Goal: Answer question/provide support: Share knowledge or assist other users

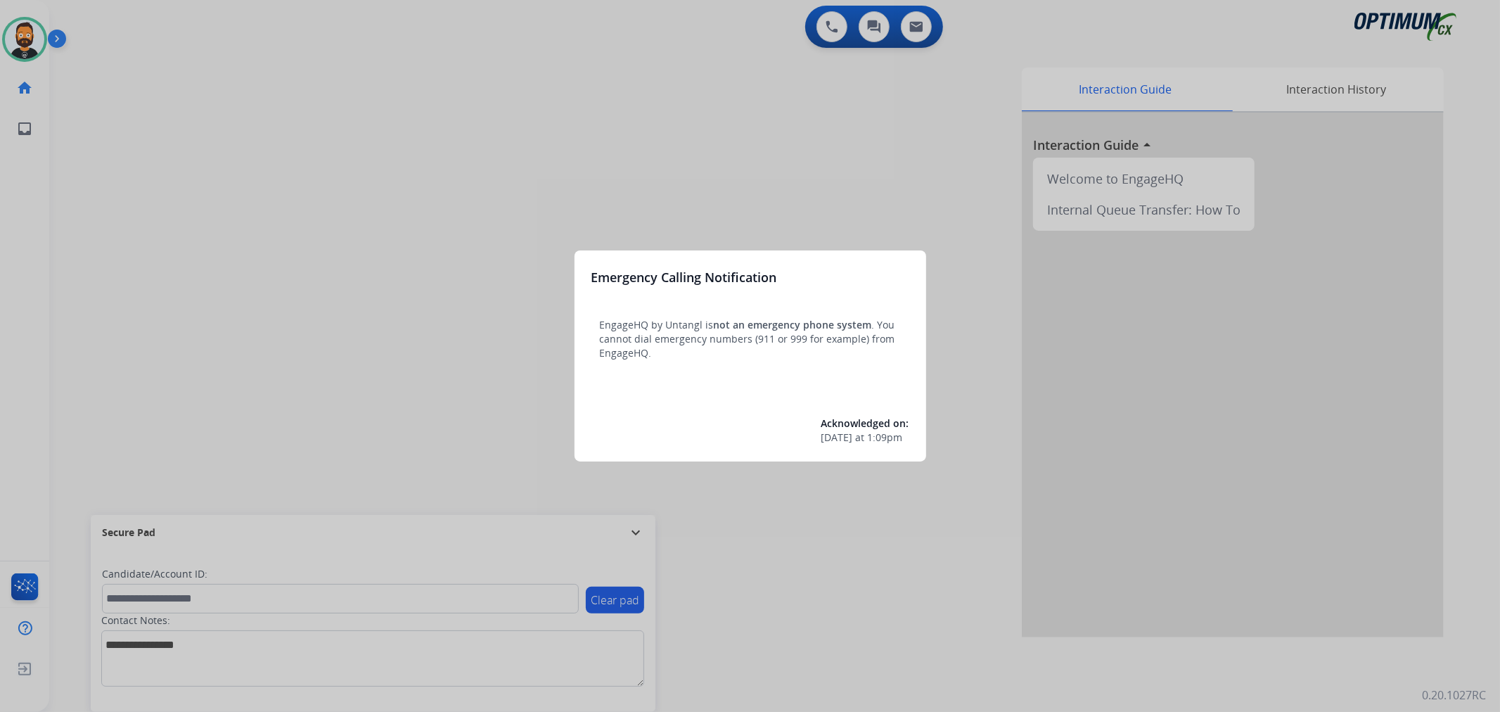
click at [452, 194] on div at bounding box center [750, 356] width 1500 height 712
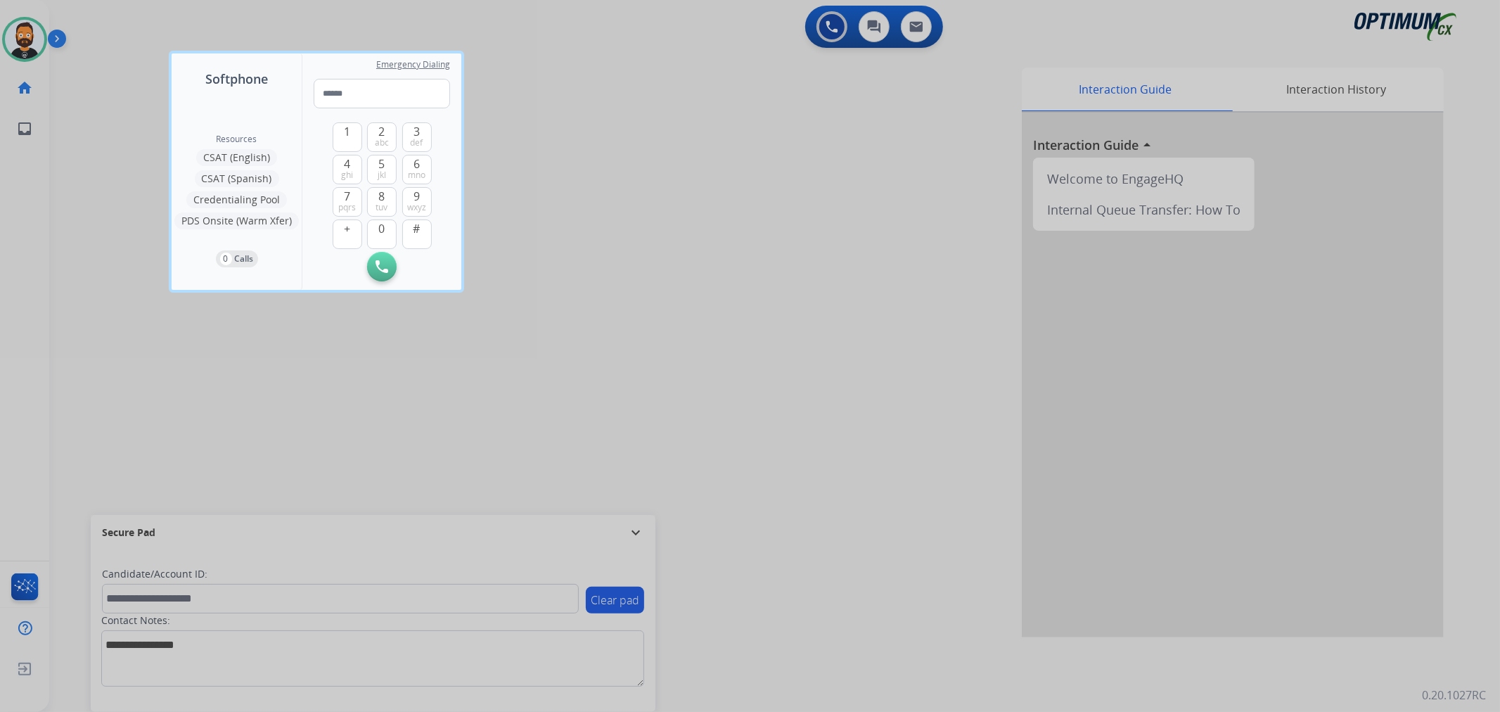
click at [644, 535] on div at bounding box center [750, 356] width 1500 height 712
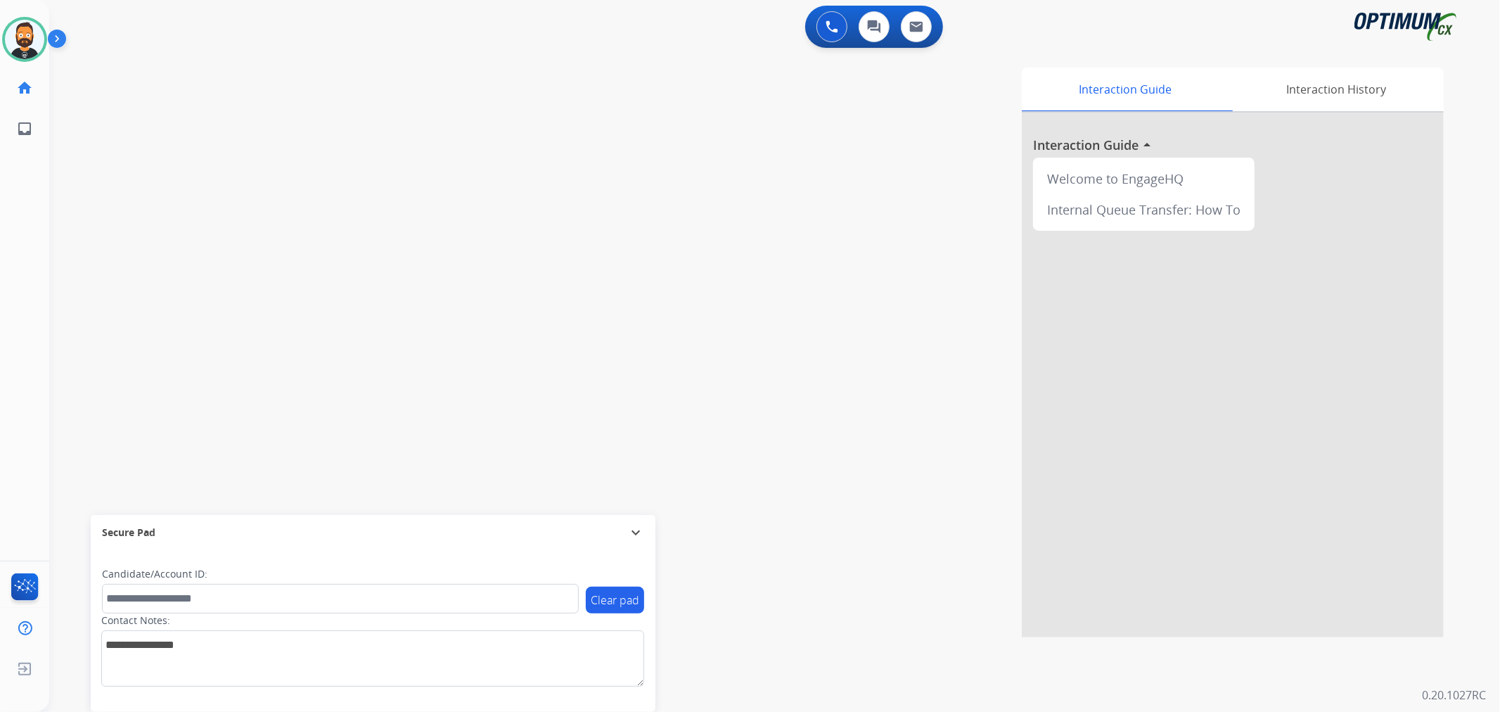
click at [637, 529] on mat-icon "expand_more" at bounding box center [635, 532] width 17 height 17
click at [62, 38] on img at bounding box center [60, 41] width 24 height 27
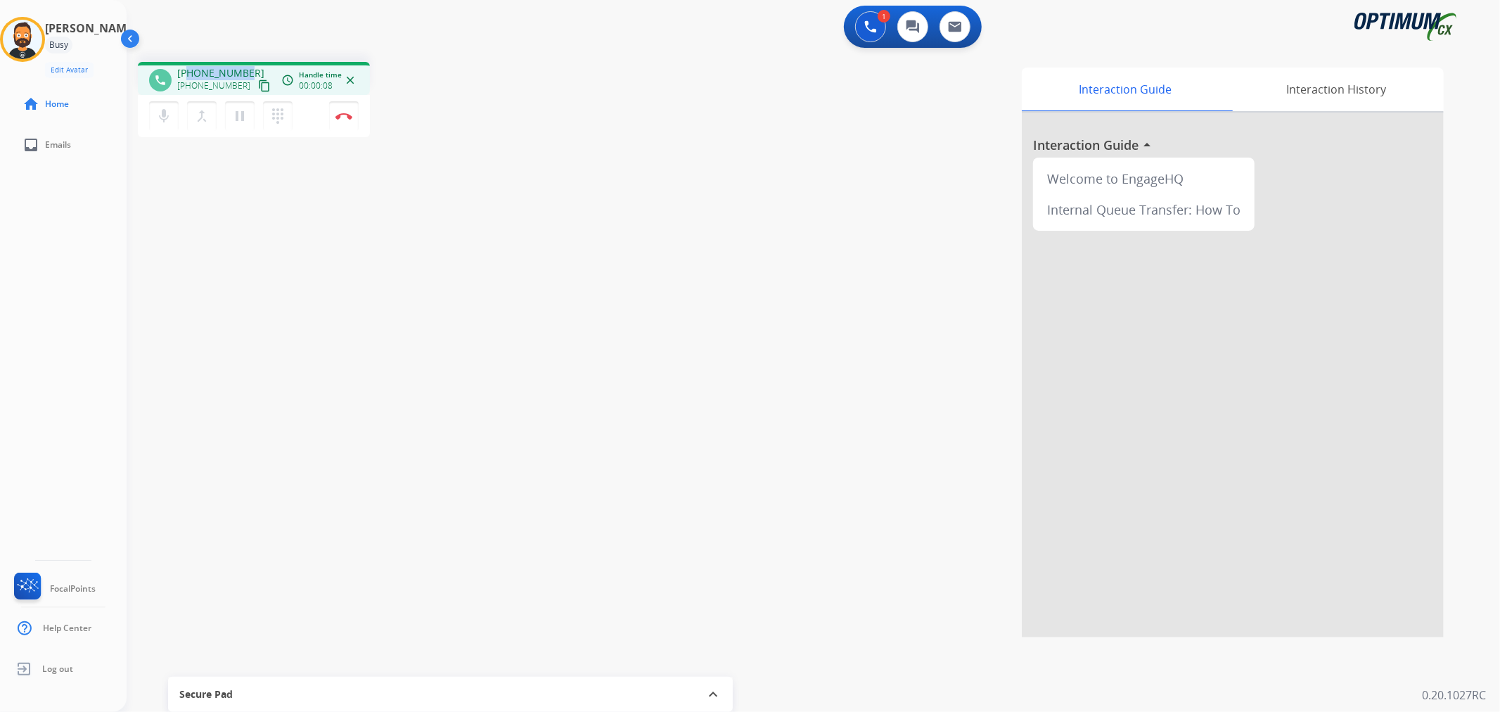
drag, startPoint x: 245, startPoint y: 69, endPoint x: 187, endPoint y: 64, distance: 57.9
click at [187, 64] on div "phone [PHONE_NUMBER] [PHONE_NUMBER] content_copy access_time Call metrics Queue…" at bounding box center [254, 78] width 232 height 33
copy span "9528468656"
click at [240, 113] on mat-icon "pause" at bounding box center [239, 116] width 17 height 17
click at [240, 113] on mat-icon "play_arrow" at bounding box center [239, 116] width 17 height 17
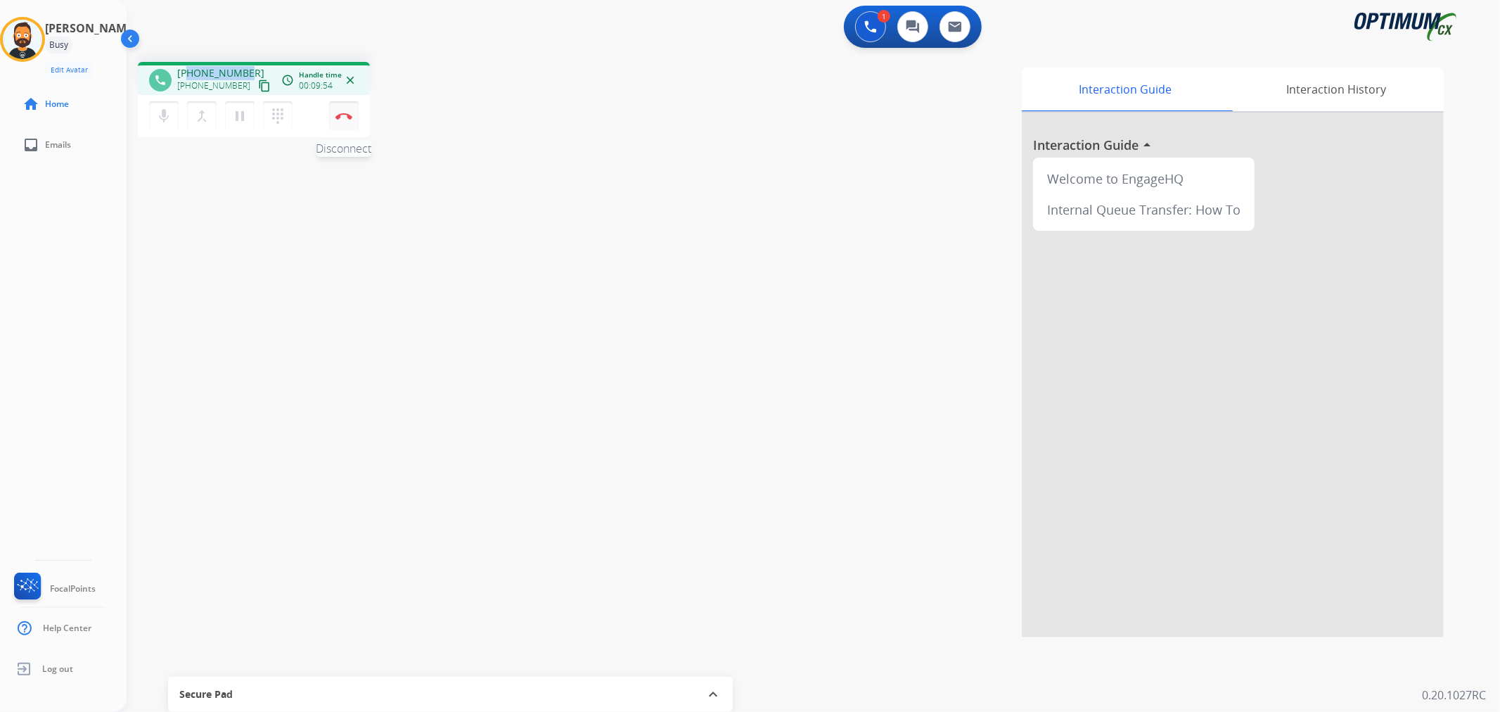
click at [346, 117] on img at bounding box center [343, 116] width 17 height 7
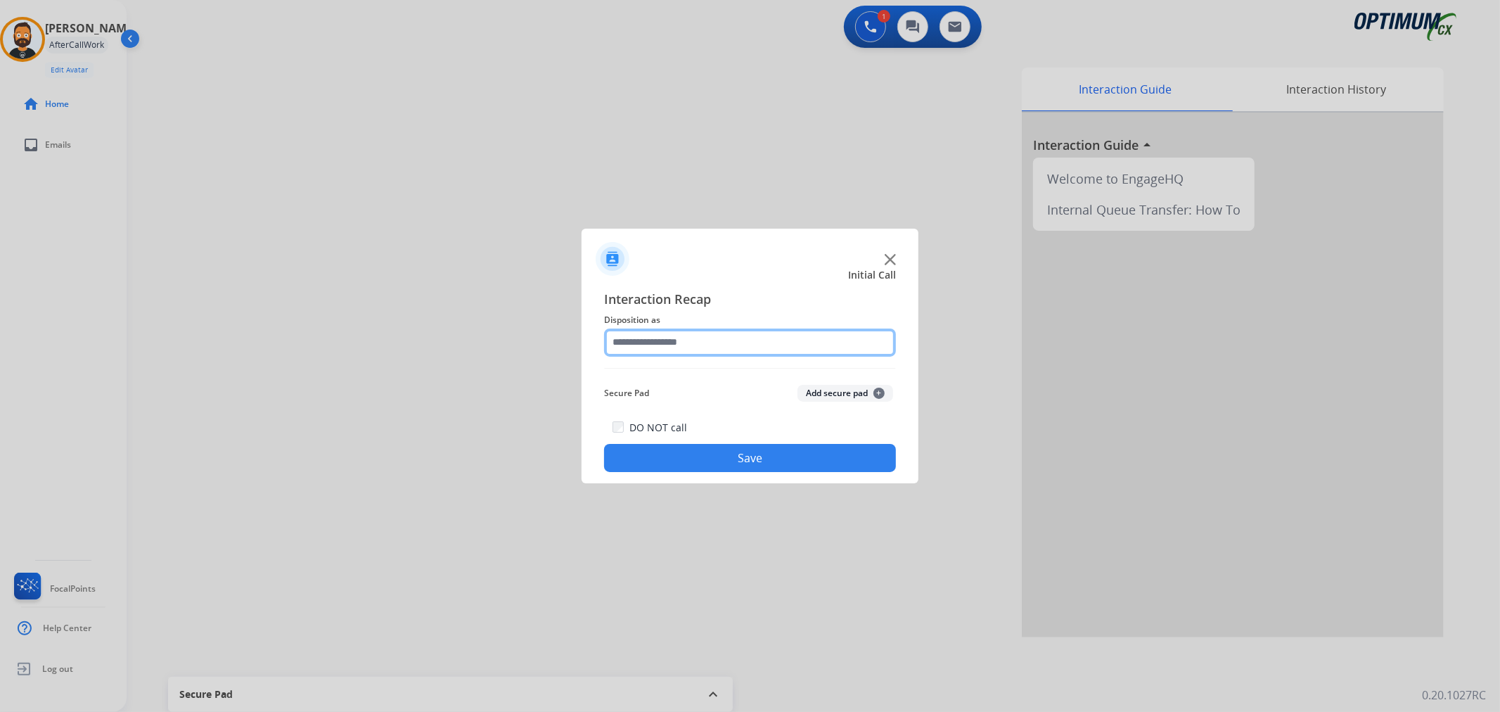
click at [696, 347] on input "text" at bounding box center [750, 342] width 292 height 28
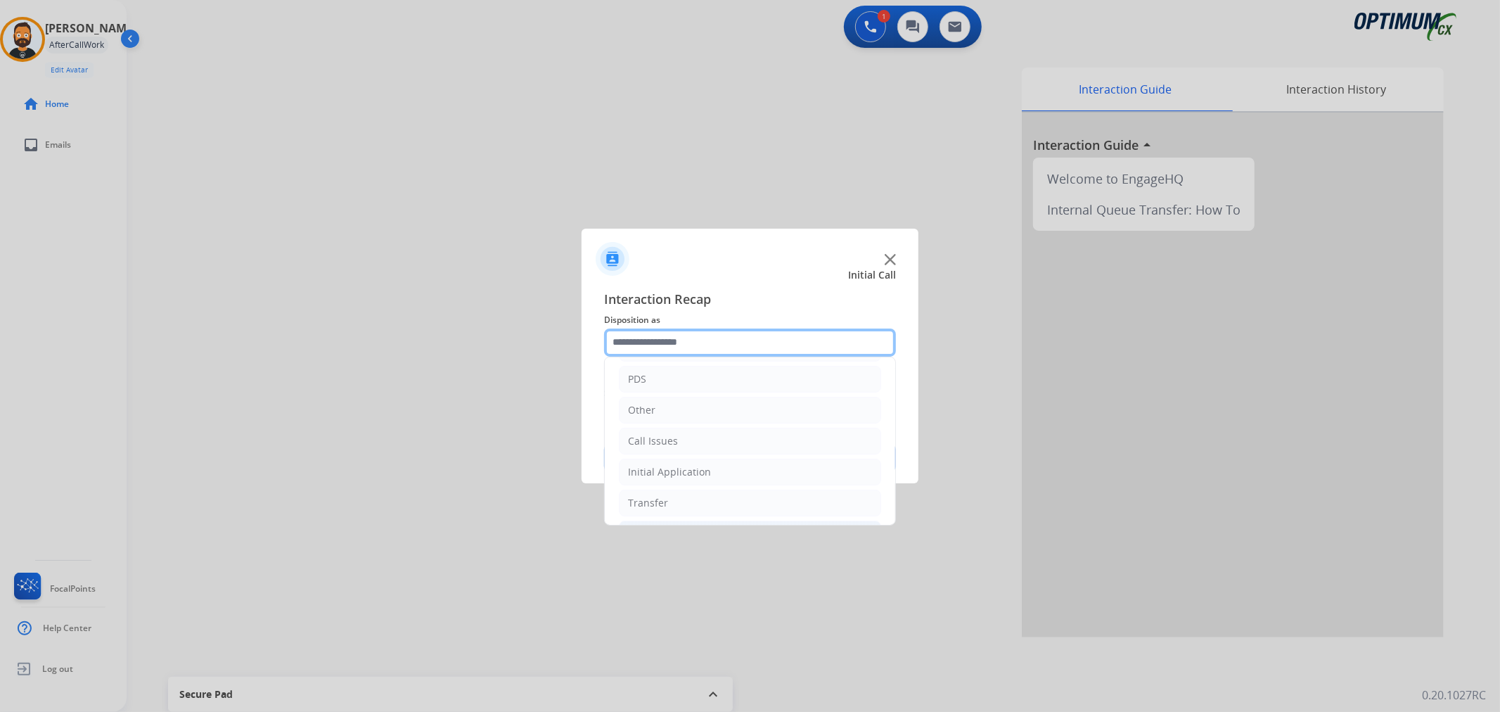
scroll to position [96, 0]
click at [683, 444] on div "Initial Application" at bounding box center [669, 440] width 83 height 14
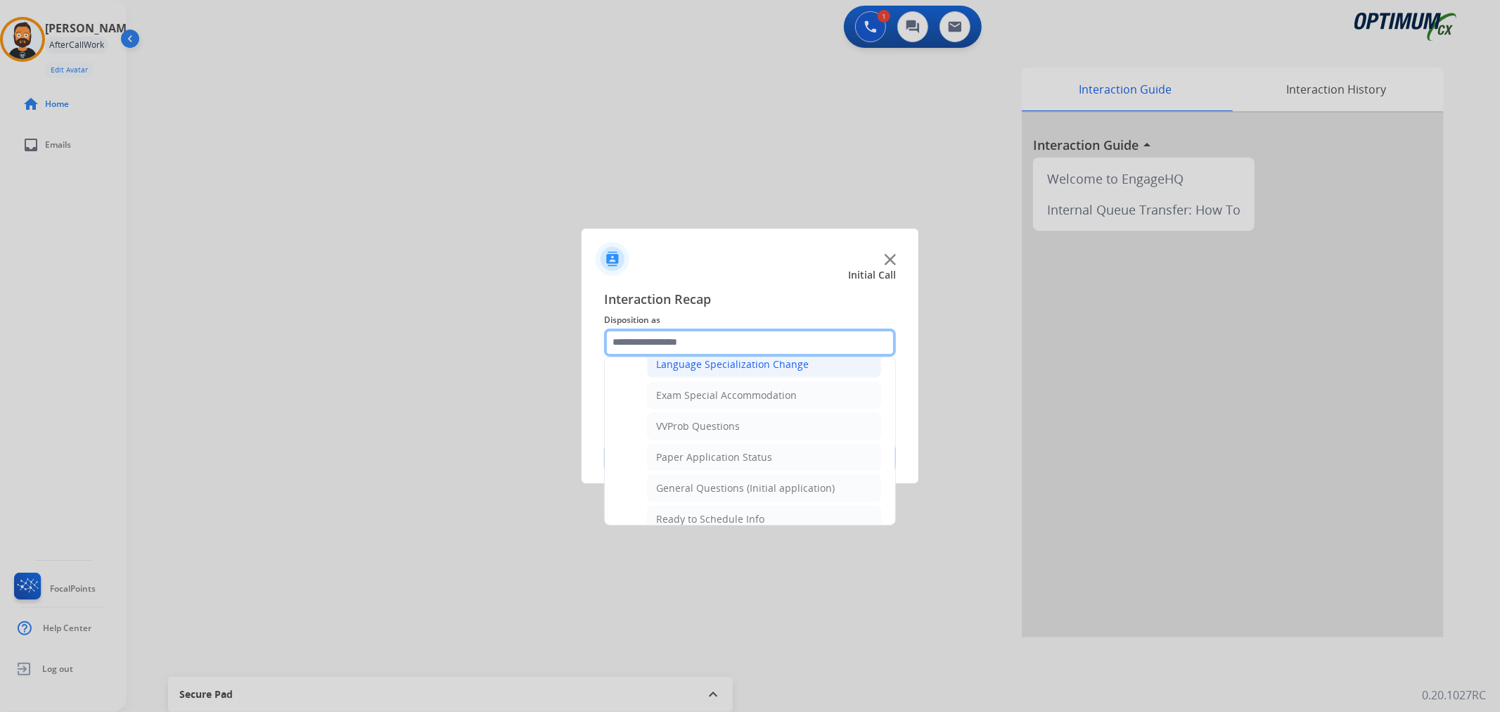
scroll to position [748, 0]
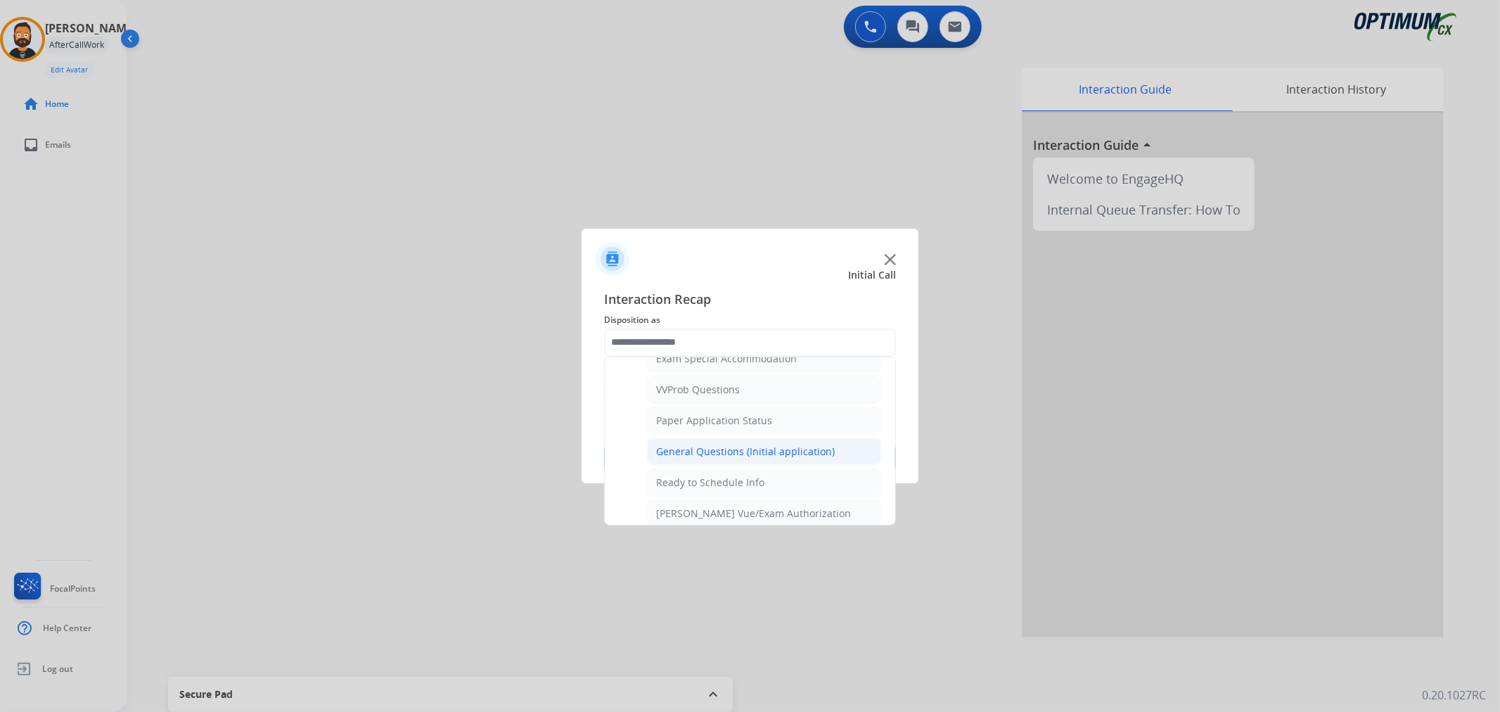
click at [729, 447] on div "General Questions (Initial application)" at bounding box center [745, 451] width 179 height 14
type input "**********"
click at [729, 447] on button "Save" at bounding box center [750, 458] width 292 height 28
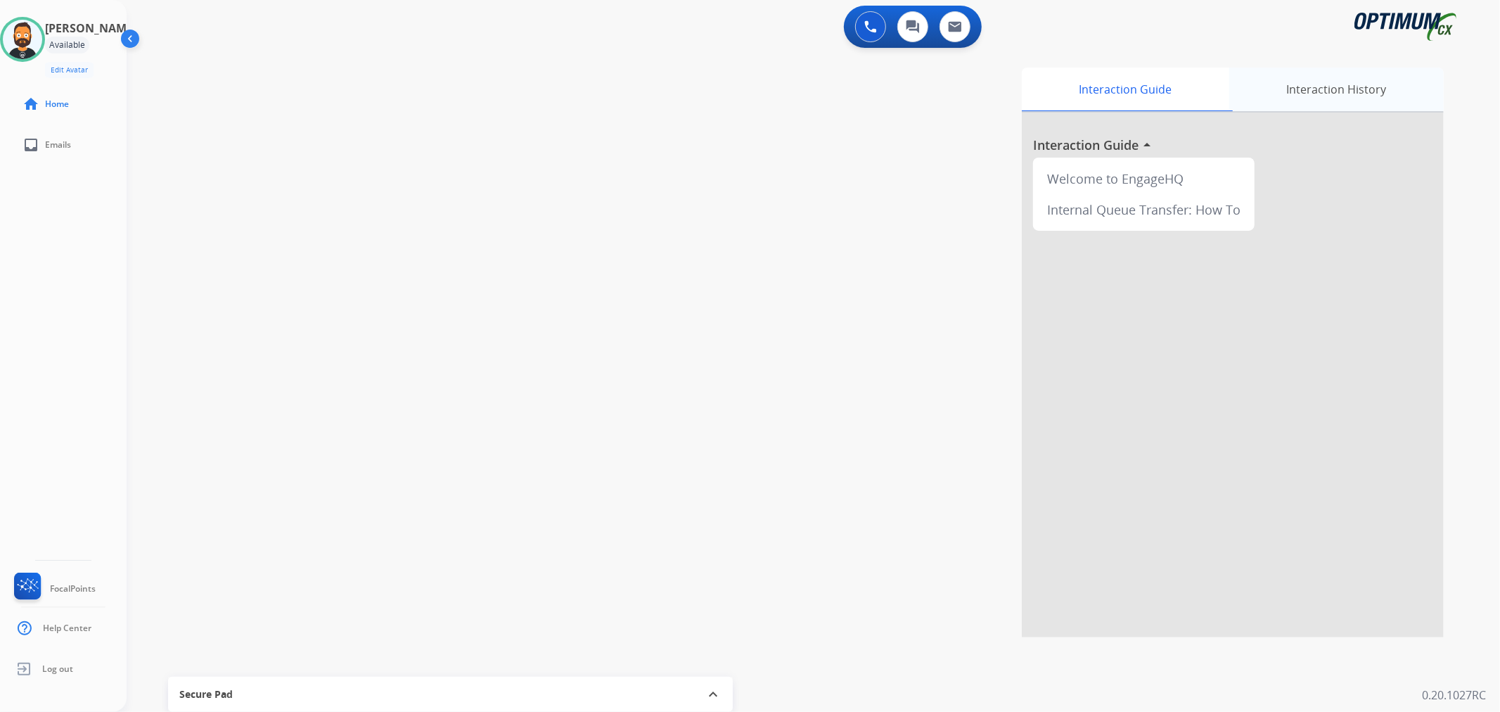
click at [1292, 90] on div "Interaction History" at bounding box center [1336, 90] width 215 height 44
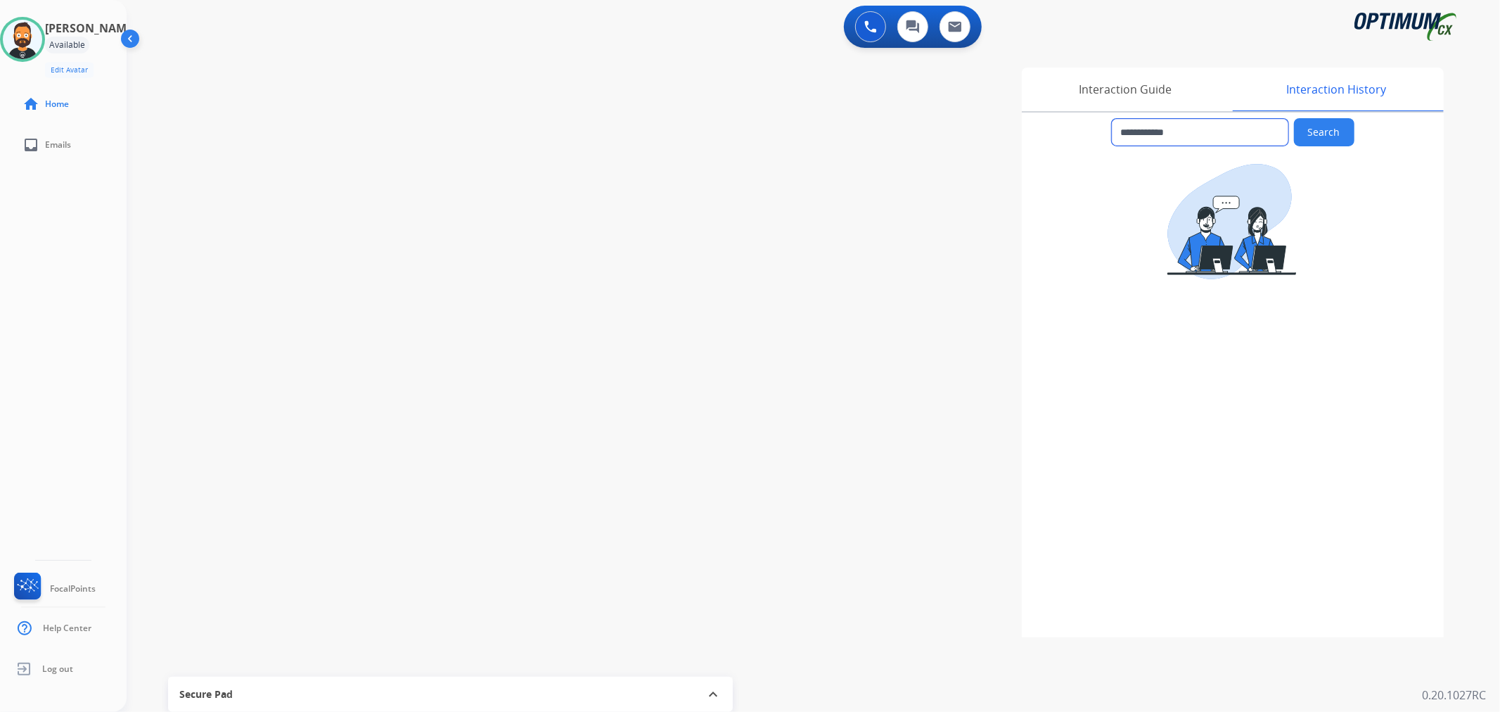
drag, startPoint x: 1201, startPoint y: 132, endPoint x: 1135, endPoint y: 127, distance: 65.6
click at [1135, 127] on input "**********" at bounding box center [1200, 132] width 177 height 27
click at [1114, 90] on div "Interaction Guide" at bounding box center [1125, 90] width 207 height 44
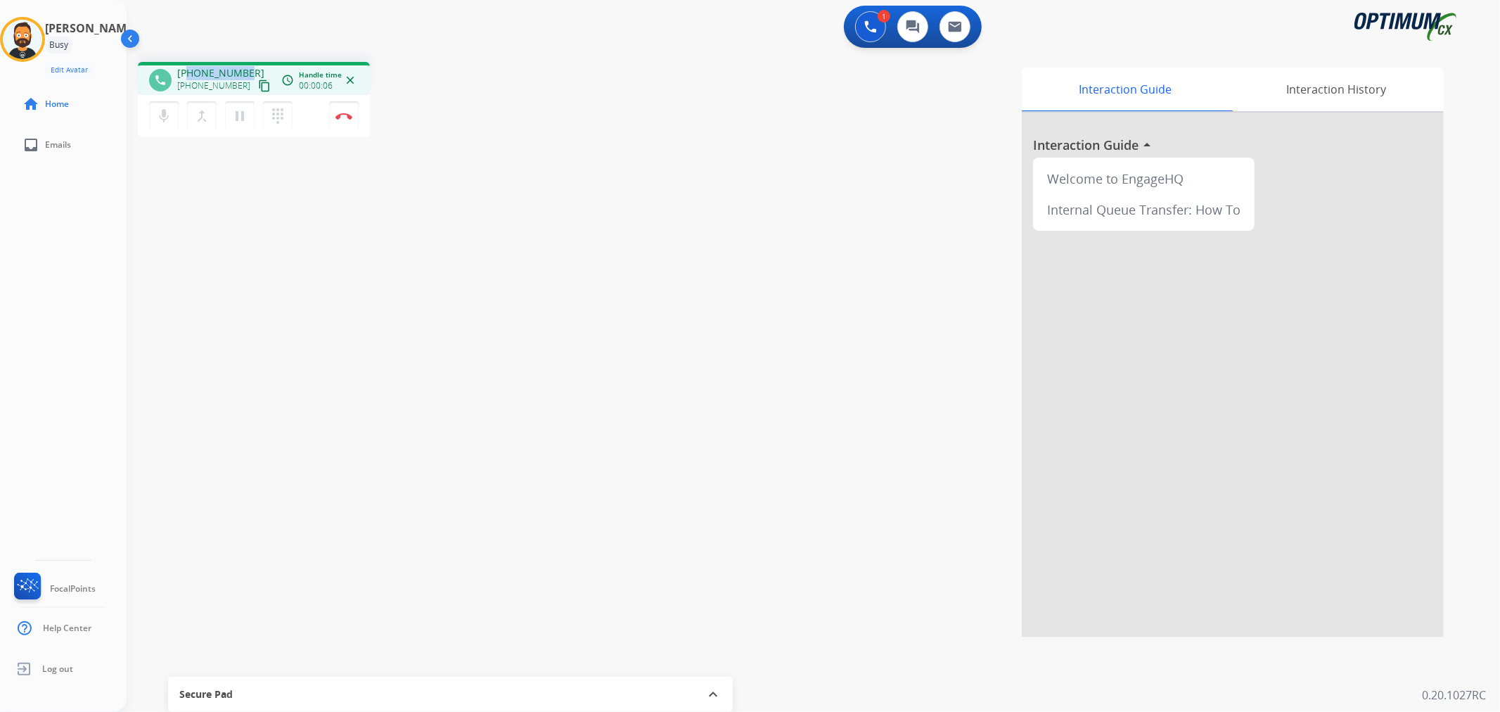
drag, startPoint x: 243, startPoint y: 63, endPoint x: 188, endPoint y: 67, distance: 55.0
click at [188, 67] on div "phone [PHONE_NUMBER] [PHONE_NUMBER] content_copy access_time Call metrics Queue…" at bounding box center [254, 78] width 232 height 33
copy span "6316123568"
click at [347, 115] on img at bounding box center [343, 116] width 17 height 7
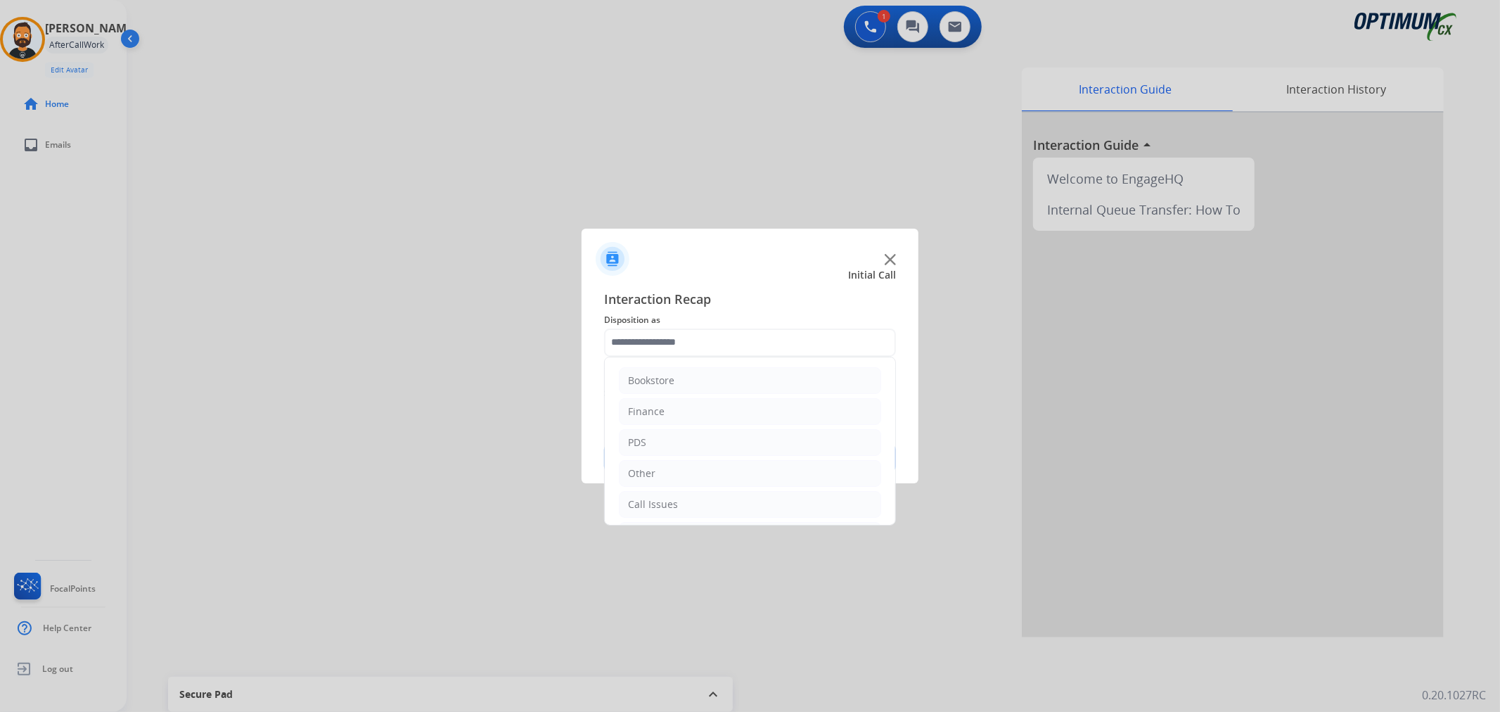
click at [679, 343] on input "text" at bounding box center [750, 342] width 292 height 28
click at [677, 444] on div "Initial Application" at bounding box center [669, 440] width 83 height 14
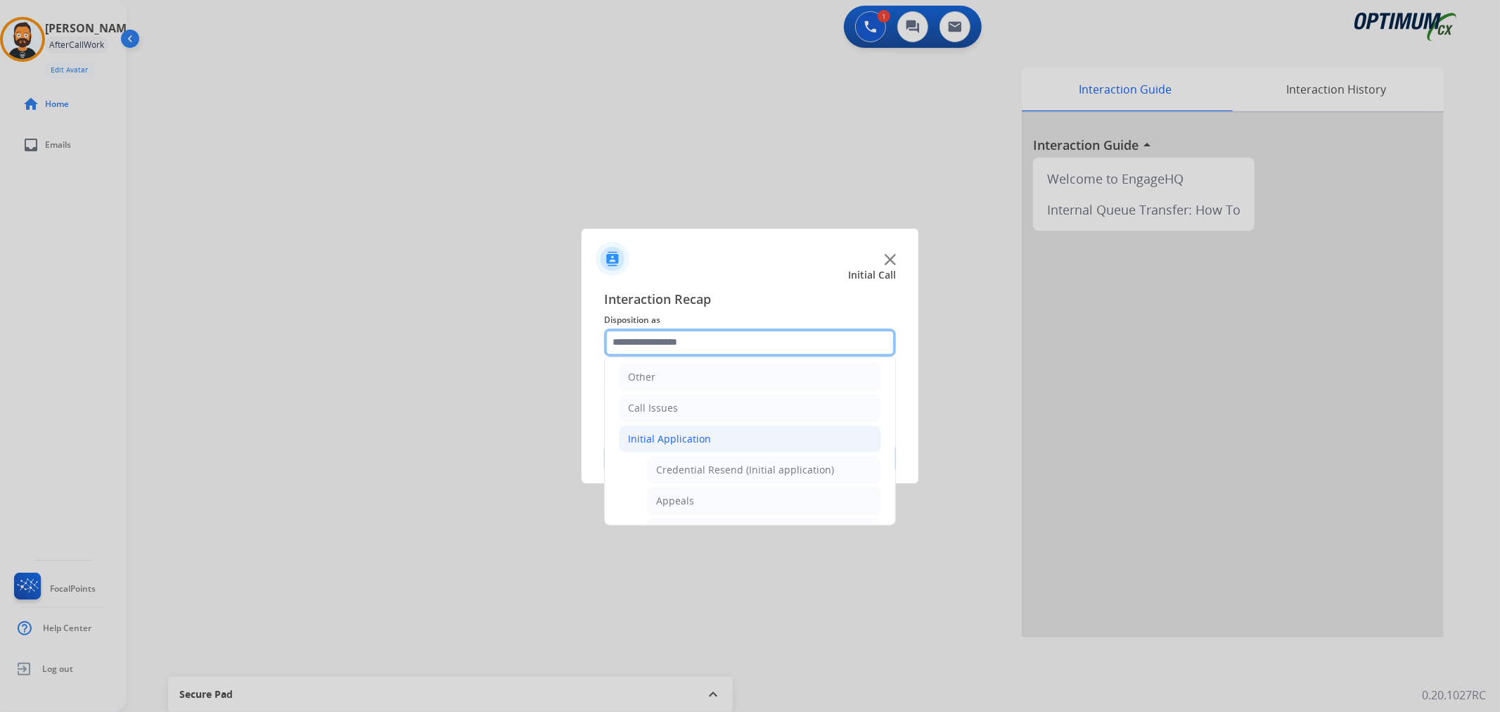
scroll to position [748, 0]
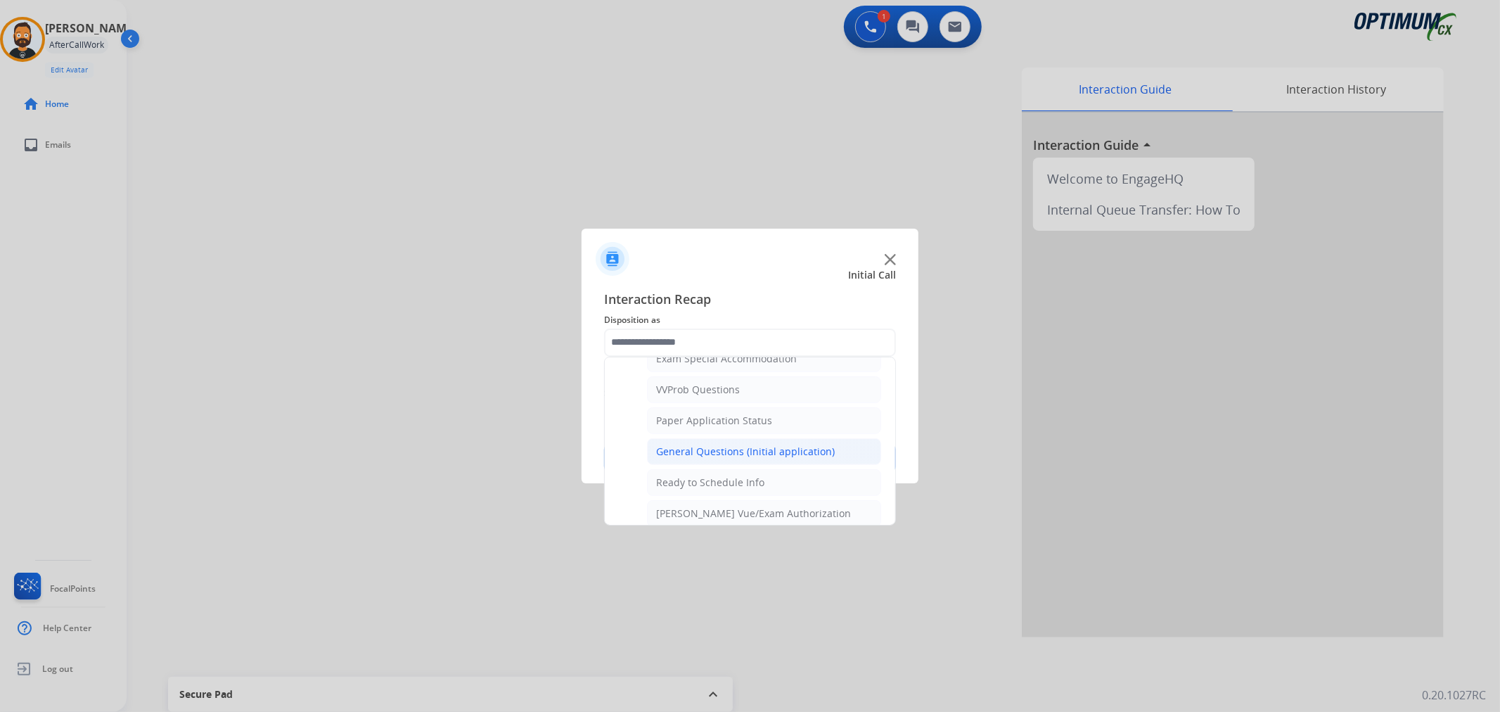
click at [727, 453] on div "General Questions (Initial application)" at bounding box center [745, 451] width 179 height 14
type input "**********"
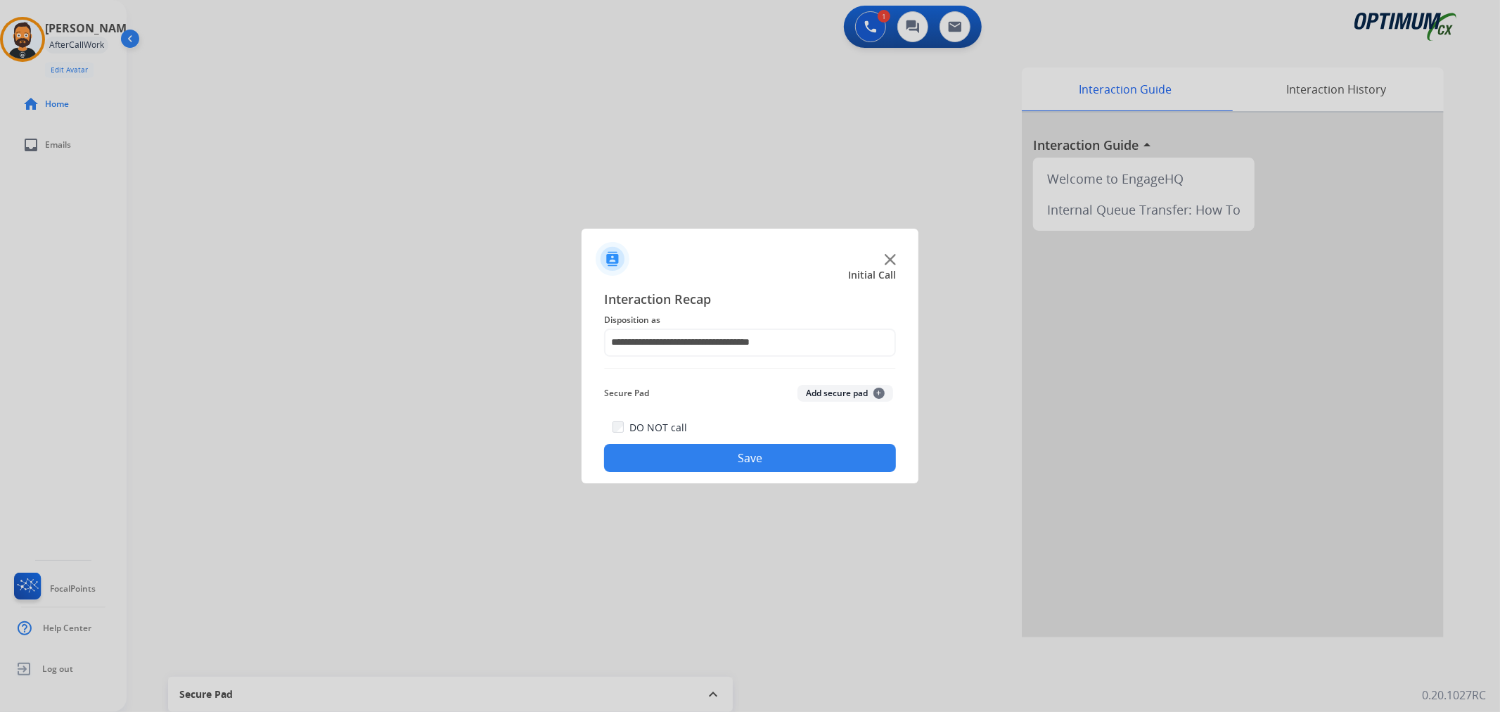
click at [727, 453] on button "Save" at bounding box center [750, 458] width 292 height 28
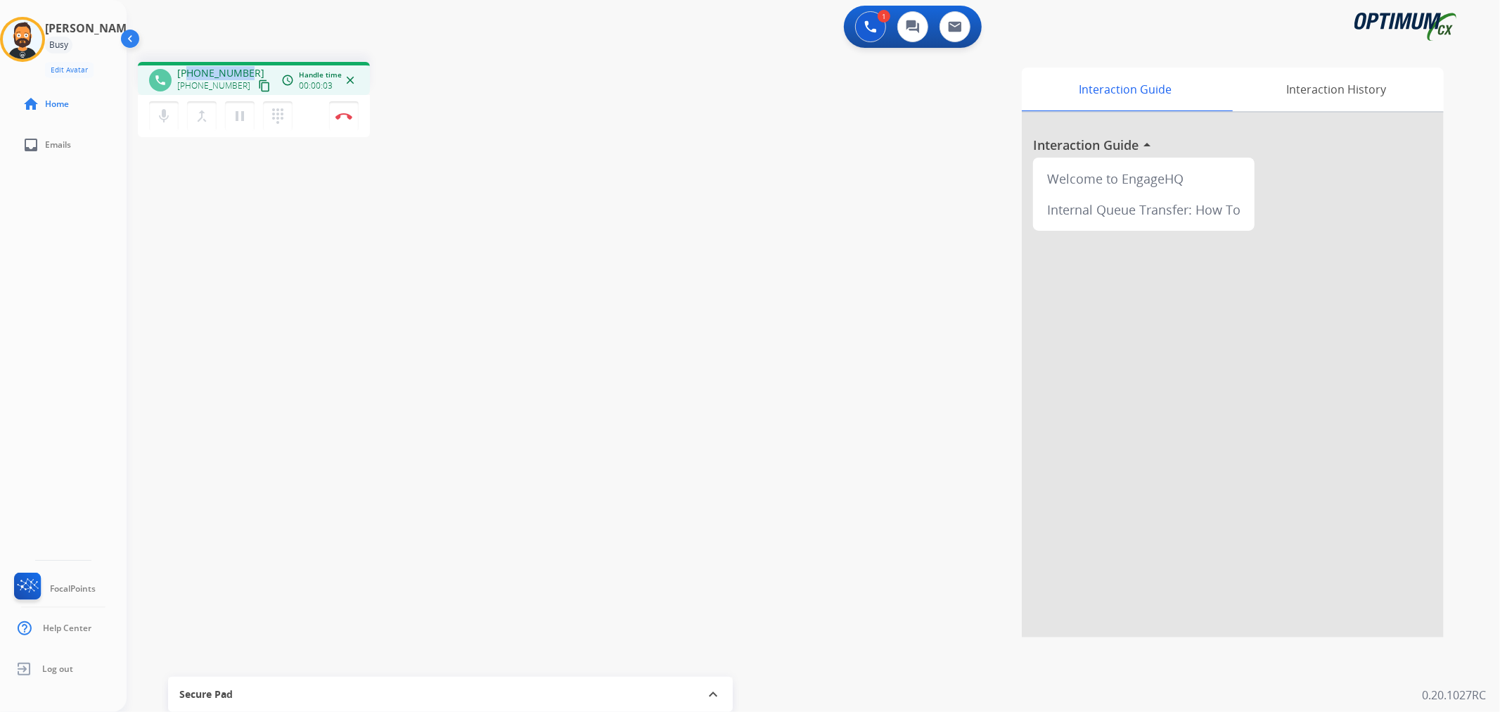
drag, startPoint x: 242, startPoint y: 67, endPoint x: 188, endPoint y: 69, distance: 53.5
click at [188, 69] on span "[PHONE_NUMBER]" at bounding box center [220, 73] width 87 height 14
copy span "2052431670"
click at [346, 116] on img at bounding box center [343, 116] width 17 height 7
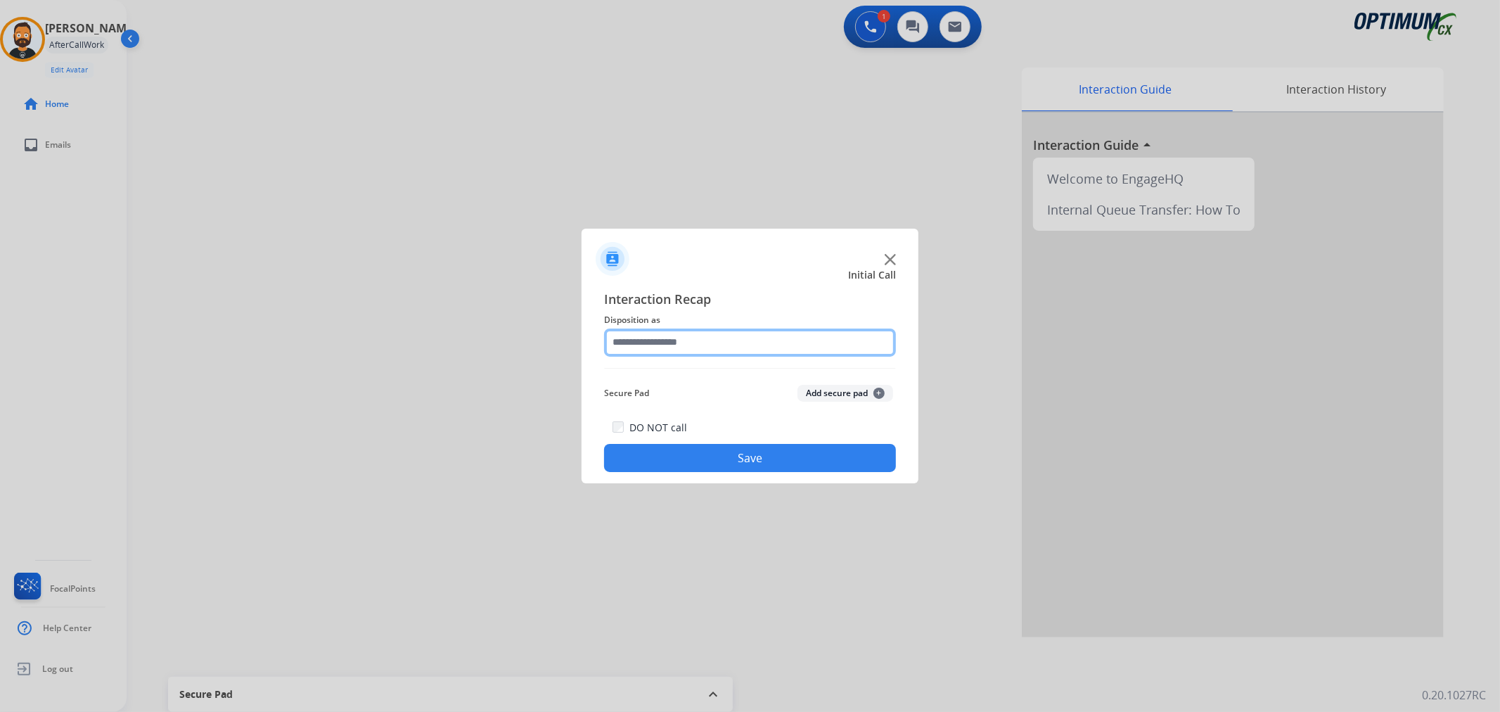
click at [627, 335] on input "text" at bounding box center [750, 342] width 292 height 28
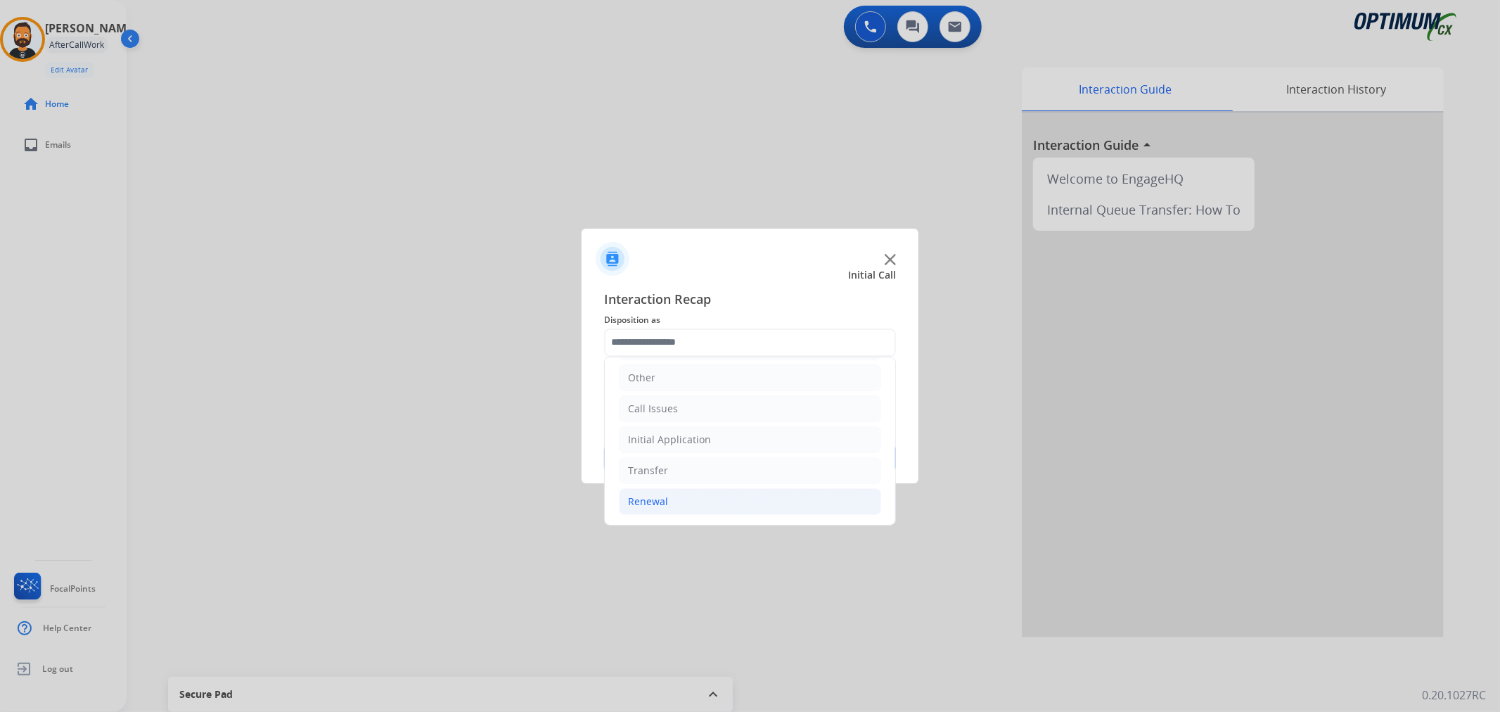
click at [684, 494] on li "Renewal" at bounding box center [750, 501] width 262 height 27
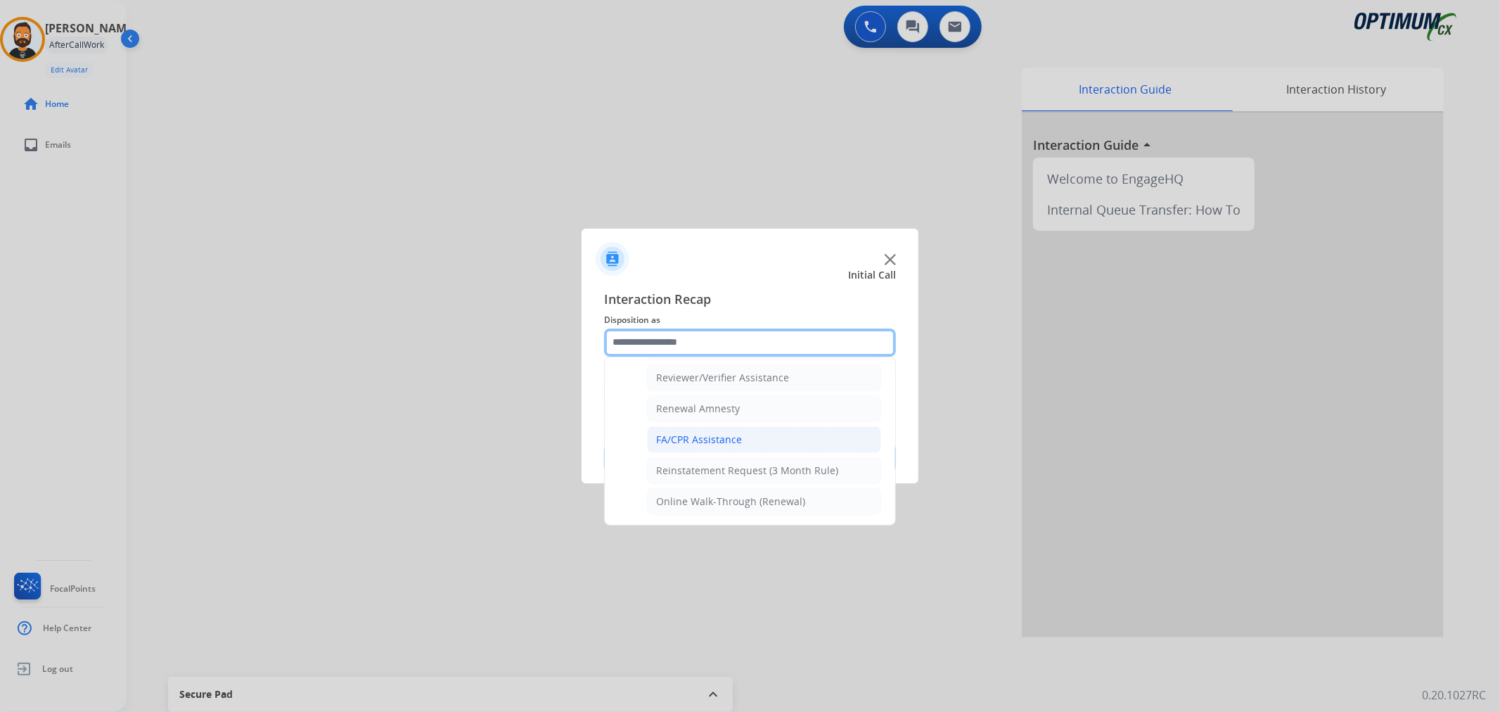
scroll to position [416, 0]
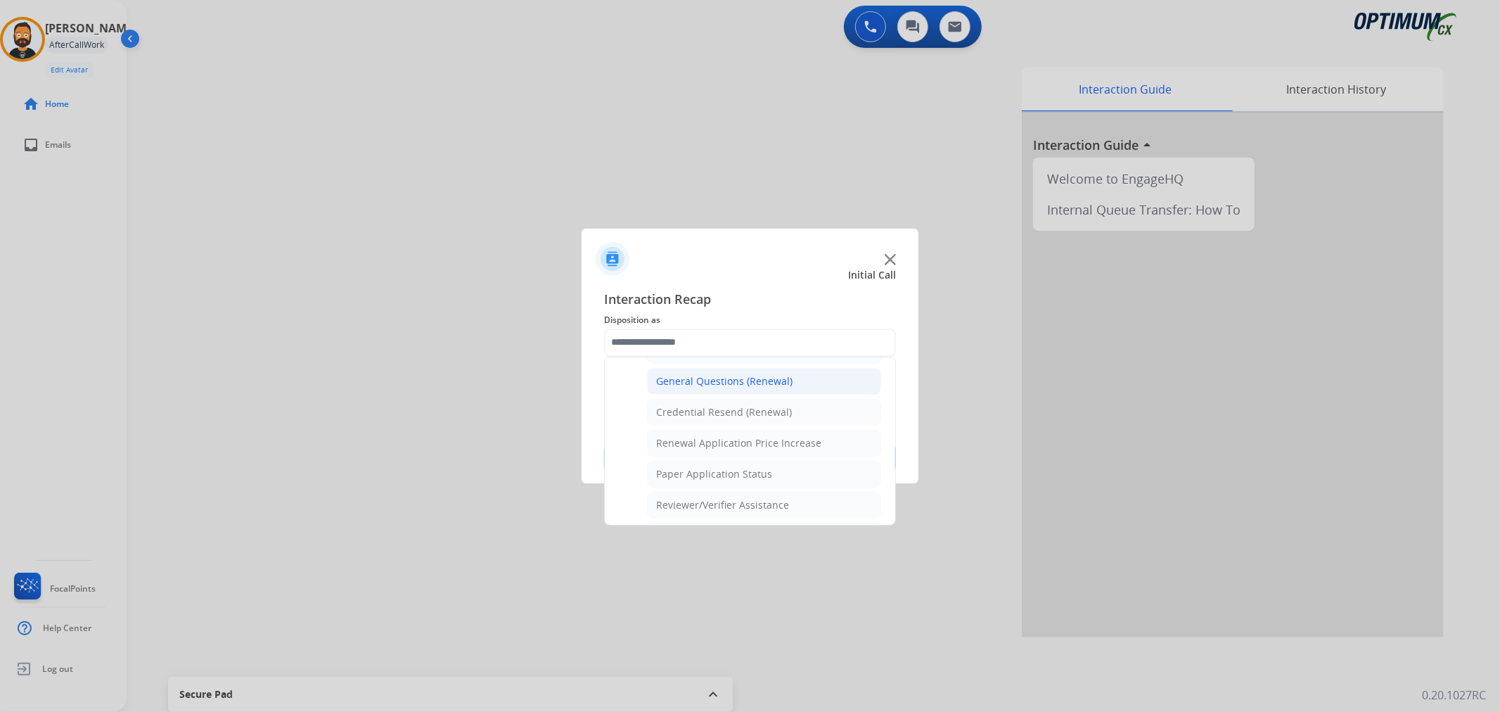
click at [736, 378] on div "General Questions (Renewal)" at bounding box center [724, 381] width 136 height 14
type input "**********"
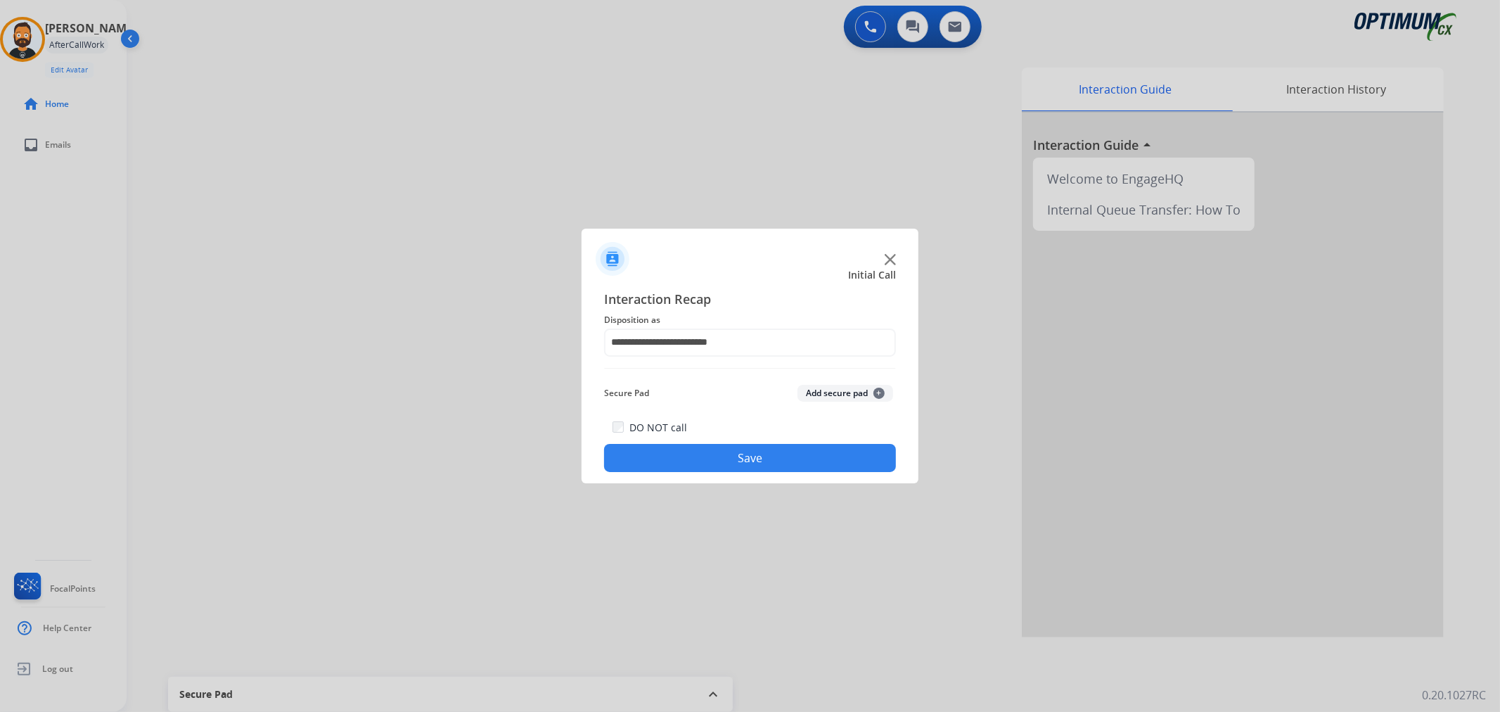
click at [730, 461] on button "Save" at bounding box center [750, 458] width 292 height 28
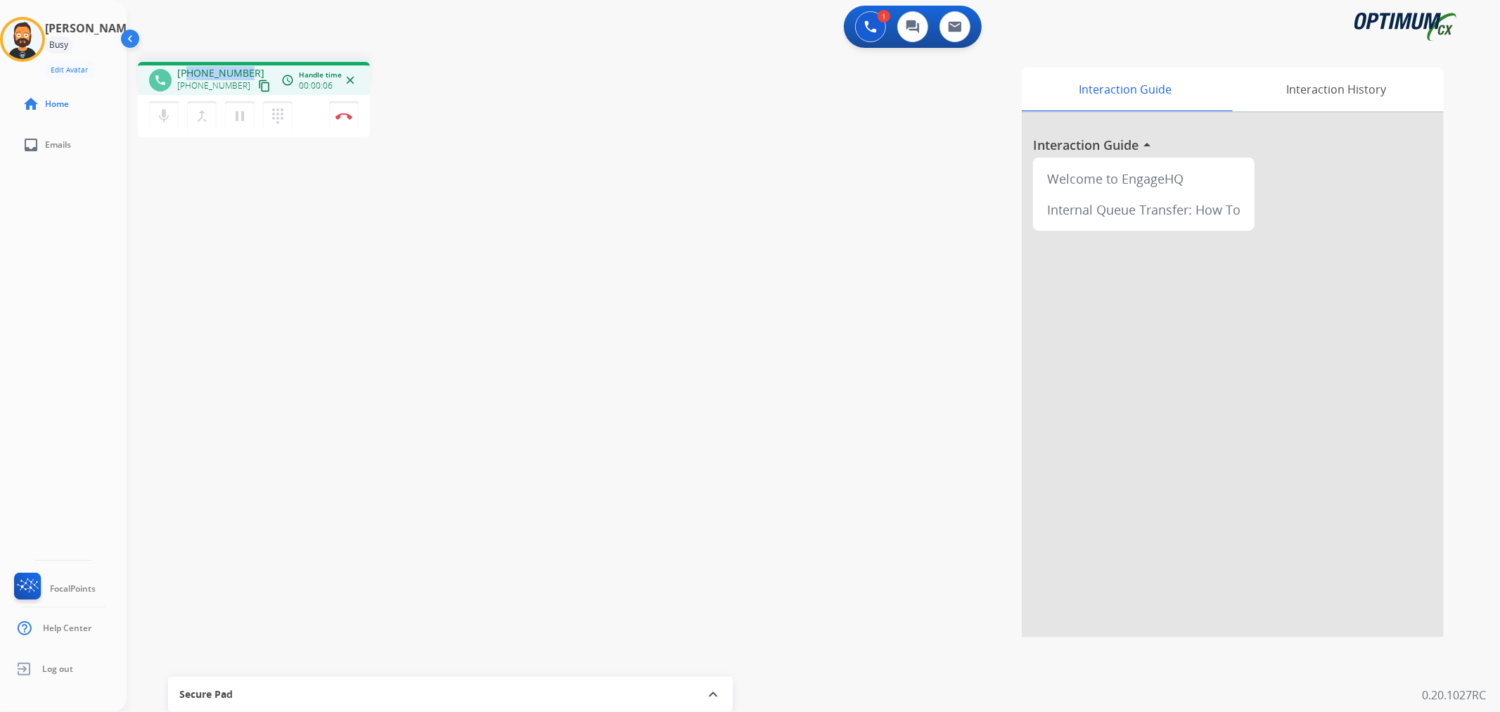
drag, startPoint x: 249, startPoint y: 63, endPoint x: 190, endPoint y: 70, distance: 59.5
click at [190, 70] on div "phone [PHONE_NUMBER] [PHONE_NUMBER] content_copy access_time Call metrics Queue…" at bounding box center [254, 78] width 232 height 33
copy span "2512350550"
click at [345, 115] on img at bounding box center [343, 116] width 17 height 7
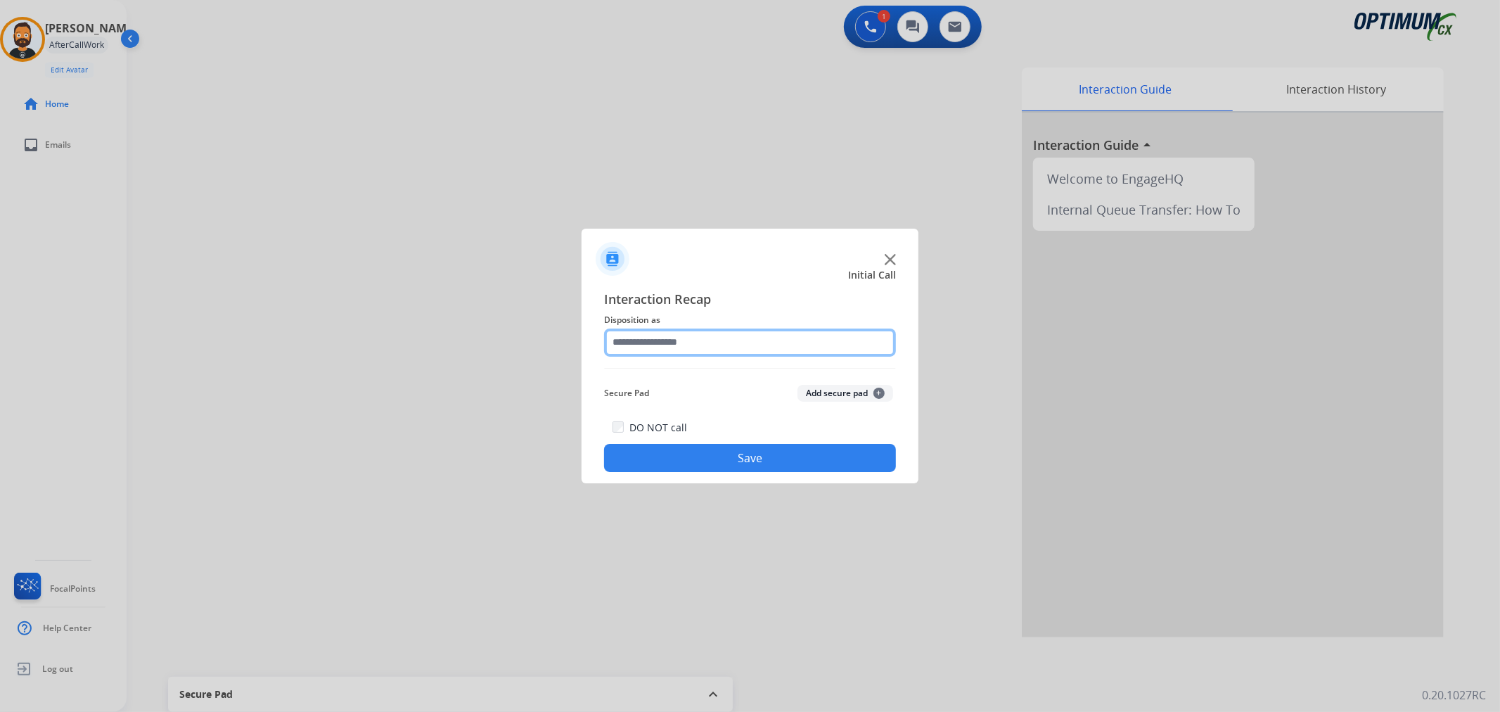
click at [708, 343] on input "text" at bounding box center [750, 342] width 292 height 28
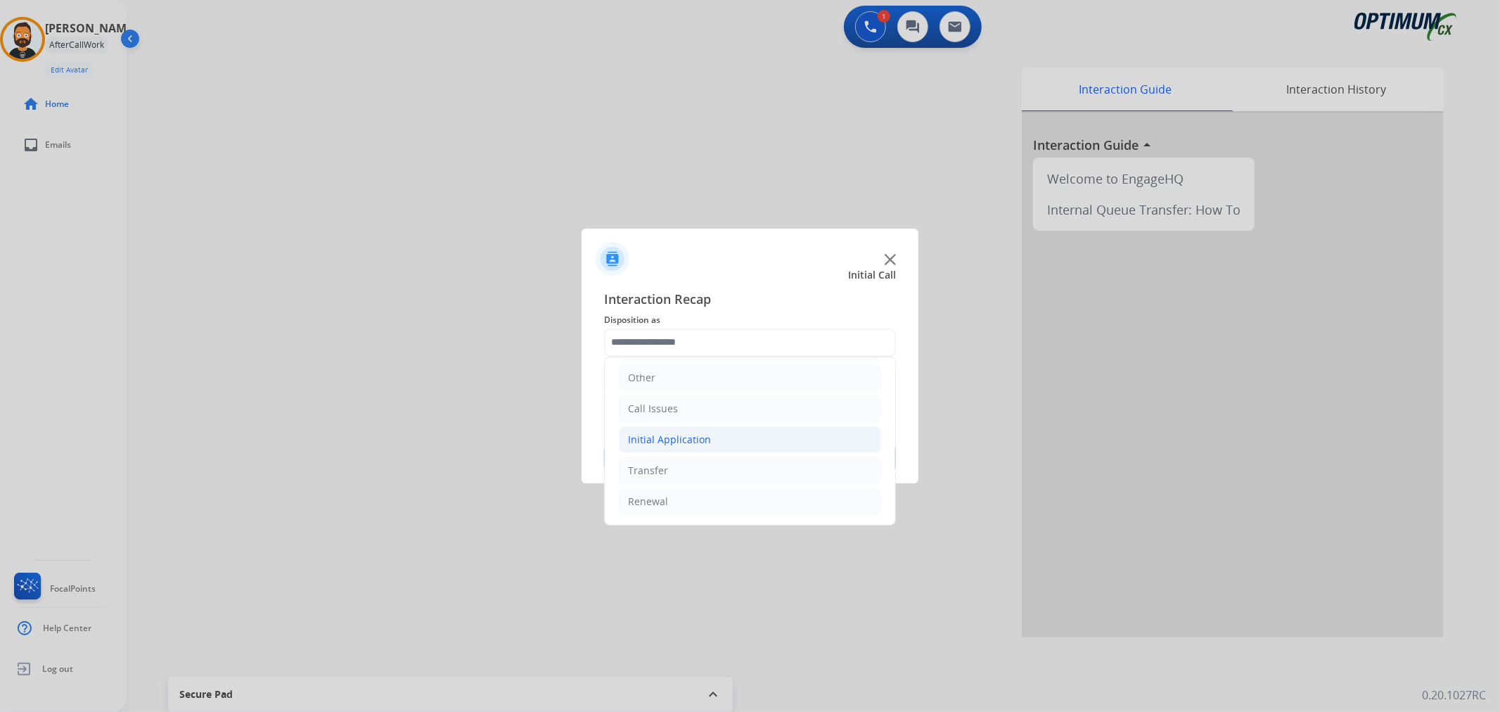
click at [664, 444] on div "Initial Application" at bounding box center [669, 440] width 83 height 14
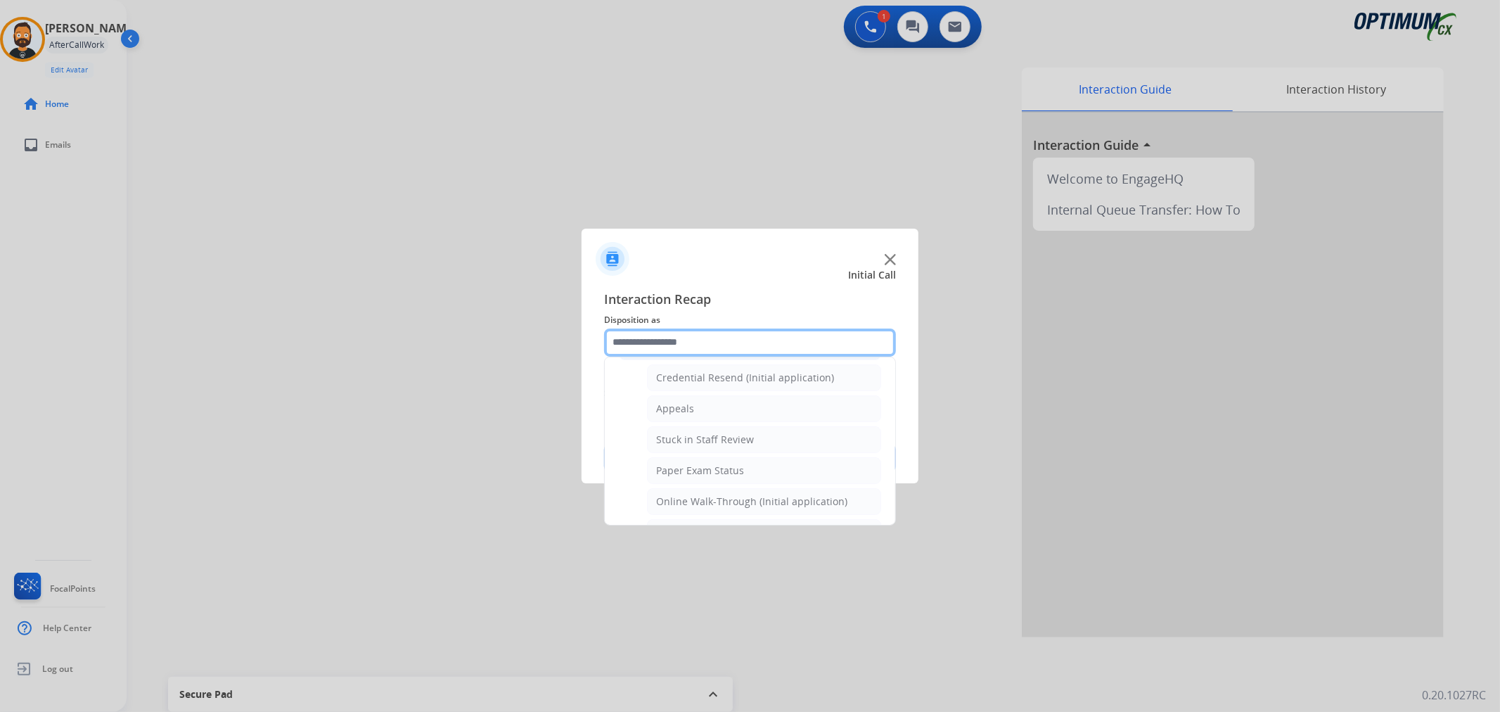
scroll to position [227, 0]
click at [709, 366] on li "Appeals" at bounding box center [764, 370] width 234 height 27
type input "*******"
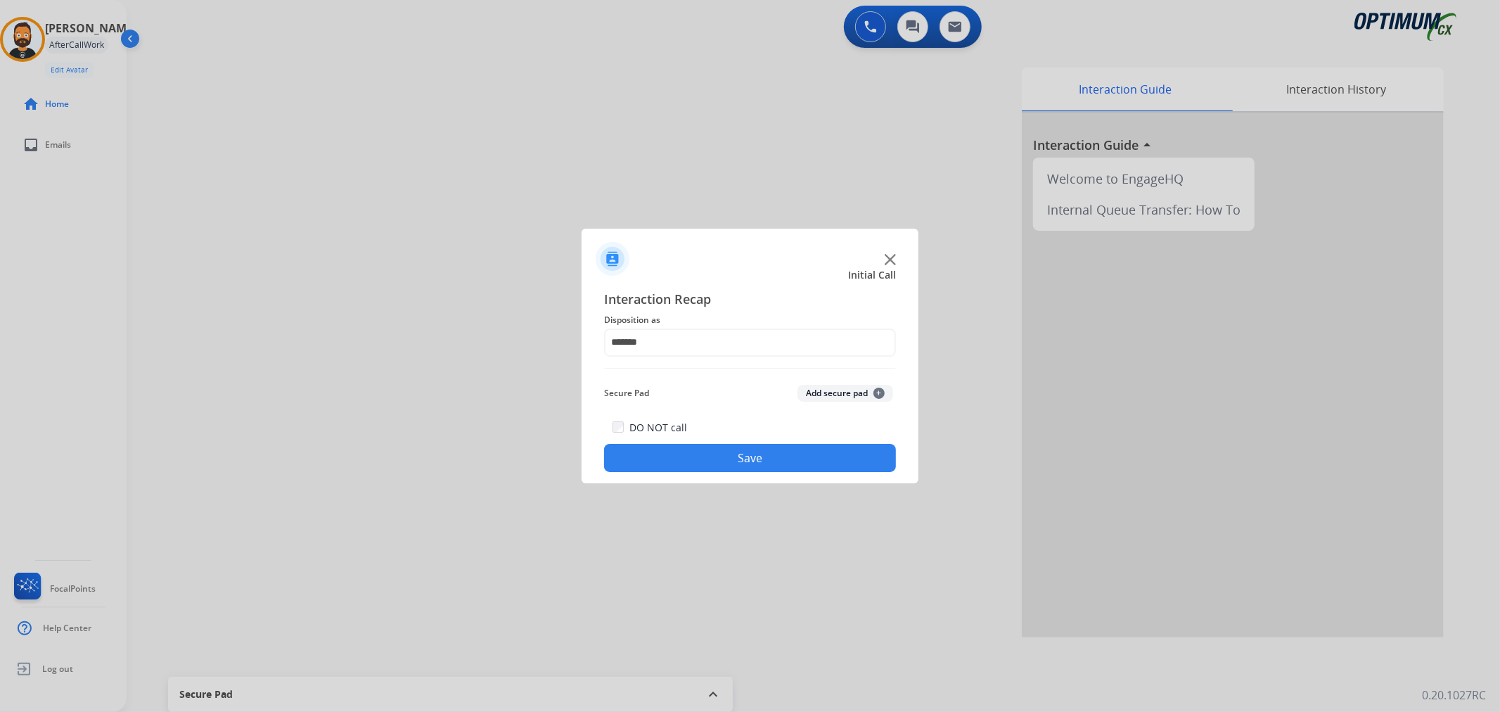
click at [692, 458] on button "Save" at bounding box center [750, 458] width 292 height 28
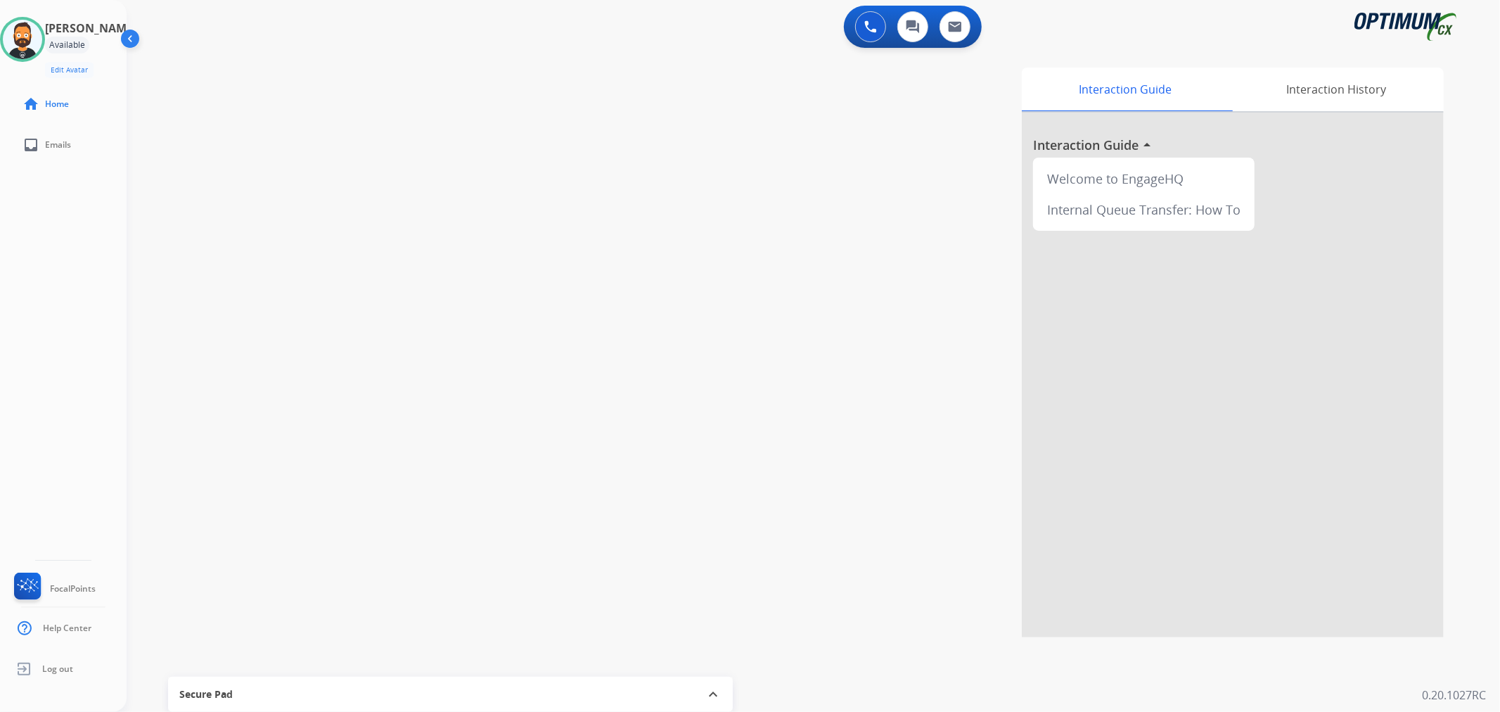
drag, startPoint x: 21, startPoint y: 32, endPoint x: 99, endPoint y: 44, distance: 79.0
click at [21, 32] on img at bounding box center [22, 39] width 39 height 39
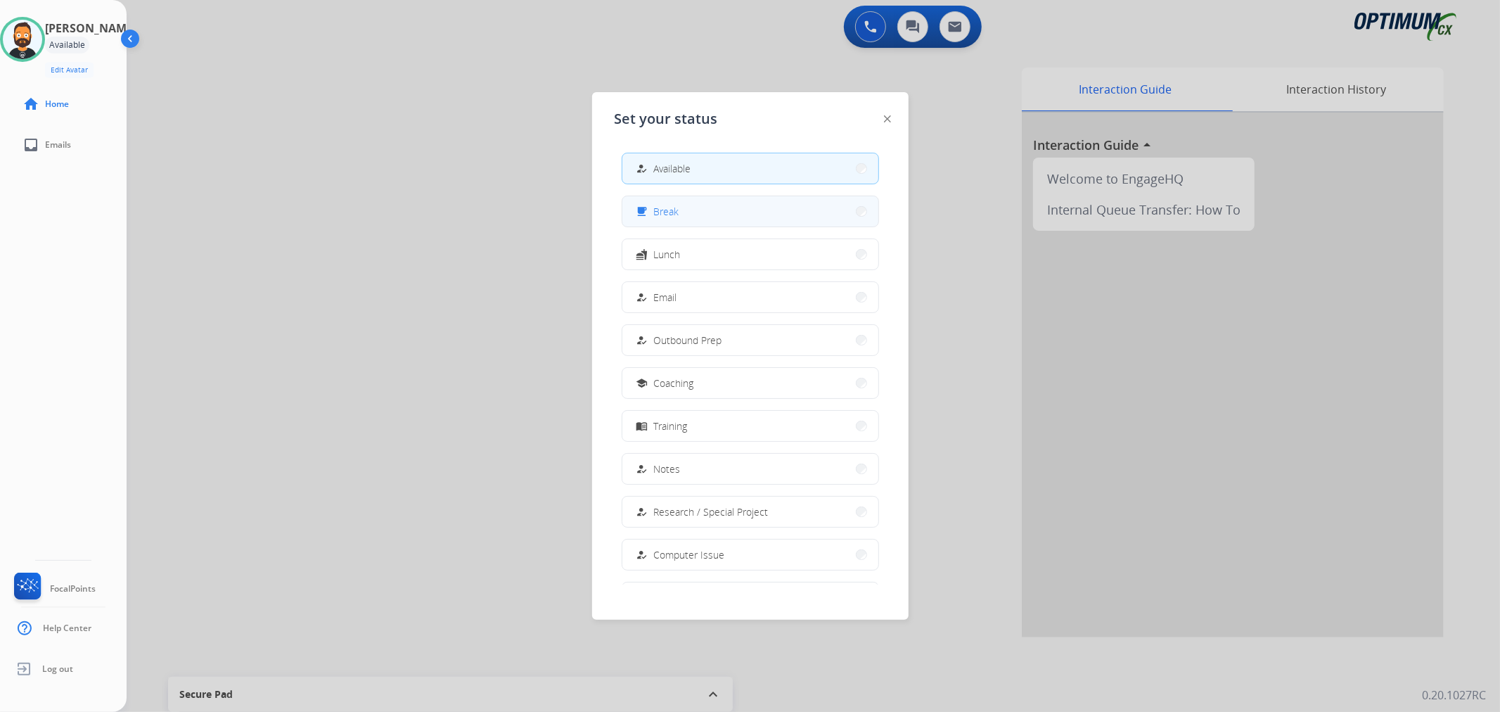
click at [741, 217] on button "free_breakfast Break" at bounding box center [750, 211] width 256 height 30
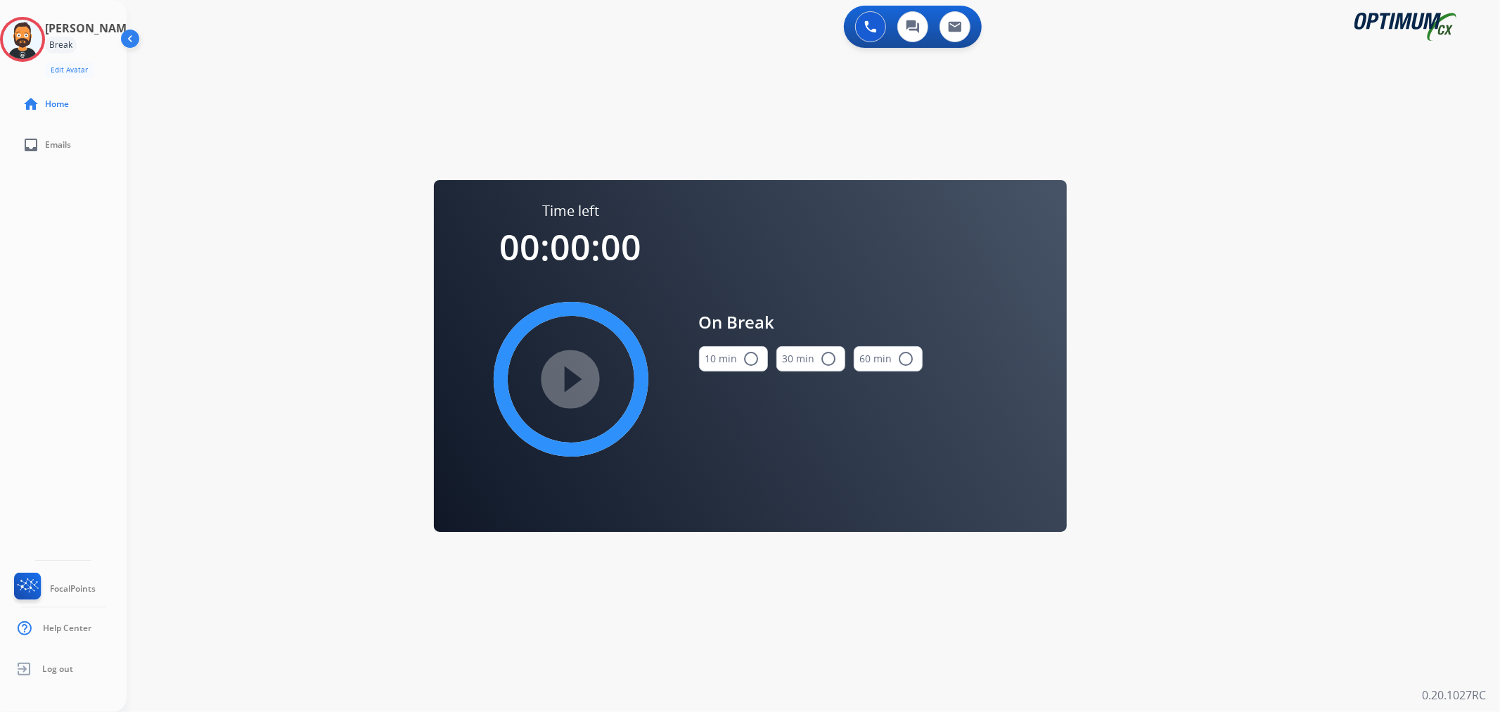
click at [744, 354] on mat-icon "radio_button_unchecked" at bounding box center [751, 358] width 17 height 17
click at [580, 388] on mat-icon "play_circle_filled" at bounding box center [571, 379] width 17 height 17
click at [24, 22] on circle at bounding box center [21, 38] width 41 height 41
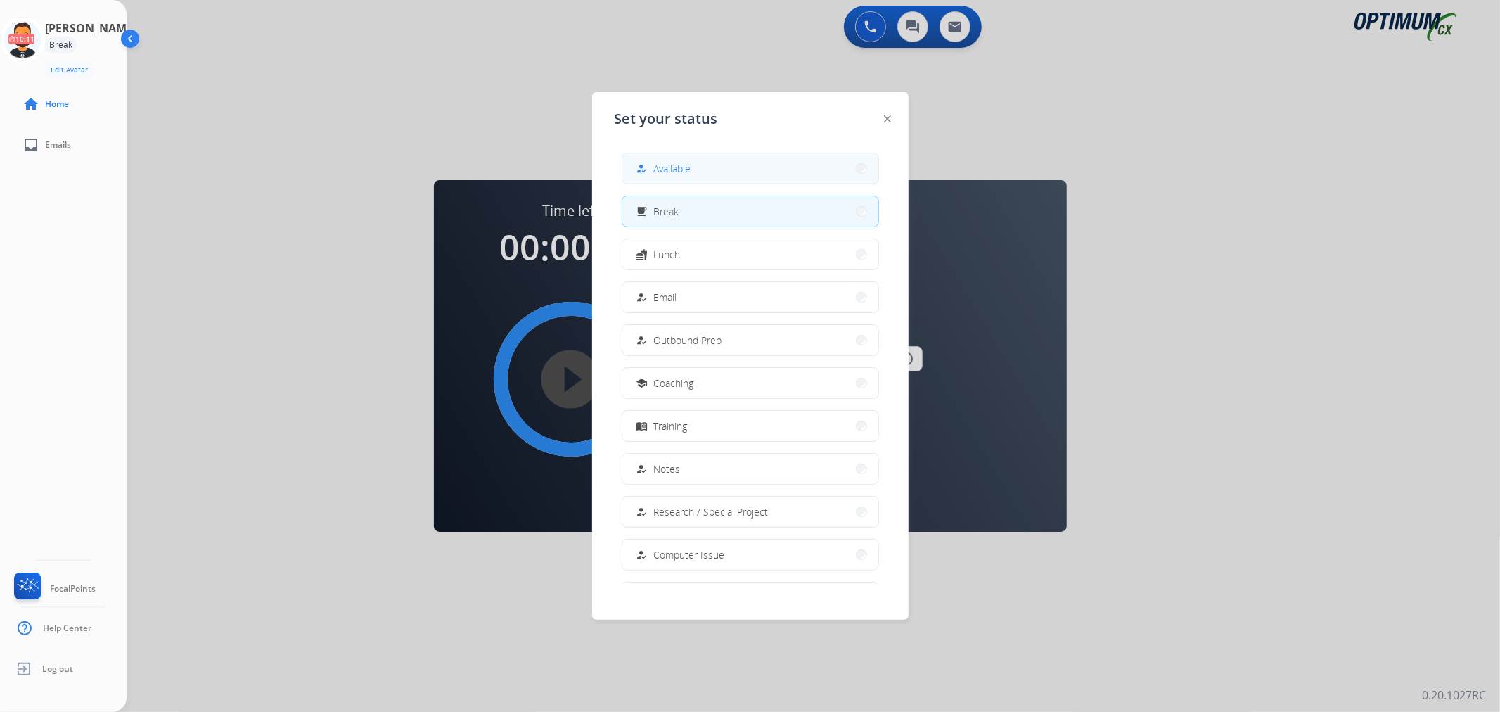
click at [642, 164] on mat-icon "how_to_reg" at bounding box center [642, 168] width 12 height 12
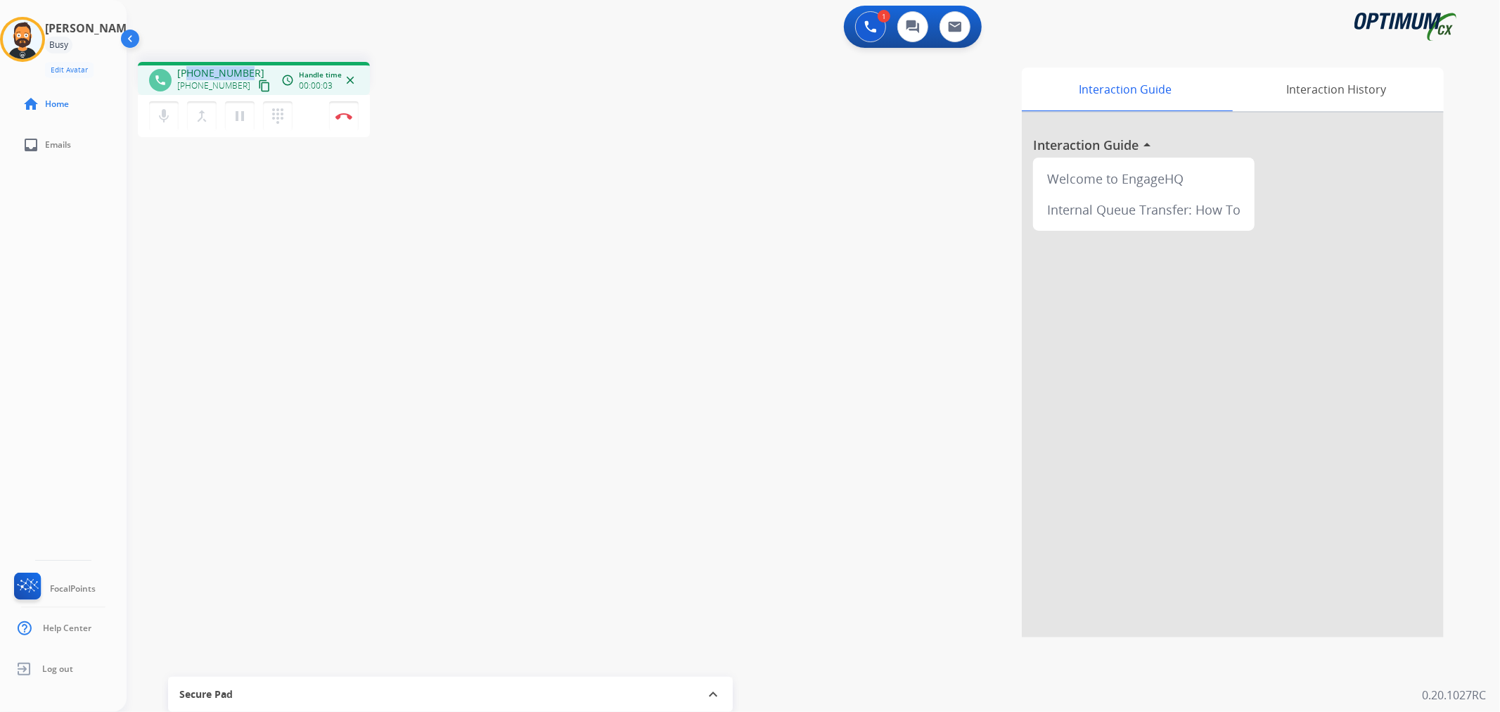
drag, startPoint x: 250, startPoint y: 64, endPoint x: 191, endPoint y: 64, distance: 59.8
click at [191, 64] on div "phone [PHONE_NUMBER] [PHONE_NUMBER] content_copy access_time Call metrics Queue…" at bounding box center [254, 78] width 232 height 33
copy span "8177825589"
click at [345, 118] on img at bounding box center [343, 116] width 17 height 7
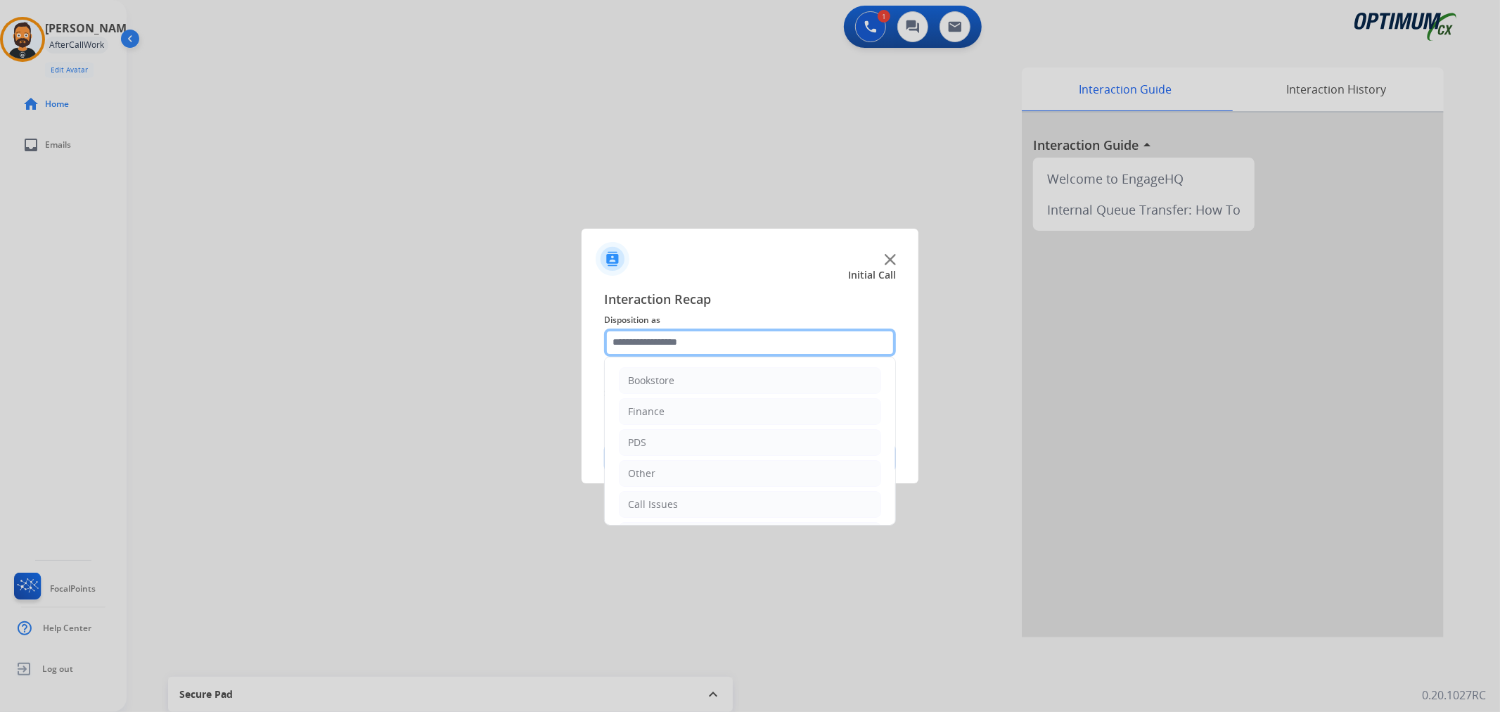
click at [711, 354] on input "text" at bounding box center [750, 342] width 292 height 28
click at [665, 501] on div "Renewal" at bounding box center [648, 501] width 40 height 14
click at [669, 502] on li "Initial Application" at bounding box center [750, 510] width 262 height 27
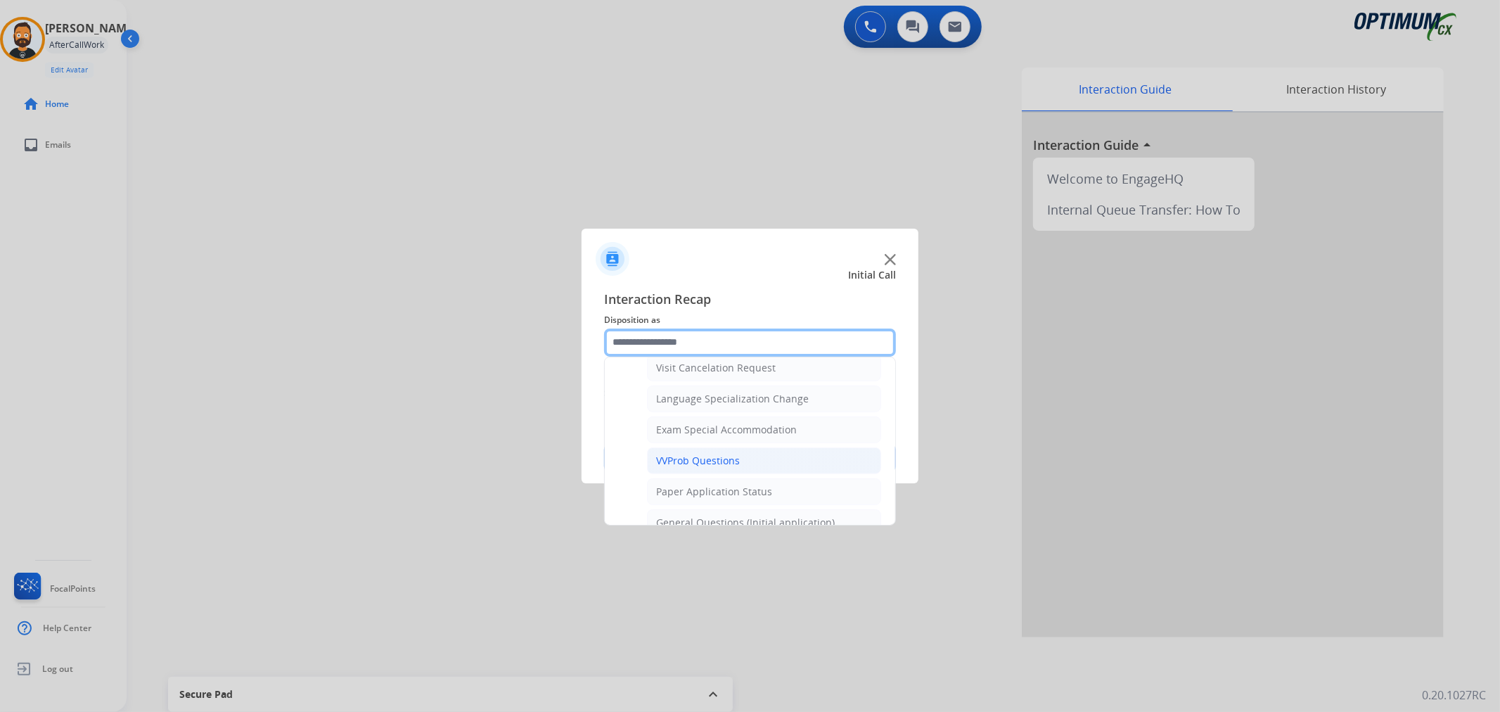
scroll to position [806, 0]
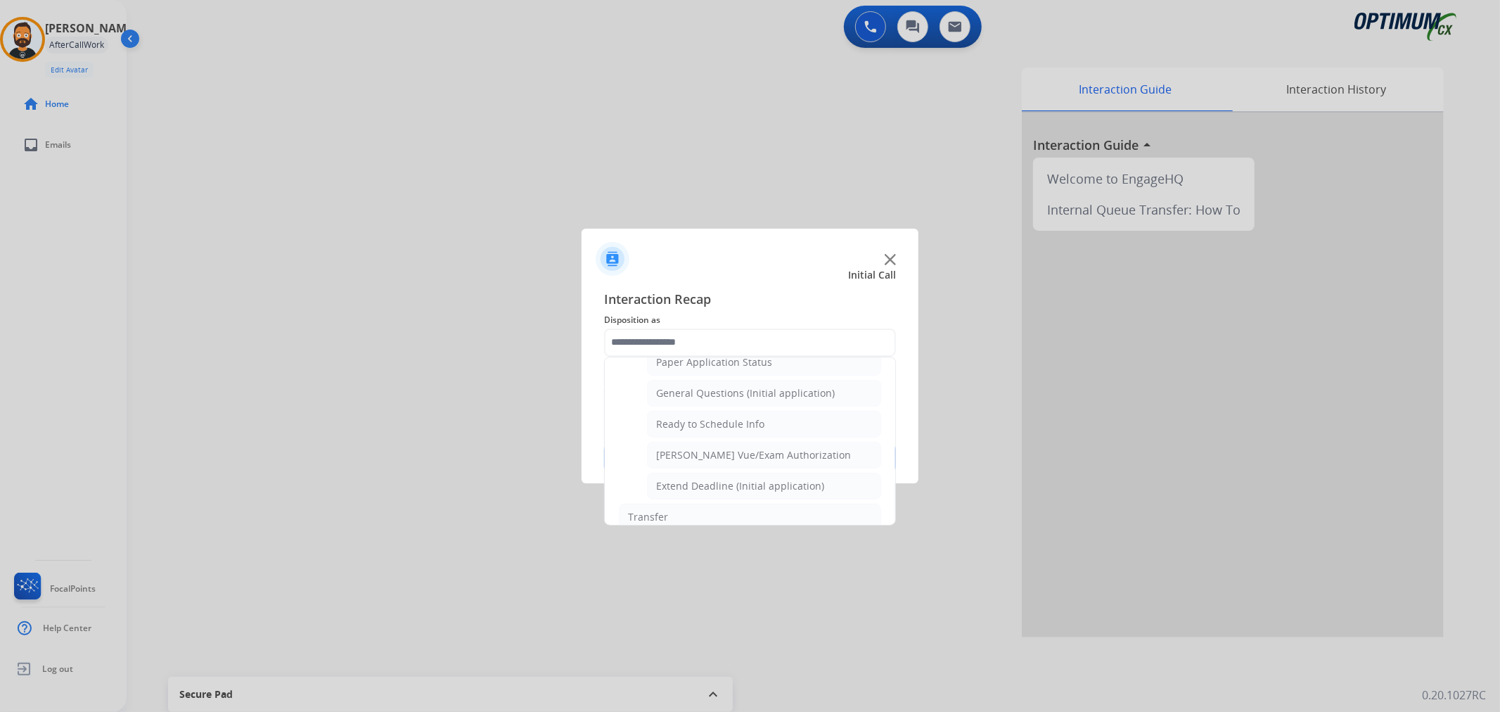
click at [688, 392] on div "General Questions (Initial application)" at bounding box center [745, 393] width 179 height 14
type input "**********"
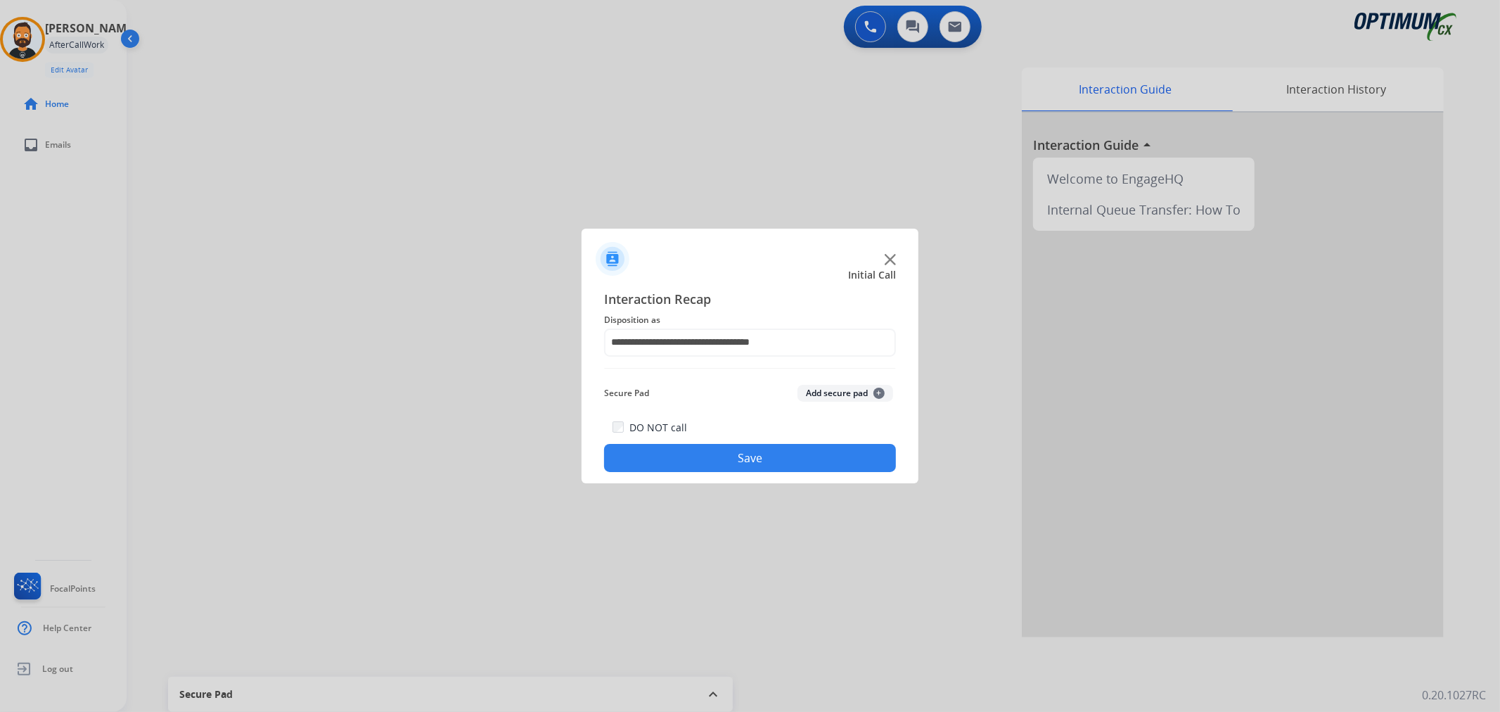
click at [671, 453] on button "Save" at bounding box center [750, 458] width 292 height 28
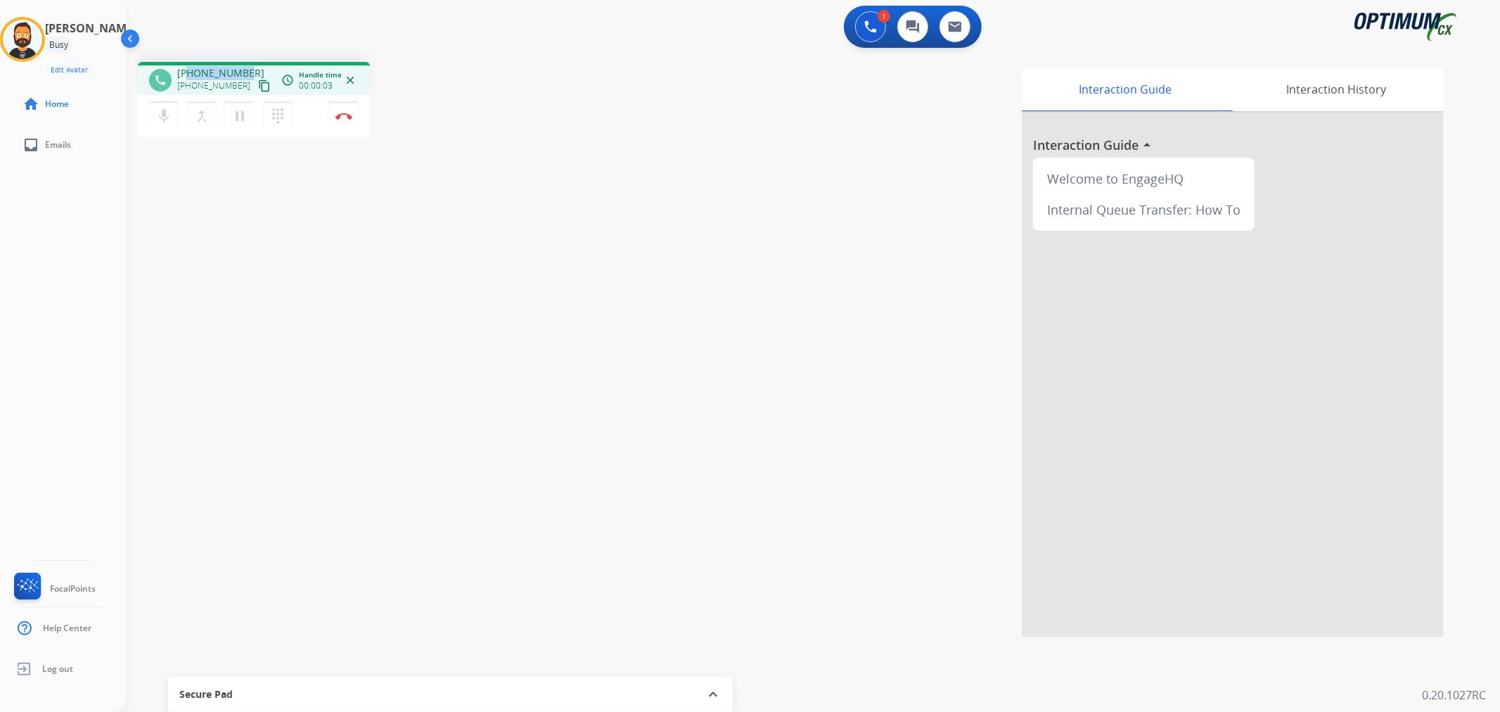
drag, startPoint x: 248, startPoint y: 64, endPoint x: 190, endPoint y: 66, distance: 58.4
click at [190, 66] on div "phone [PHONE_NUMBER] [PHONE_NUMBER] content_copy access_time Call metrics Queue…" at bounding box center [254, 78] width 232 height 33
copy span "3023546483"
click at [241, 116] on mat-icon "pause" at bounding box center [239, 116] width 17 height 17
click at [856, 25] on button at bounding box center [870, 26] width 31 height 31
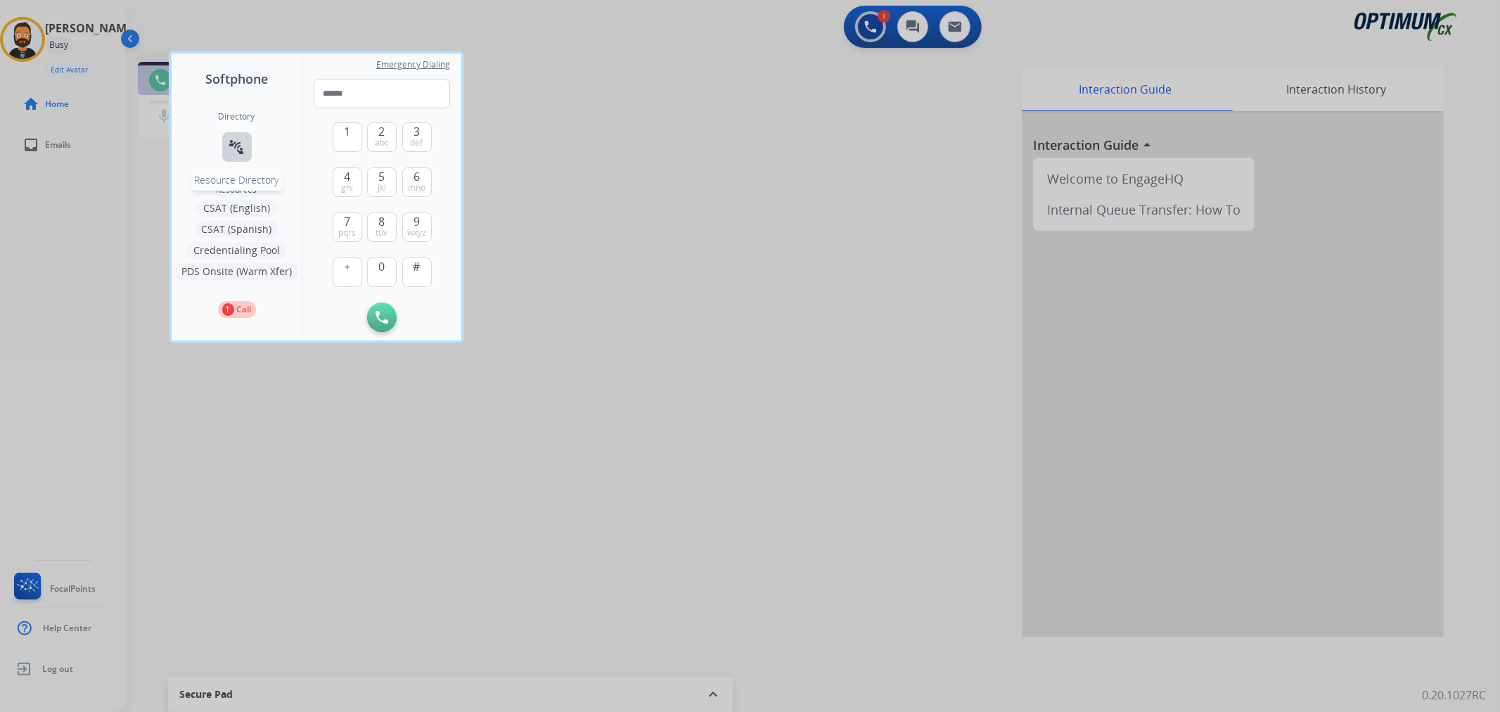
click at [223, 137] on button "connect_without_contact Resource Directory" at bounding box center [237, 147] width 30 height 30
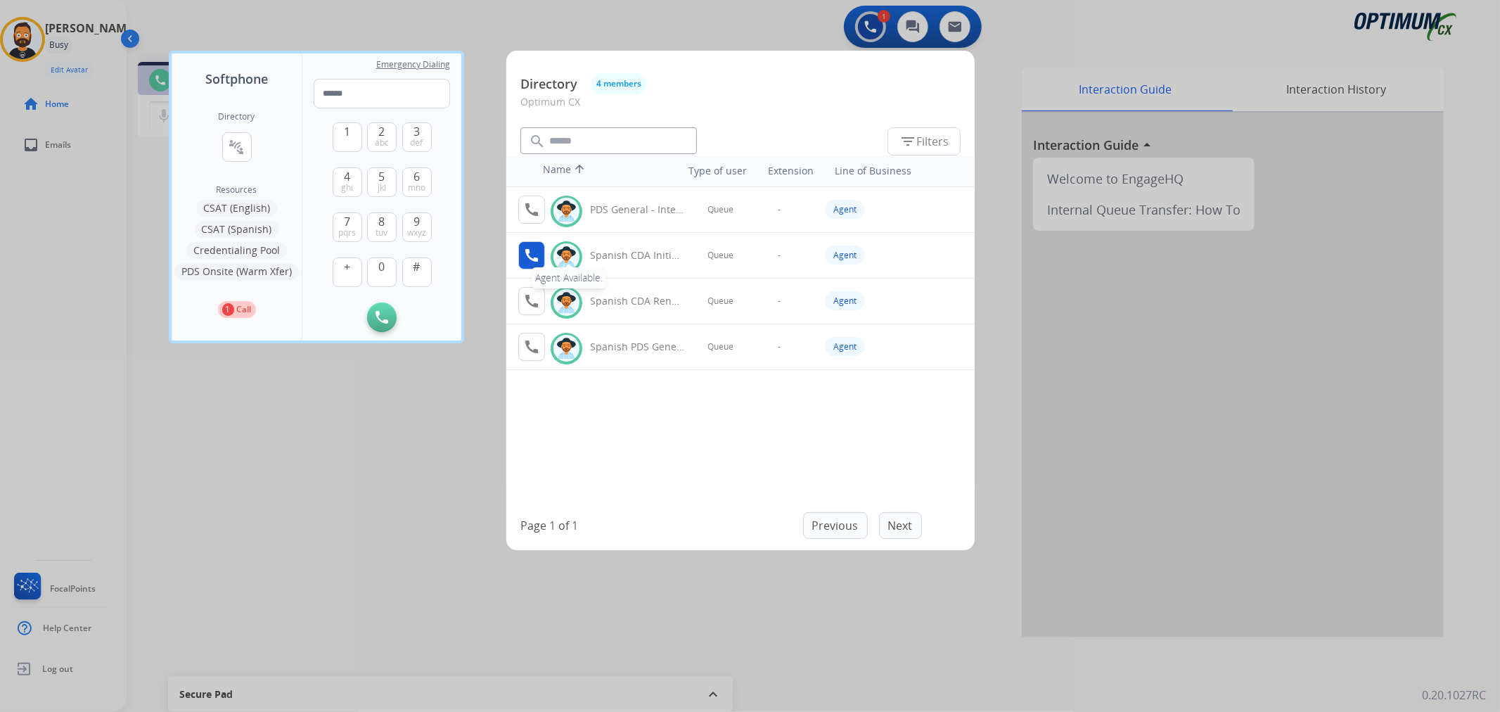
click at [526, 252] on mat-icon "call" at bounding box center [531, 255] width 17 height 17
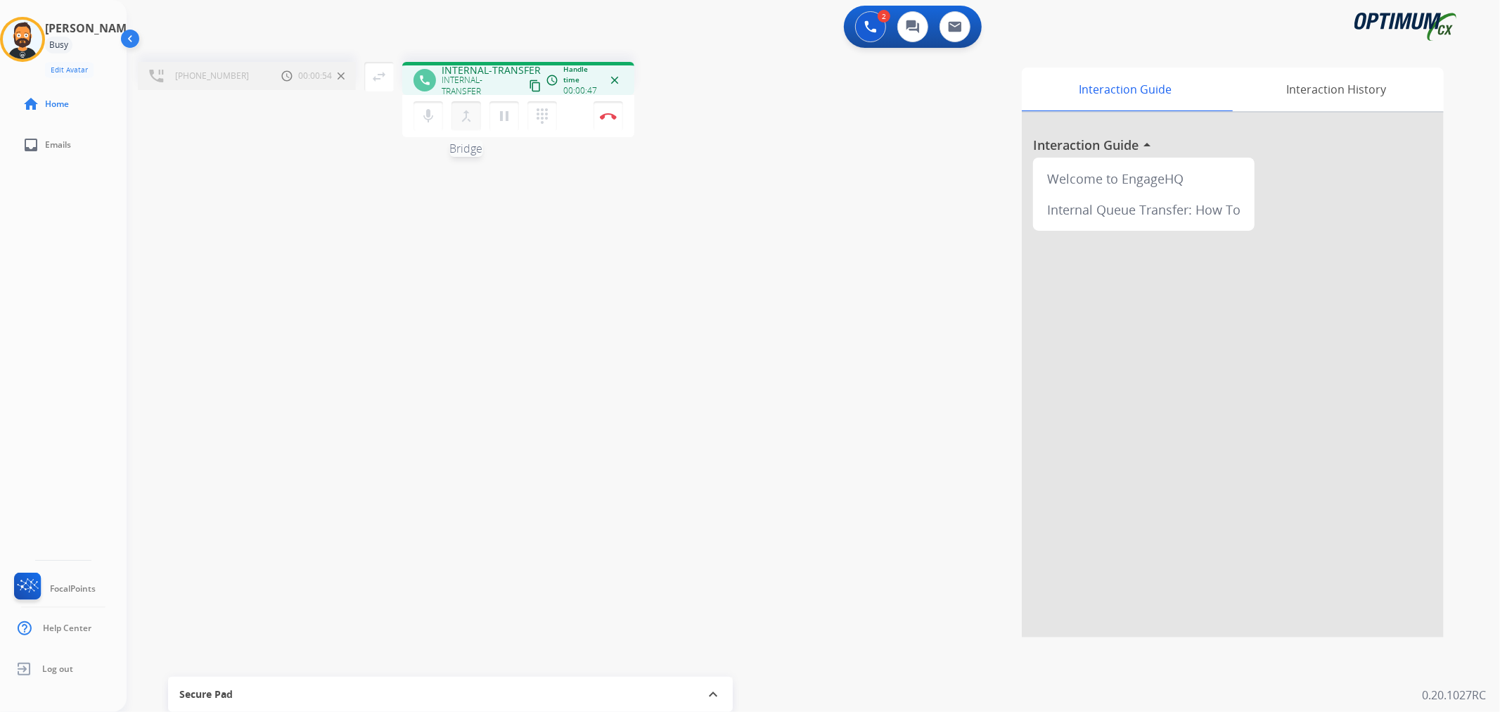
click at [465, 113] on mat-icon "merge_type" at bounding box center [466, 116] width 17 height 17
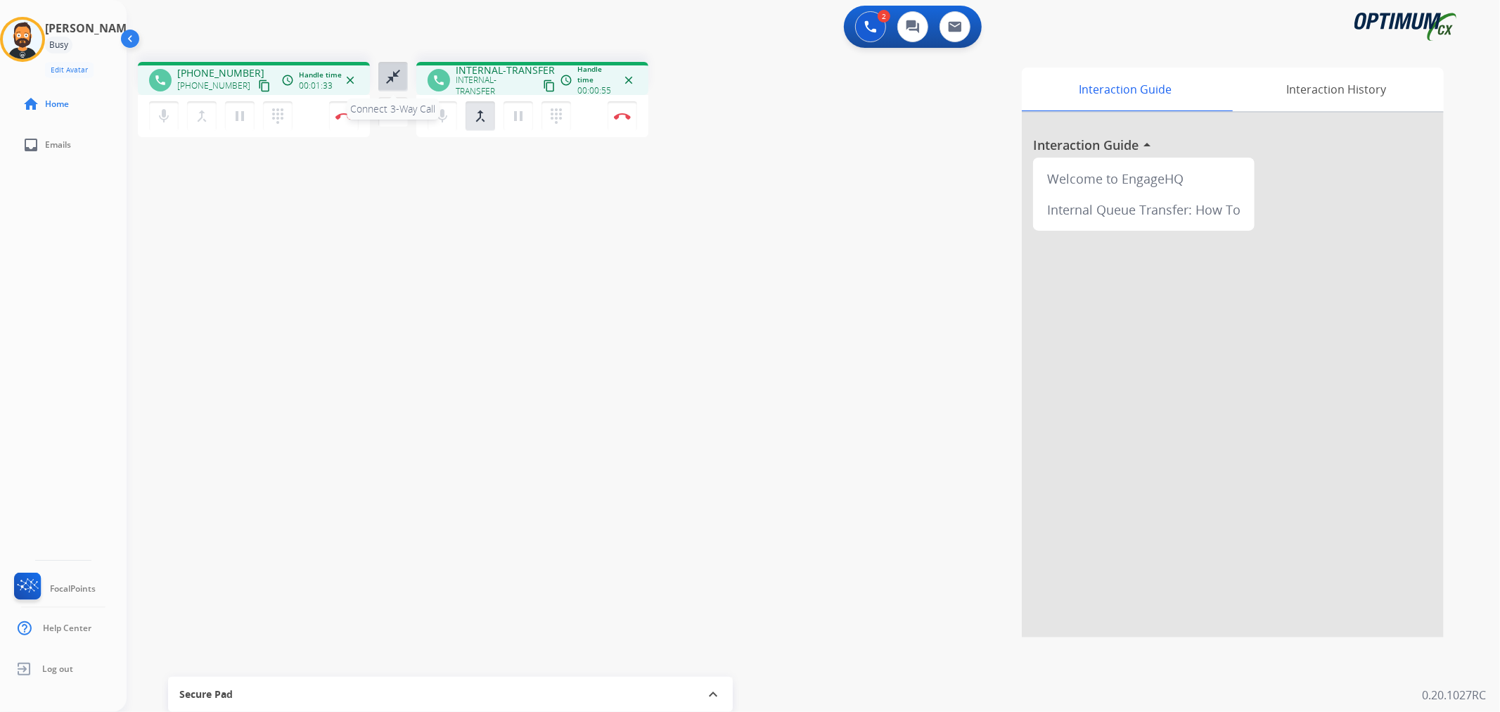
click at [392, 72] on mat-icon "close_fullscreen" at bounding box center [393, 76] width 17 height 17
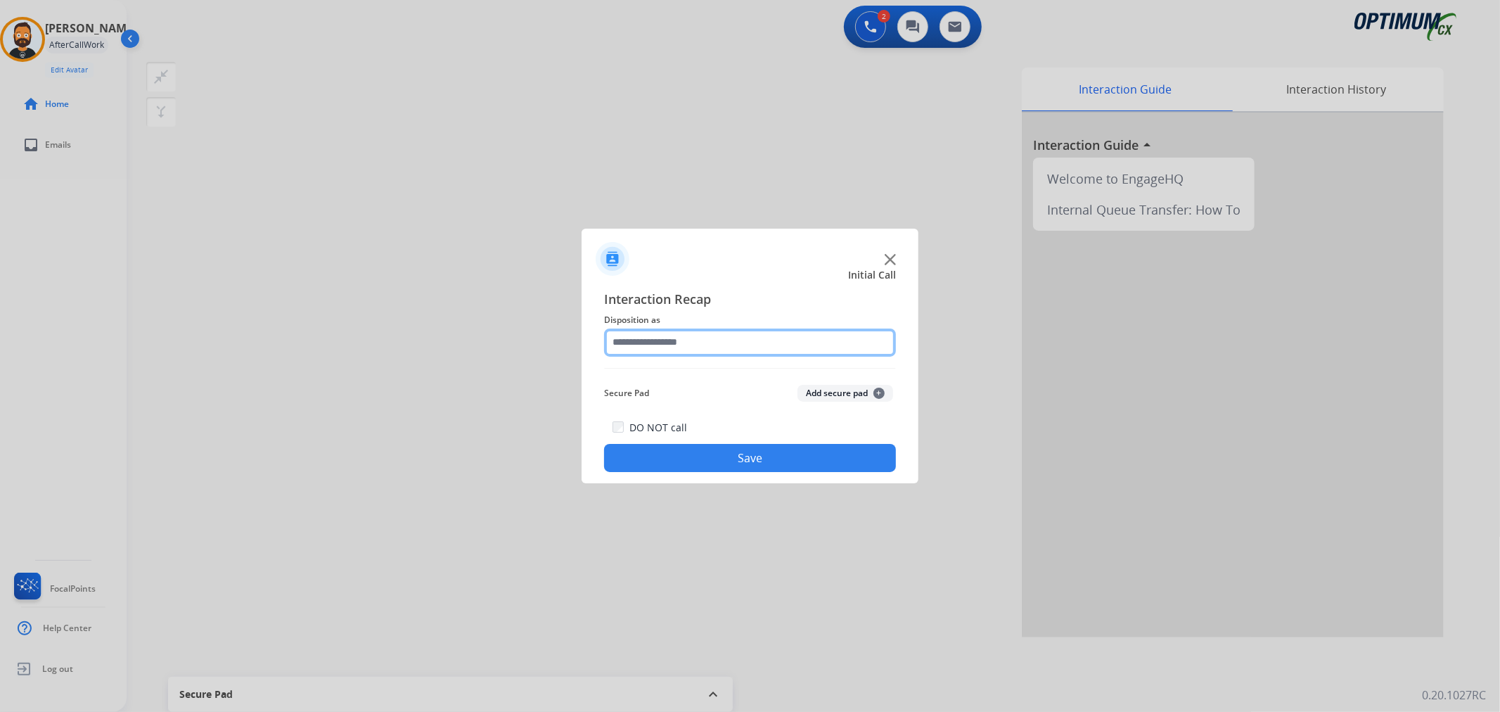
click at [691, 333] on input "text" at bounding box center [750, 342] width 292 height 28
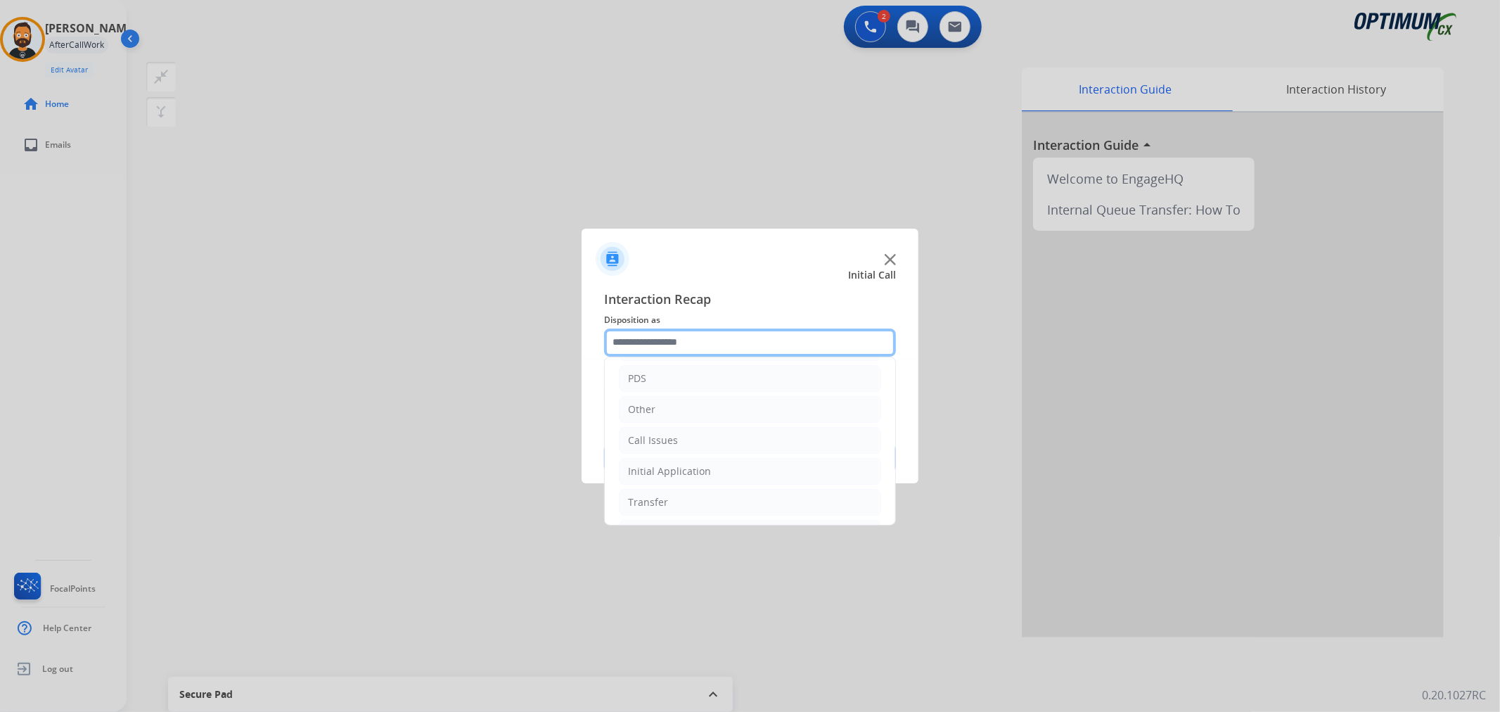
scroll to position [96, 0]
click at [657, 440] on div "Initial Application" at bounding box center [669, 440] width 83 height 14
click at [649, 476] on div "Other" at bounding box center [641, 473] width 27 height 14
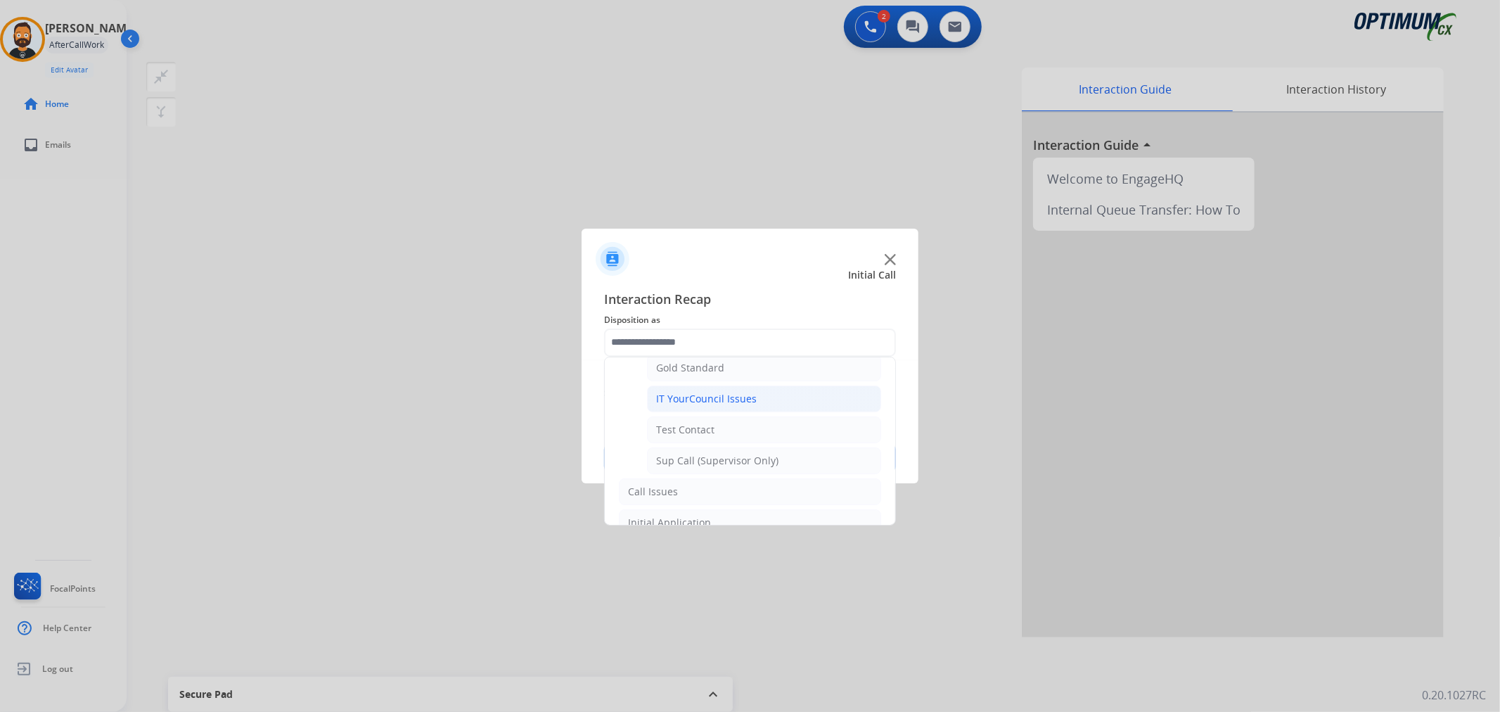
click at [696, 395] on div "IT YourCouncil Issues" at bounding box center [706, 399] width 101 height 14
type input "**********"
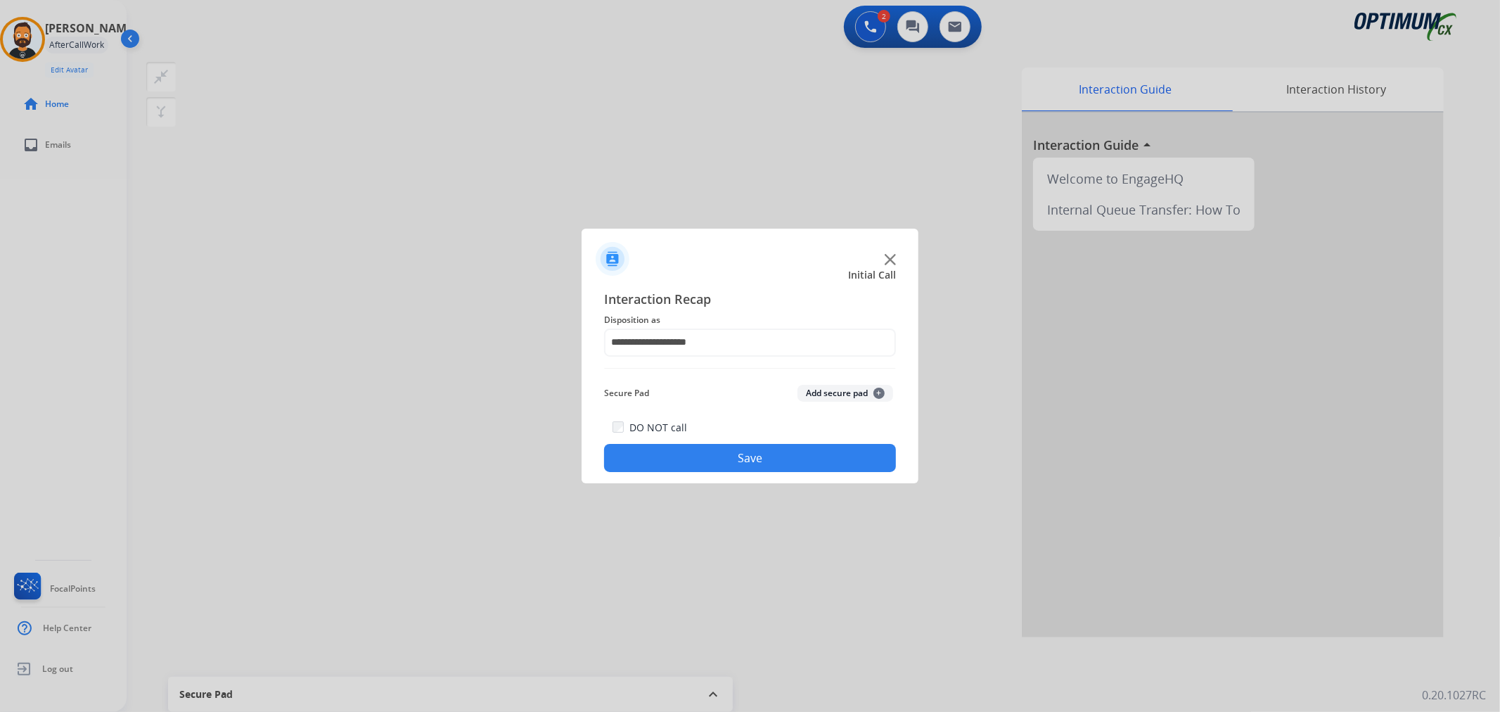
click at [703, 461] on button "Save" at bounding box center [750, 458] width 292 height 28
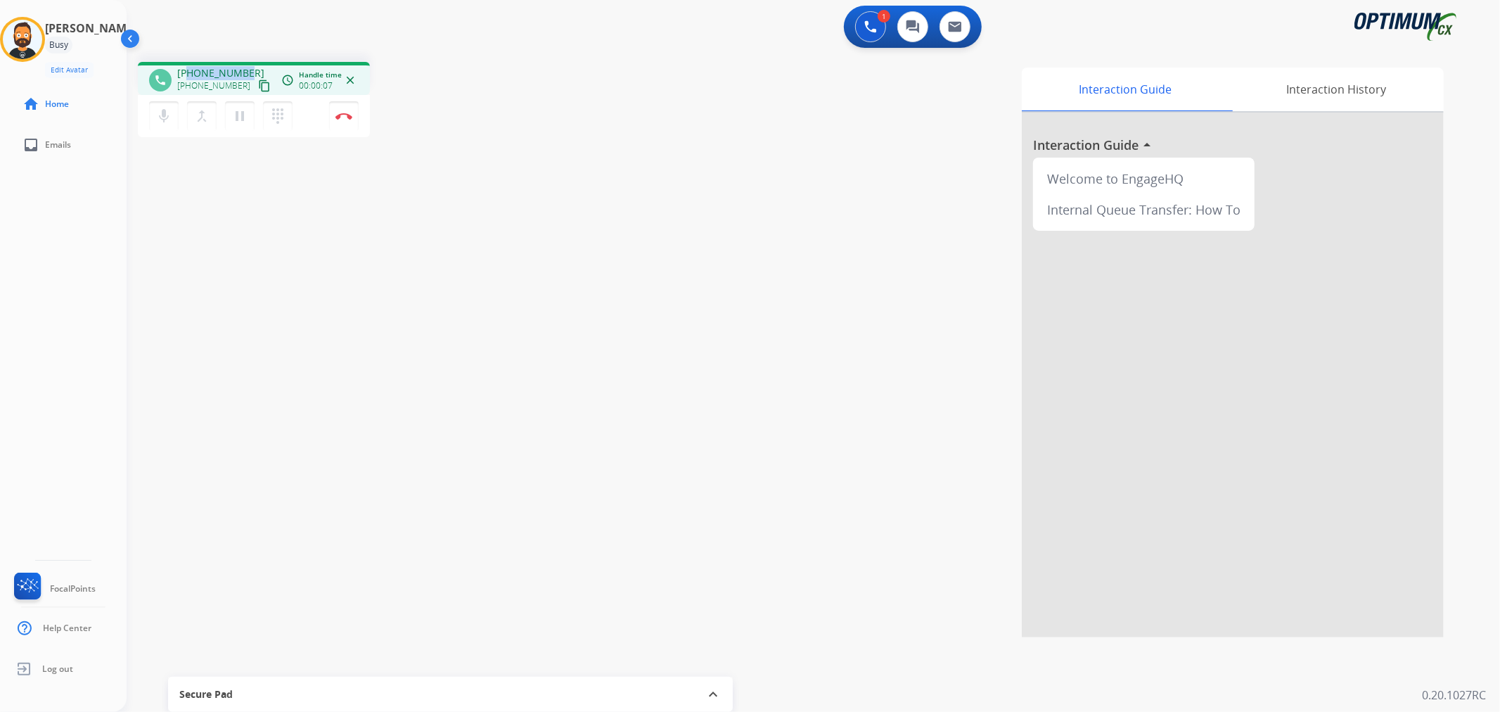
drag, startPoint x: 248, startPoint y: 71, endPoint x: 188, endPoint y: 70, distance: 59.8
click at [188, 70] on div "[PHONE_NUMBER] [PHONE_NUMBER] content_copy" at bounding box center [225, 80] width 96 height 28
copy span "6307614500"
click at [350, 115] on img at bounding box center [343, 116] width 17 height 7
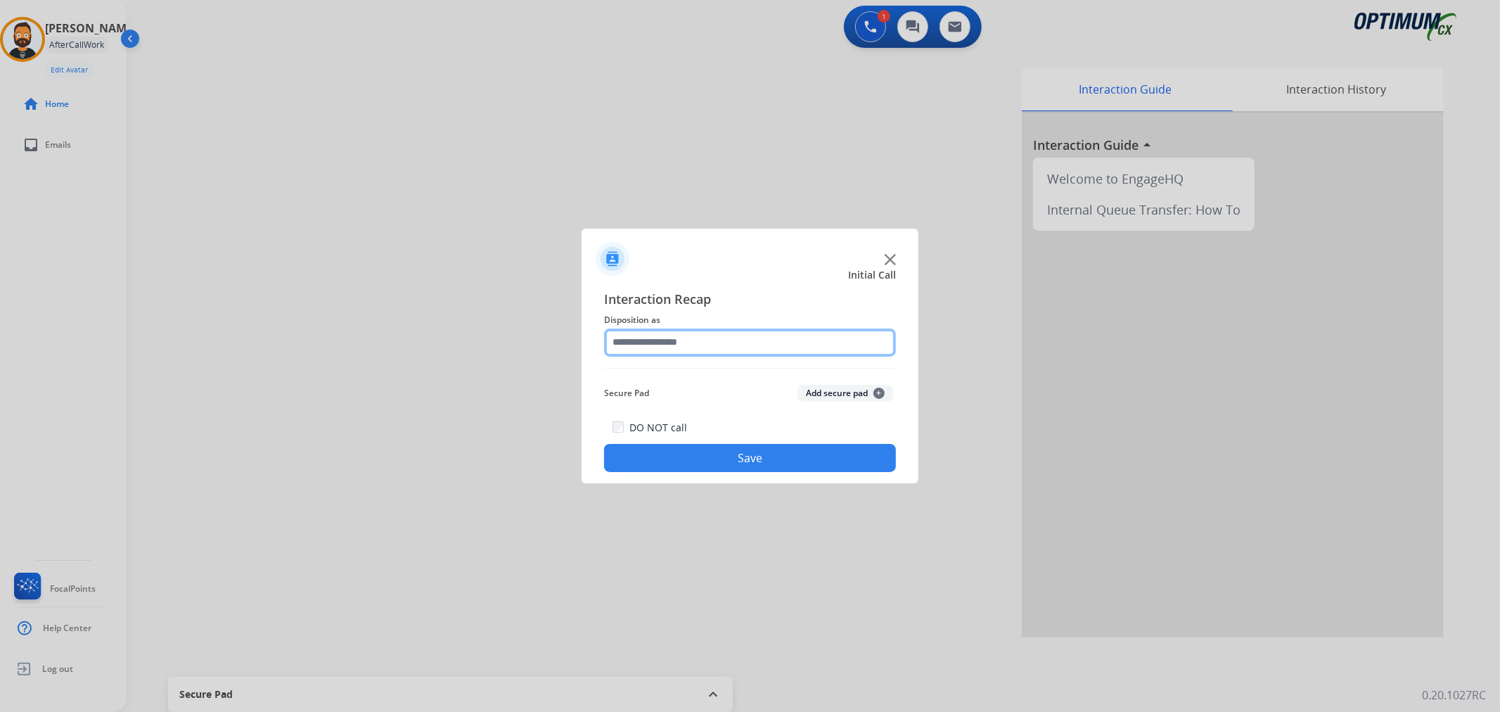
click at [651, 347] on input "text" at bounding box center [750, 342] width 292 height 28
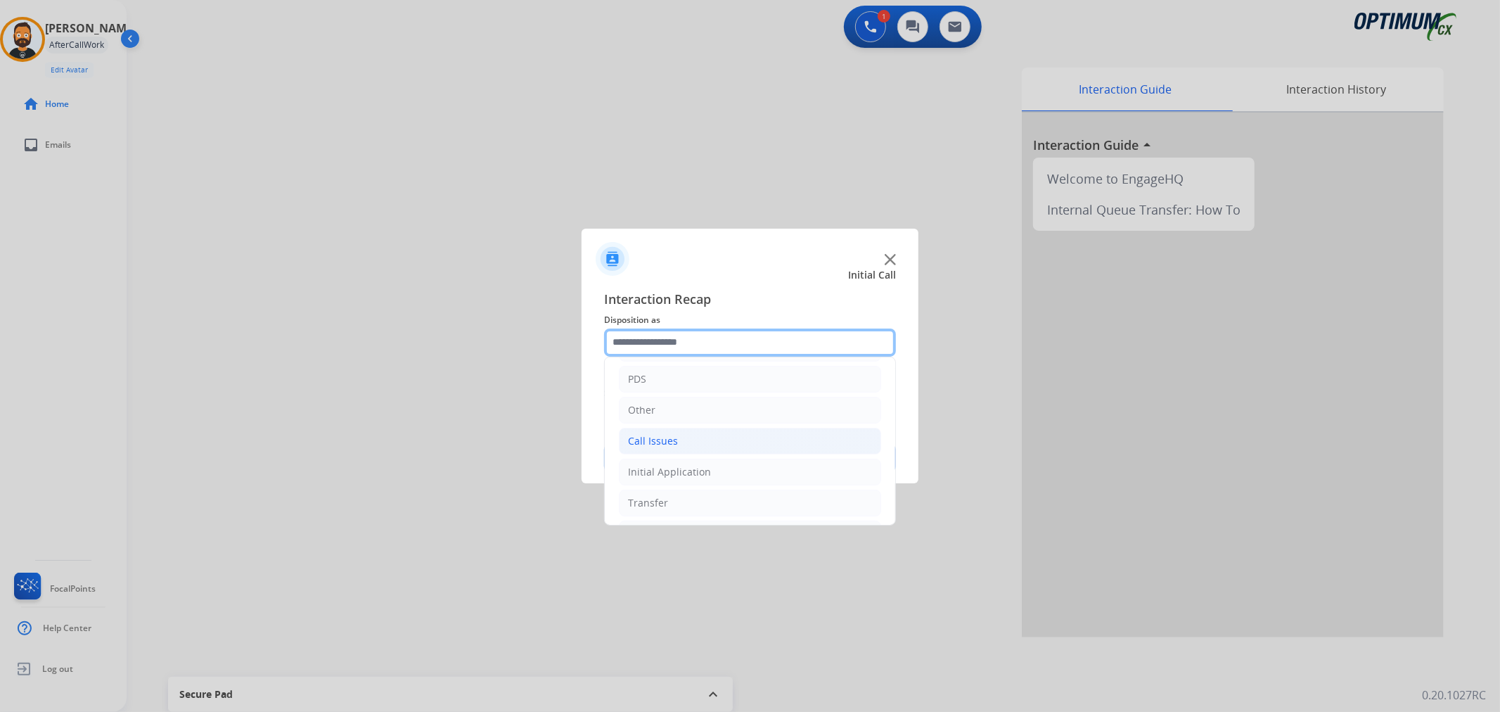
scroll to position [96, 0]
click at [675, 444] on div "Initial Application" at bounding box center [669, 440] width 83 height 14
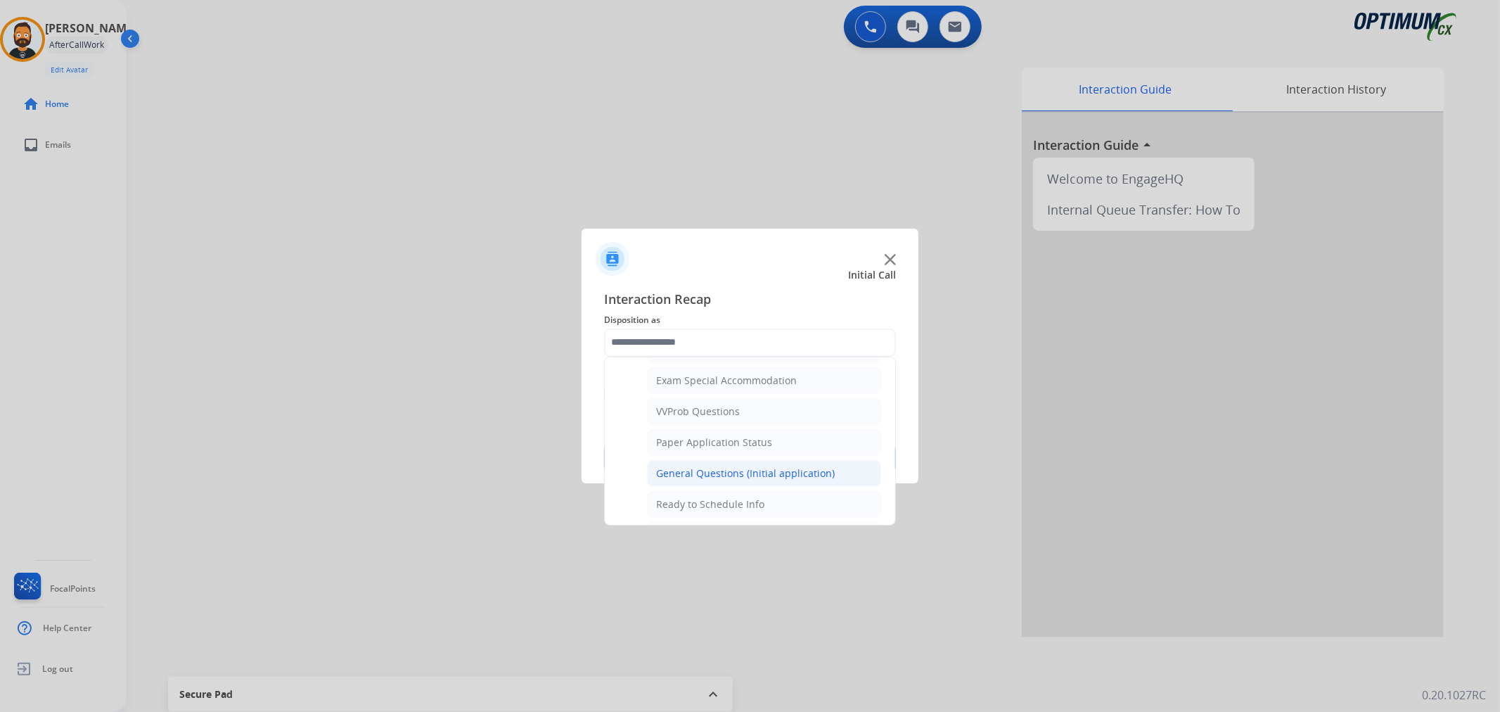
click at [693, 473] on div "General Questions (Initial application)" at bounding box center [745, 473] width 179 height 14
type input "**********"
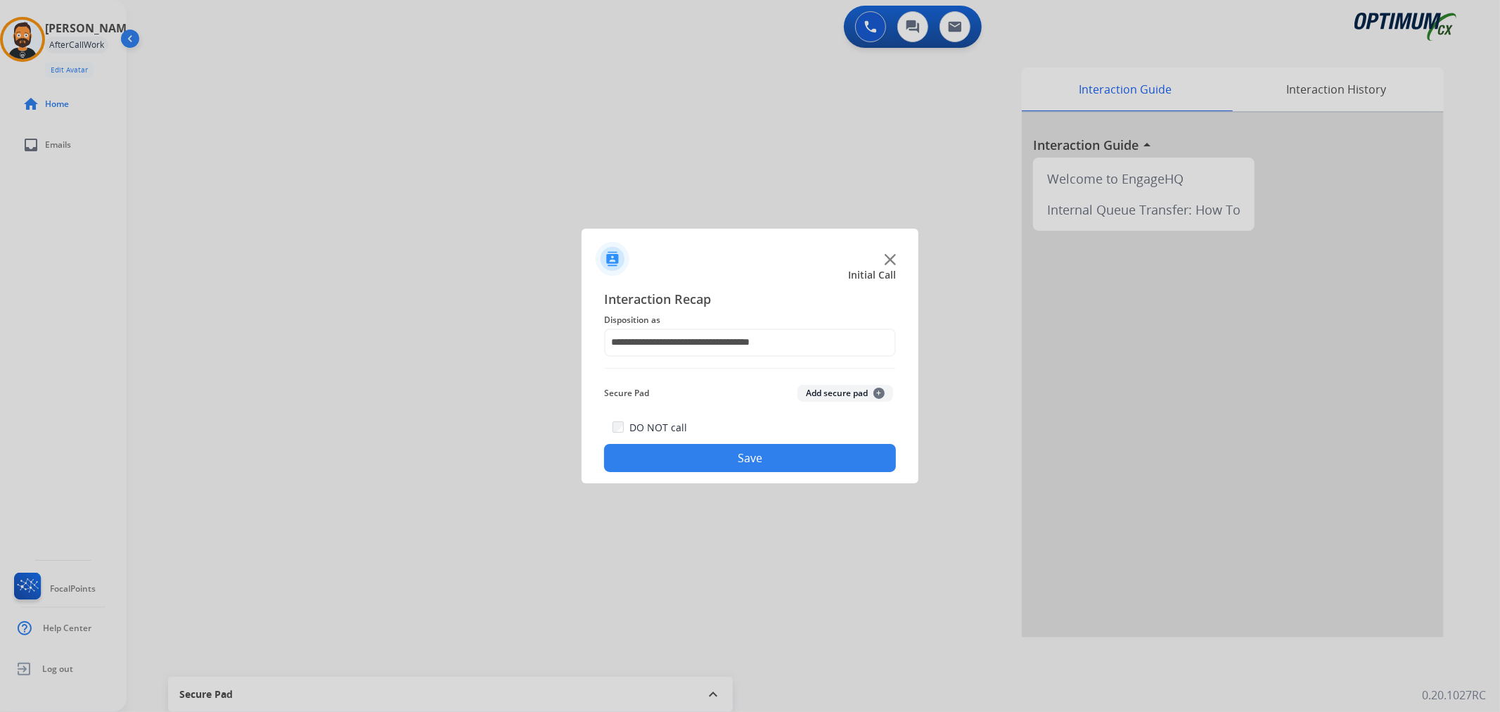
click at [687, 435] on div "DO NOT call Save" at bounding box center [750, 444] width 292 height 53
click at [691, 454] on button "Save" at bounding box center [750, 458] width 292 height 28
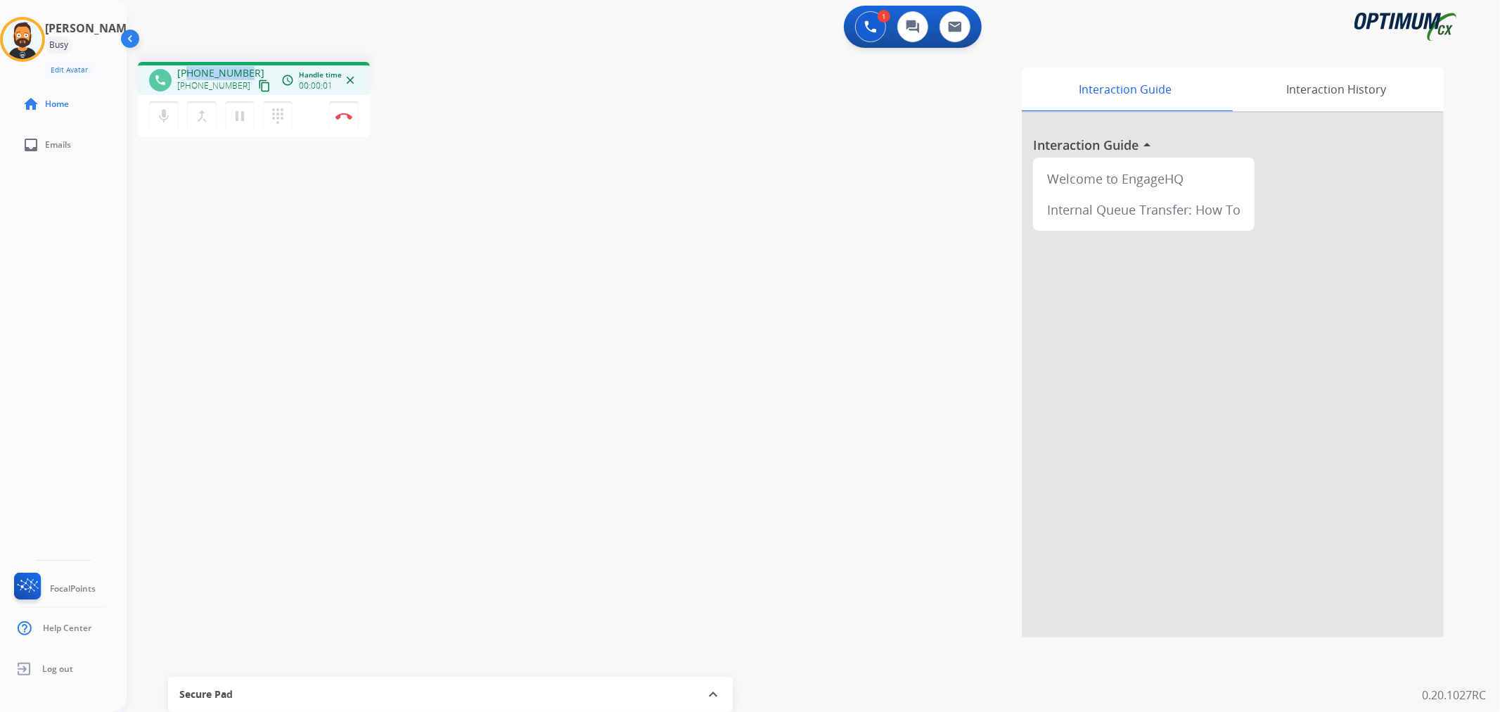
drag, startPoint x: 244, startPoint y: 67, endPoint x: 191, endPoint y: 64, distance: 53.5
click at [191, 64] on div "phone [PHONE_NUMBER] [PHONE_NUMBER] content_copy access_time Call metrics Queue…" at bounding box center [254, 78] width 232 height 33
copy span "7738240351"
click at [352, 110] on button "Disconnect" at bounding box center [344, 116] width 30 height 30
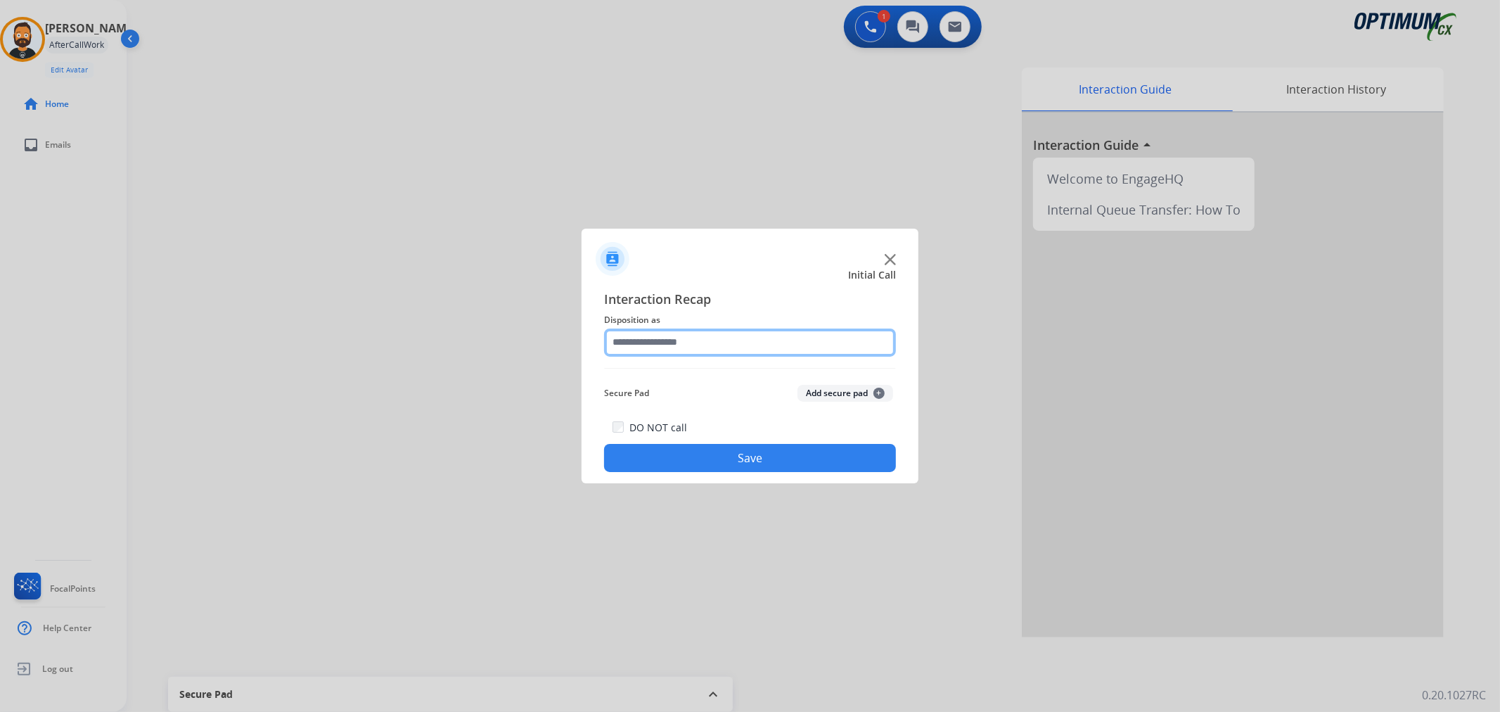
click at [703, 335] on input "text" at bounding box center [750, 342] width 292 height 28
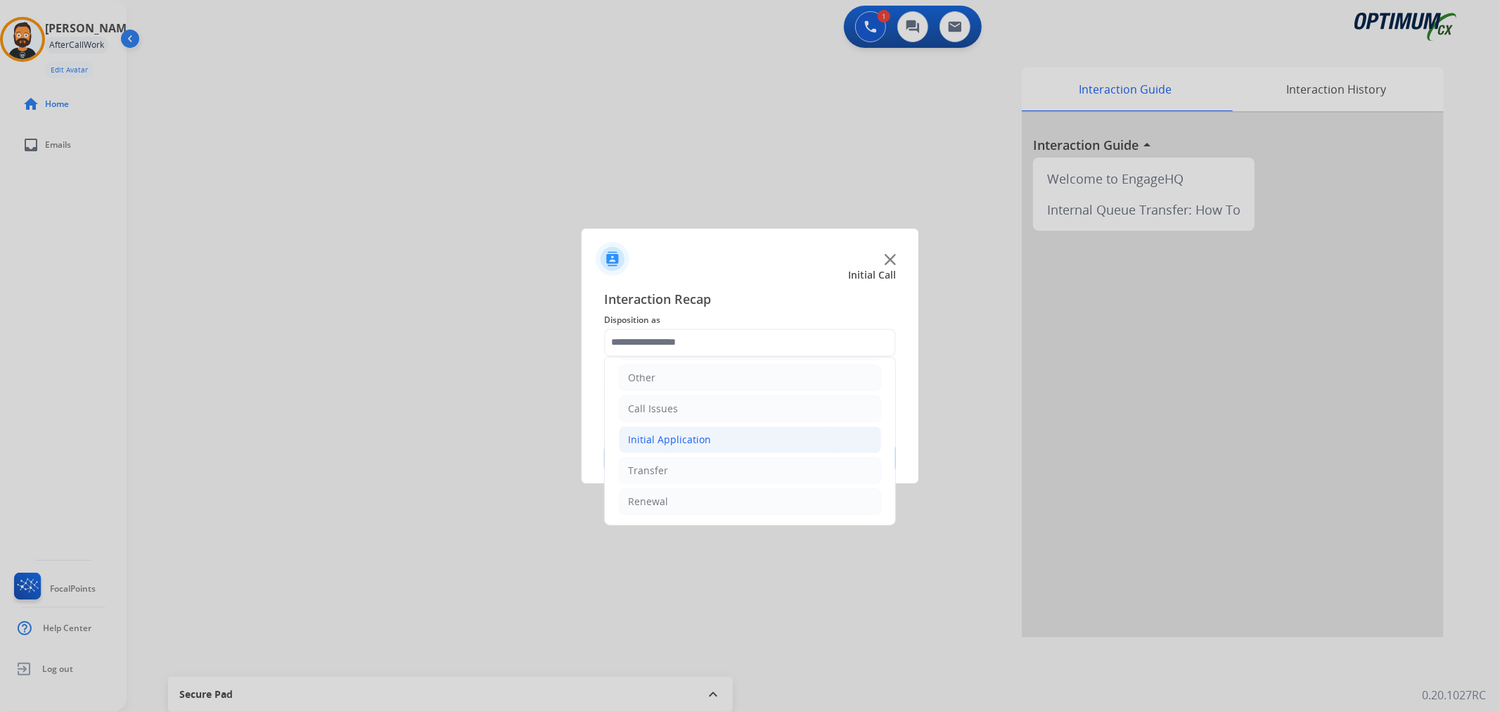
click at [688, 435] on div "Initial Application" at bounding box center [669, 440] width 83 height 14
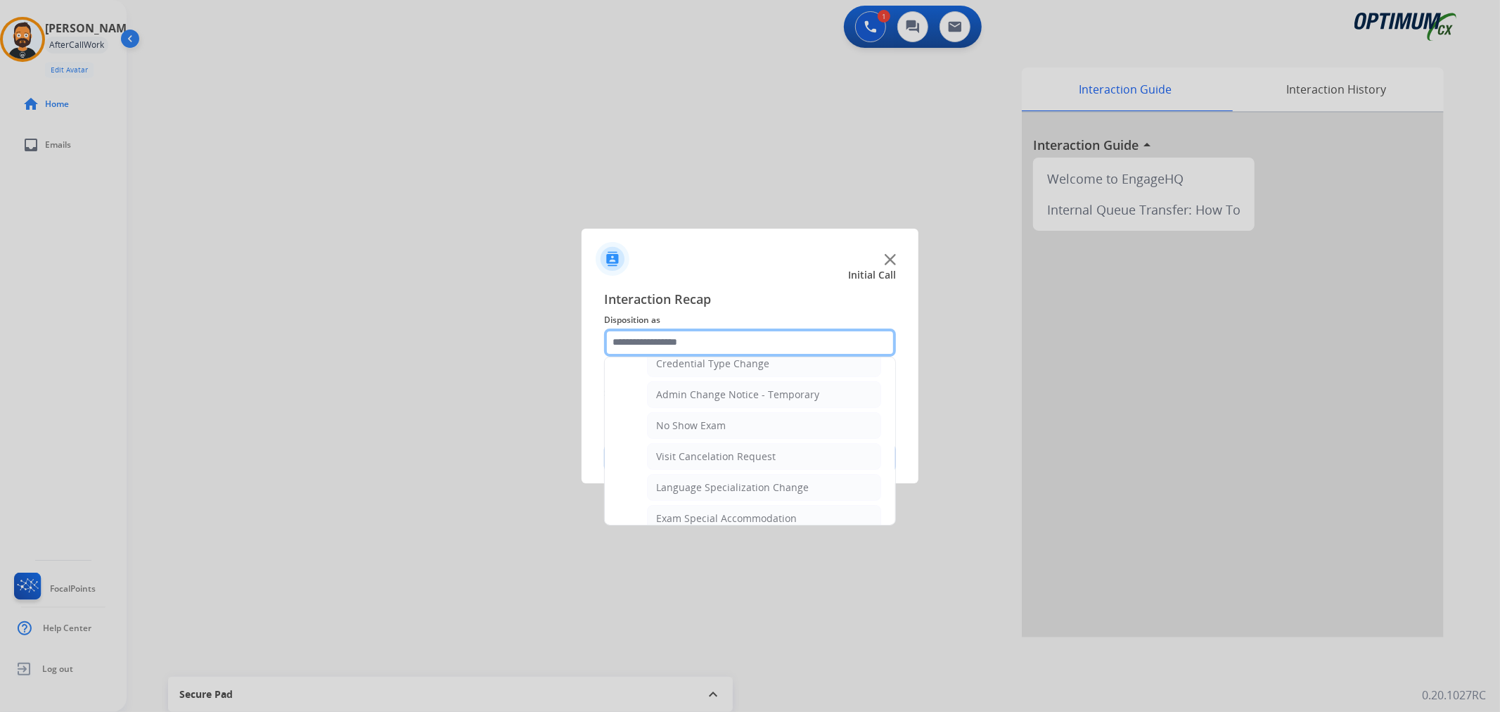
scroll to position [748, 0]
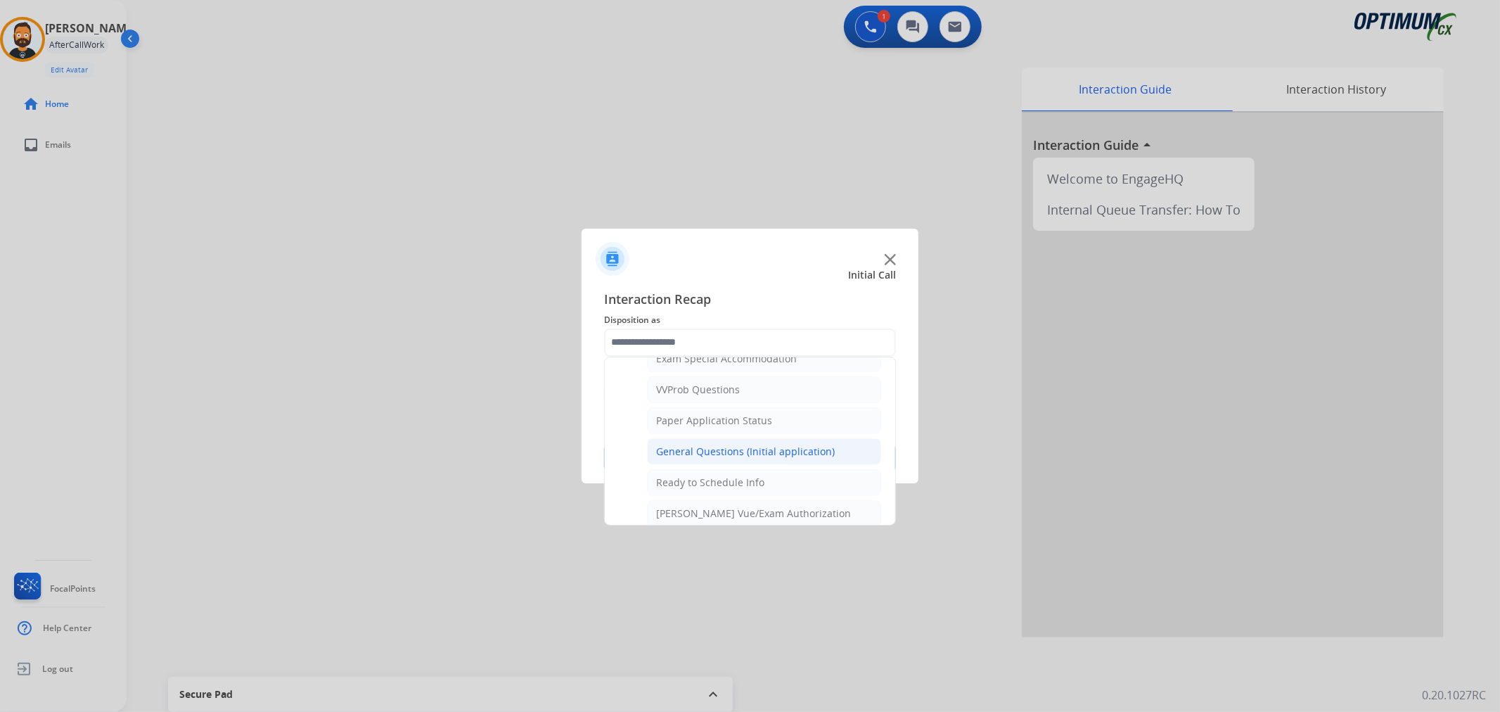
click at [741, 447] on div "General Questions (Initial application)" at bounding box center [745, 451] width 179 height 14
type input "**********"
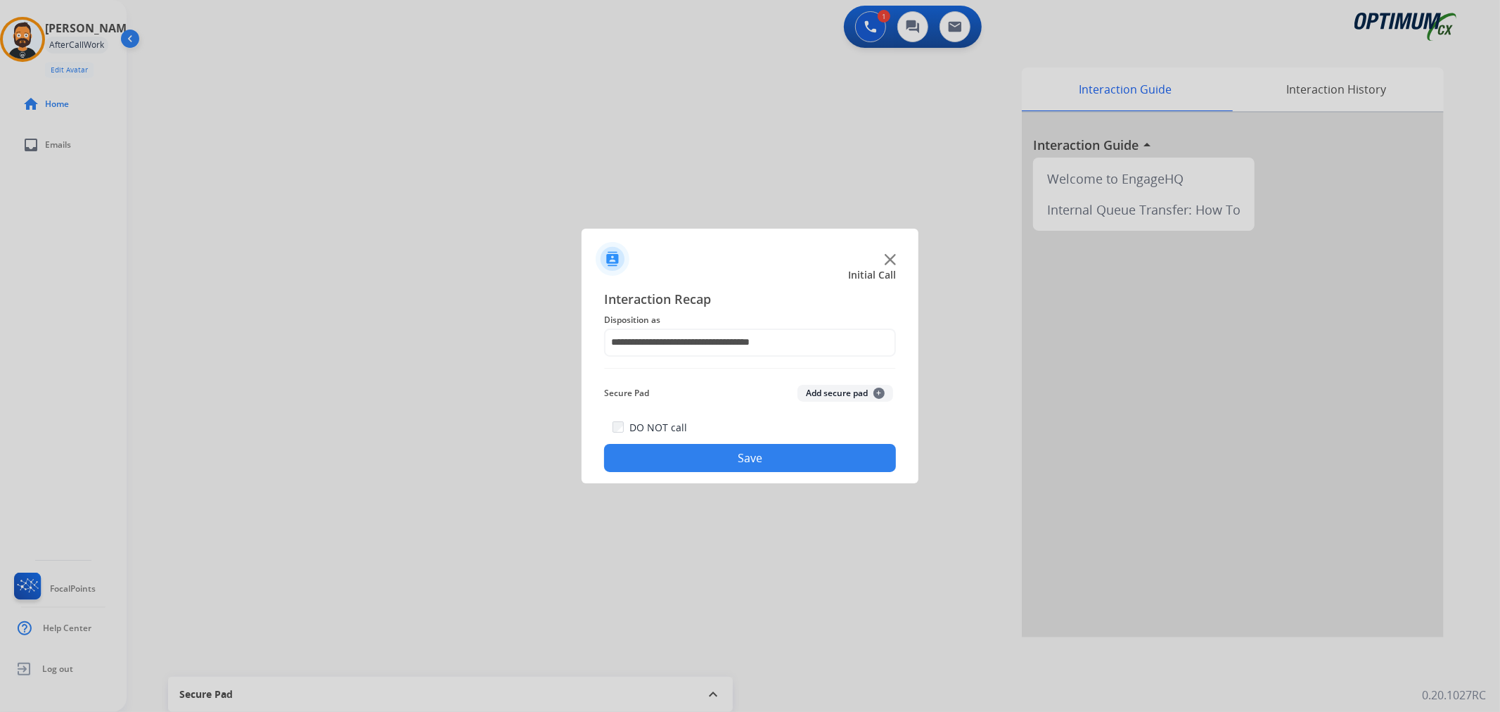
click at [735, 458] on button "Save" at bounding box center [750, 458] width 292 height 28
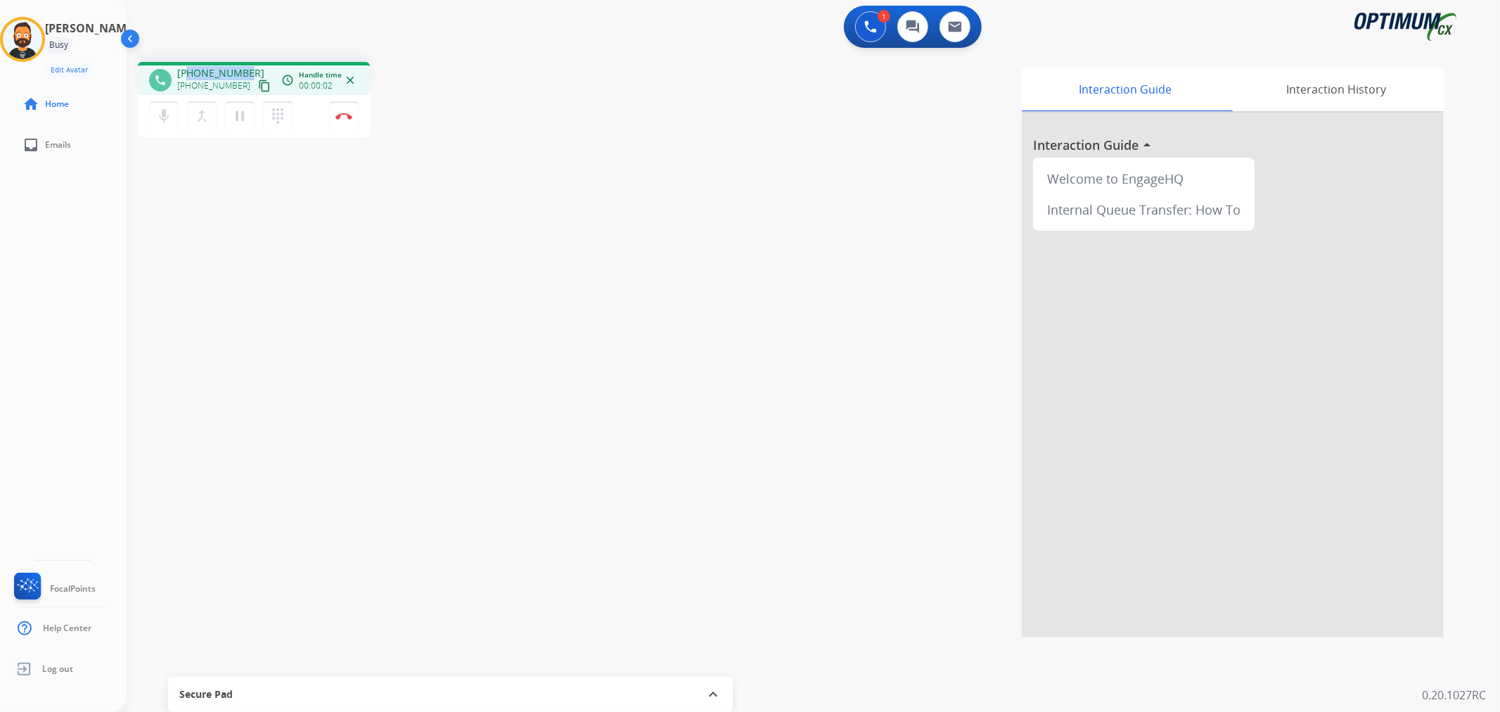
drag, startPoint x: 244, startPoint y: 66, endPoint x: 191, endPoint y: 65, distance: 53.5
click at [191, 66] on span "[PHONE_NUMBER]" at bounding box center [220, 73] width 87 height 14
copy span "4092673334"
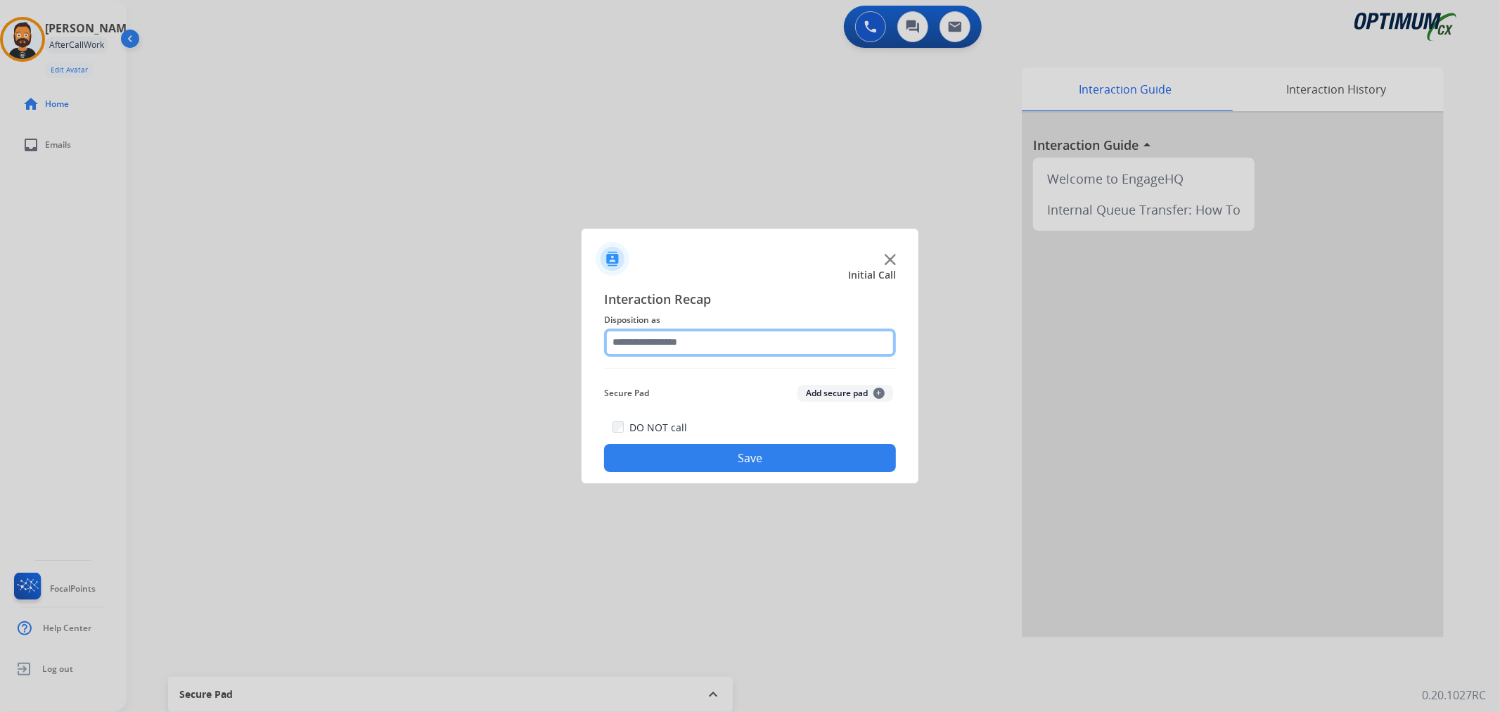
click at [695, 339] on input "text" at bounding box center [750, 342] width 292 height 28
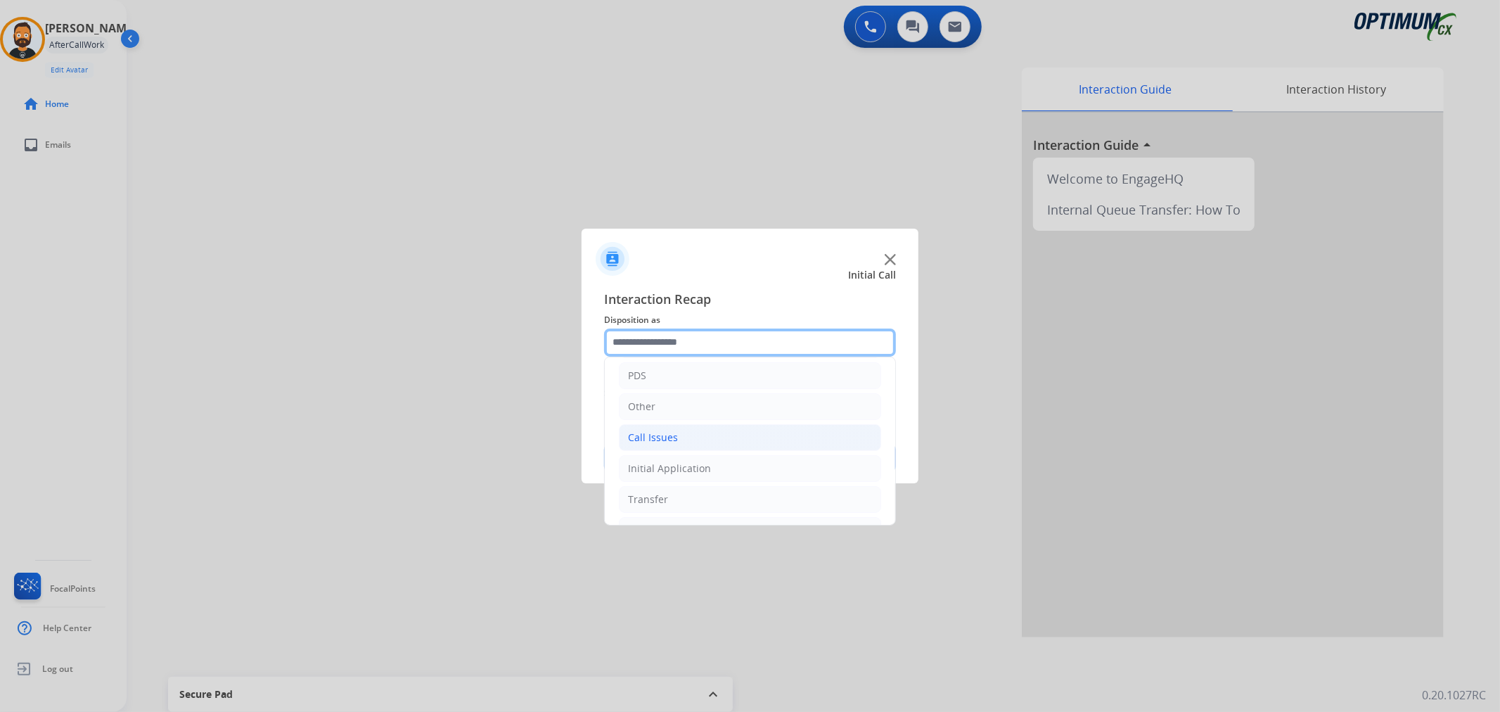
scroll to position [96, 0]
click at [682, 435] on div "Initial Application" at bounding box center [669, 440] width 83 height 14
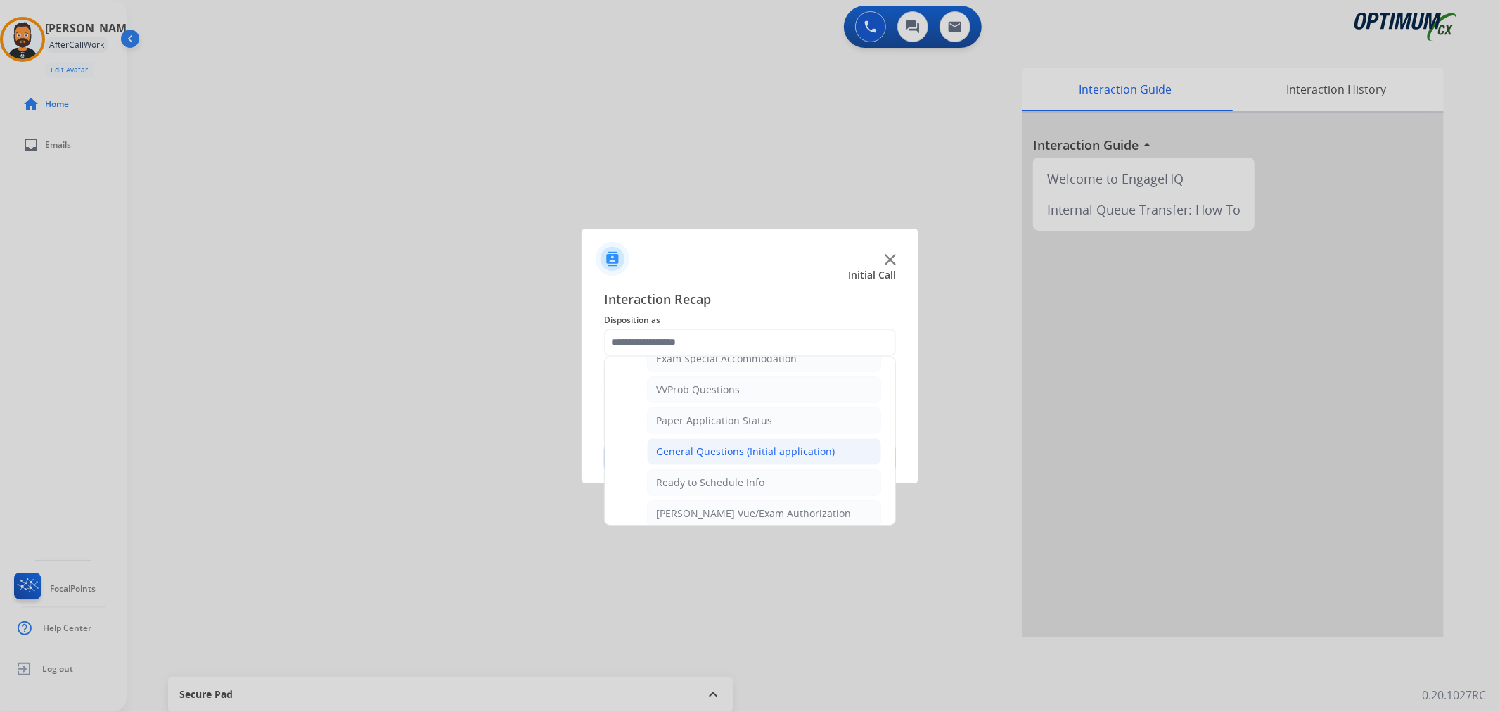
click at [707, 447] on div "General Questions (Initial application)" at bounding box center [745, 451] width 179 height 14
type input "**********"
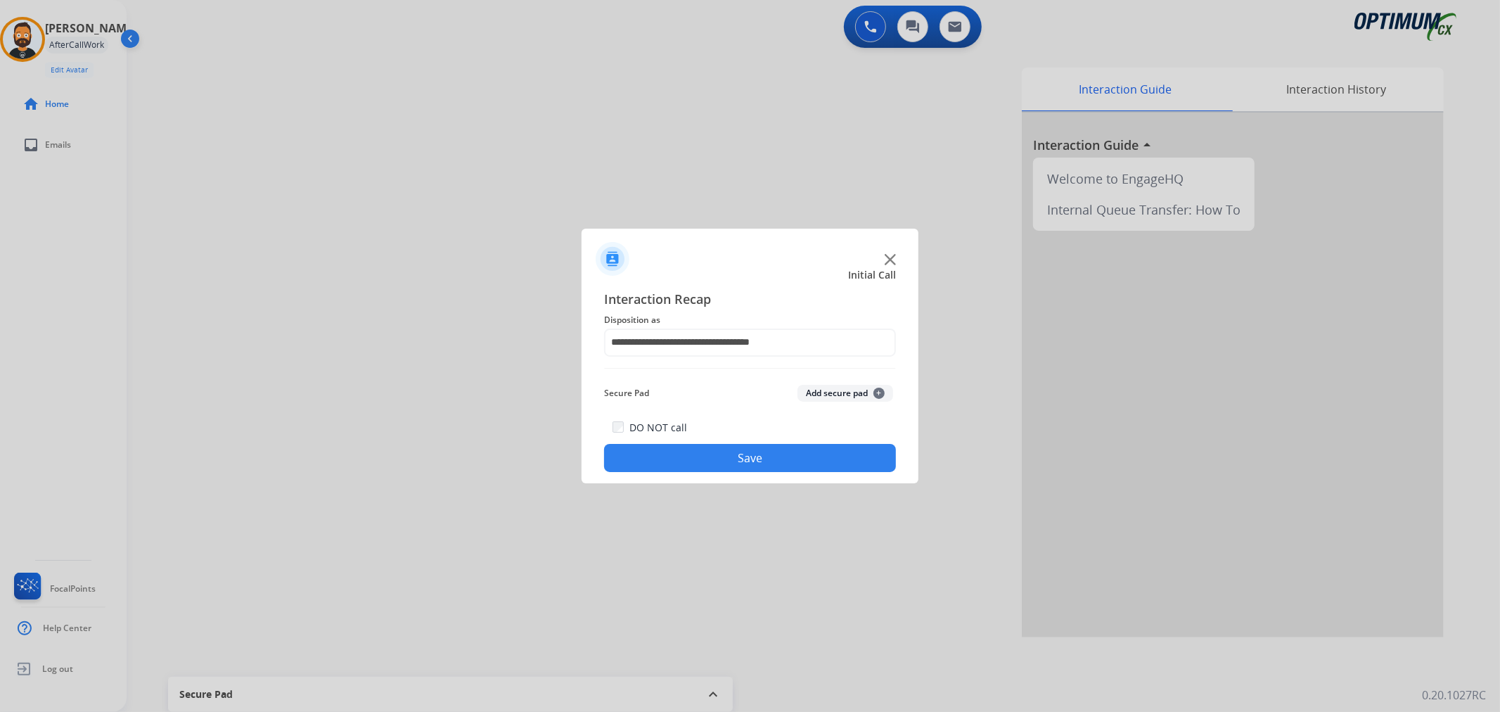
click at [707, 447] on button "Save" at bounding box center [750, 458] width 292 height 28
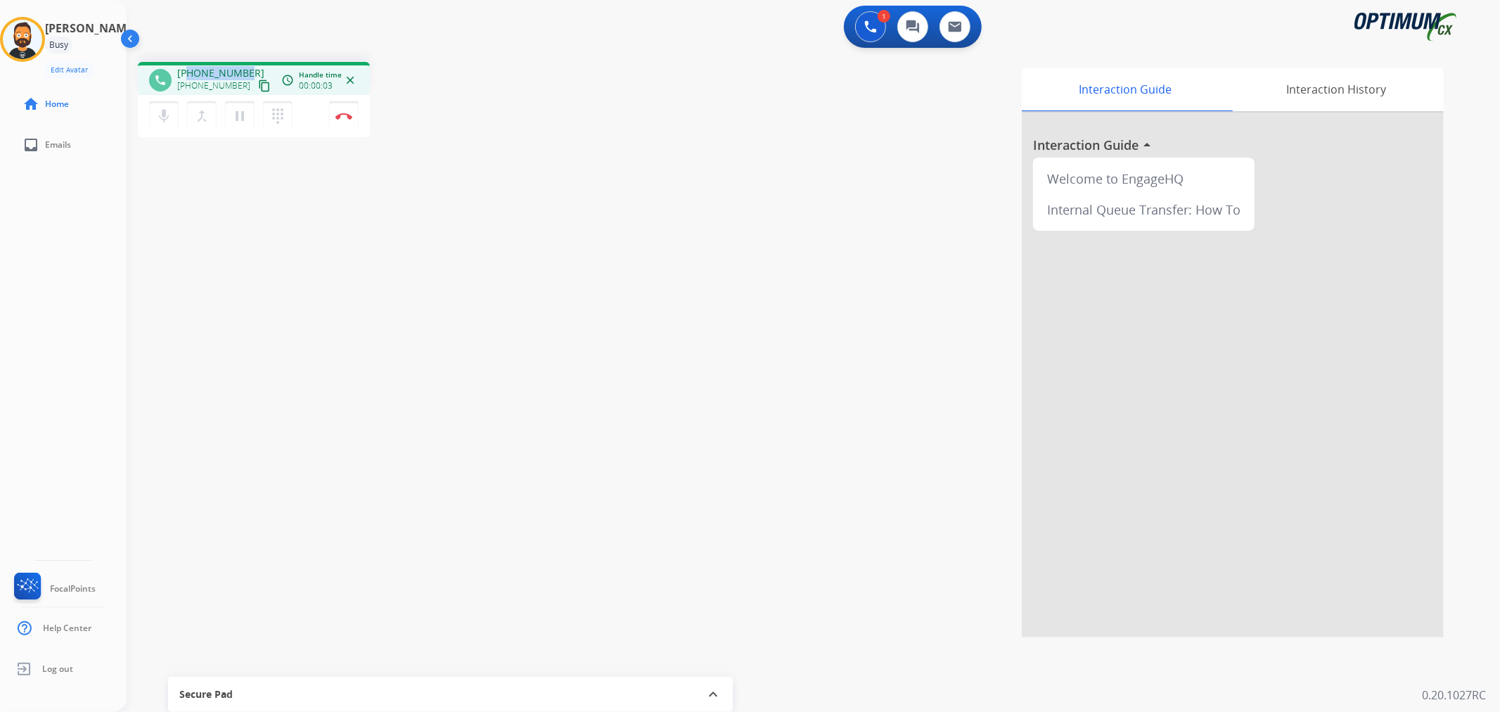
drag, startPoint x: 247, startPoint y: 68, endPoint x: 188, endPoint y: 65, distance: 58.4
click at [188, 66] on div "[PHONE_NUMBER] [PHONE_NUMBER] content_copy" at bounding box center [225, 80] width 96 height 28
copy span "9432414504"
click at [341, 115] on img at bounding box center [343, 116] width 17 height 7
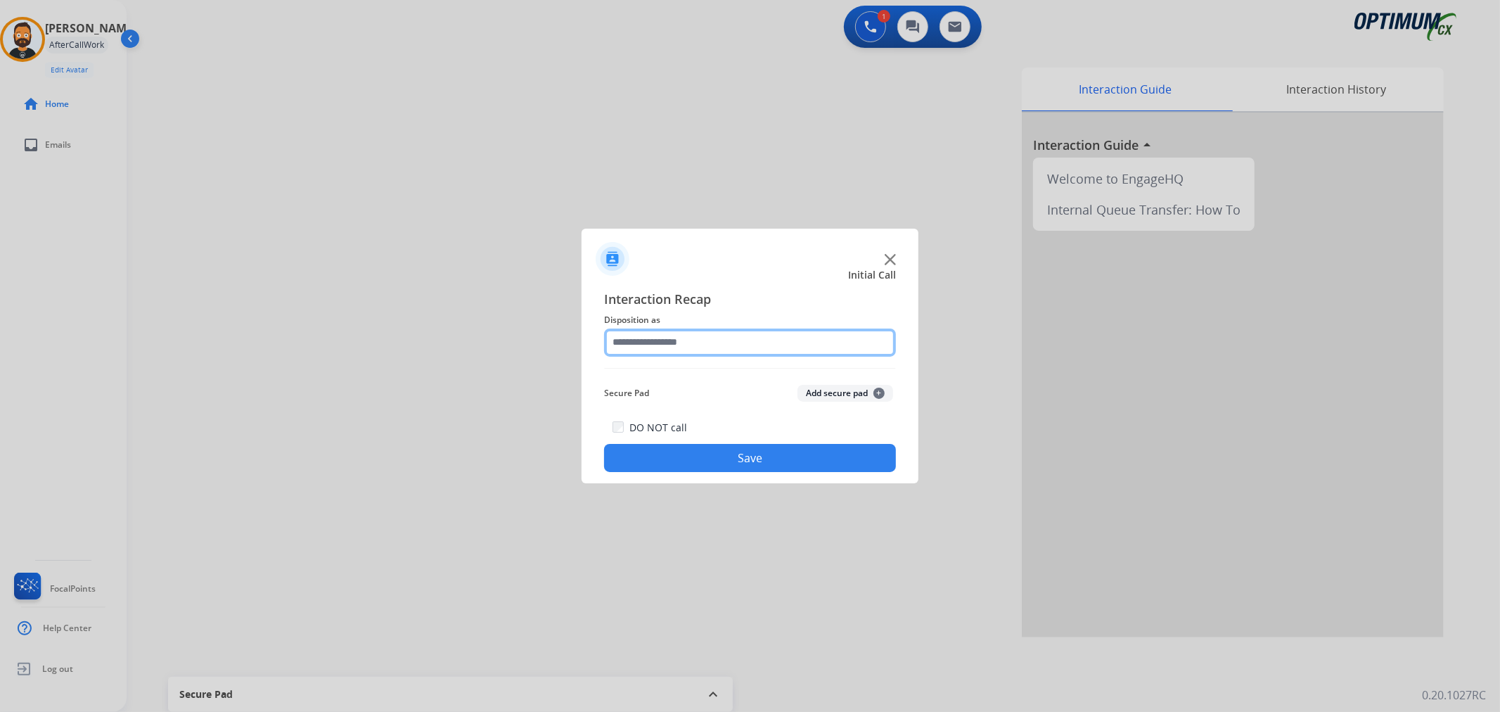
drag, startPoint x: 637, startPoint y: 348, endPoint x: 644, endPoint y: 355, distance: 10.5
click at [637, 348] on input "text" at bounding box center [750, 342] width 292 height 28
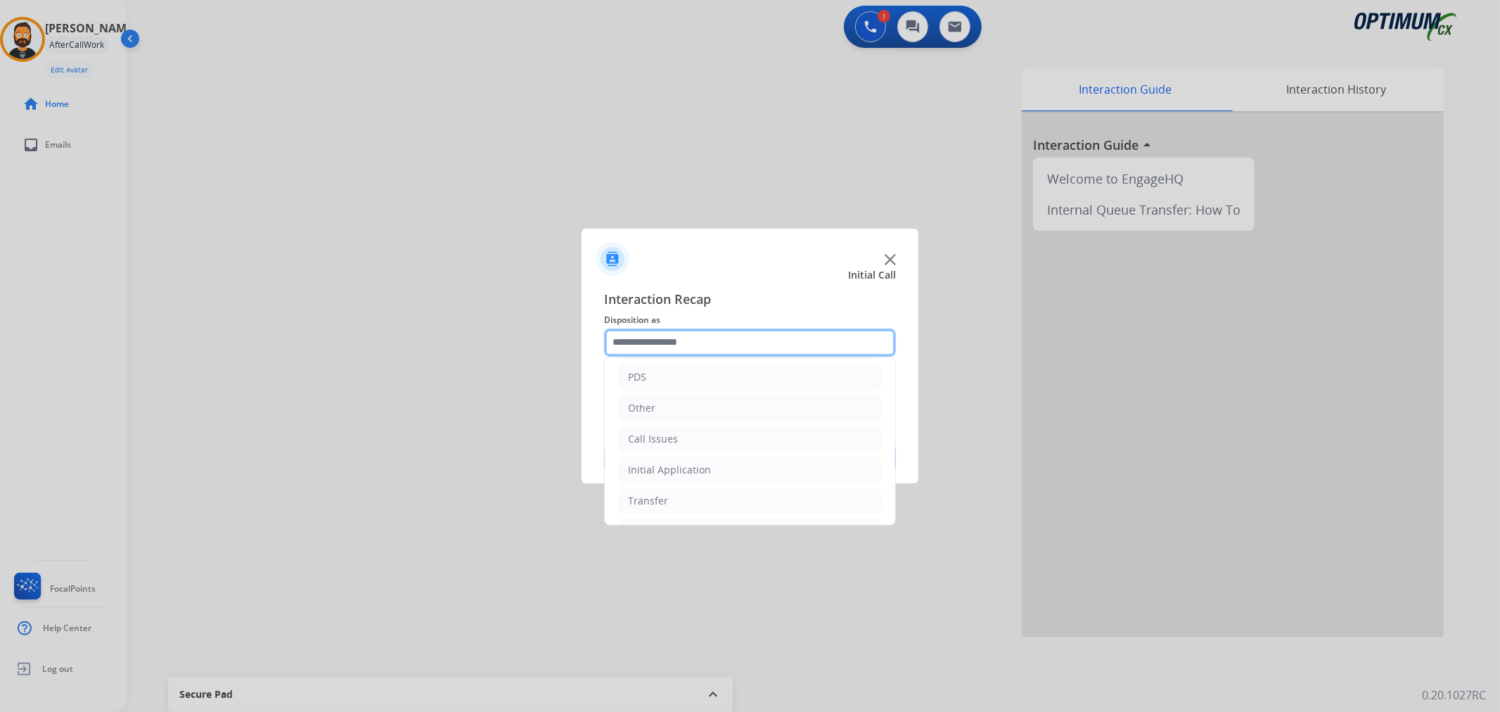
scroll to position [96, 0]
click at [674, 495] on li "Renewal" at bounding box center [750, 501] width 262 height 27
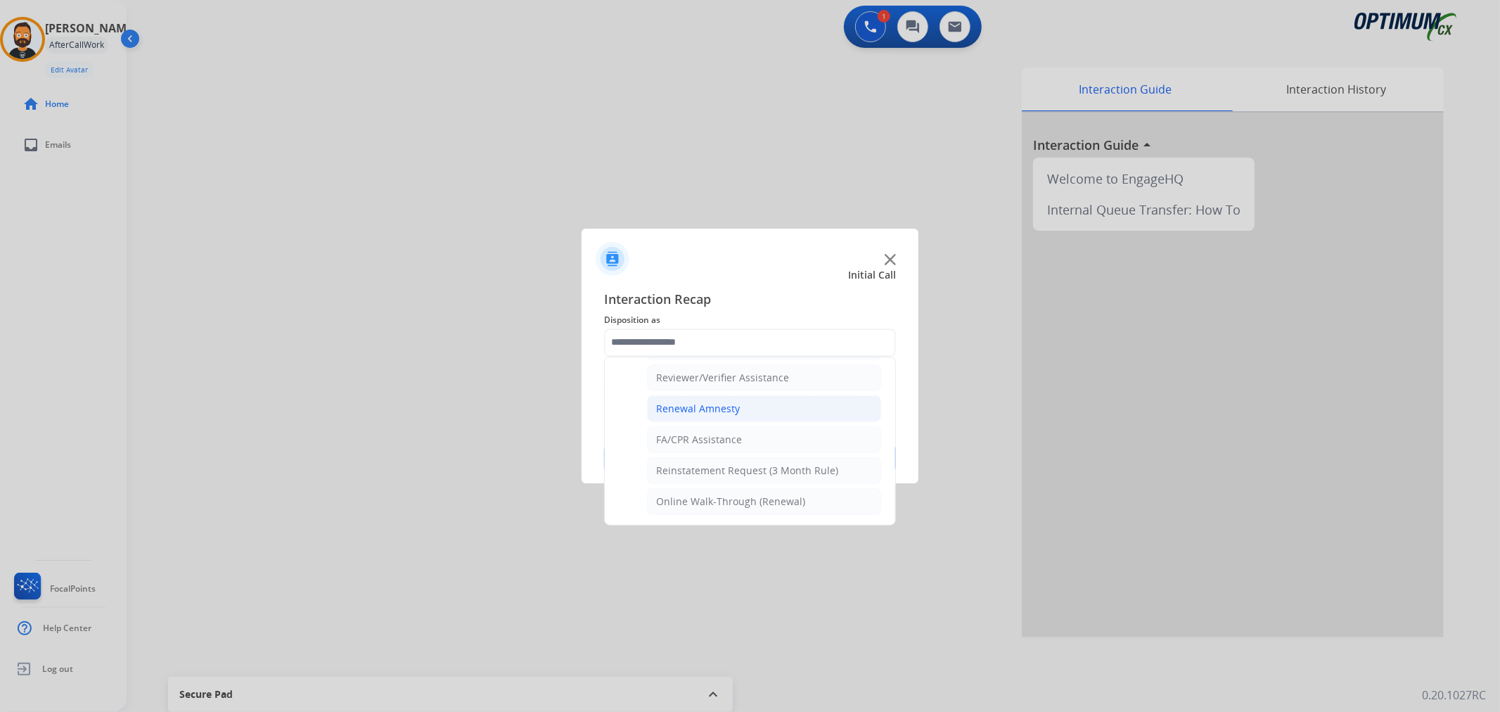
click at [724, 408] on div "Renewal Amnesty" at bounding box center [698, 409] width 84 height 14
type input "**********"
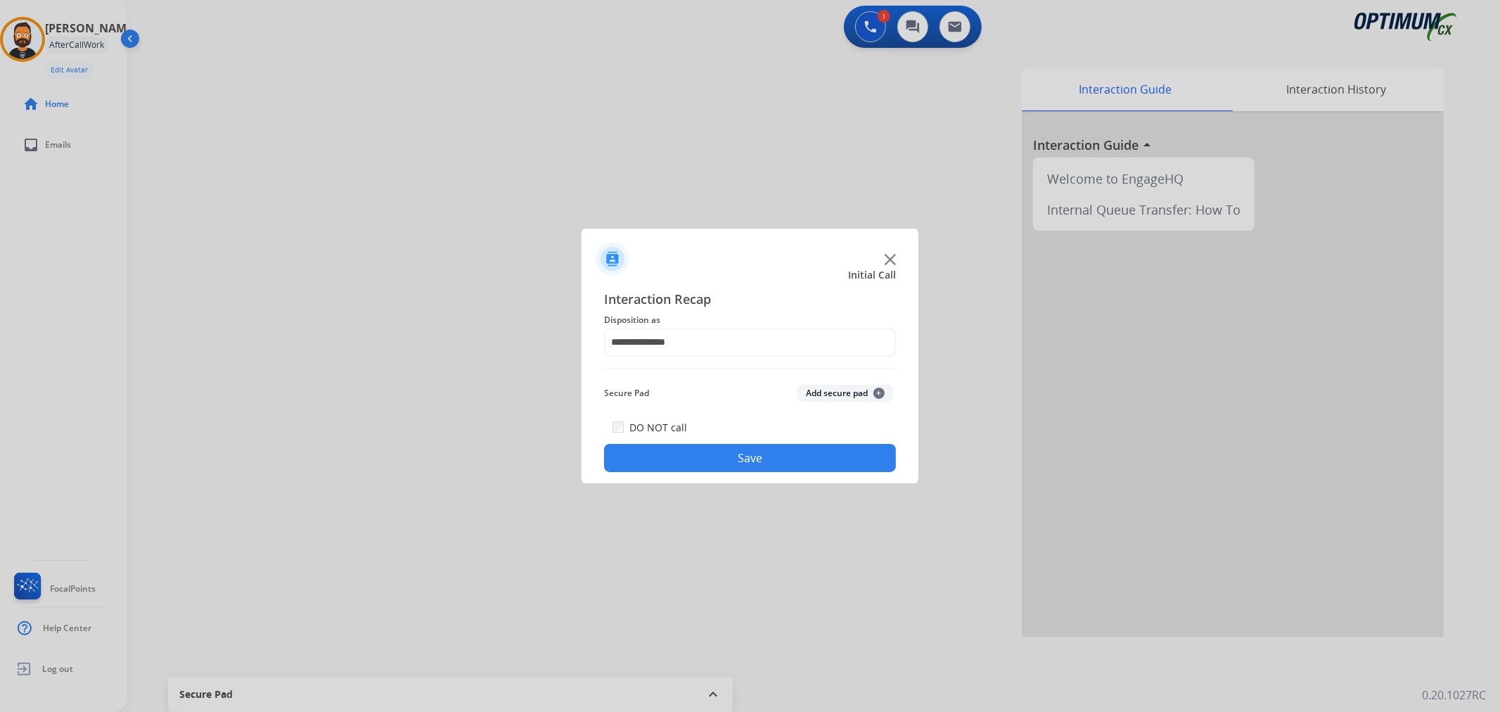
click at [726, 452] on button "Save" at bounding box center [750, 458] width 292 height 28
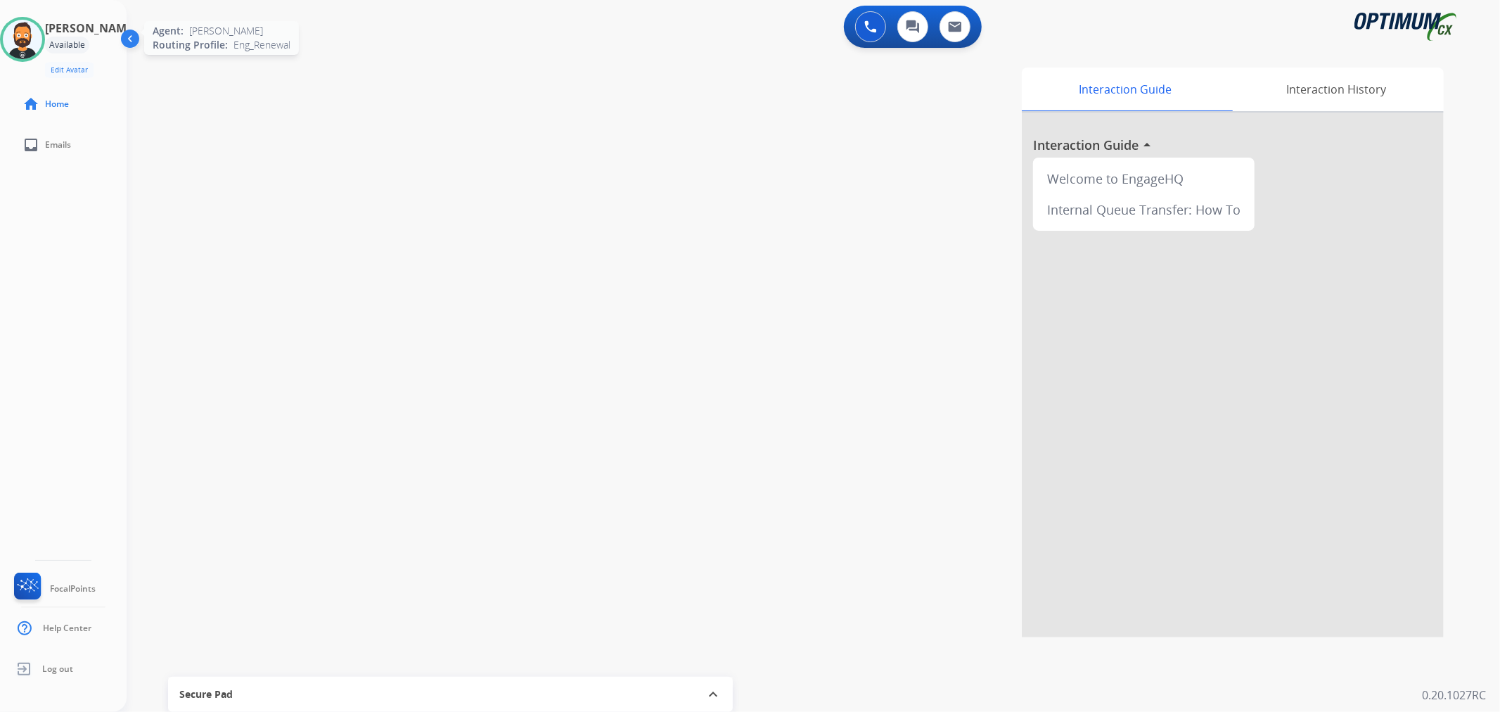
click at [37, 32] on img at bounding box center [22, 39] width 39 height 39
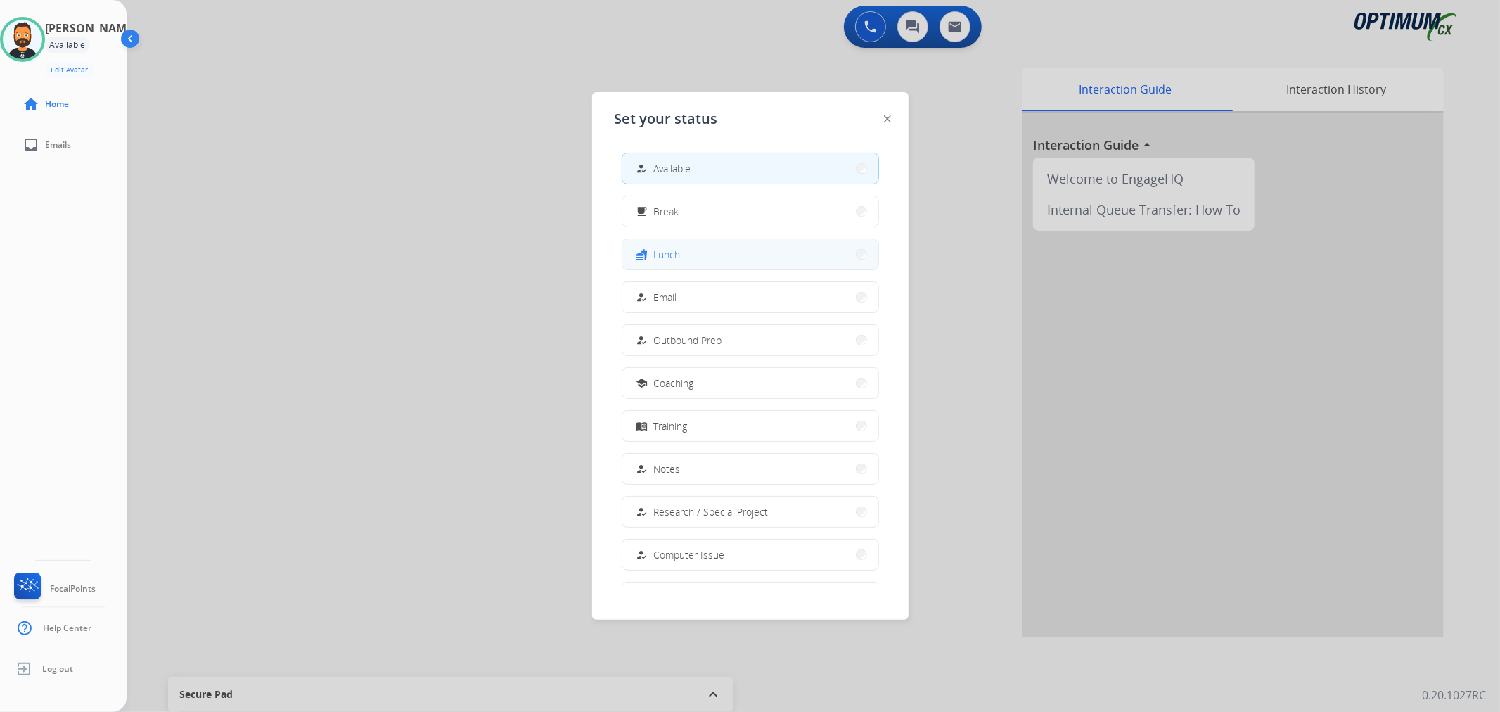
click at [691, 248] on button "fastfood Lunch" at bounding box center [750, 254] width 256 height 30
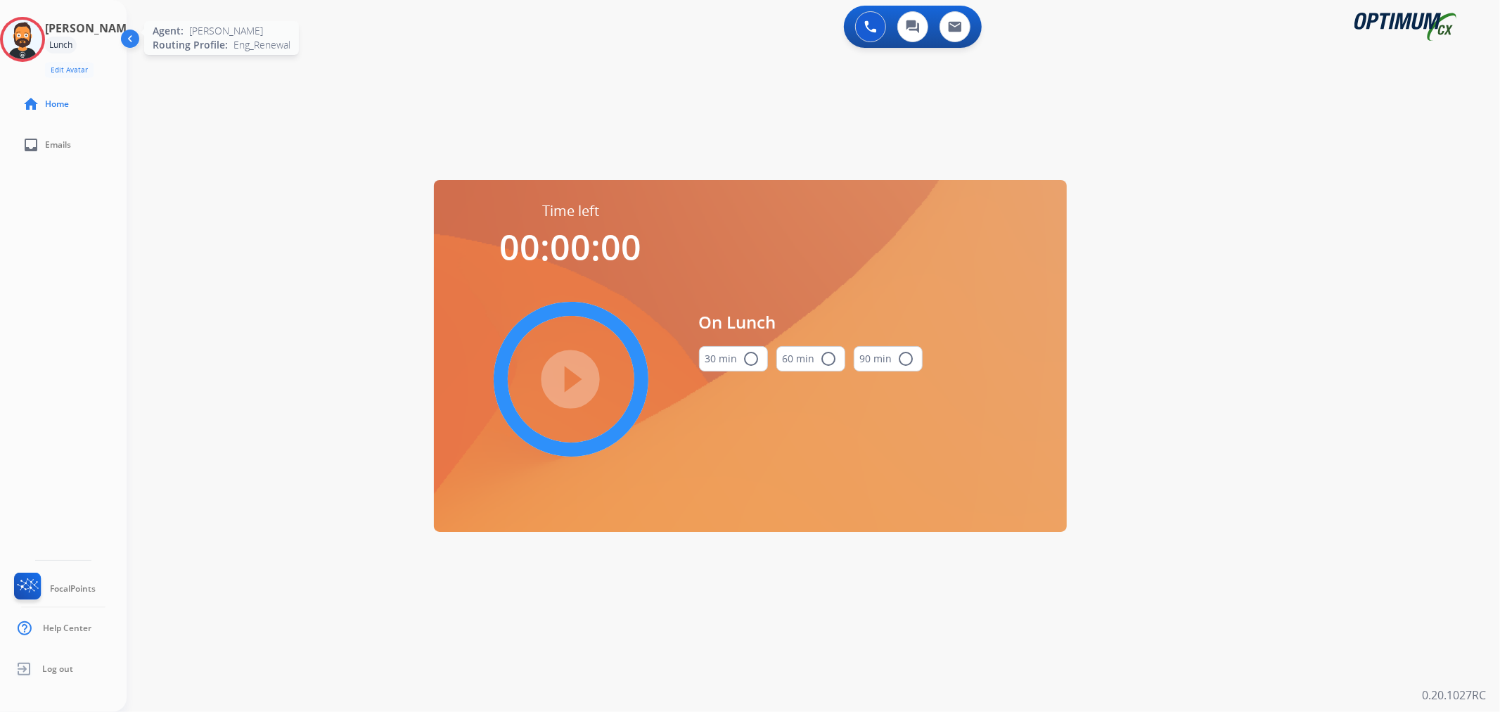
click at [42, 39] on img at bounding box center [22, 39] width 39 height 39
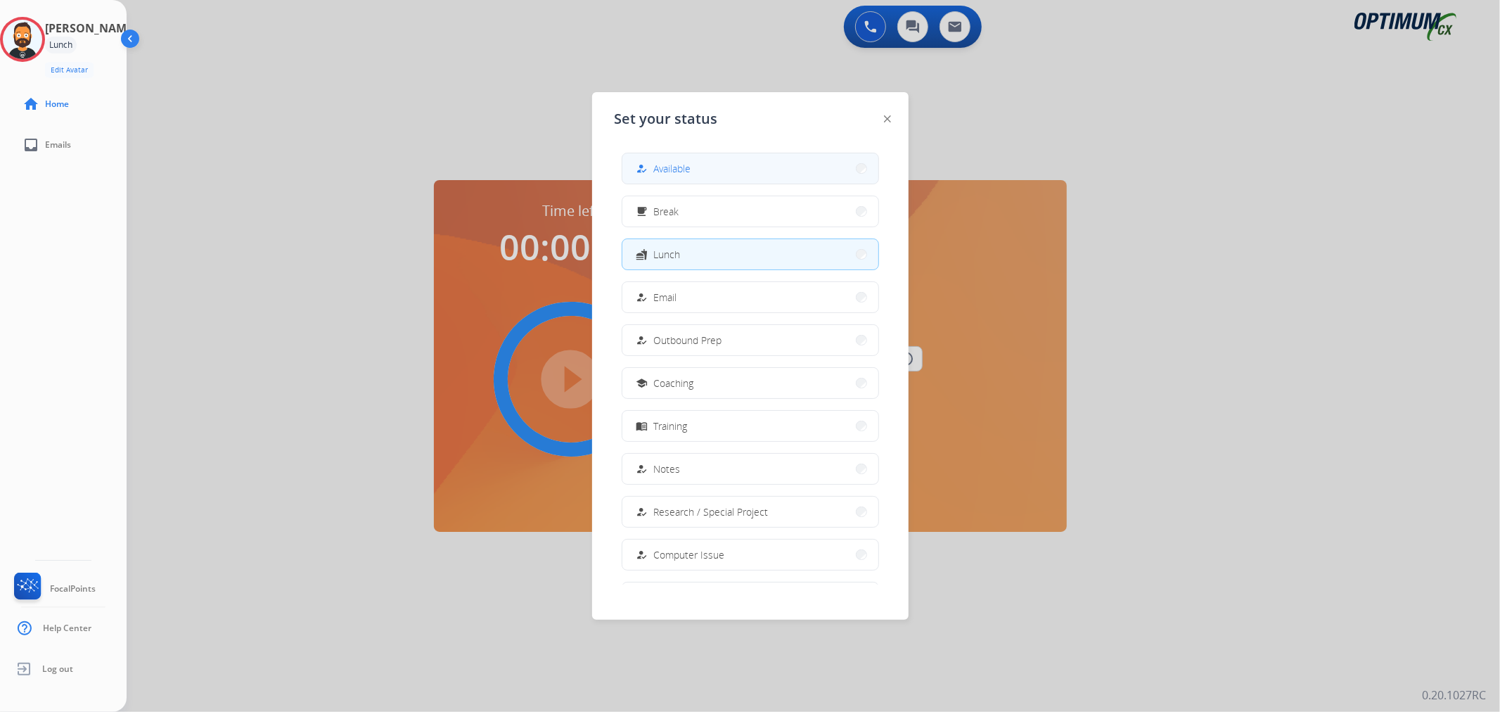
click at [693, 155] on button "how_to_reg Available" at bounding box center [750, 168] width 256 height 30
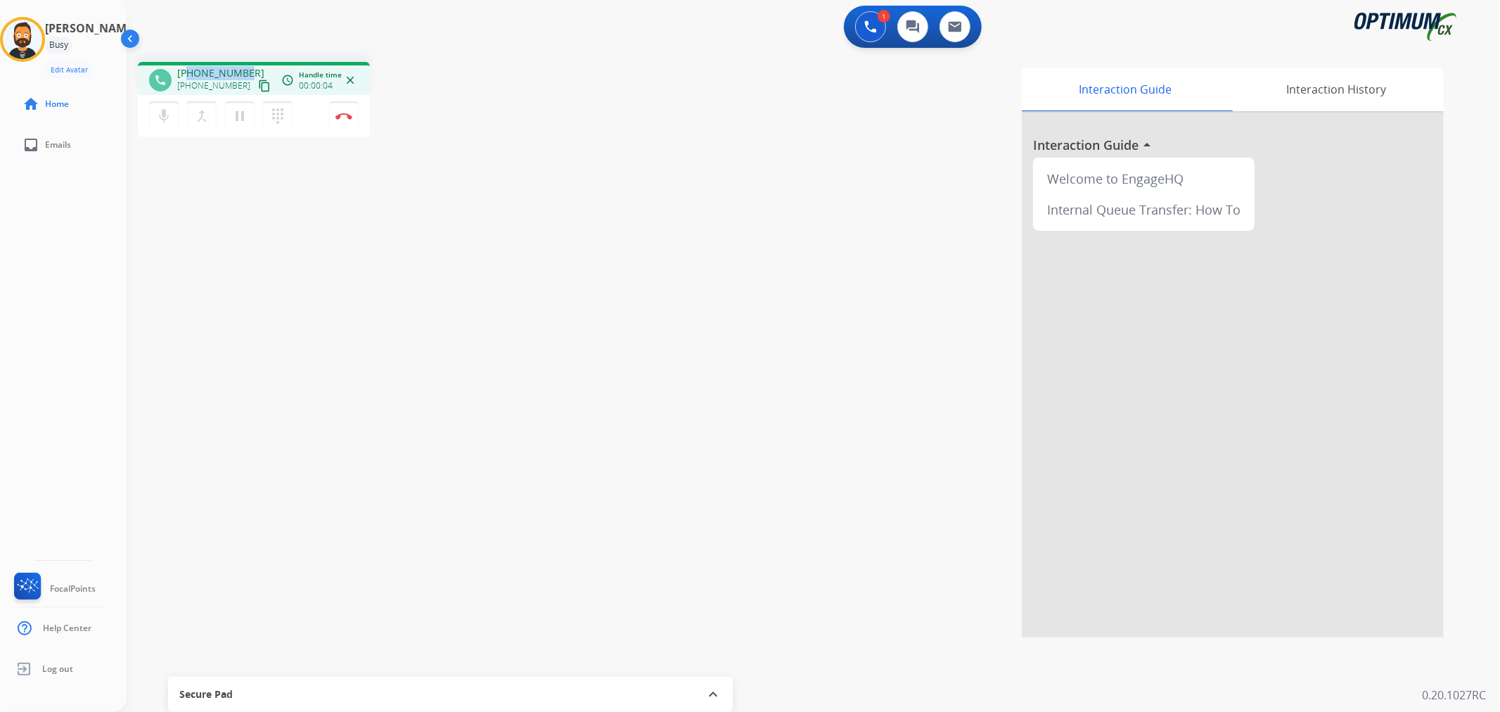
drag, startPoint x: 246, startPoint y: 68, endPoint x: 188, endPoint y: 70, distance: 58.4
click at [188, 70] on div "[PHONE_NUMBER] [PHONE_NUMBER] content_copy" at bounding box center [225, 80] width 96 height 28
click at [241, 115] on mat-icon "pause" at bounding box center [239, 116] width 17 height 17
click at [247, 113] on mat-icon "play_arrow" at bounding box center [239, 116] width 17 height 17
click at [348, 118] on img at bounding box center [343, 116] width 17 height 7
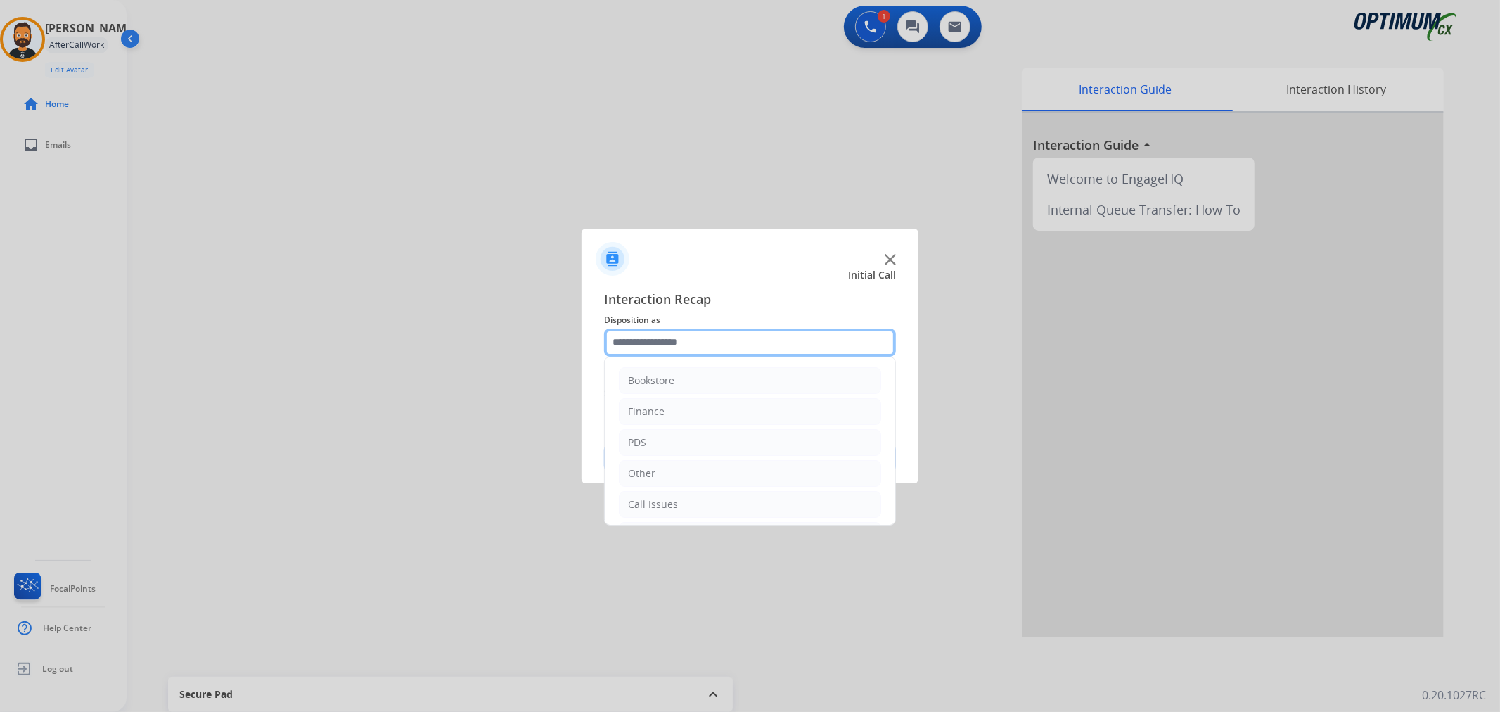
click at [696, 340] on input "text" at bounding box center [750, 342] width 292 height 28
click at [716, 436] on li "Initial Application" at bounding box center [750, 439] width 262 height 27
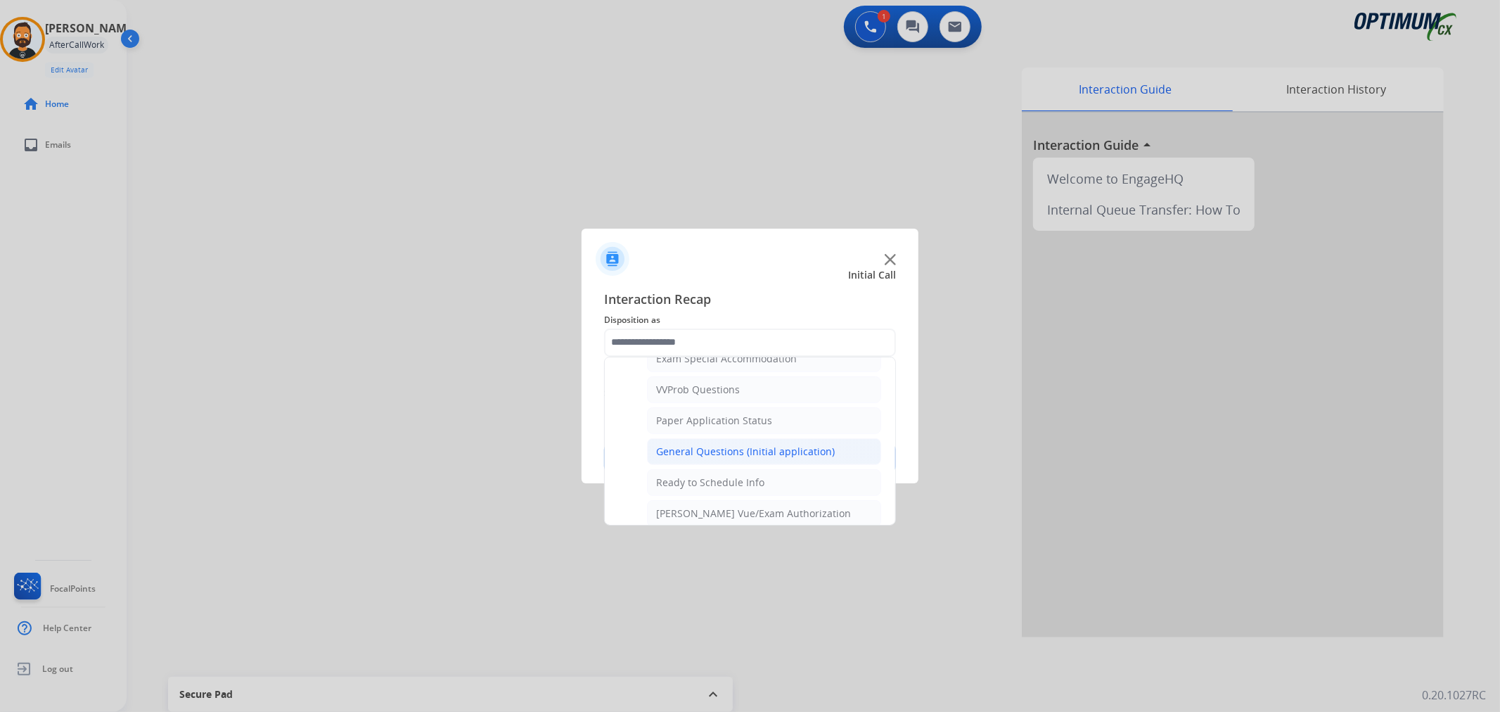
click at [733, 447] on div "General Questions (Initial application)" at bounding box center [745, 451] width 179 height 14
type input "**********"
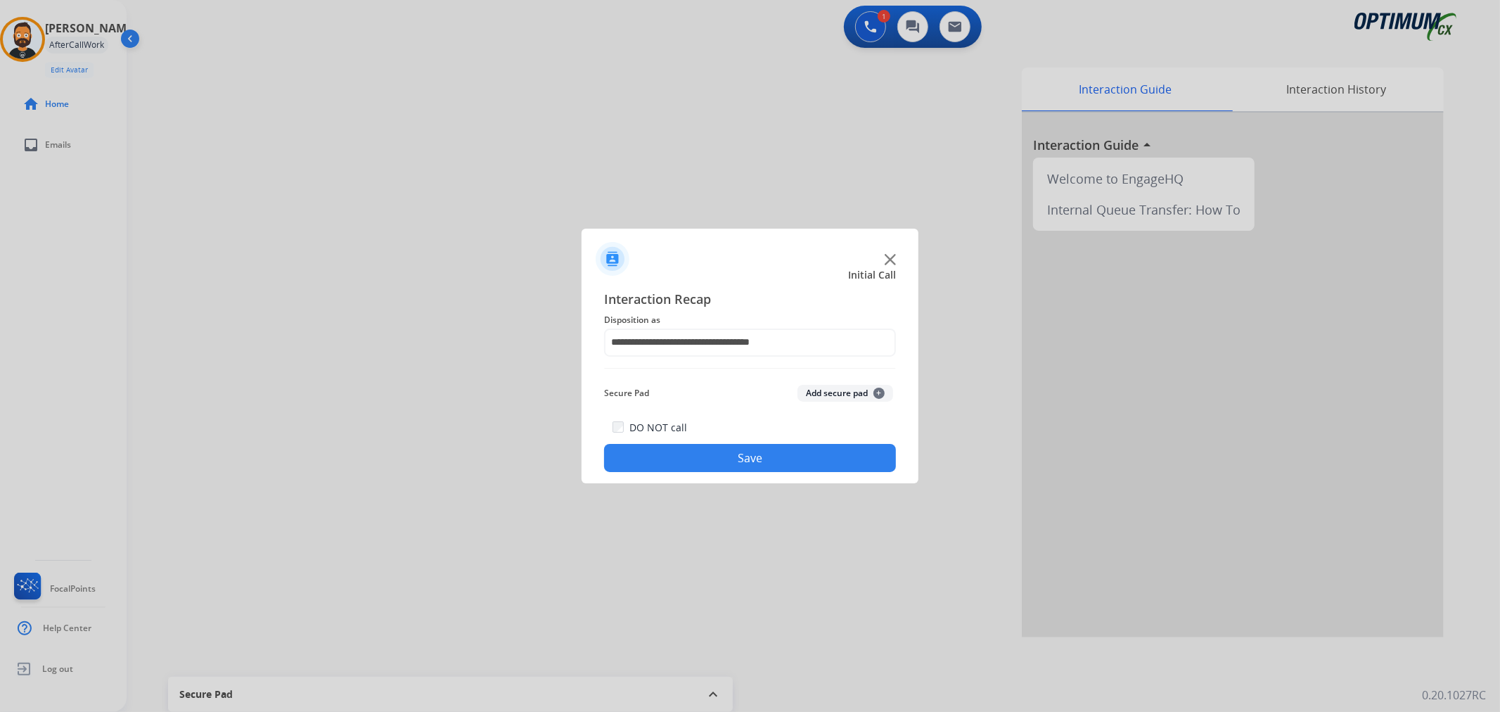
click at [732, 447] on button "Save" at bounding box center [750, 458] width 292 height 28
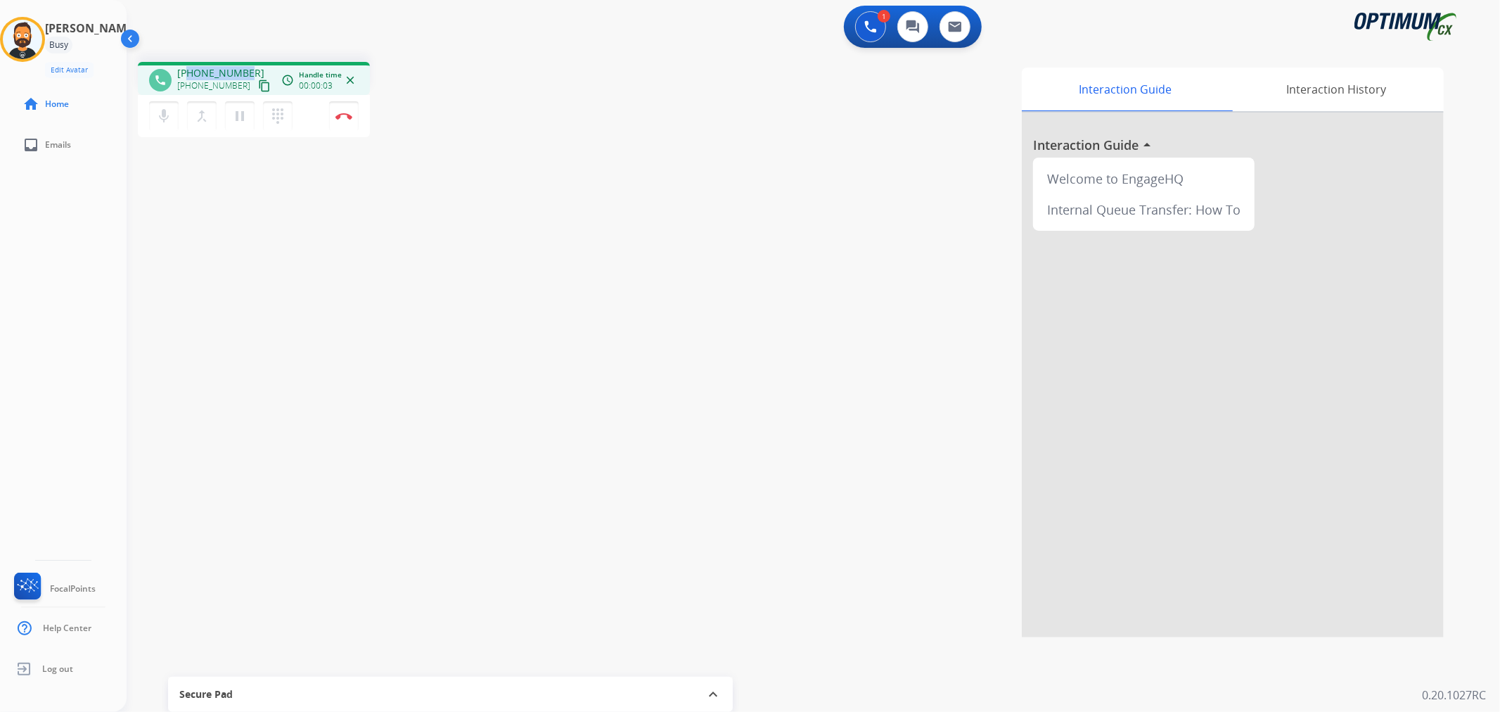
drag, startPoint x: 245, startPoint y: 70, endPoint x: 191, endPoint y: 66, distance: 54.3
click at [191, 66] on div "[PHONE_NUMBER] [PHONE_NUMBER] content_copy" at bounding box center [225, 80] width 96 height 28
click at [238, 120] on mat-icon "pause" at bounding box center [239, 116] width 17 height 17
click at [238, 122] on mat-icon "play_arrow" at bounding box center [239, 116] width 17 height 17
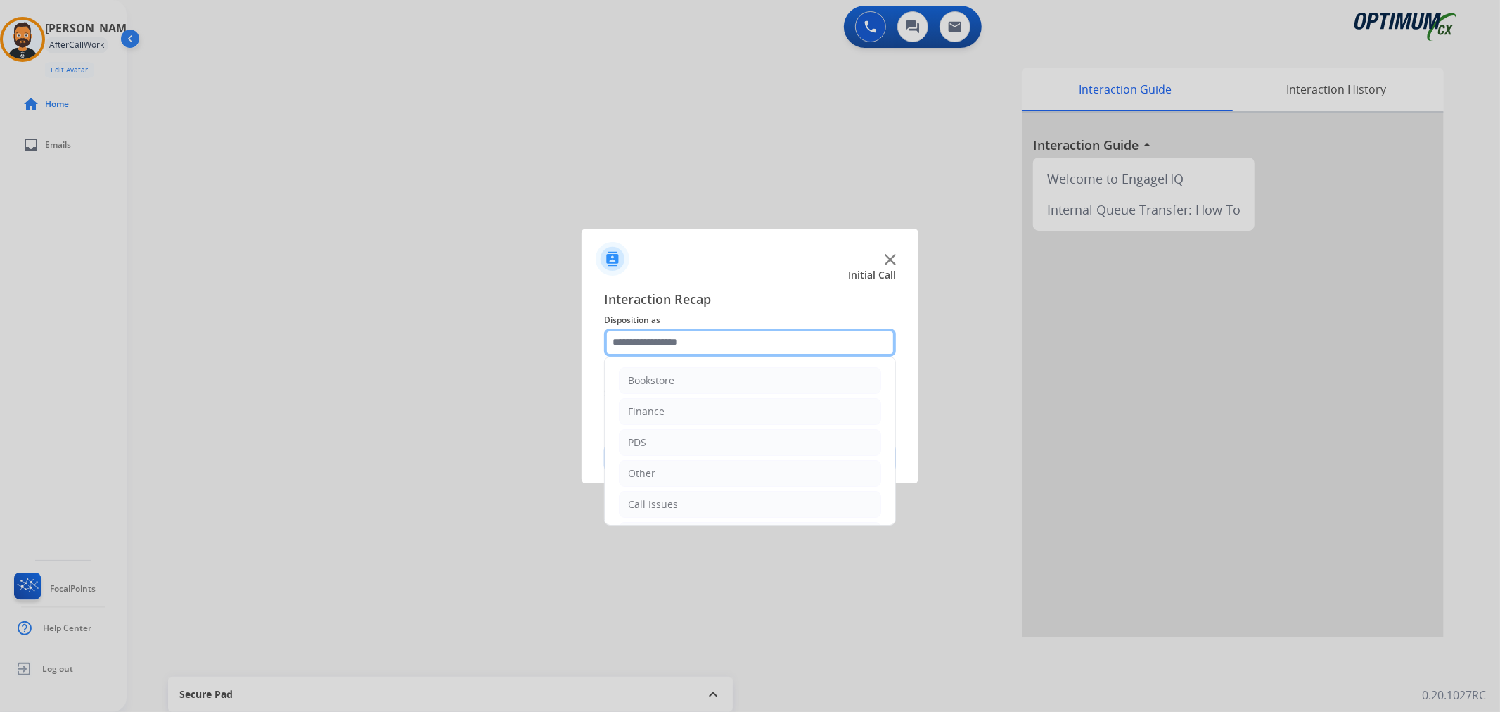
click at [641, 345] on input "text" at bounding box center [750, 342] width 292 height 28
click at [673, 439] on div "Initial Application" at bounding box center [669, 440] width 83 height 14
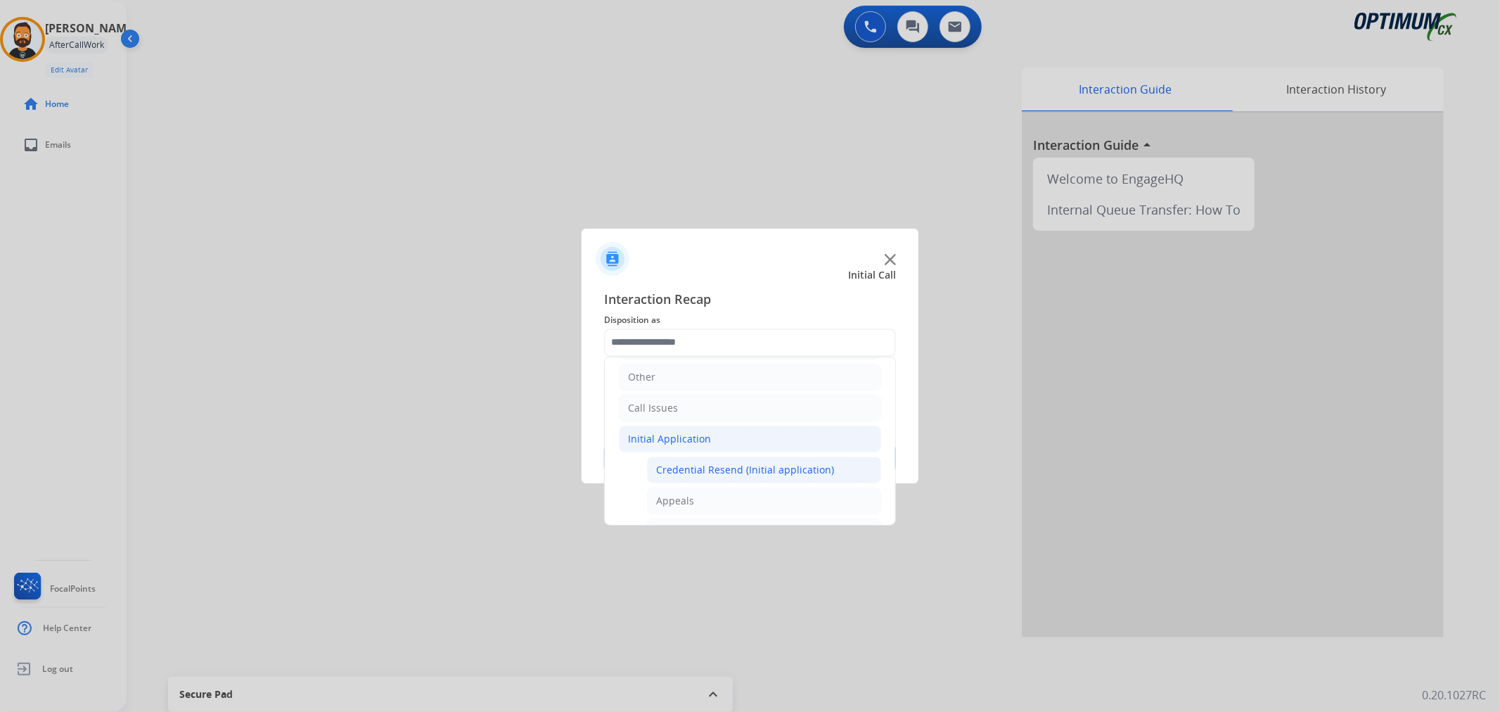
click at [708, 463] on div "Credential Resend (Initial application)" at bounding box center [745, 470] width 178 height 14
type input "**********"
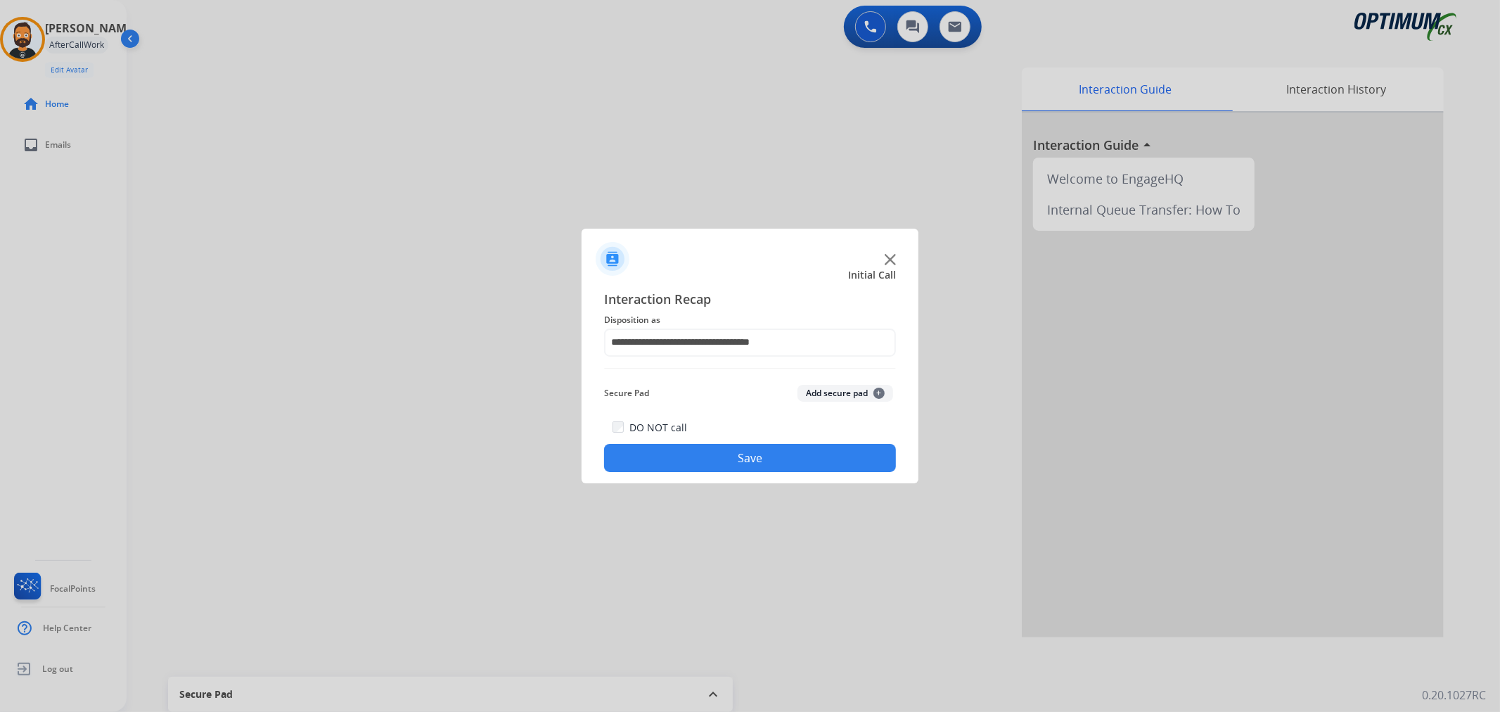
click at [708, 463] on button "Save" at bounding box center [750, 458] width 292 height 28
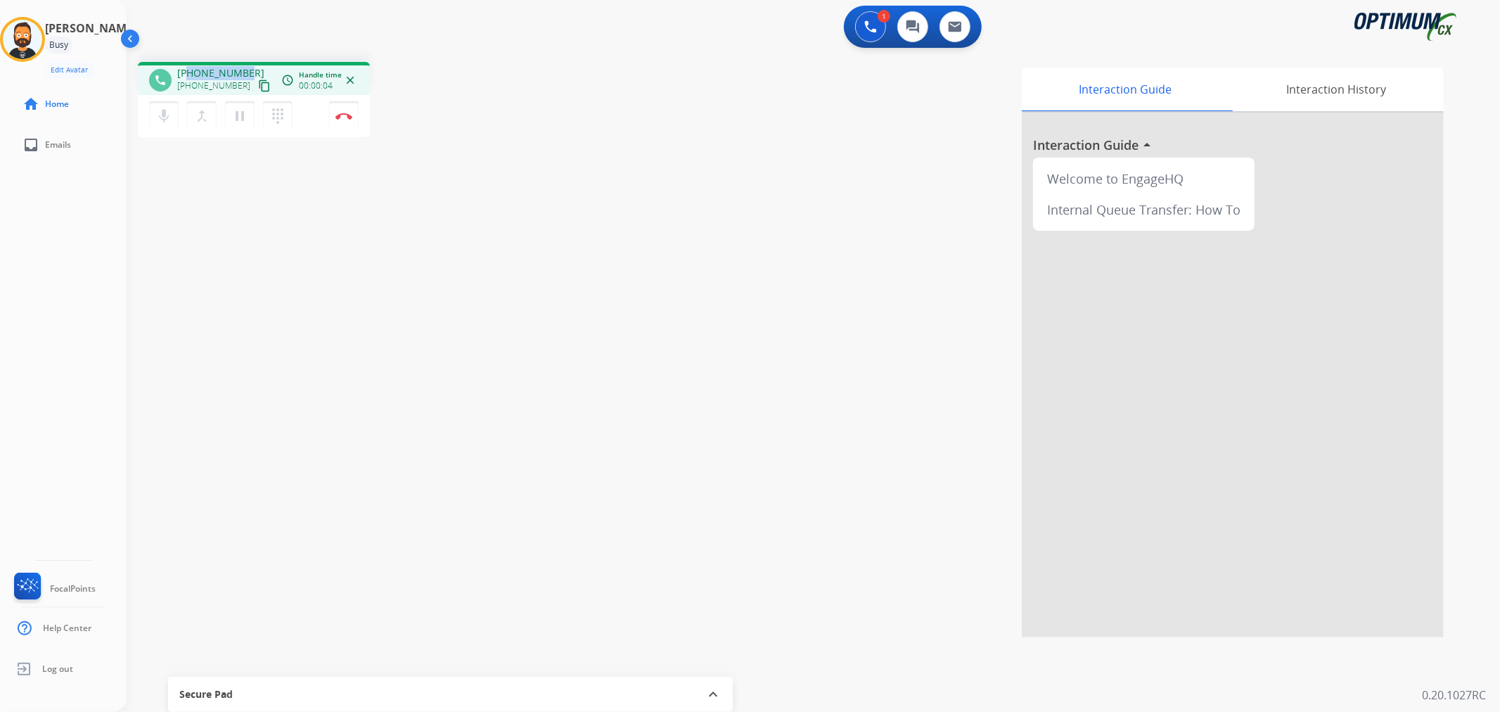
drag, startPoint x: 235, startPoint y: 69, endPoint x: 191, endPoint y: 71, distance: 44.4
click at [191, 71] on div "[PHONE_NUMBER] [PHONE_NUMBER] content_copy" at bounding box center [225, 80] width 96 height 28
click at [240, 120] on mat-icon "pause" at bounding box center [239, 116] width 17 height 17
click at [248, 118] on button "play_arrow Hold" at bounding box center [240, 116] width 30 height 30
click at [239, 111] on mat-icon "pause" at bounding box center [239, 116] width 17 height 17
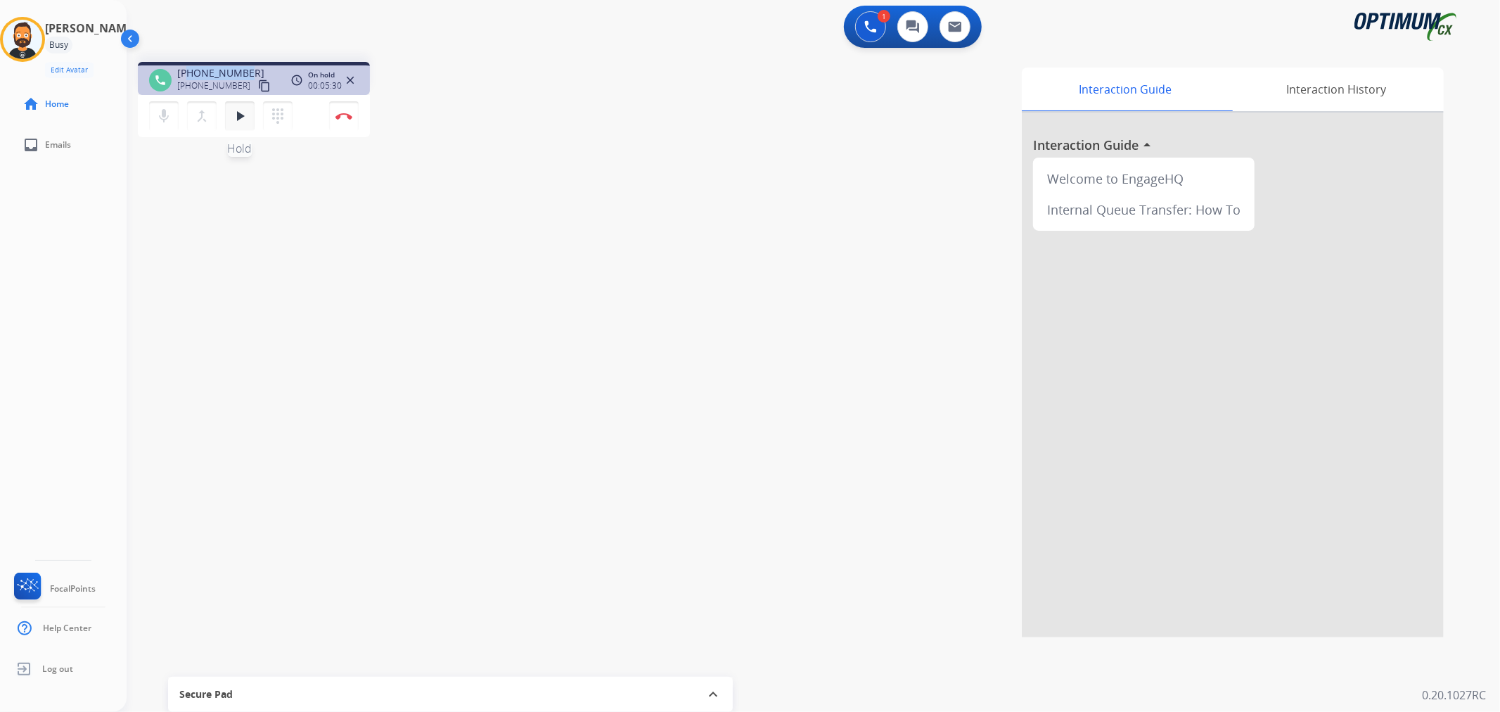
click at [236, 111] on mat-icon "play_arrow" at bounding box center [239, 116] width 17 height 17
click at [343, 116] on img at bounding box center [343, 116] width 17 height 7
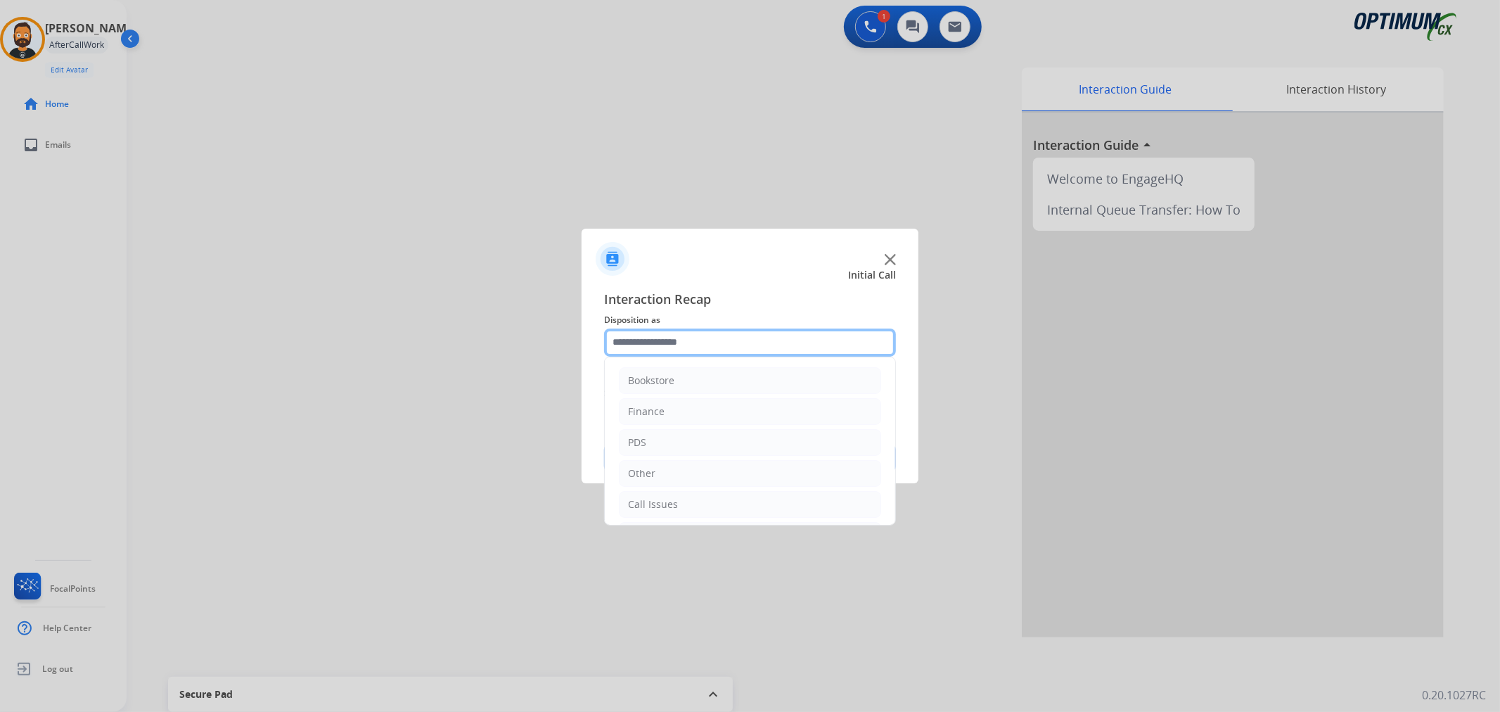
click at [679, 343] on input "text" at bounding box center [750, 342] width 292 height 28
click at [672, 503] on li "Renewal" at bounding box center [750, 501] width 262 height 27
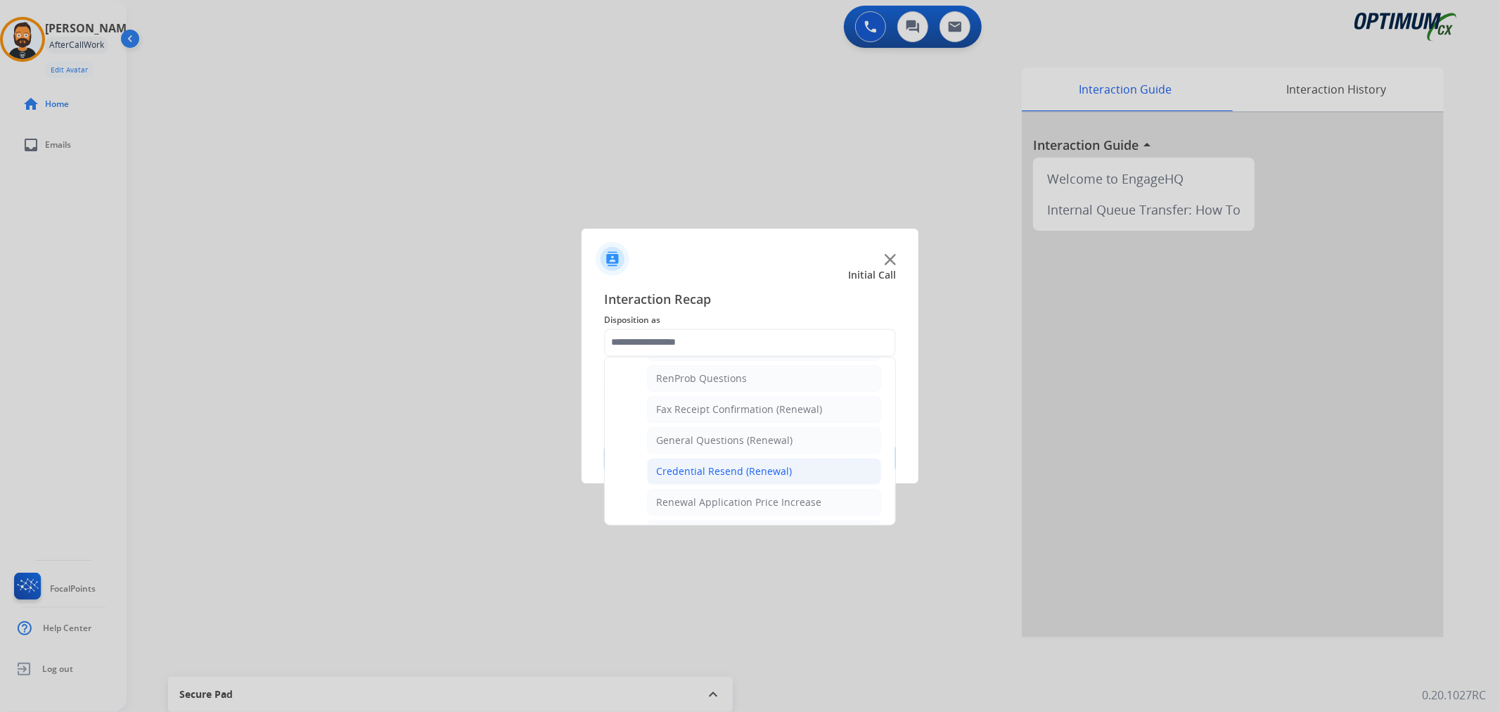
click at [690, 464] on li "Credential Resend (Renewal)" at bounding box center [764, 471] width 234 height 27
type input "**********"
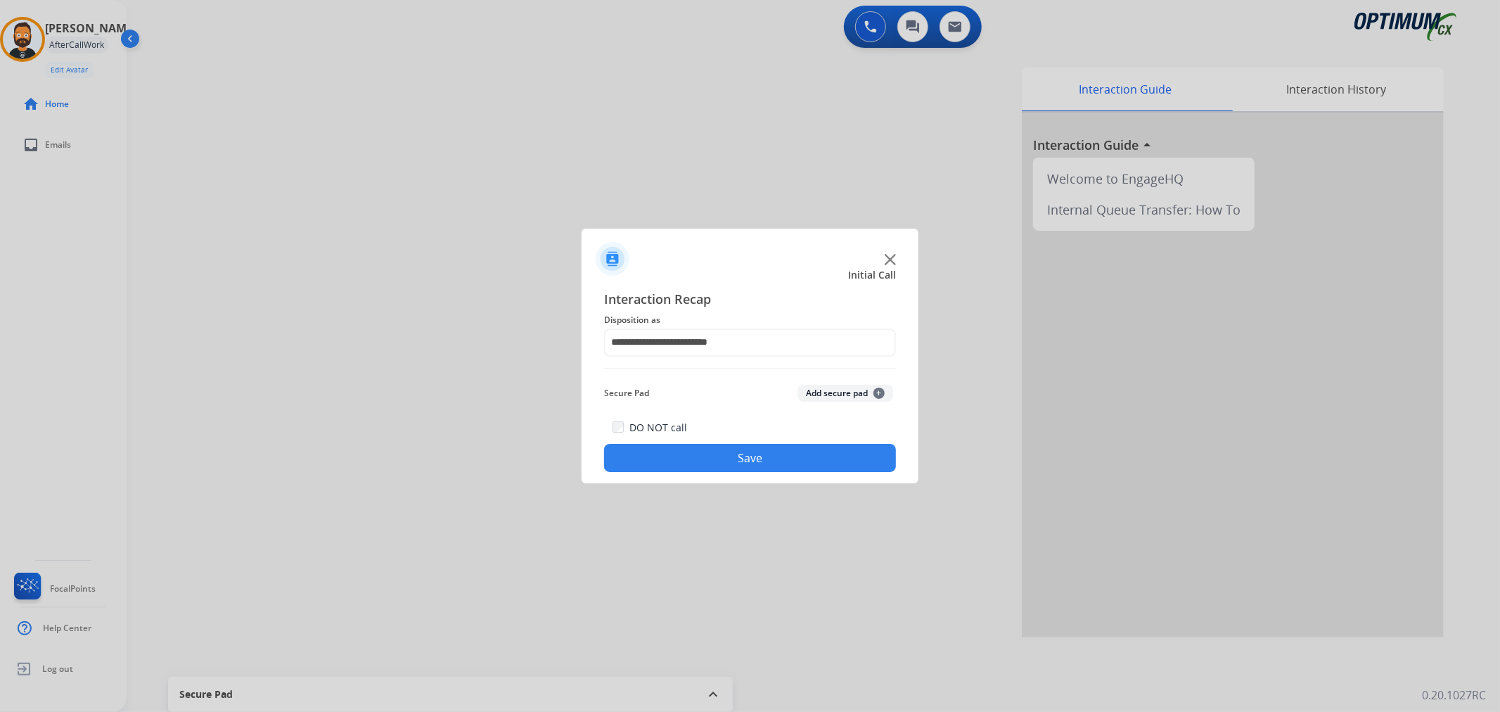
click at [690, 464] on button "Save" at bounding box center [750, 458] width 292 height 28
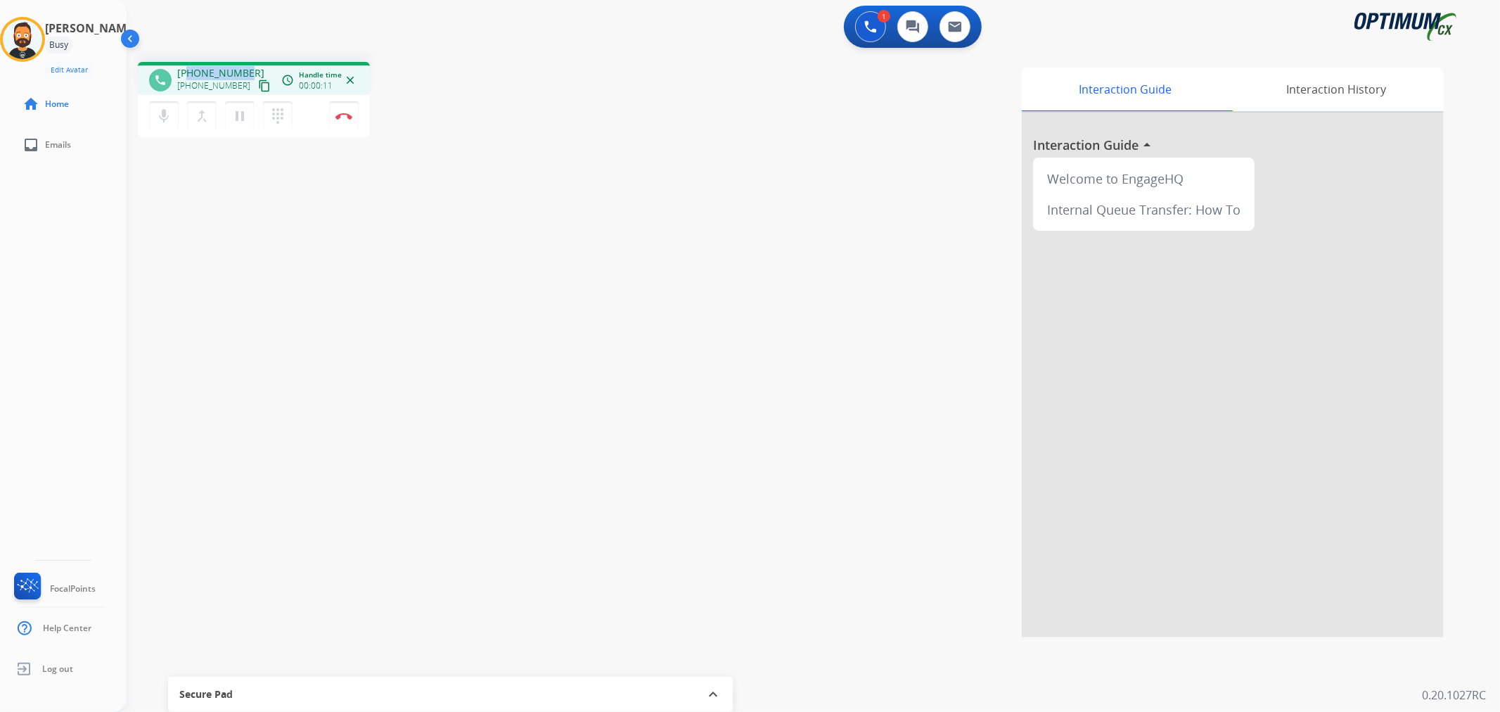
drag, startPoint x: 247, startPoint y: 67, endPoint x: 190, endPoint y: 69, distance: 57.0
click at [190, 69] on div "[PHONE_NUMBER] [PHONE_NUMBER] content_copy" at bounding box center [225, 80] width 96 height 28
click at [347, 113] on img at bounding box center [343, 116] width 17 height 7
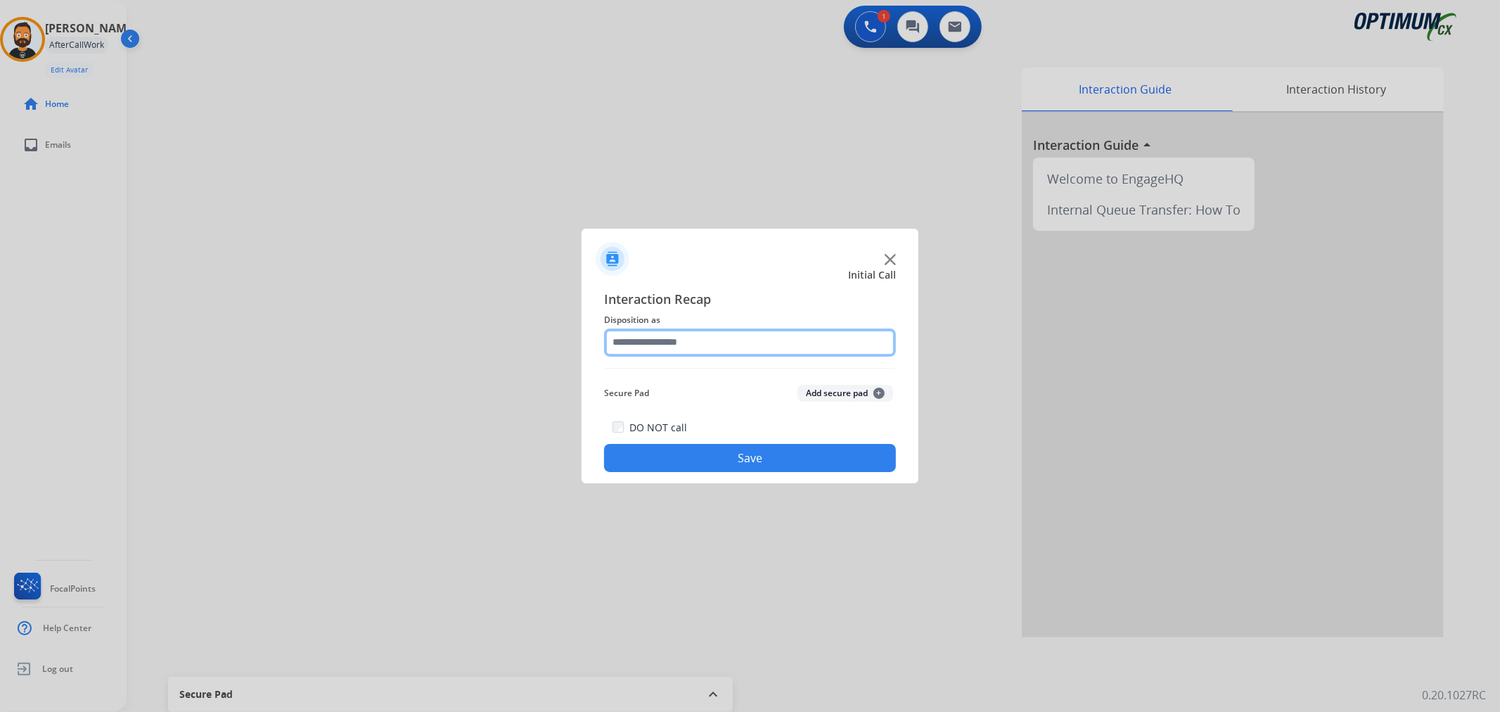
click at [678, 336] on input "text" at bounding box center [750, 342] width 292 height 28
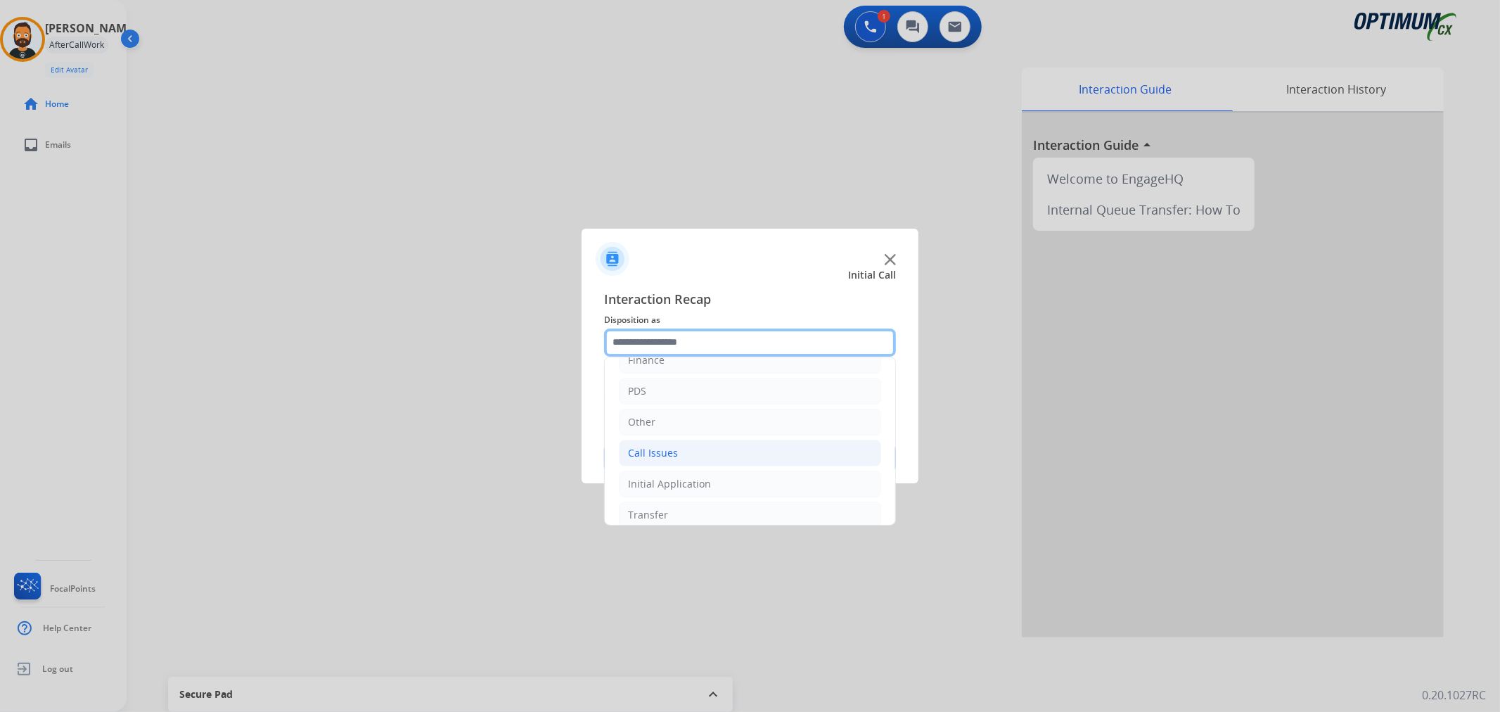
scroll to position [96, 0]
click at [698, 433] on div "Initial Application" at bounding box center [669, 440] width 83 height 14
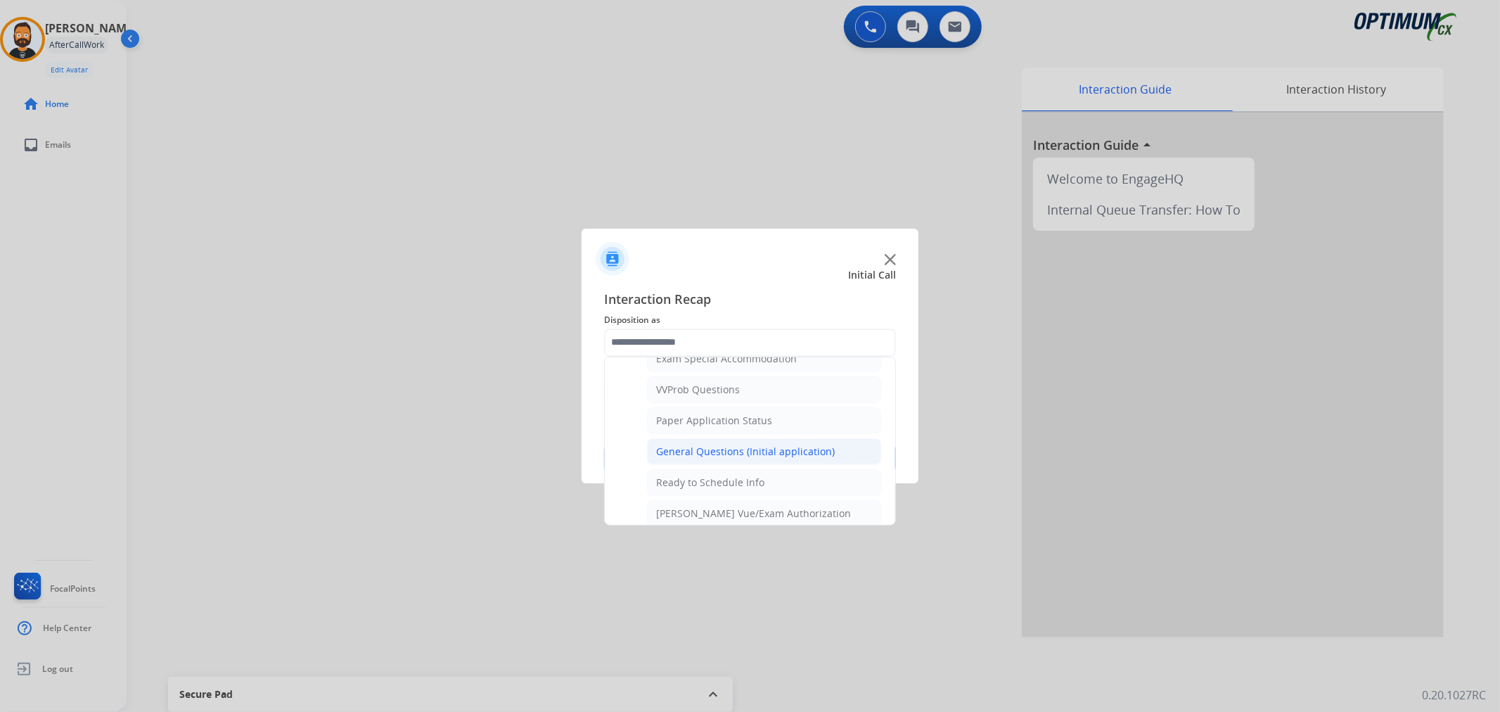
click at [712, 446] on li "General Questions (Initial application)" at bounding box center [764, 451] width 234 height 27
type input "**********"
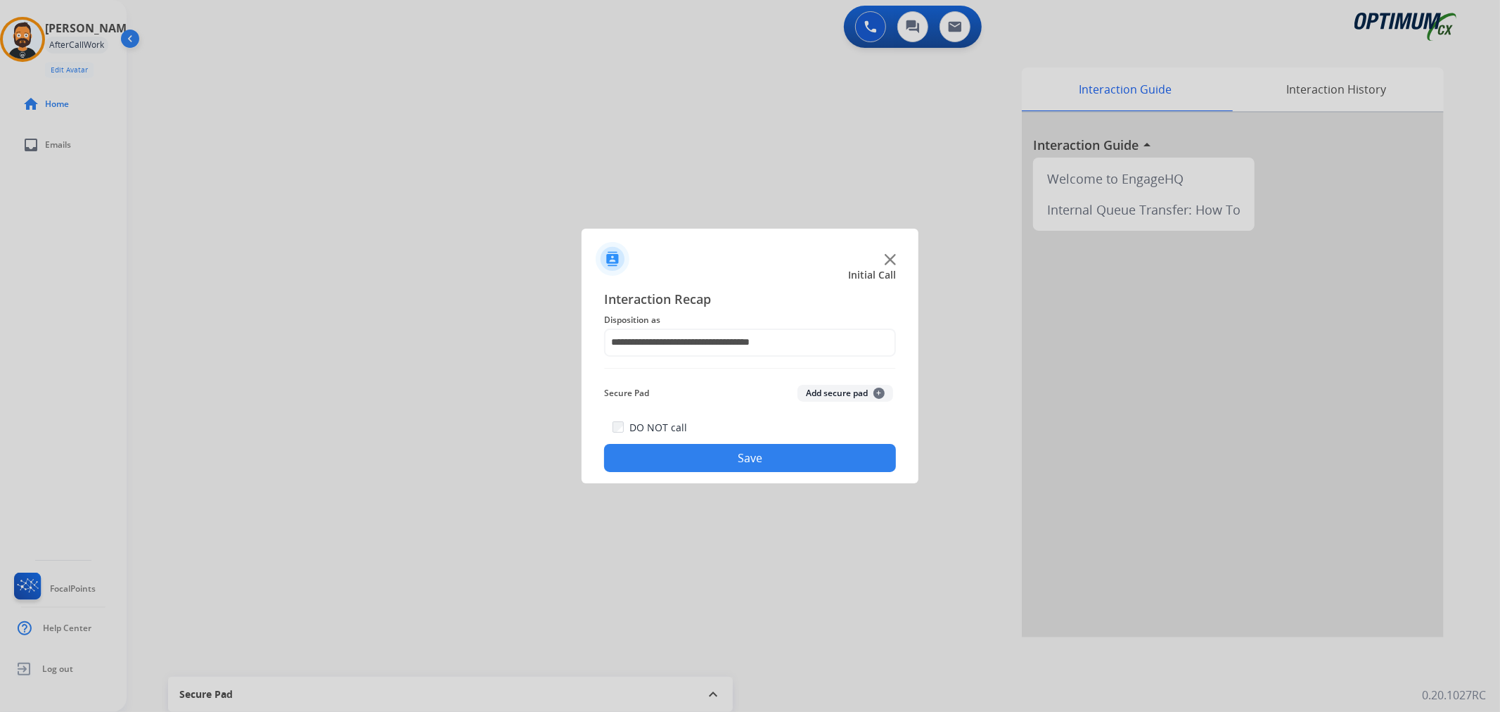
click at [712, 446] on button "Save" at bounding box center [750, 458] width 292 height 28
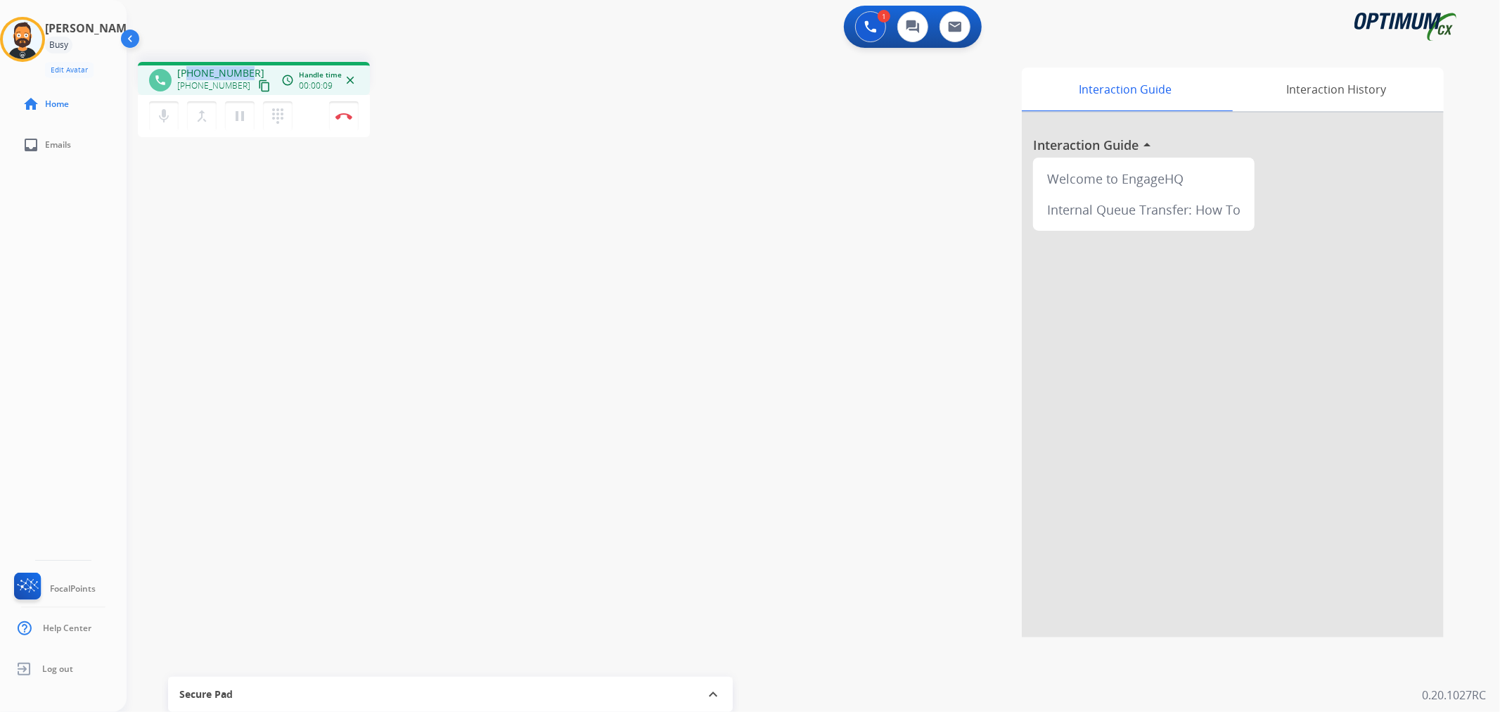
drag, startPoint x: 249, startPoint y: 68, endPoint x: 188, endPoint y: 68, distance: 61.2
click at [188, 68] on div "[PHONE_NUMBER] [PHONE_NUMBER] content_copy" at bounding box center [225, 80] width 96 height 28
click at [233, 111] on mat-icon "pause" at bounding box center [239, 116] width 17 height 17
click at [229, 116] on button "play_arrow Hold" at bounding box center [240, 116] width 30 height 30
click at [342, 118] on img at bounding box center [343, 116] width 17 height 7
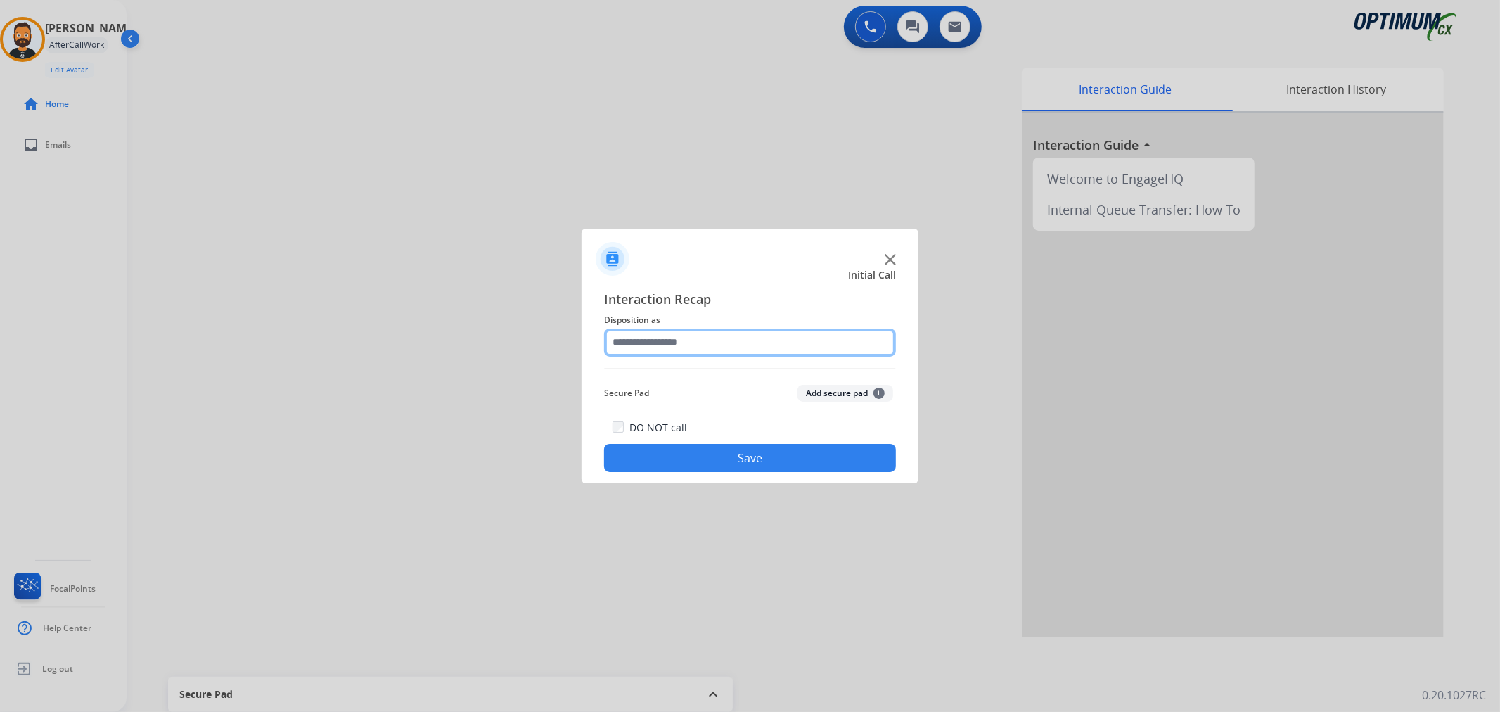
click at [736, 347] on input "text" at bounding box center [750, 342] width 292 height 28
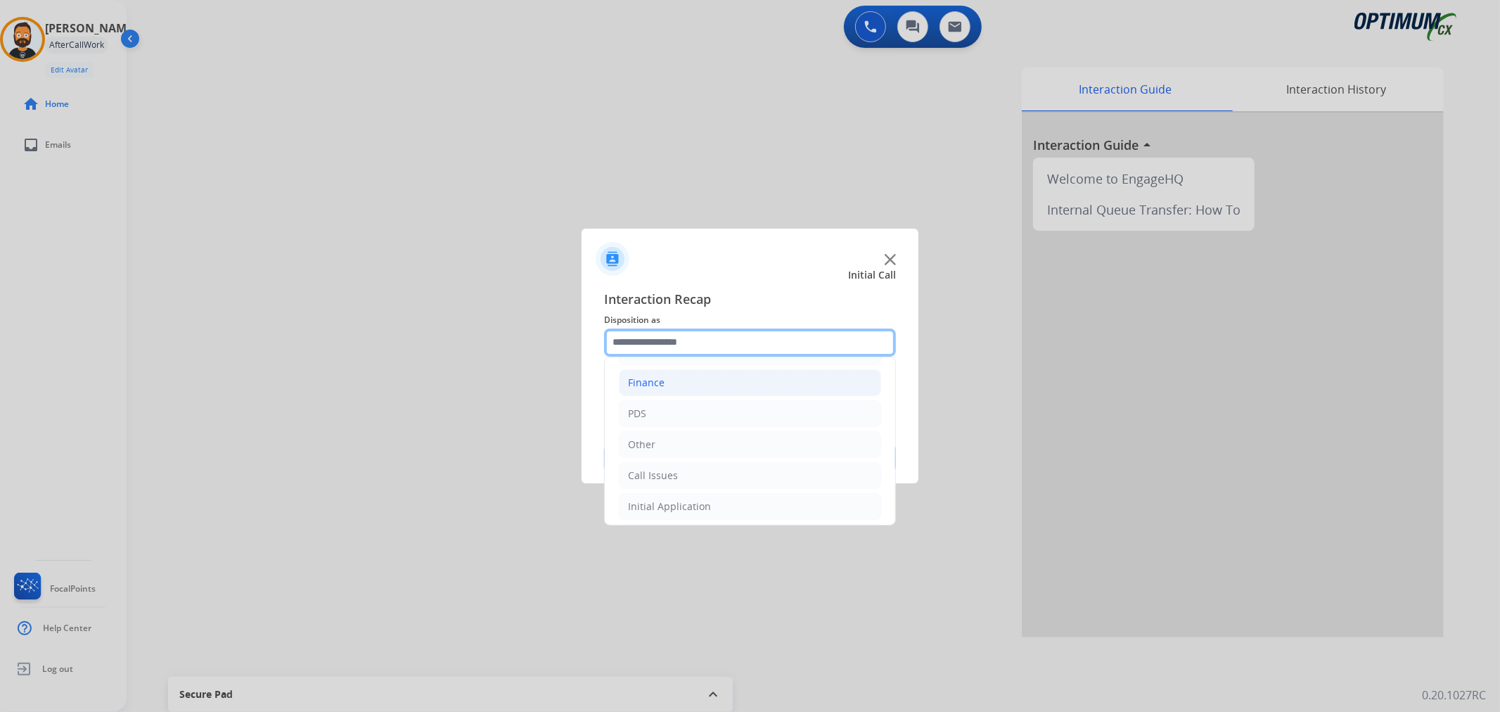
scroll to position [0, 0]
click at [679, 378] on li "Bookstore" at bounding box center [750, 380] width 262 height 27
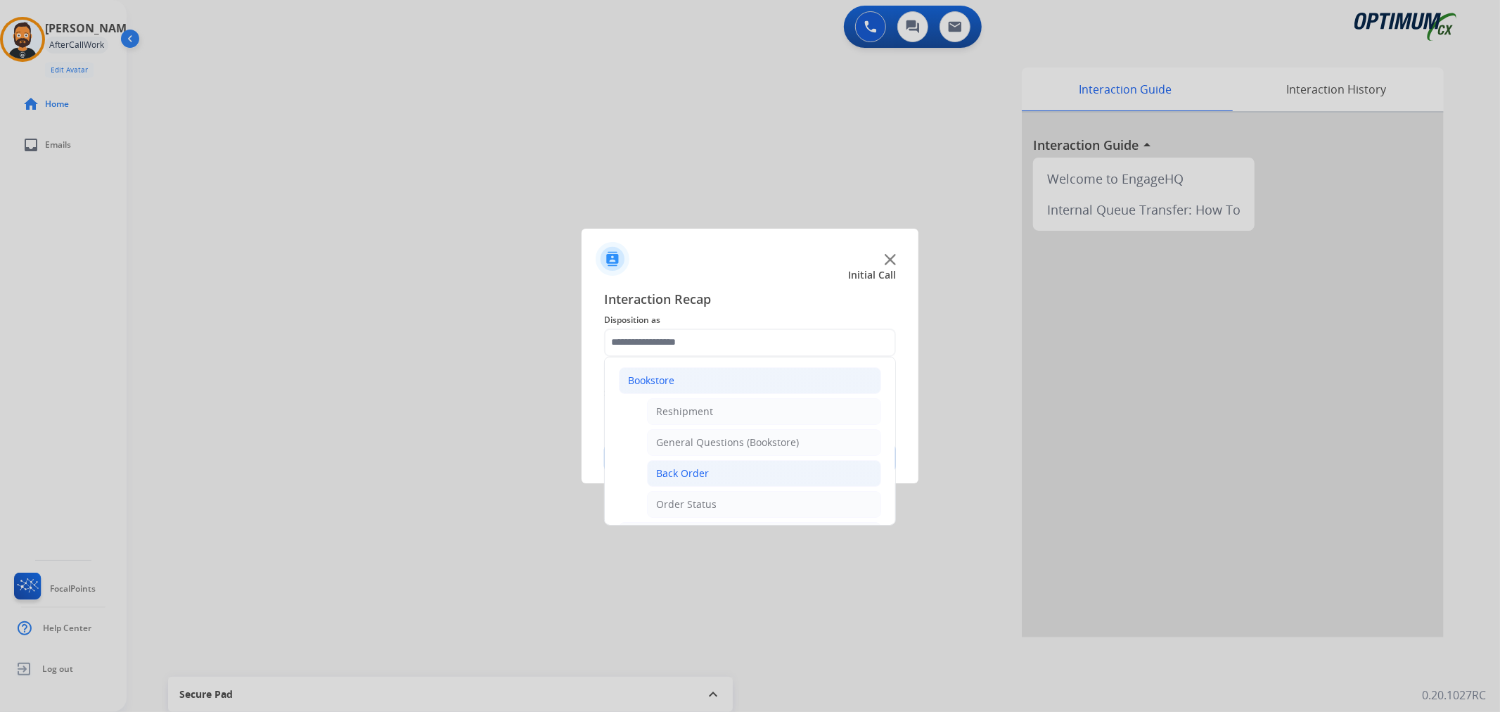
click at [709, 463] on li "Back Order" at bounding box center [764, 473] width 234 height 27
type input "**********"
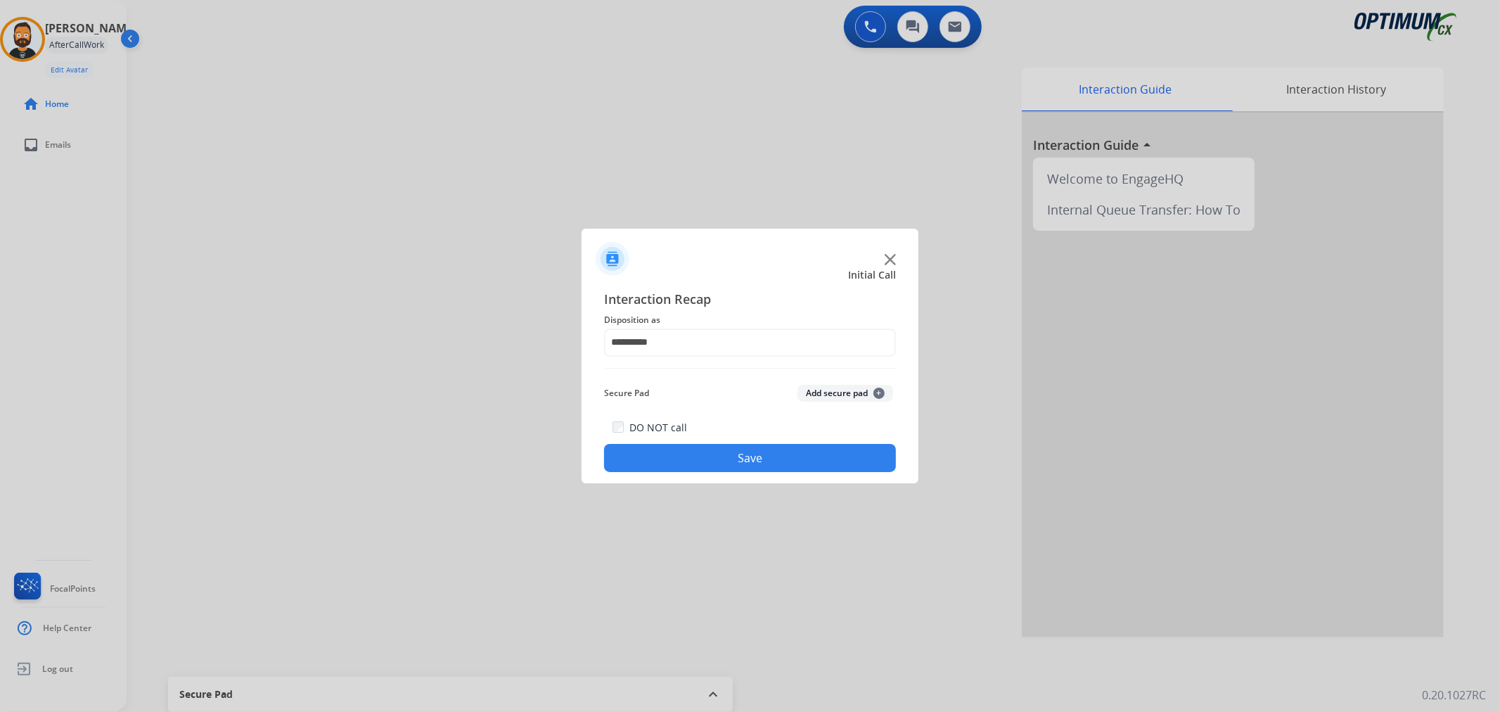
click at [709, 463] on button "Save" at bounding box center [750, 458] width 292 height 28
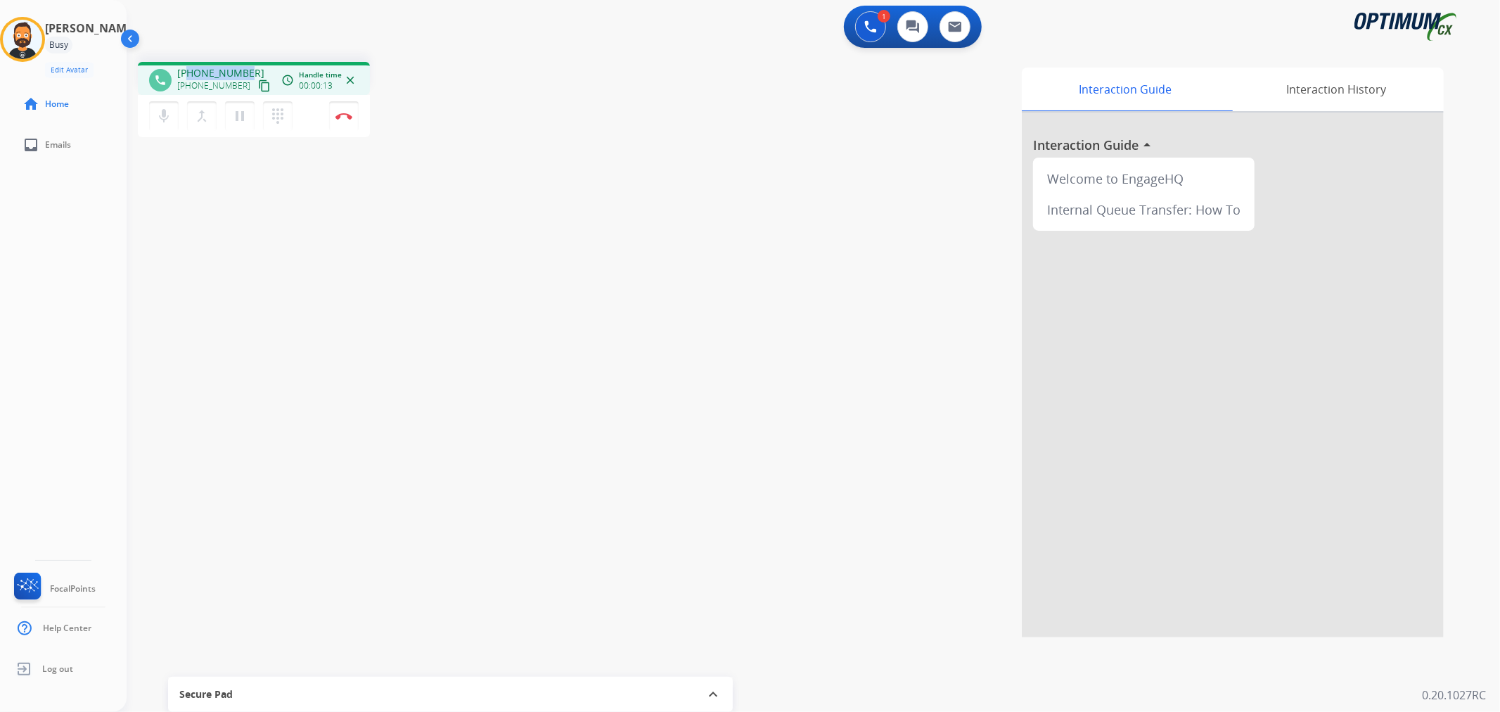
drag, startPoint x: 246, startPoint y: 65, endPoint x: 188, endPoint y: 70, distance: 58.6
click at [188, 70] on div "[PHONE_NUMBER] [PHONE_NUMBER] content_copy" at bounding box center [225, 80] width 96 height 28
click at [350, 115] on img at bounding box center [343, 116] width 17 height 7
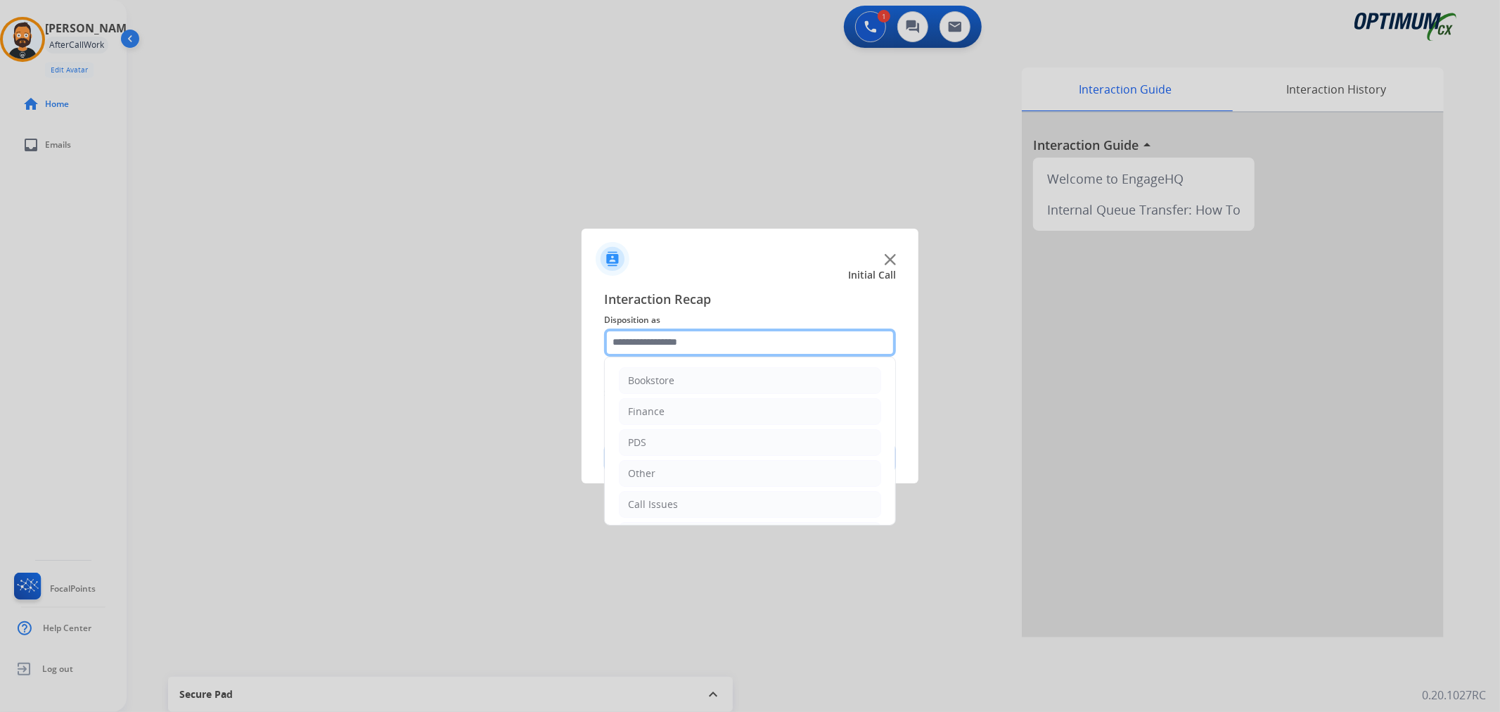
click at [674, 335] on input "text" at bounding box center [750, 342] width 292 height 28
click at [706, 439] on div "Initial Application" at bounding box center [669, 440] width 83 height 14
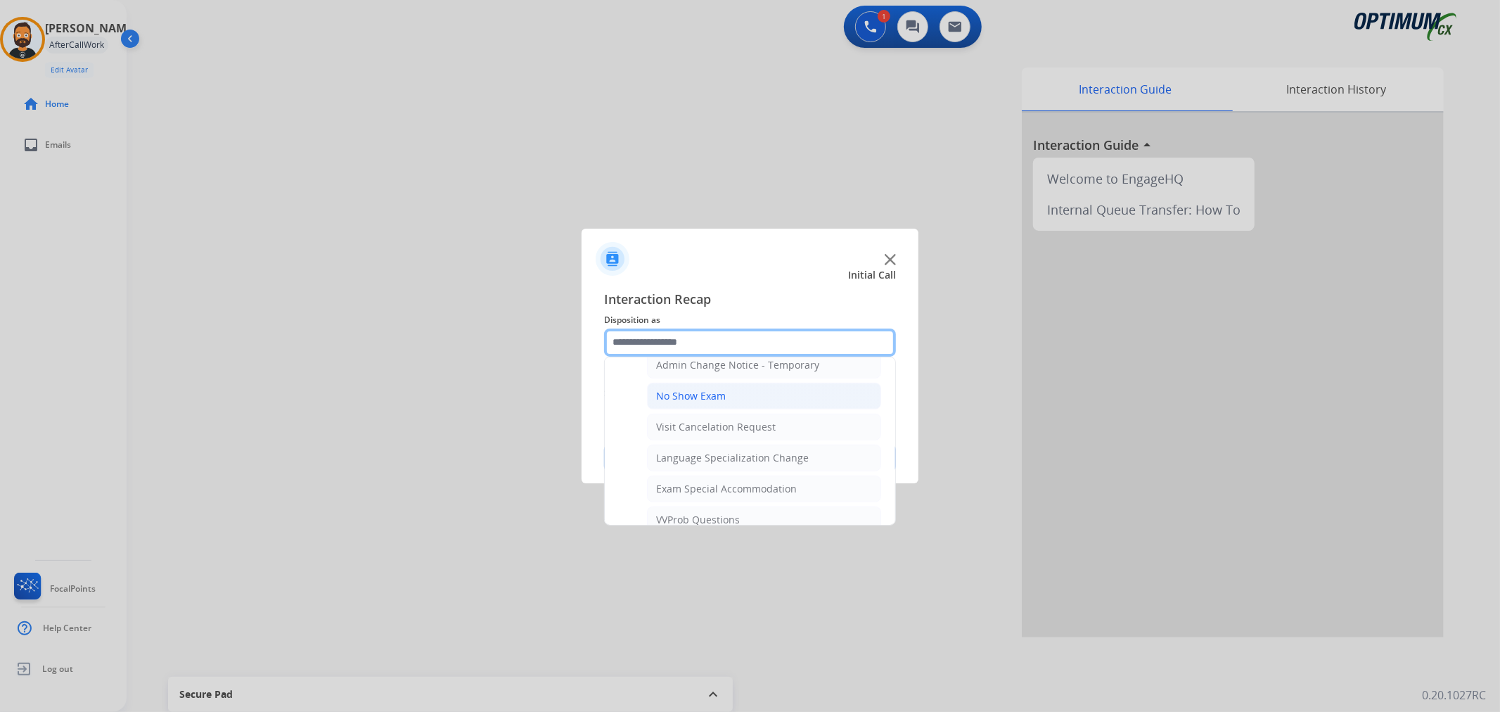
scroll to position [748, 0]
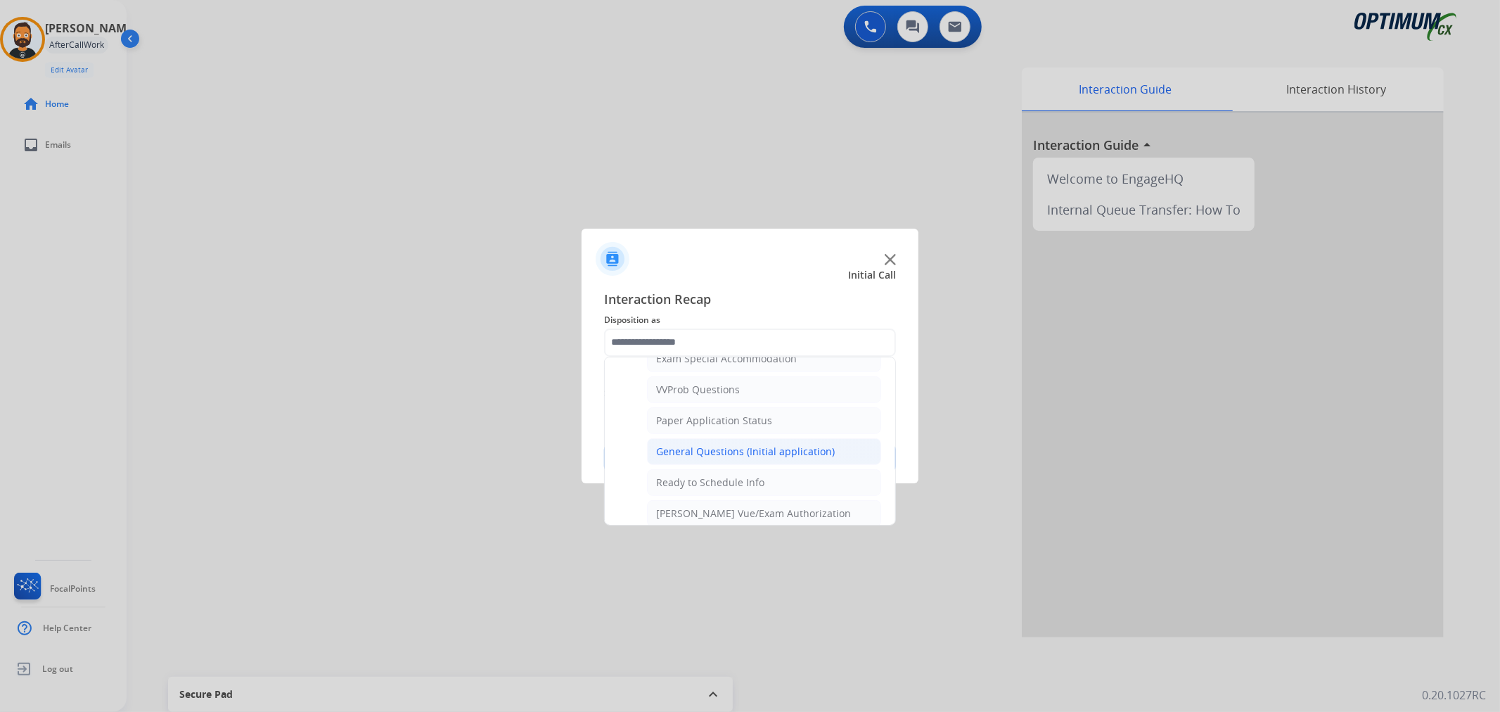
click at [711, 446] on li "General Questions (Initial application)" at bounding box center [764, 451] width 234 height 27
type input "**********"
click at [711, 446] on button "Save" at bounding box center [750, 458] width 292 height 28
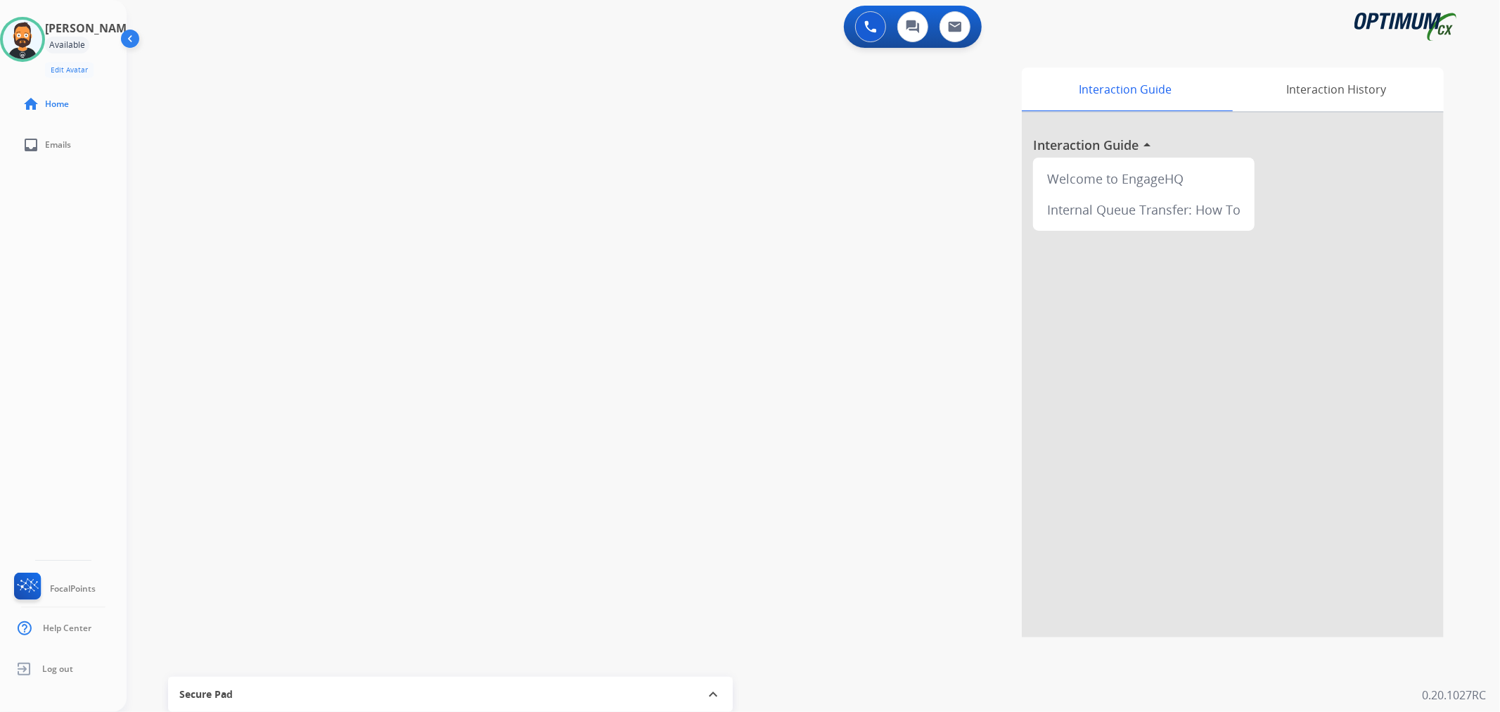
click at [474, 268] on div "swap_horiz Break voice bridge close_fullscreen Connect 3-Way Call merge_type Se…" at bounding box center [797, 344] width 1340 height 587
drag, startPoint x: 39, startPoint y: 38, endPoint x: 53, endPoint y: 43, distance: 14.2
click at [39, 38] on img at bounding box center [22, 39] width 39 height 39
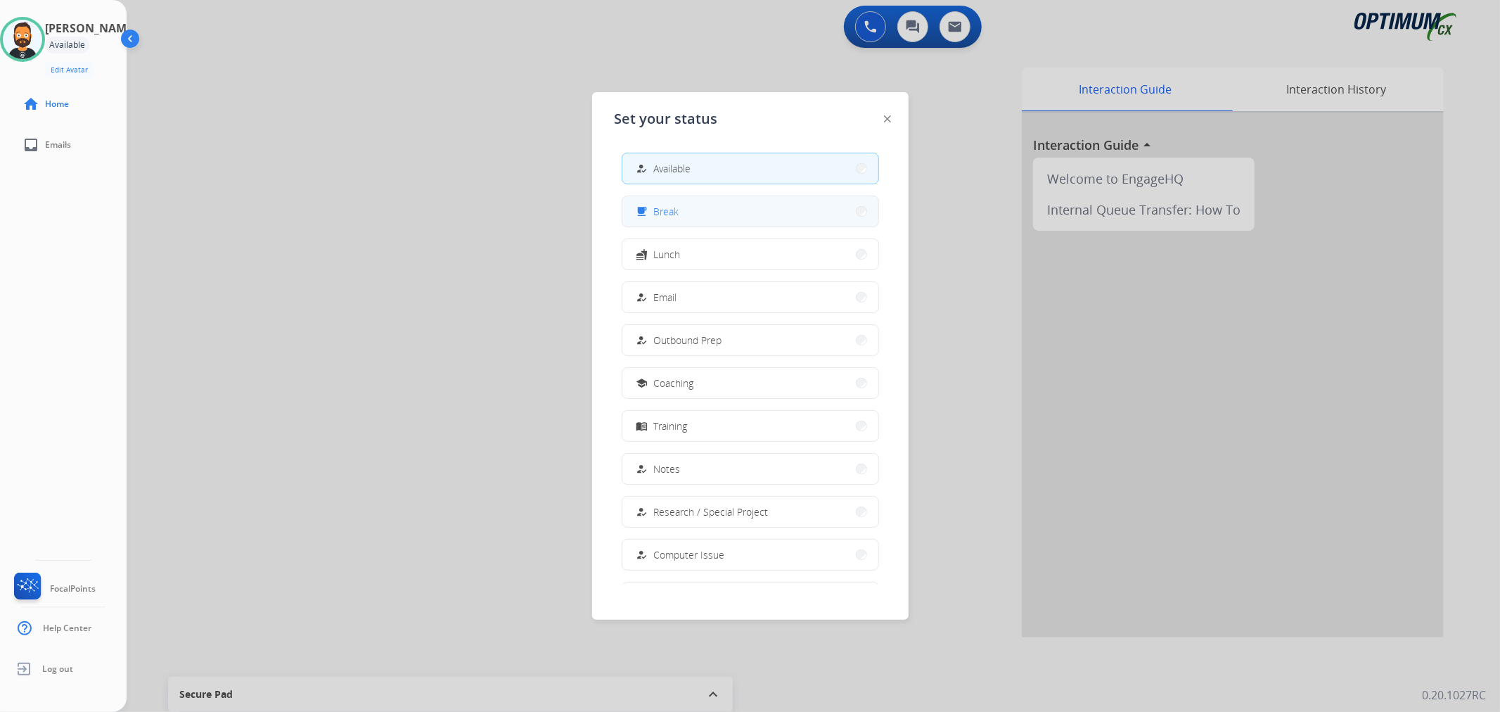
click at [680, 212] on button "free_breakfast Break" at bounding box center [750, 211] width 256 height 30
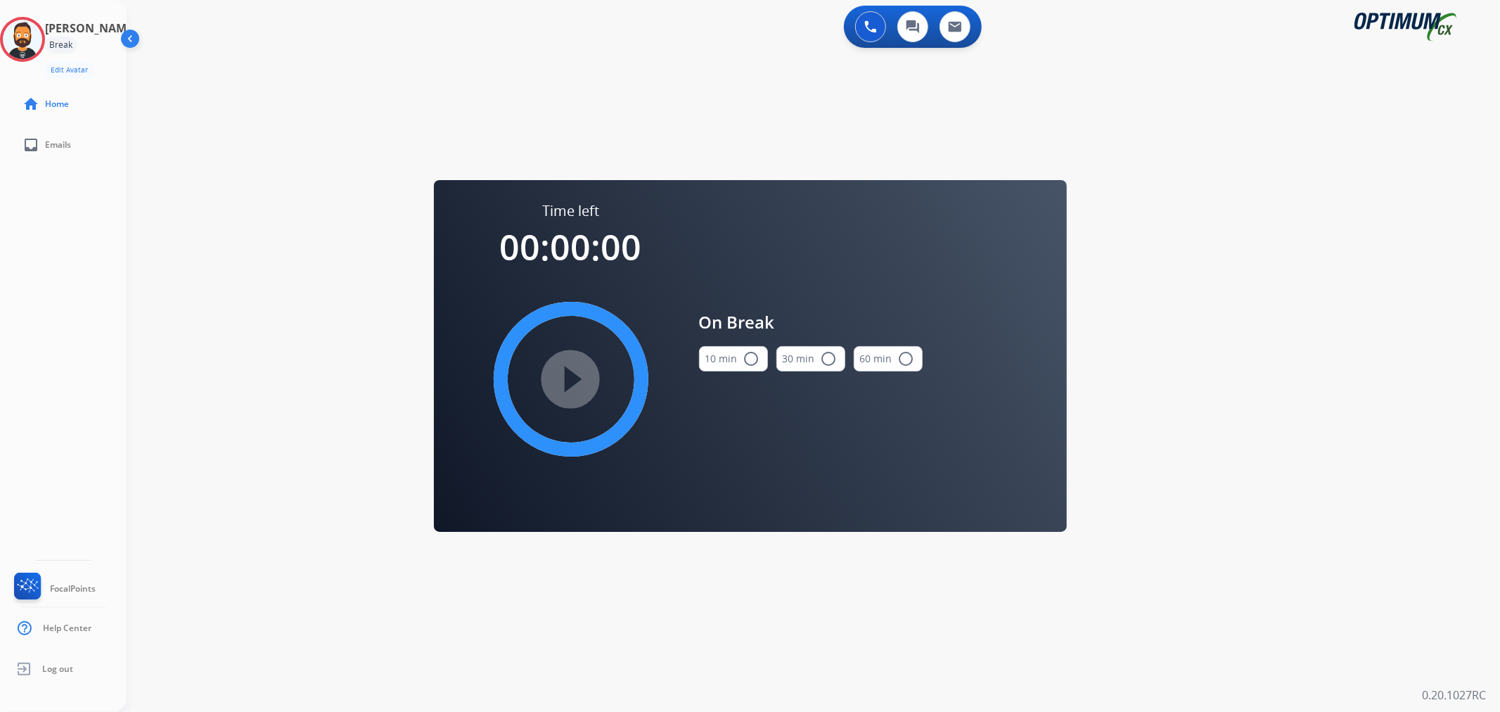
click at [744, 362] on mat-icon "radio_button_unchecked" at bounding box center [751, 358] width 17 height 17
click at [580, 371] on mat-icon "play_circle_filled" at bounding box center [571, 379] width 17 height 17
click at [41, 38] on icon at bounding box center [23, 40] width 46 height 46
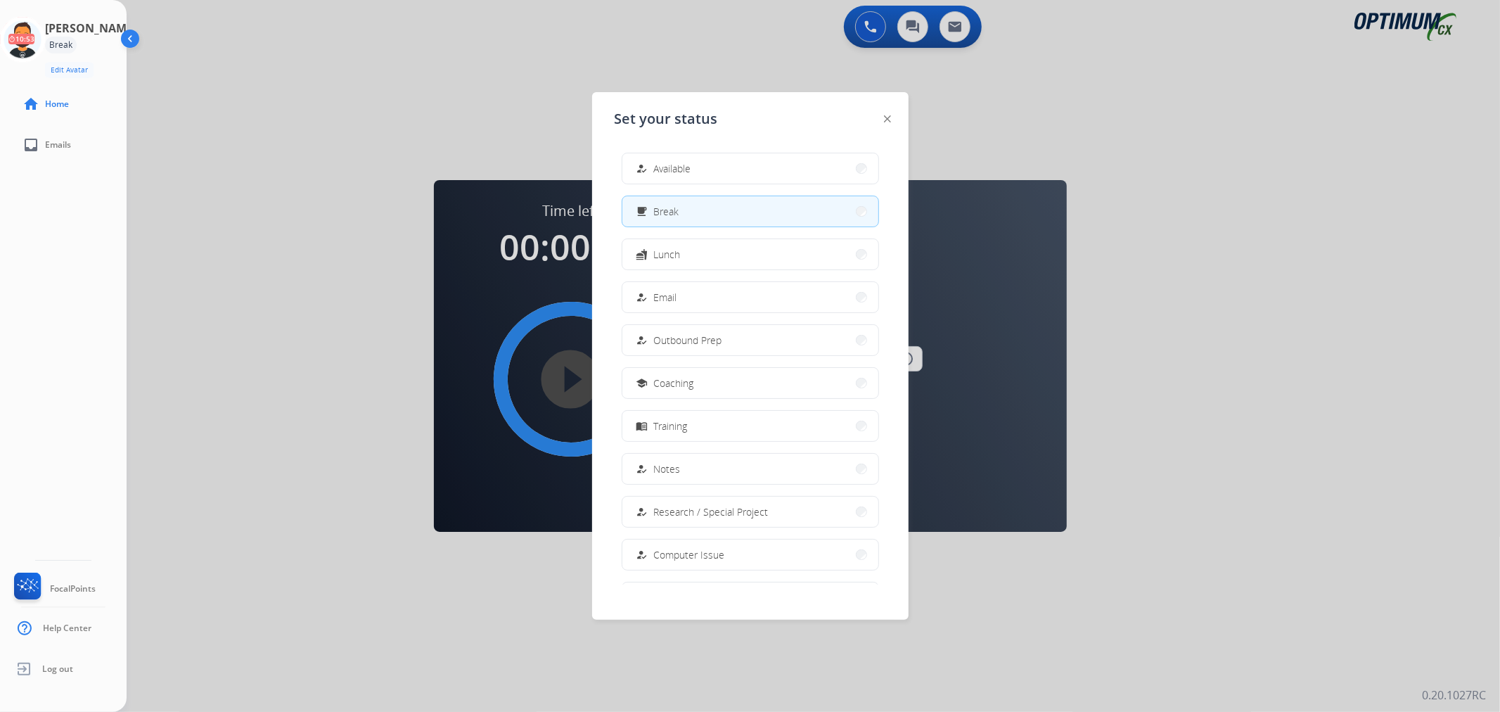
click at [663, 171] on span "Available" at bounding box center [672, 168] width 37 height 15
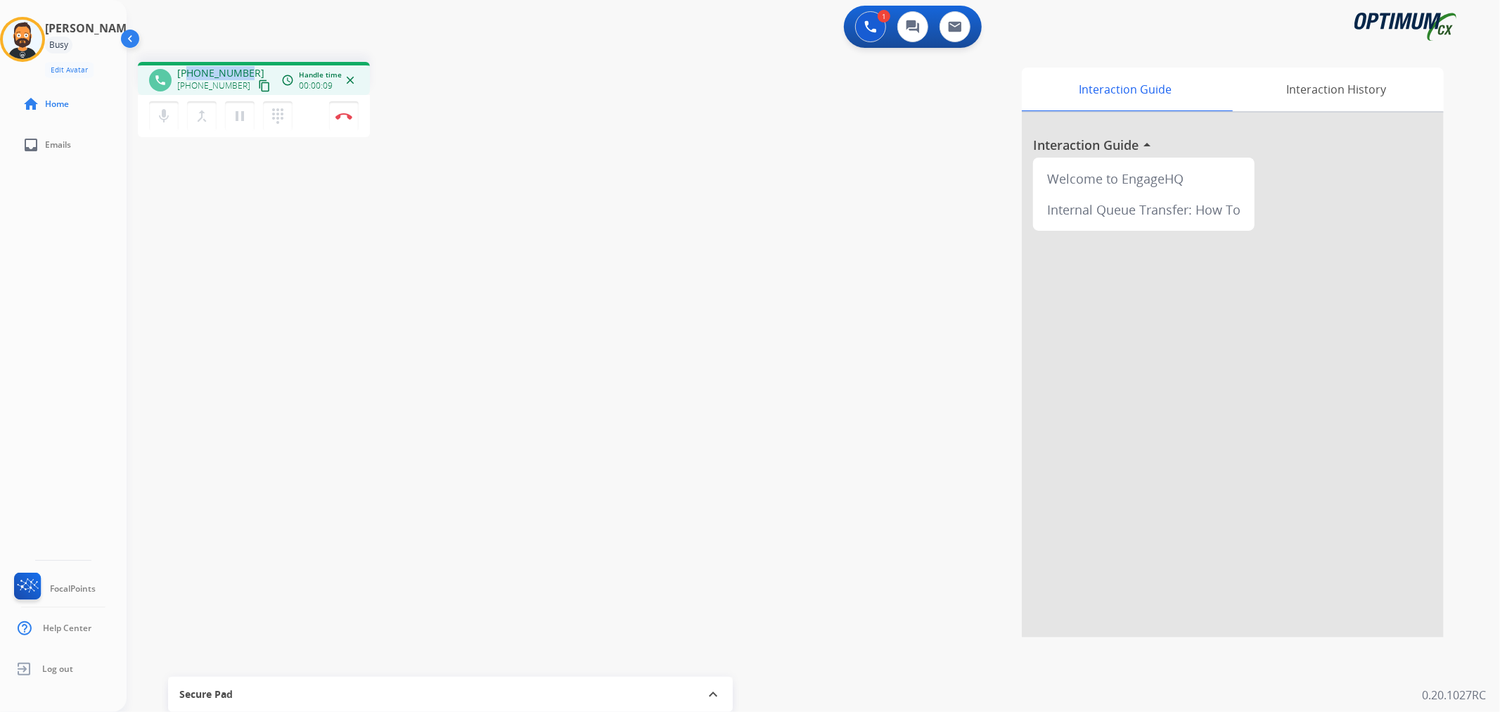
drag, startPoint x: 238, startPoint y: 68, endPoint x: 191, endPoint y: 68, distance: 47.1
click at [191, 68] on div "[PHONE_NUMBER] [PHONE_NUMBER] content_copy" at bounding box center [225, 80] width 96 height 28
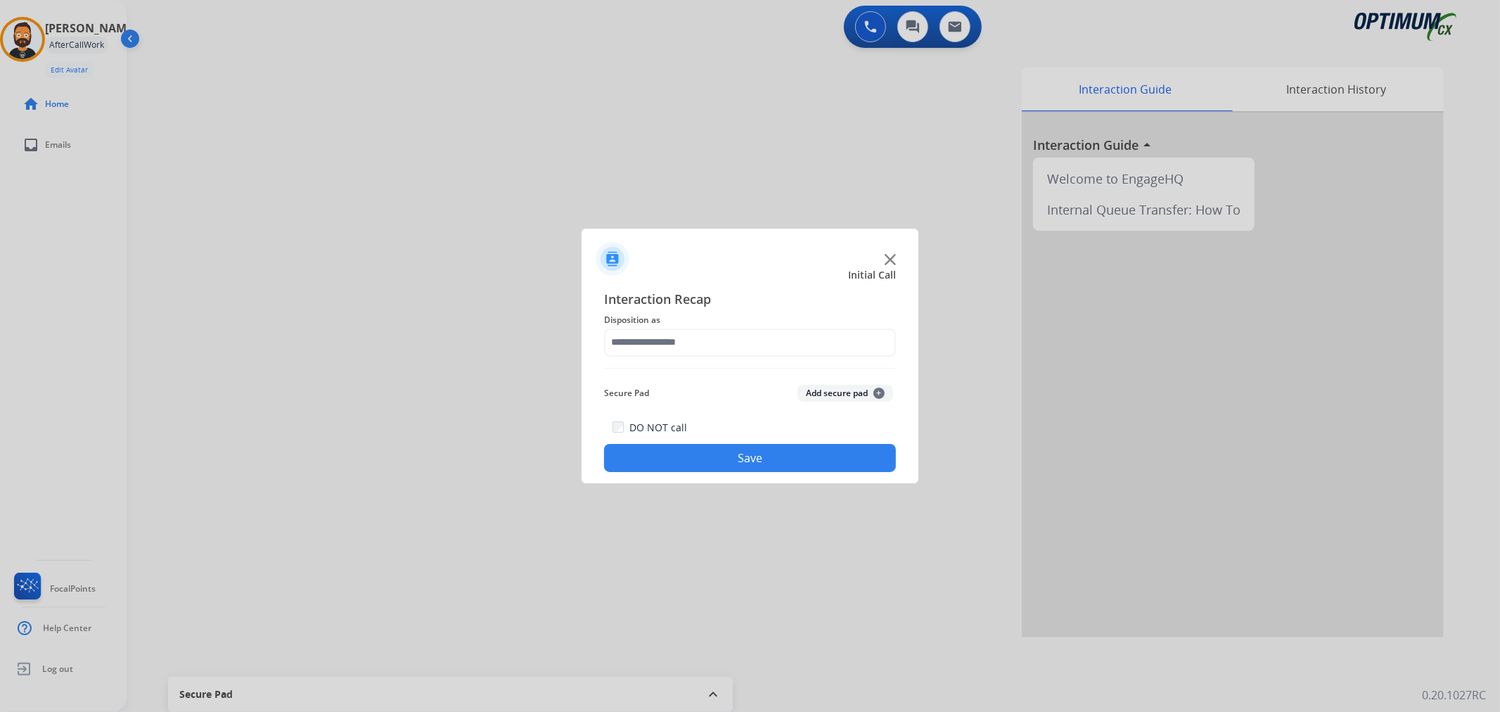
click at [652, 362] on div "Interaction Recap Disposition as Secure Pad Add secure pad + DO NOT call Save" at bounding box center [750, 381] width 292 height 184
click at [658, 345] on input "text" at bounding box center [750, 342] width 292 height 28
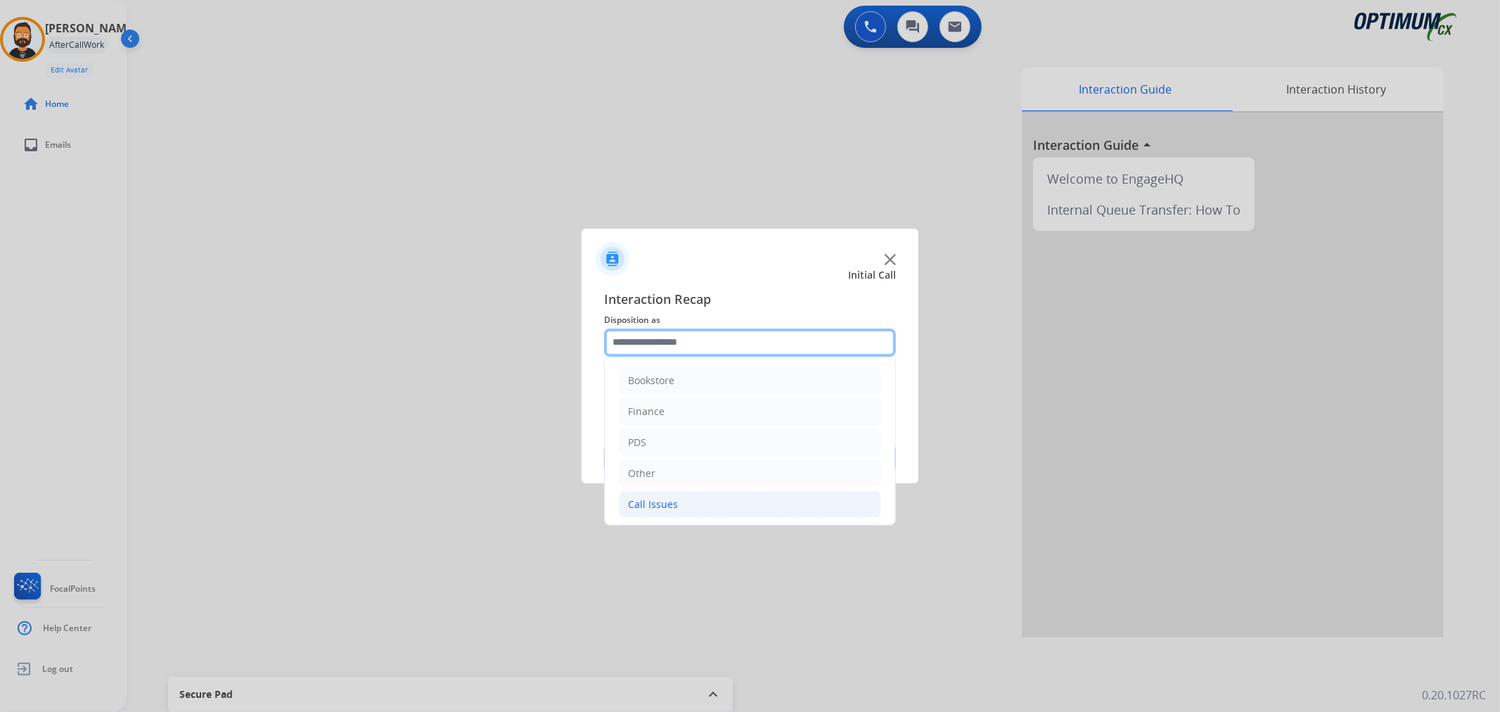
scroll to position [96, 0]
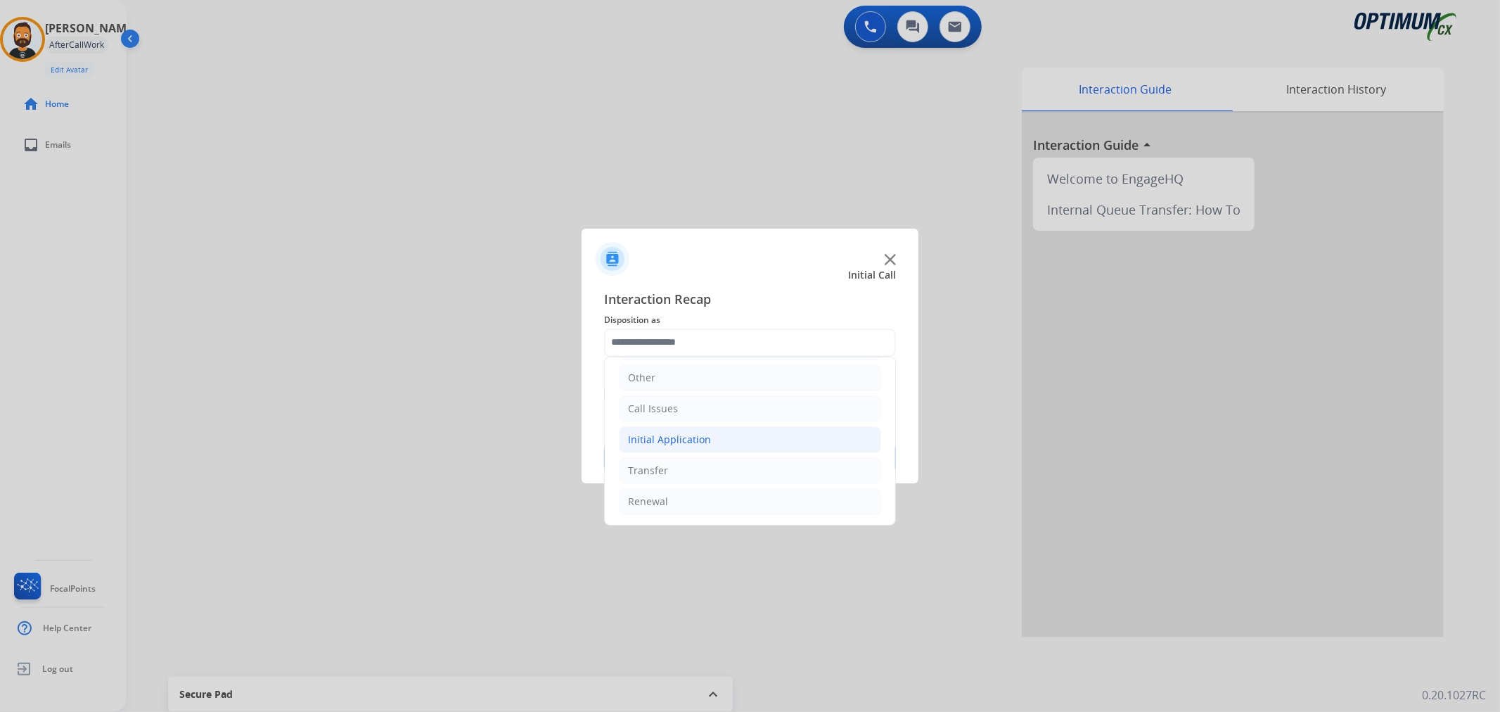
click at [673, 442] on div "Initial Application" at bounding box center [669, 440] width 83 height 14
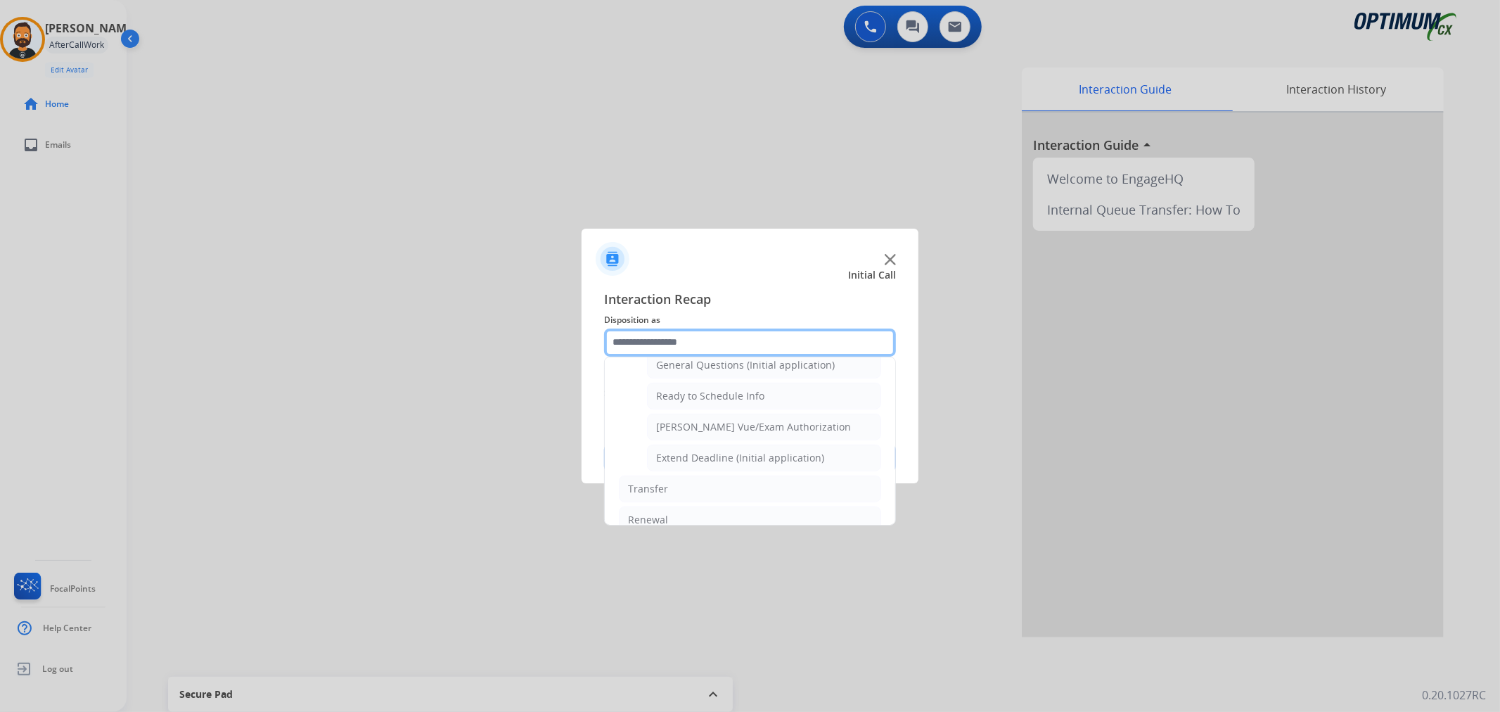
scroll to position [856, 0]
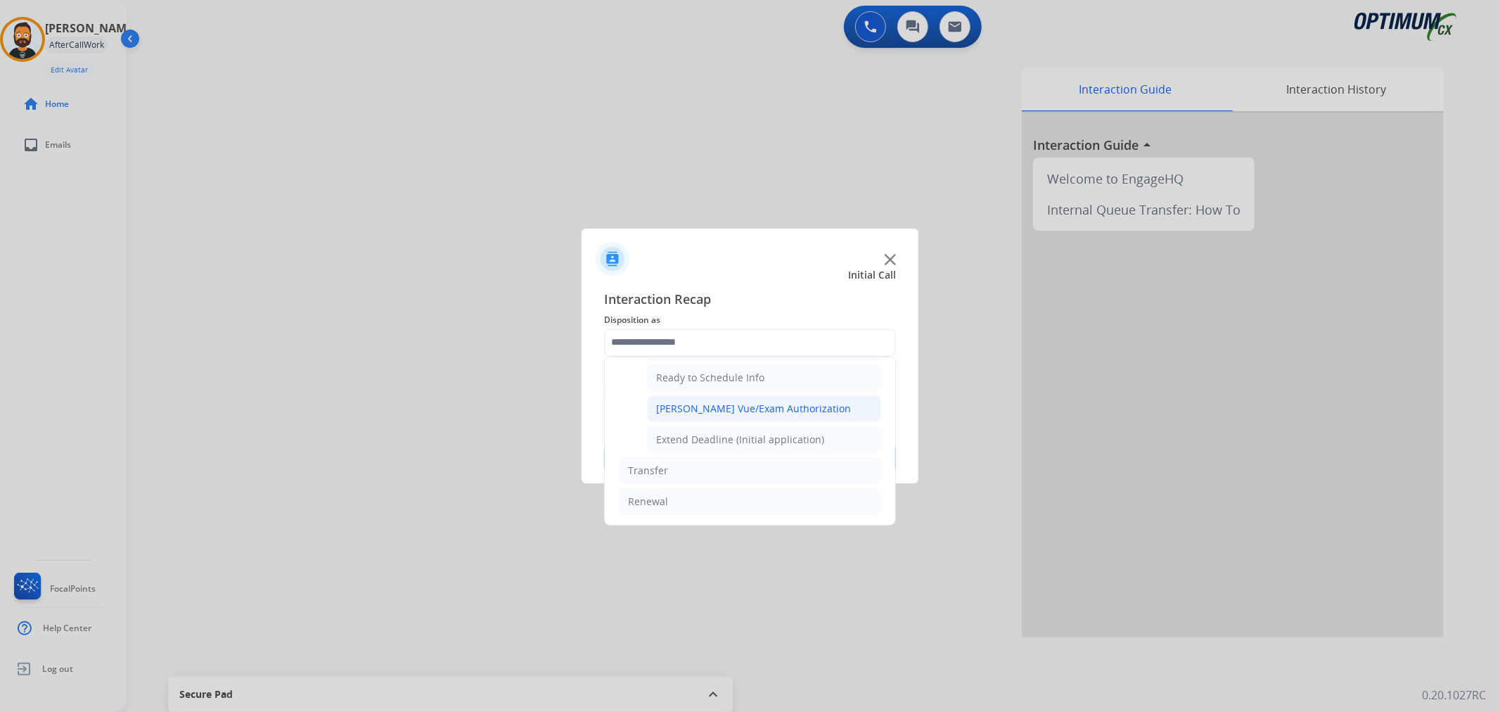
click at [746, 399] on li "[PERSON_NAME] Vue/Exam Authorization" at bounding box center [764, 408] width 234 height 27
type input "**********"
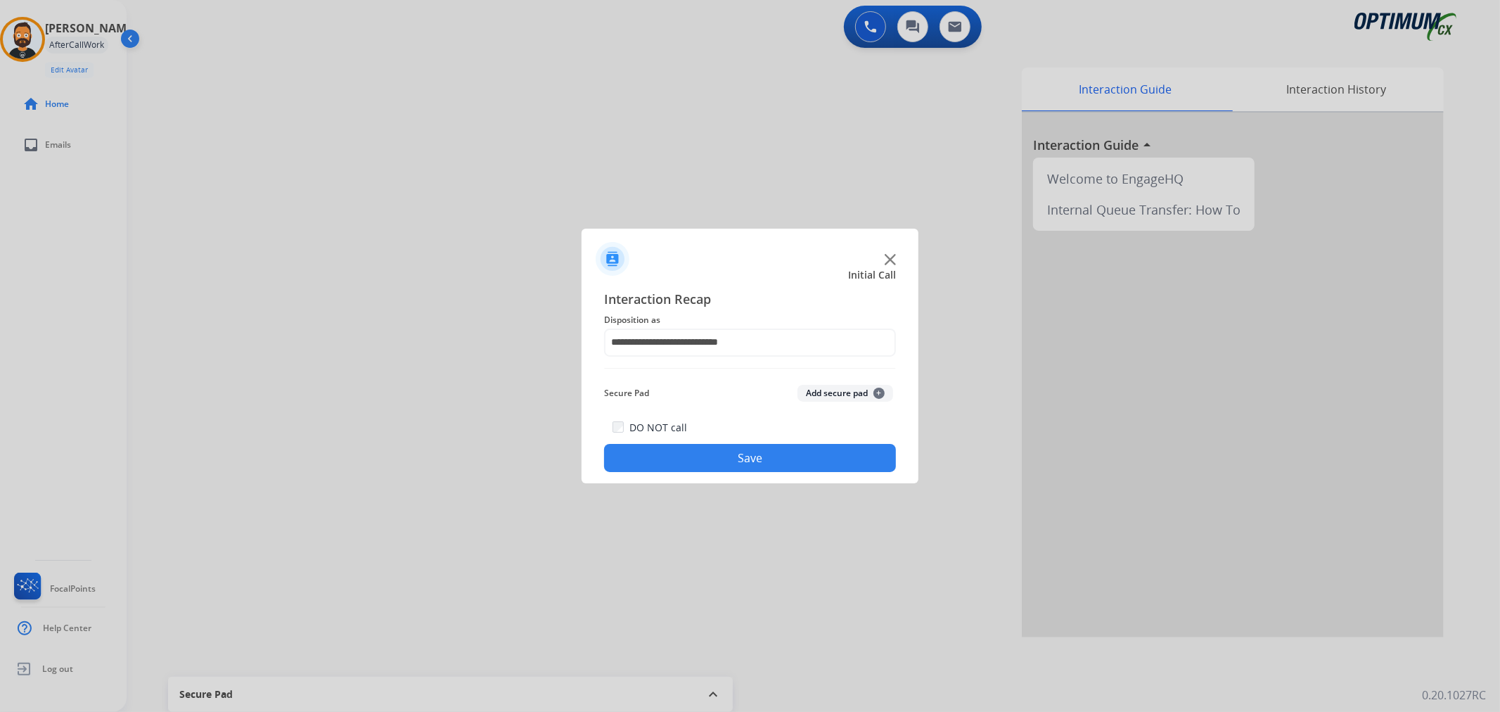
click at [740, 456] on button "Save" at bounding box center [750, 458] width 292 height 28
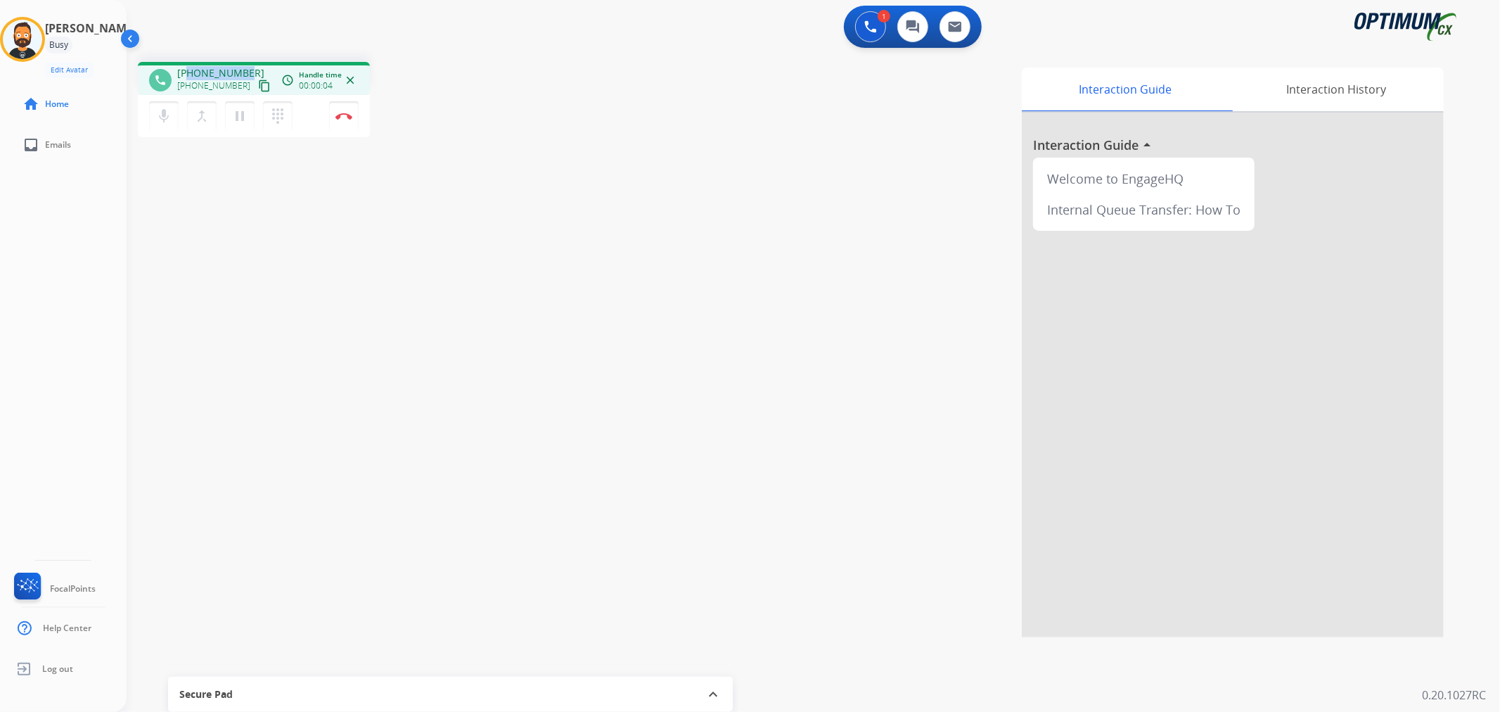
drag, startPoint x: 226, startPoint y: 67, endPoint x: 188, endPoint y: 65, distance: 37.3
click at [188, 66] on div "[PHONE_NUMBER] [PHONE_NUMBER] content_copy" at bounding box center [225, 80] width 96 height 28
click at [350, 115] on img at bounding box center [343, 116] width 17 height 7
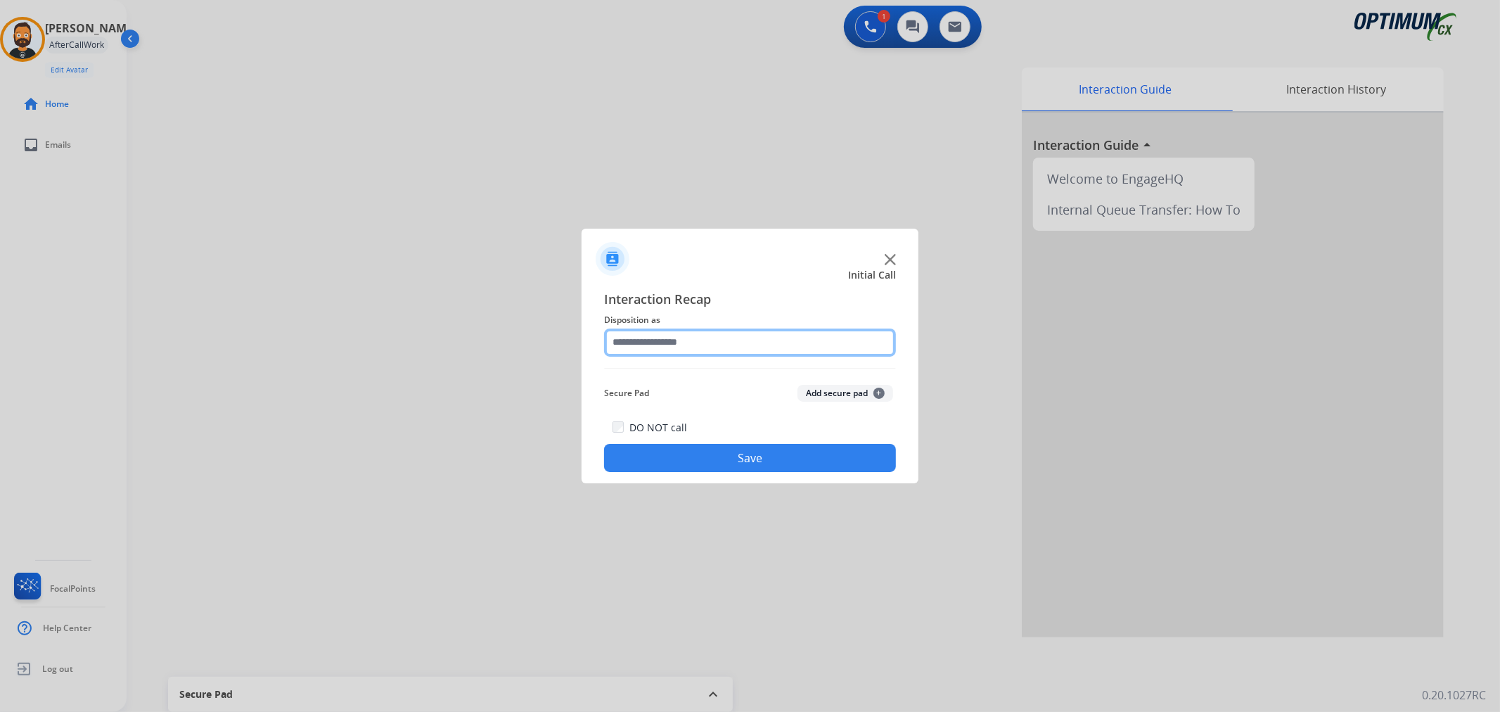
drag, startPoint x: 661, startPoint y: 347, endPoint x: 670, endPoint y: 353, distance: 10.5
click at [664, 348] on input "text" at bounding box center [750, 342] width 292 height 28
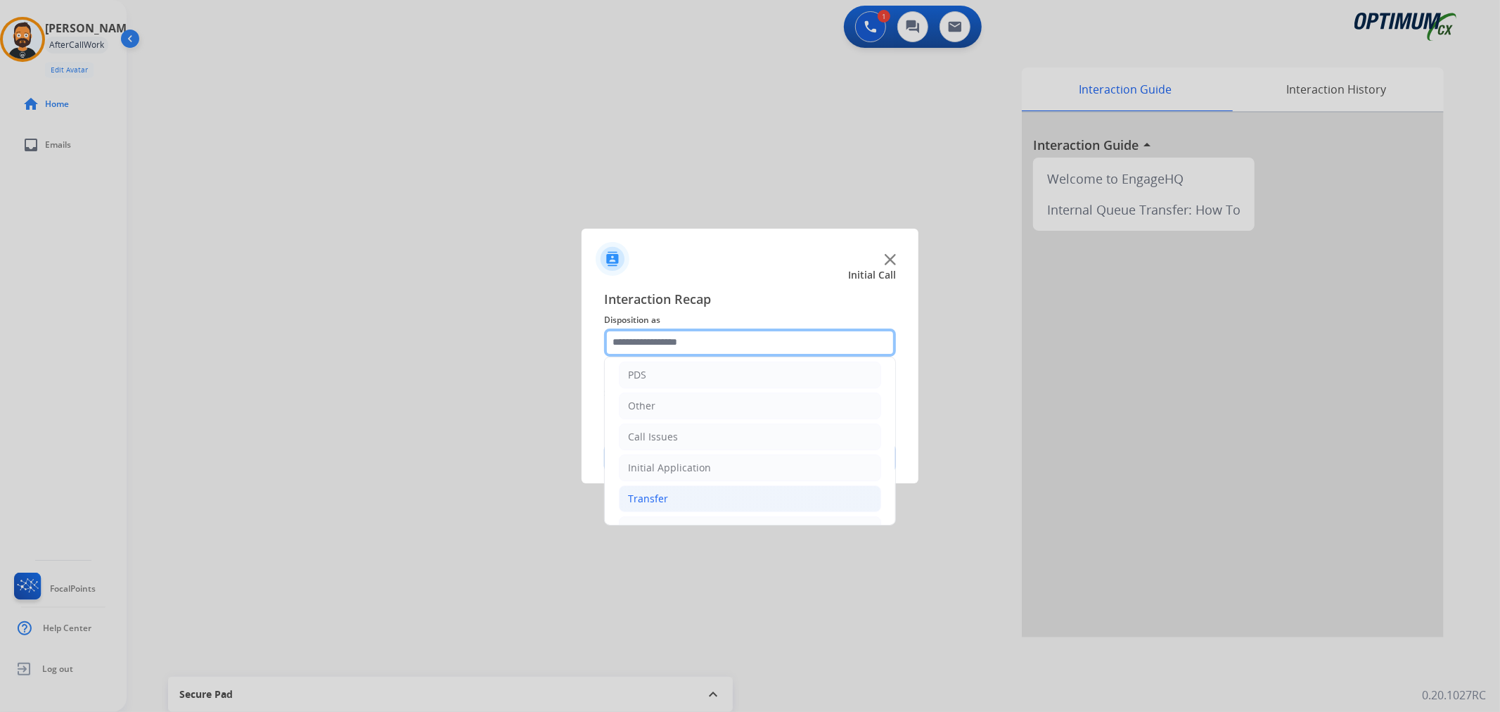
scroll to position [96, 0]
click at [684, 439] on div "Initial Application" at bounding box center [669, 440] width 83 height 14
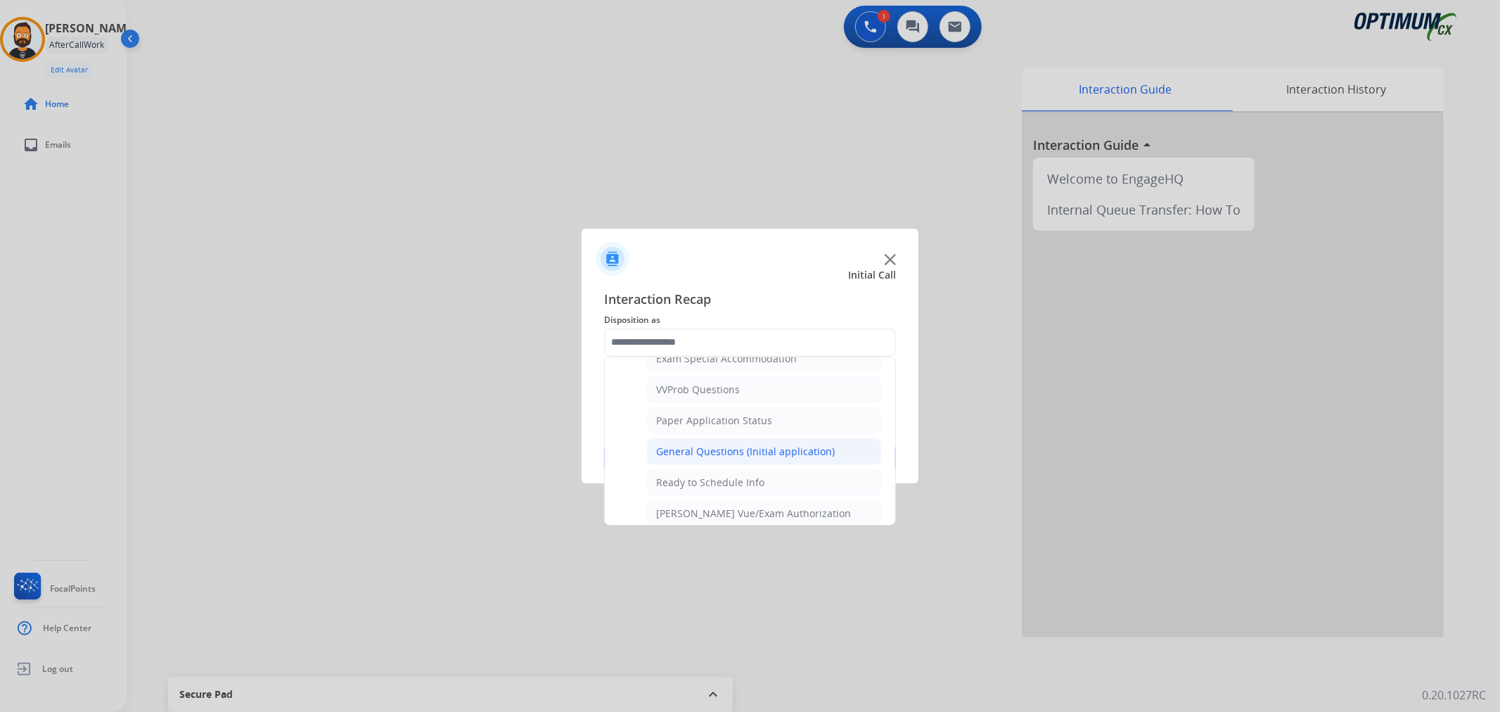
click at [708, 447] on div "General Questions (Initial application)" at bounding box center [745, 451] width 179 height 14
type input "**********"
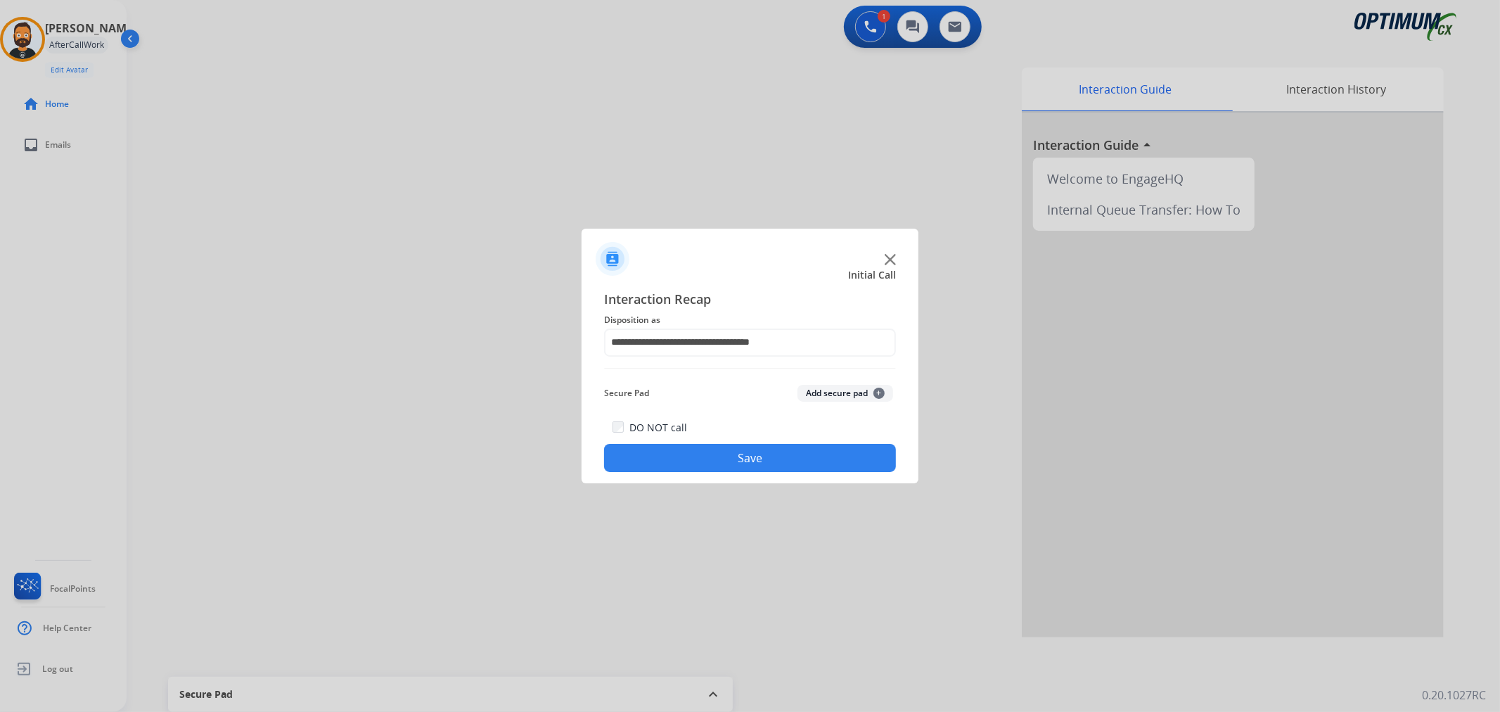
click at [707, 447] on button "Save" at bounding box center [750, 458] width 292 height 28
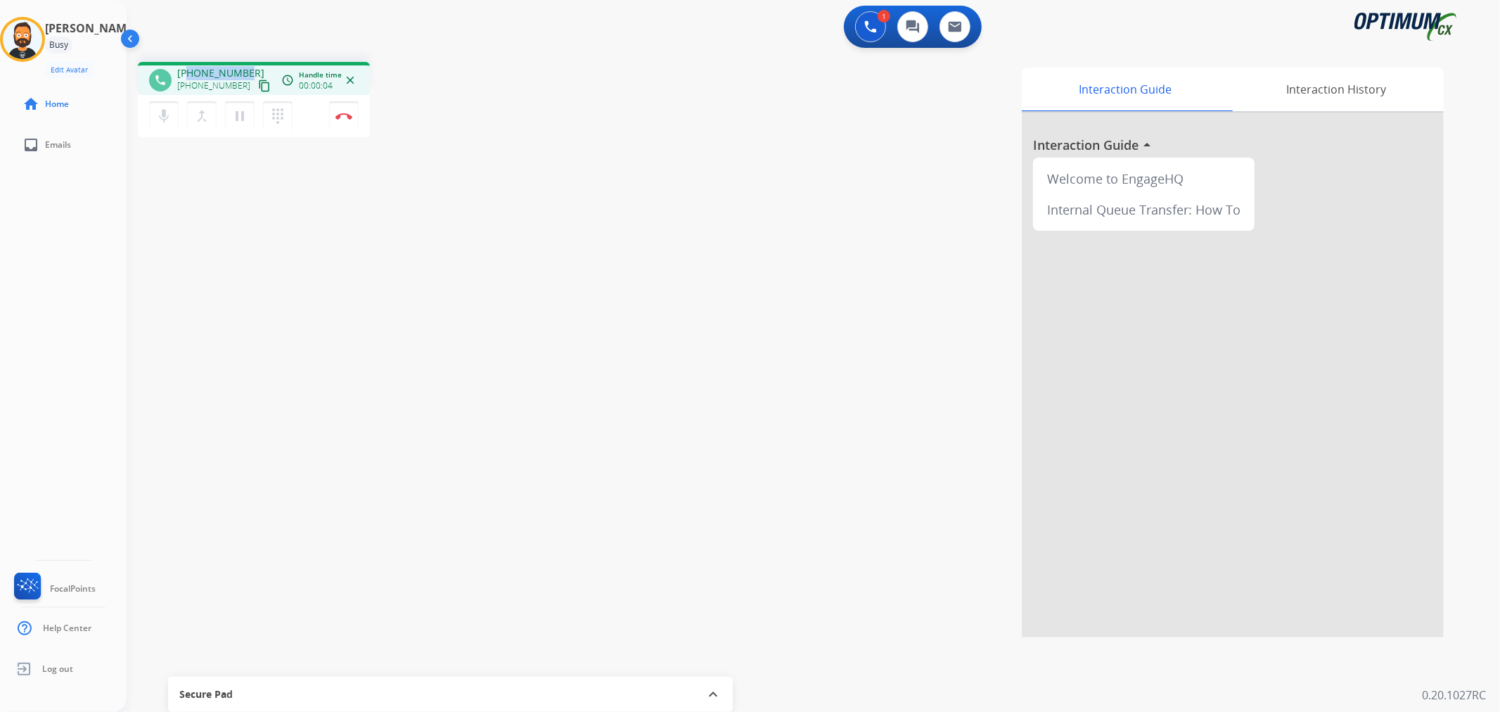
drag, startPoint x: 246, startPoint y: 67, endPoint x: 187, endPoint y: 72, distance: 59.3
click at [187, 72] on div "[PHONE_NUMBER] [PHONE_NUMBER] content_copy" at bounding box center [225, 80] width 96 height 28
click at [237, 117] on mat-icon "pause" at bounding box center [239, 116] width 17 height 17
click at [243, 120] on mat-icon "play_arrow" at bounding box center [239, 116] width 17 height 17
click at [347, 121] on button "Disconnect" at bounding box center [344, 116] width 30 height 30
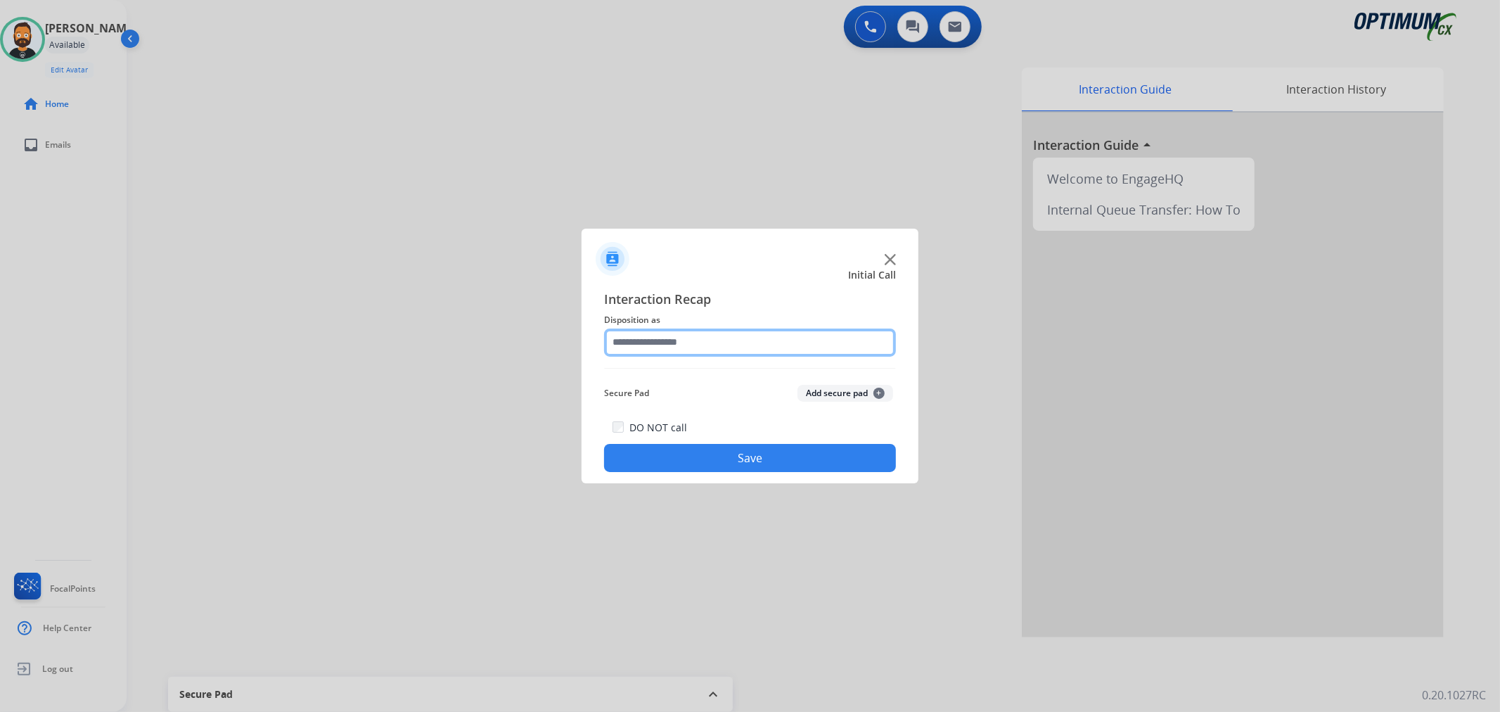
click at [707, 352] on input "text" at bounding box center [750, 342] width 292 height 28
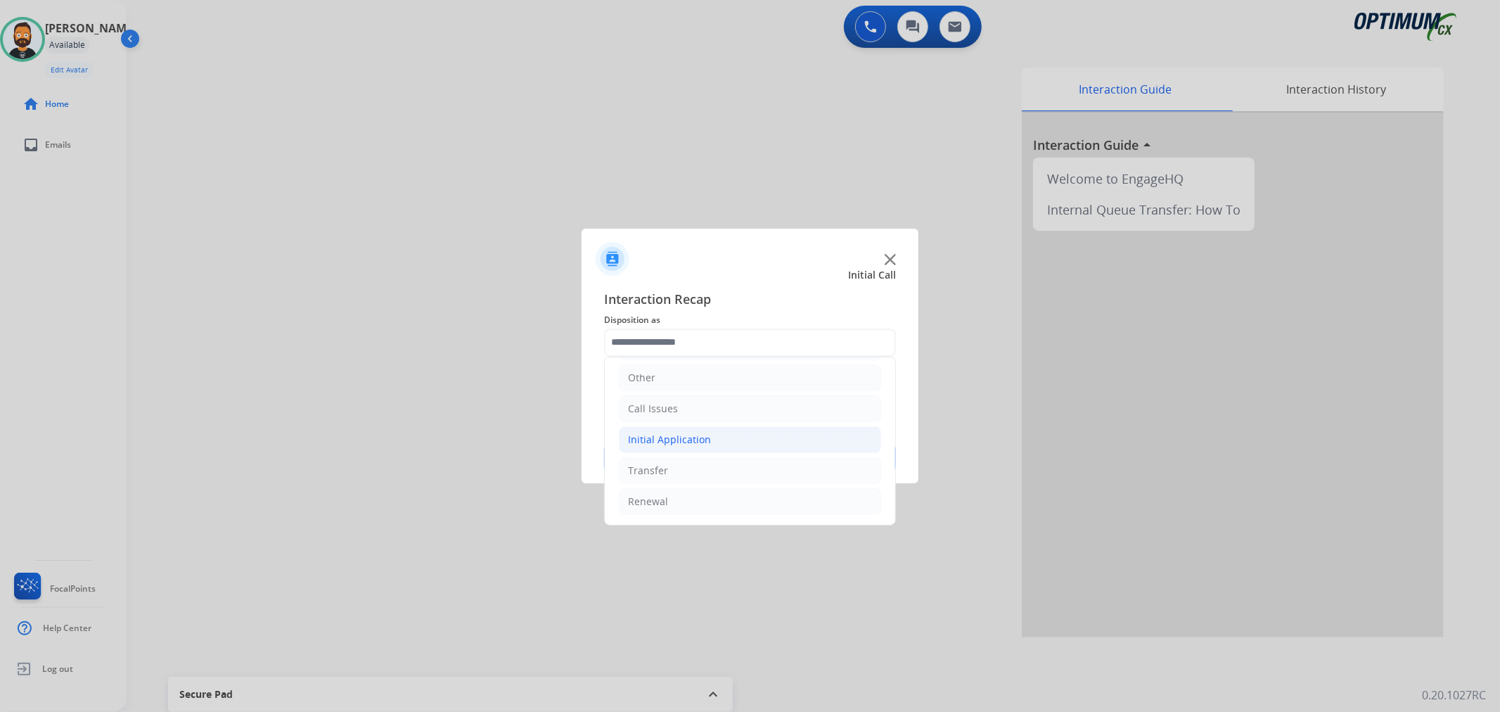
click at [753, 433] on li "Initial Application" at bounding box center [750, 439] width 262 height 27
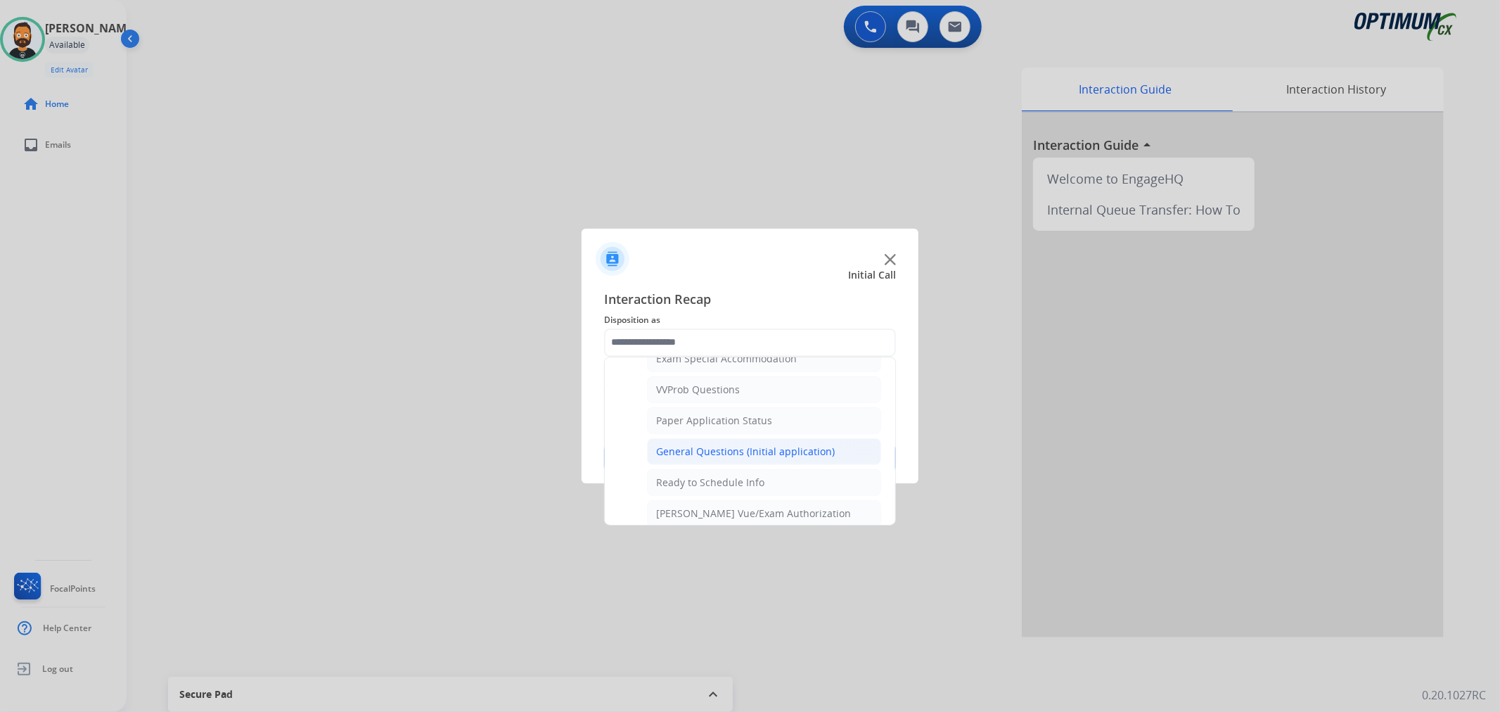
click at [767, 459] on div "General Questions (Initial application)" at bounding box center [745, 451] width 179 height 14
type input "**********"
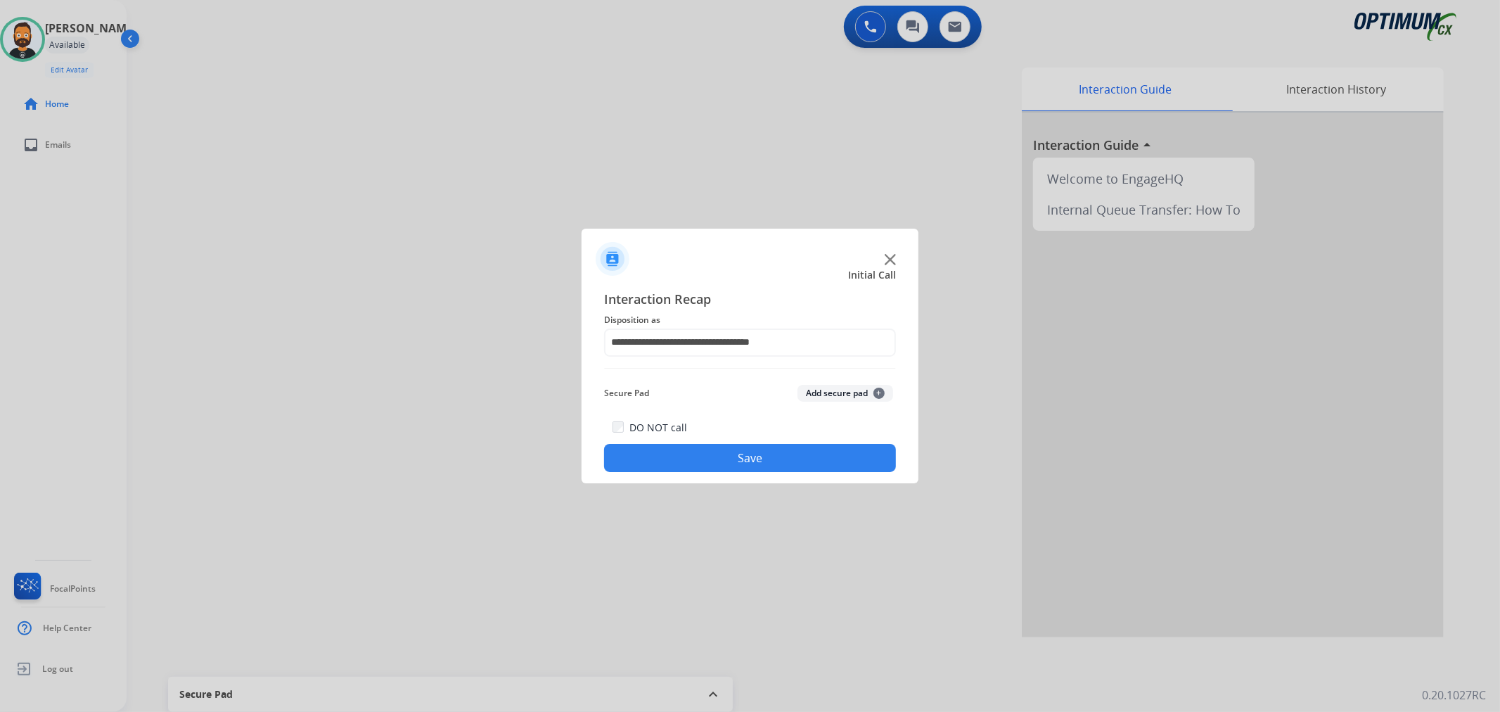
click at [767, 459] on button "Save" at bounding box center [750, 458] width 292 height 28
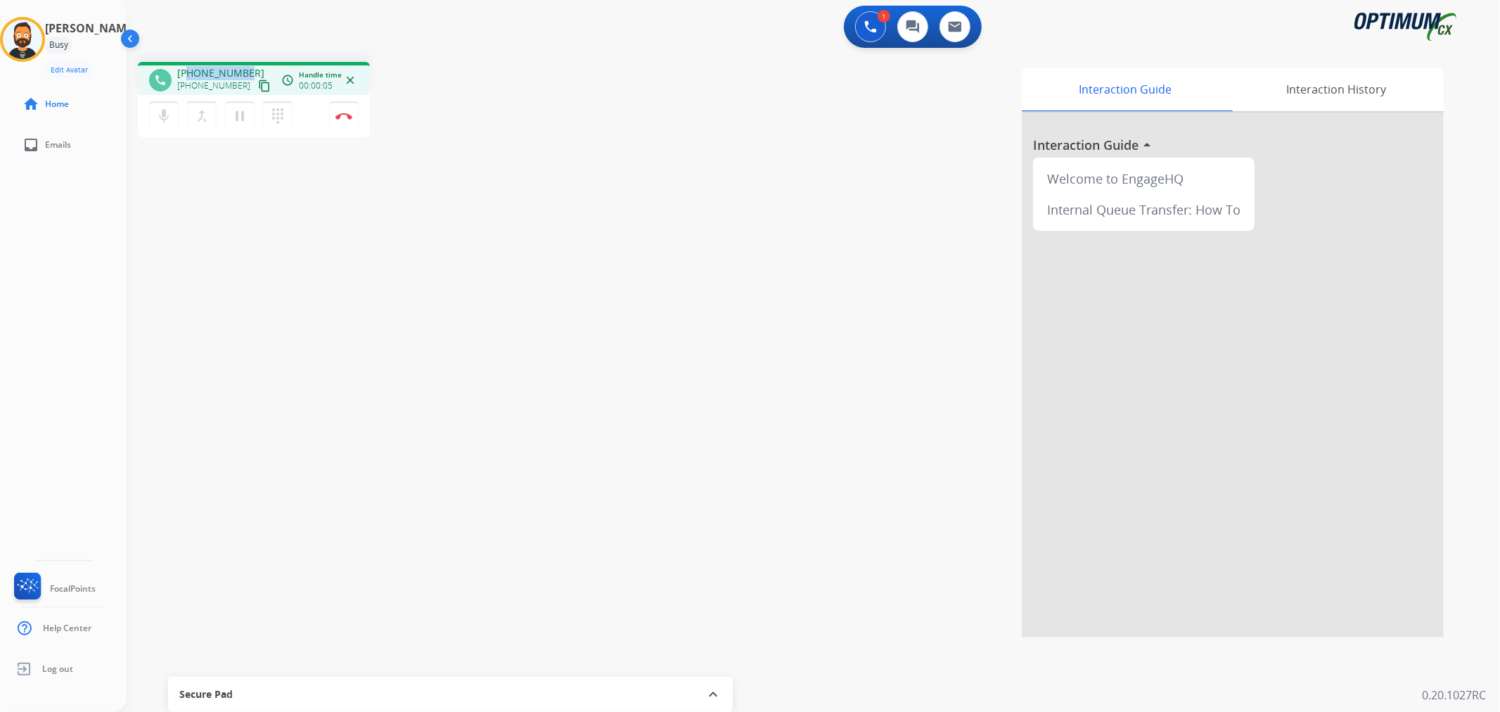
drag, startPoint x: 247, startPoint y: 68, endPoint x: 188, endPoint y: 69, distance: 58.4
click at [188, 69] on div "[PHONE_NUMBER] [PHONE_NUMBER] content_copy" at bounding box center [225, 80] width 96 height 28
click at [350, 117] on img at bounding box center [343, 116] width 17 height 7
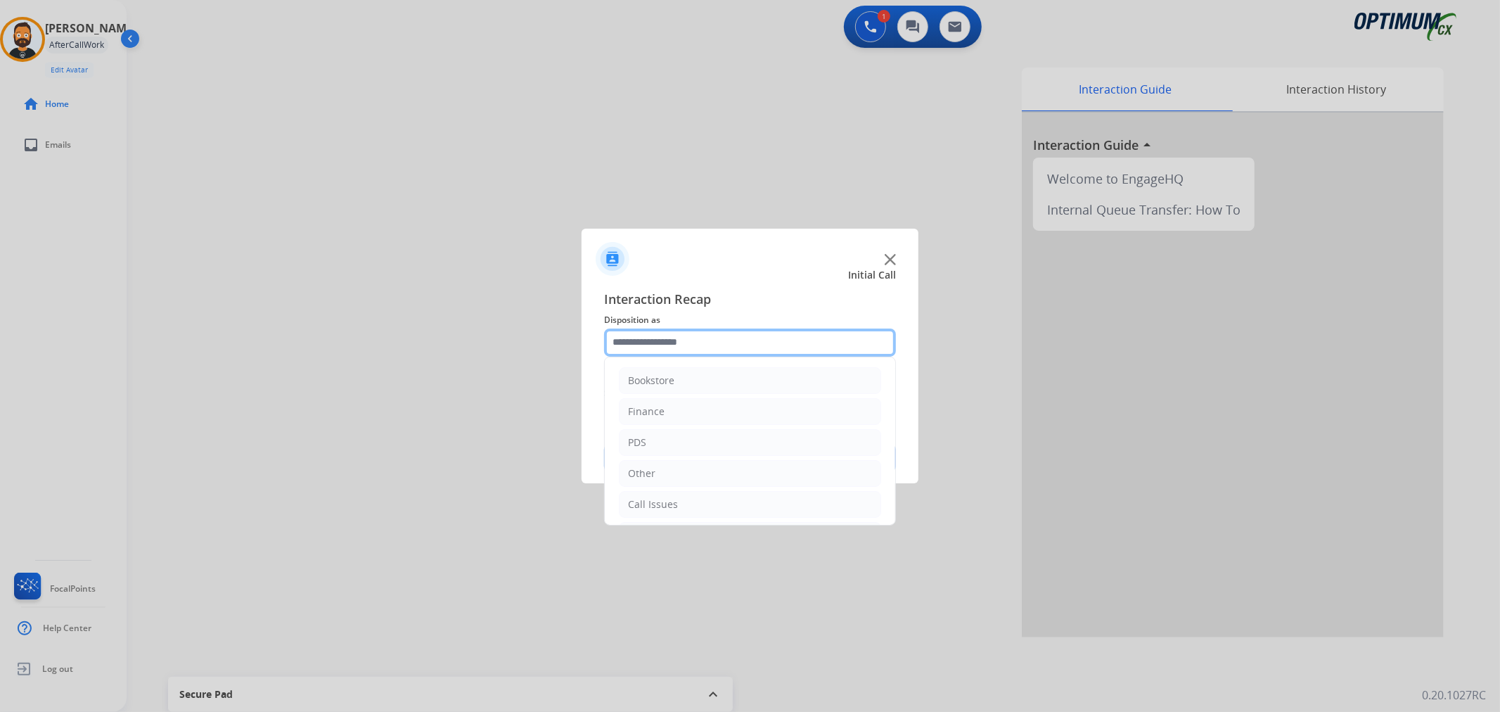
click at [691, 343] on input "text" at bounding box center [750, 342] width 292 height 28
click at [657, 504] on div "Renewal" at bounding box center [648, 501] width 40 height 14
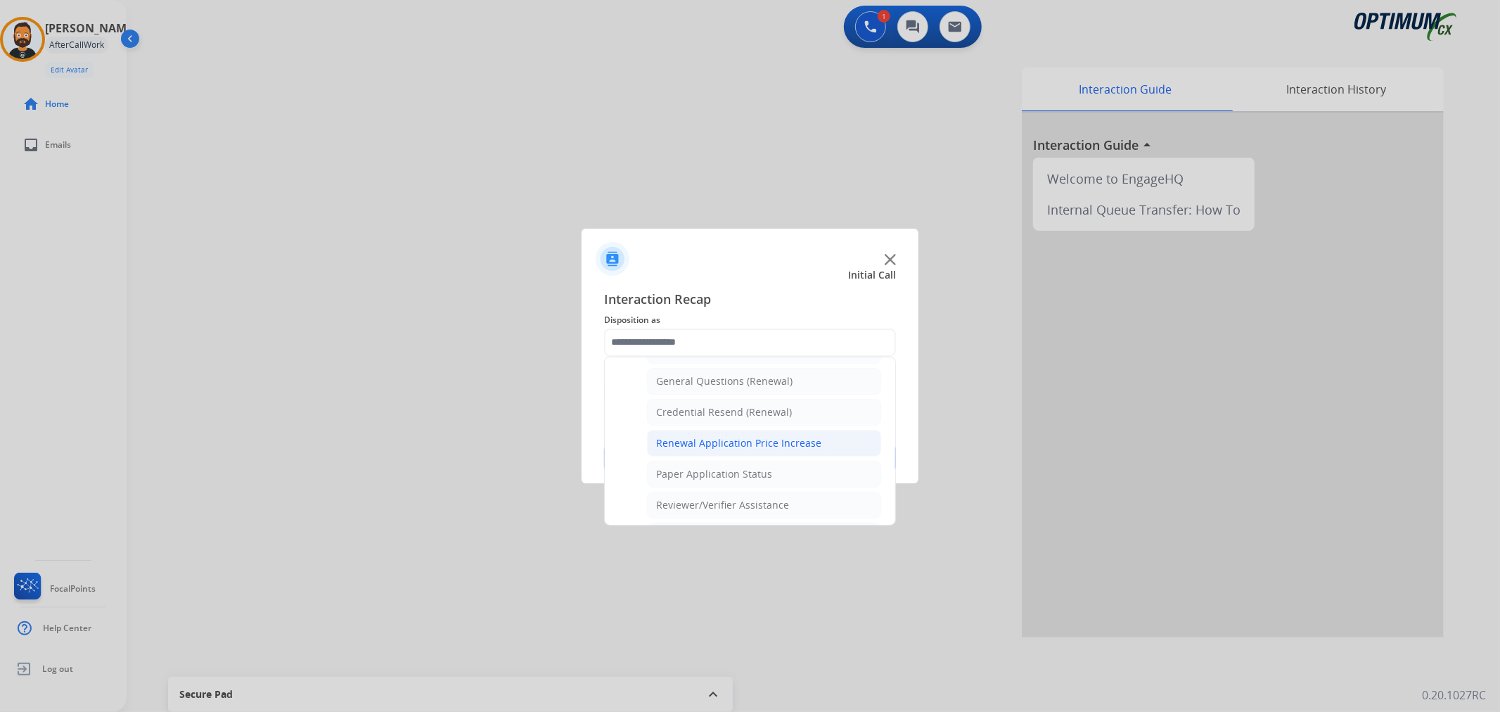
click at [711, 448] on div "Renewal Application Price Increase" at bounding box center [738, 443] width 165 height 14
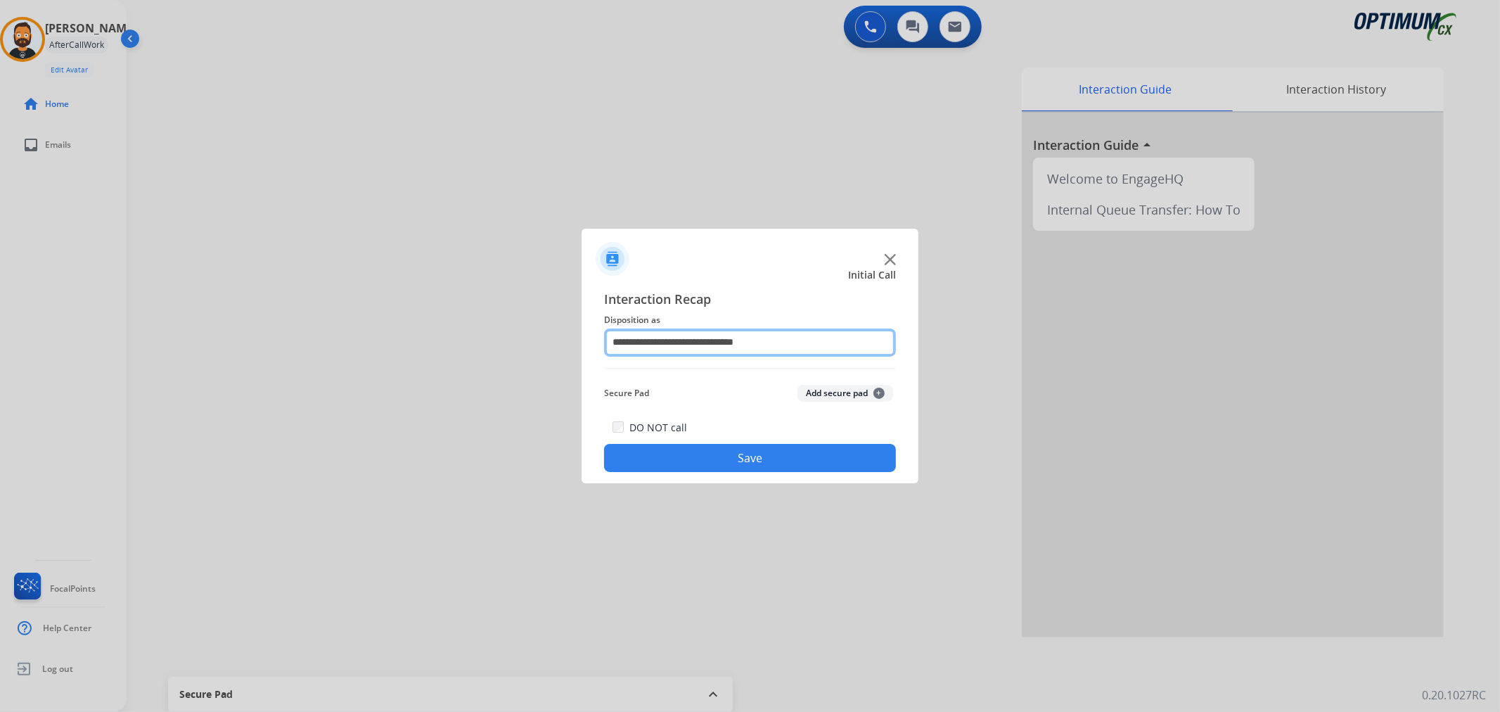
click at [739, 343] on input "**********" at bounding box center [750, 342] width 292 height 28
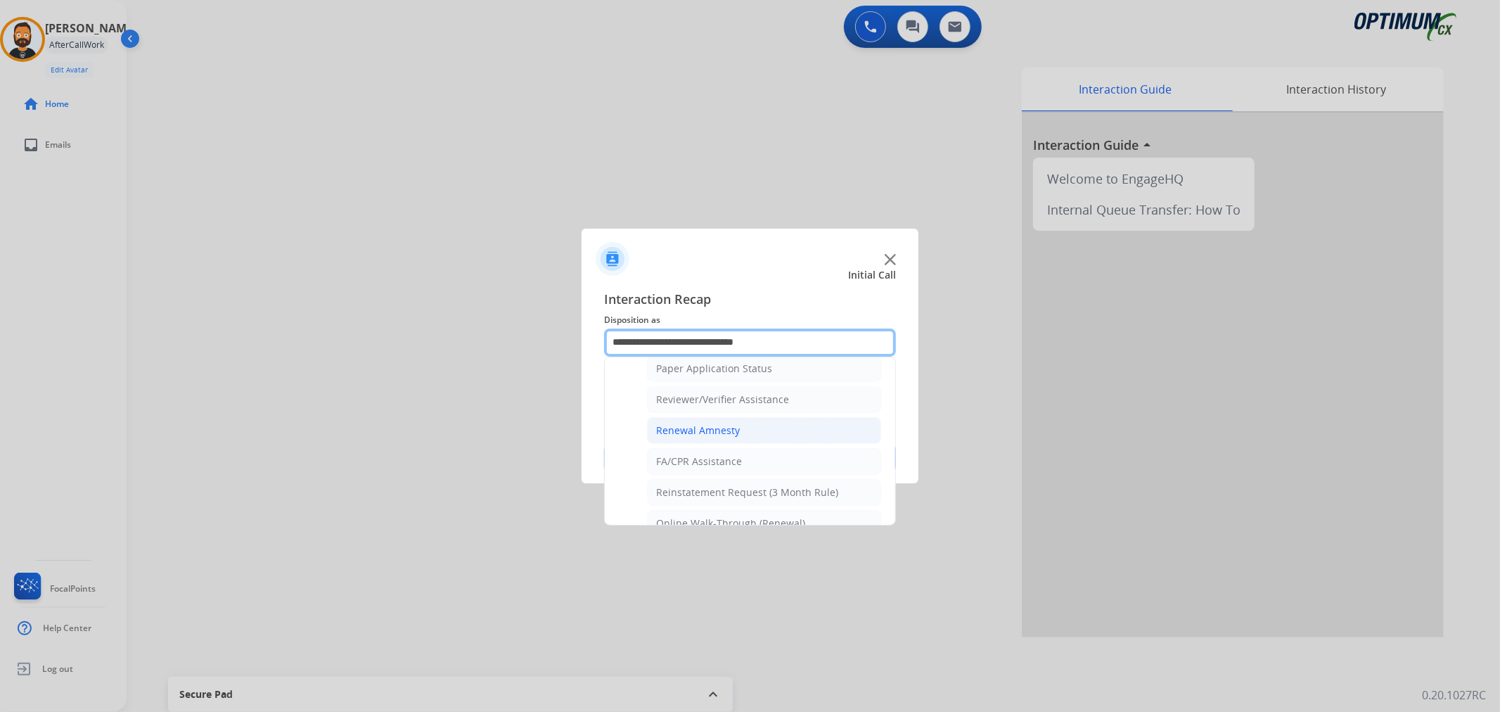
scroll to position [390, 0]
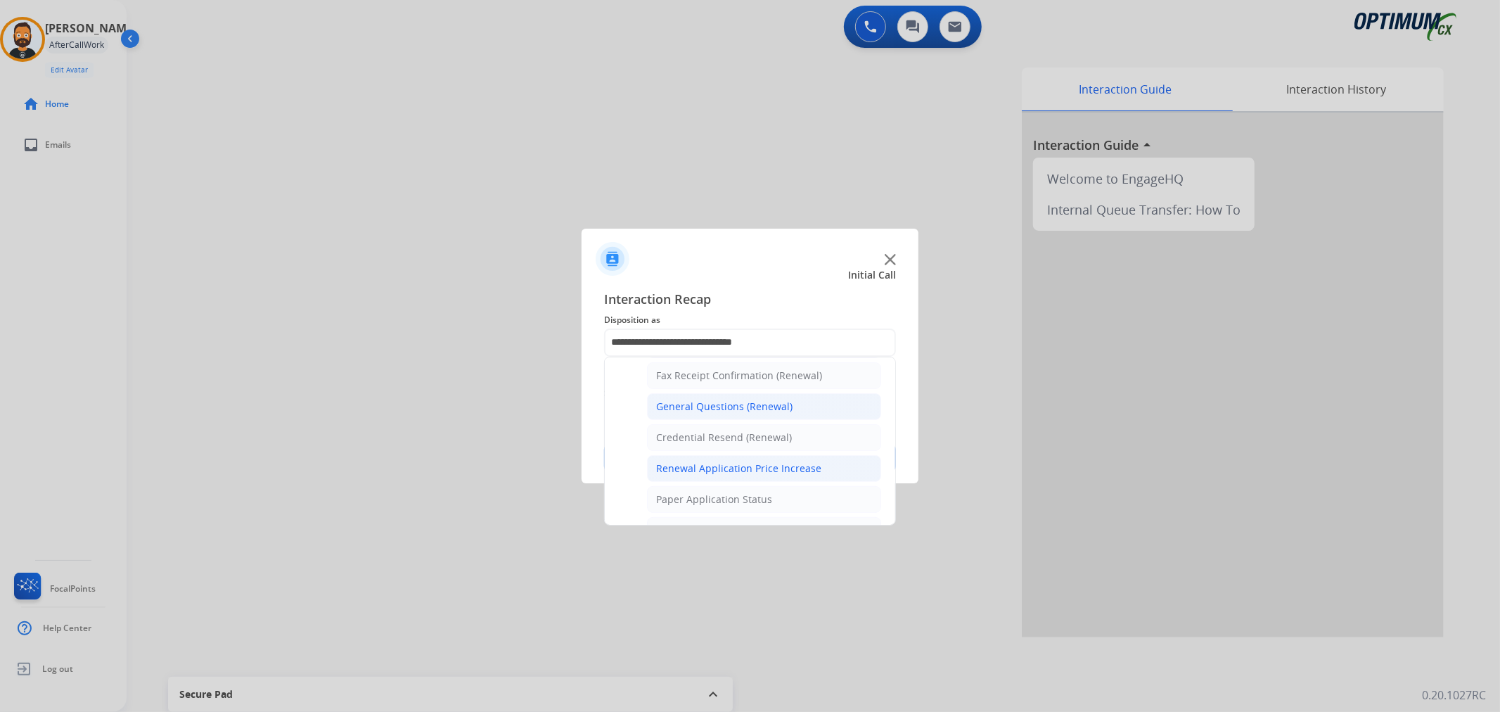
click at [724, 404] on div "General Questions (Renewal)" at bounding box center [724, 406] width 136 height 14
type input "**********"
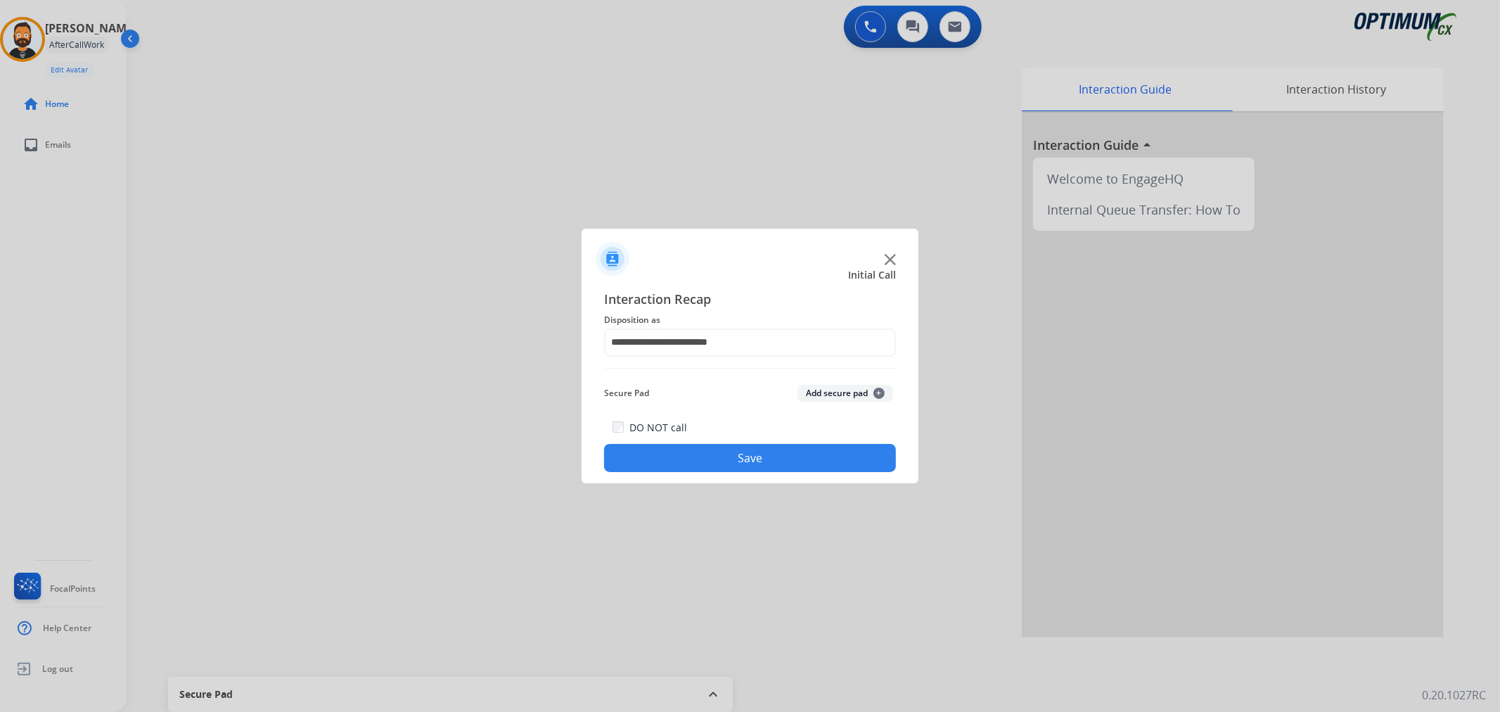
click at [719, 459] on button "Save" at bounding box center [750, 458] width 292 height 28
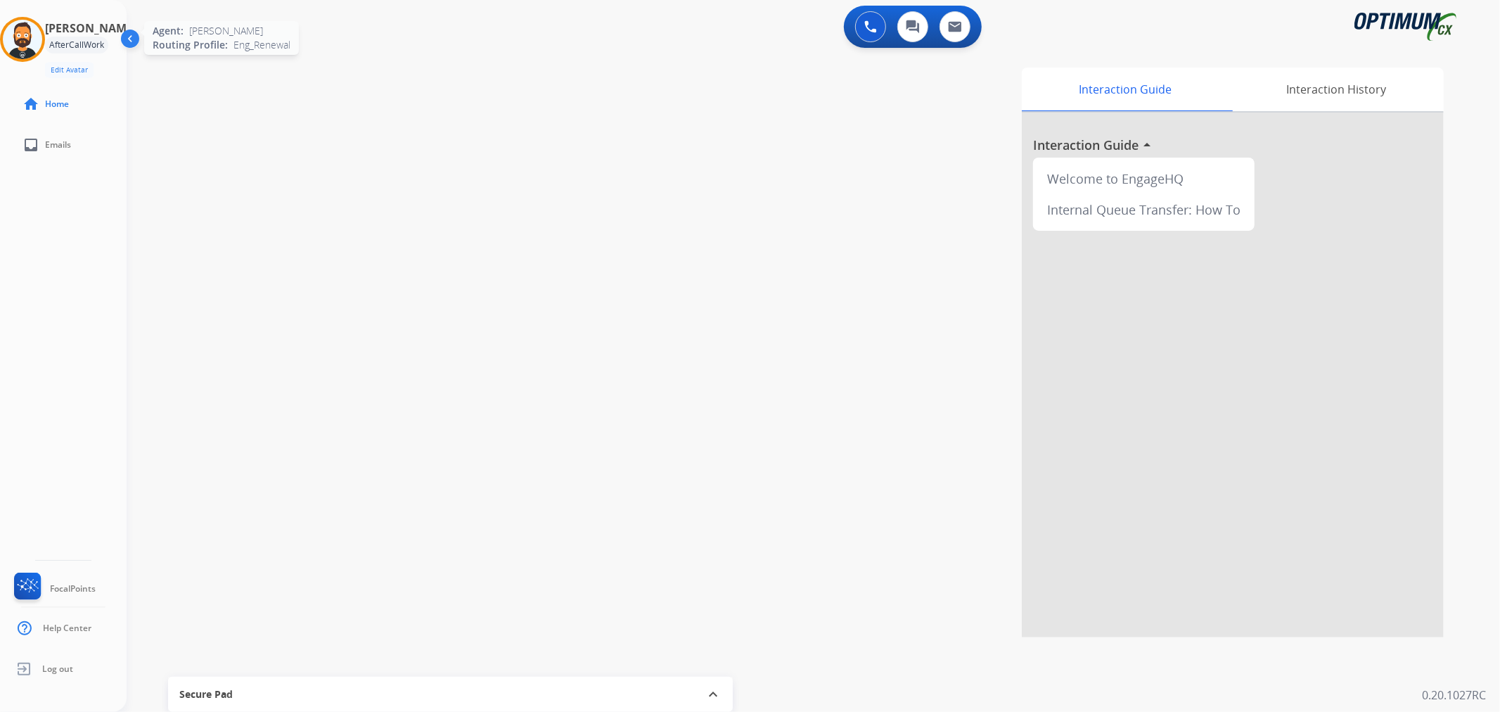
click at [34, 32] on img at bounding box center [22, 39] width 39 height 39
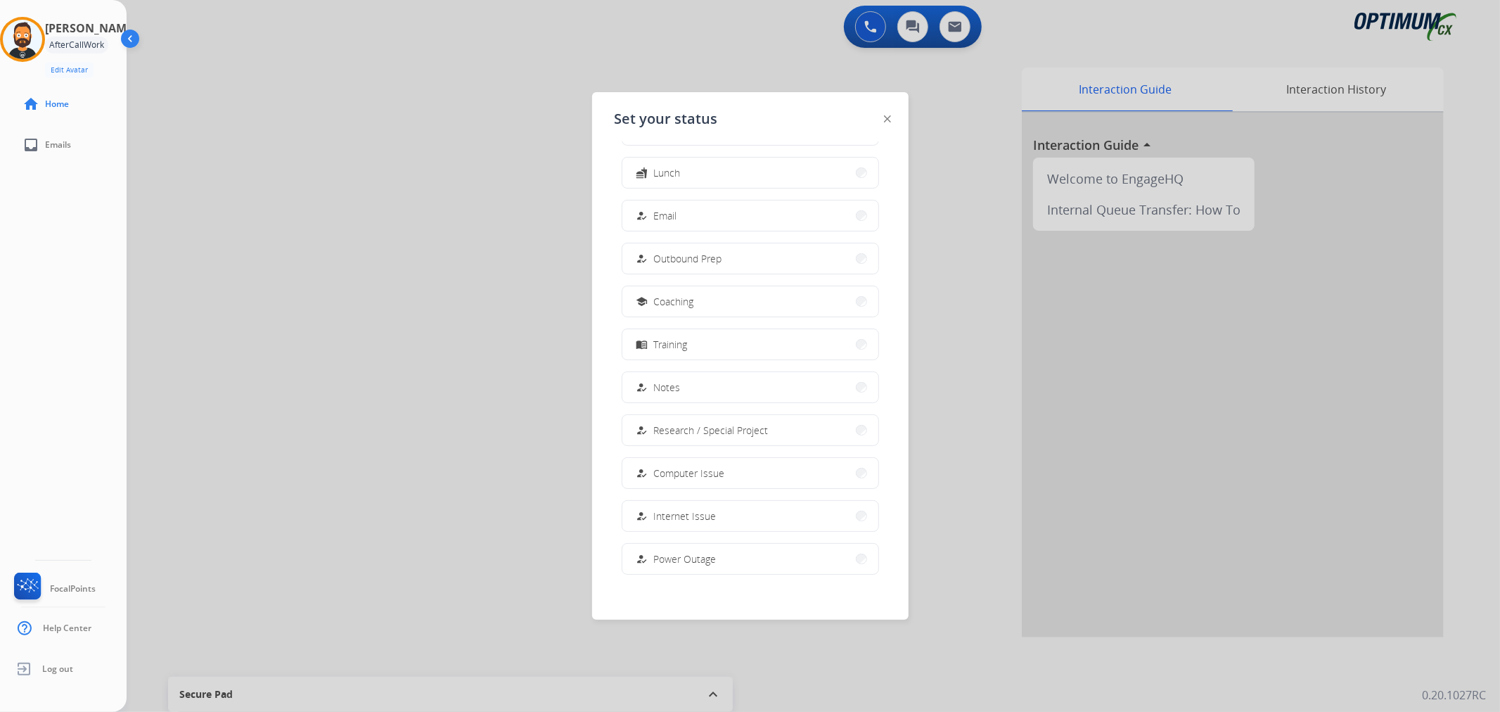
scroll to position [132, 0]
click at [655, 559] on div "work_off Offline" at bounding box center [659, 552] width 50 height 17
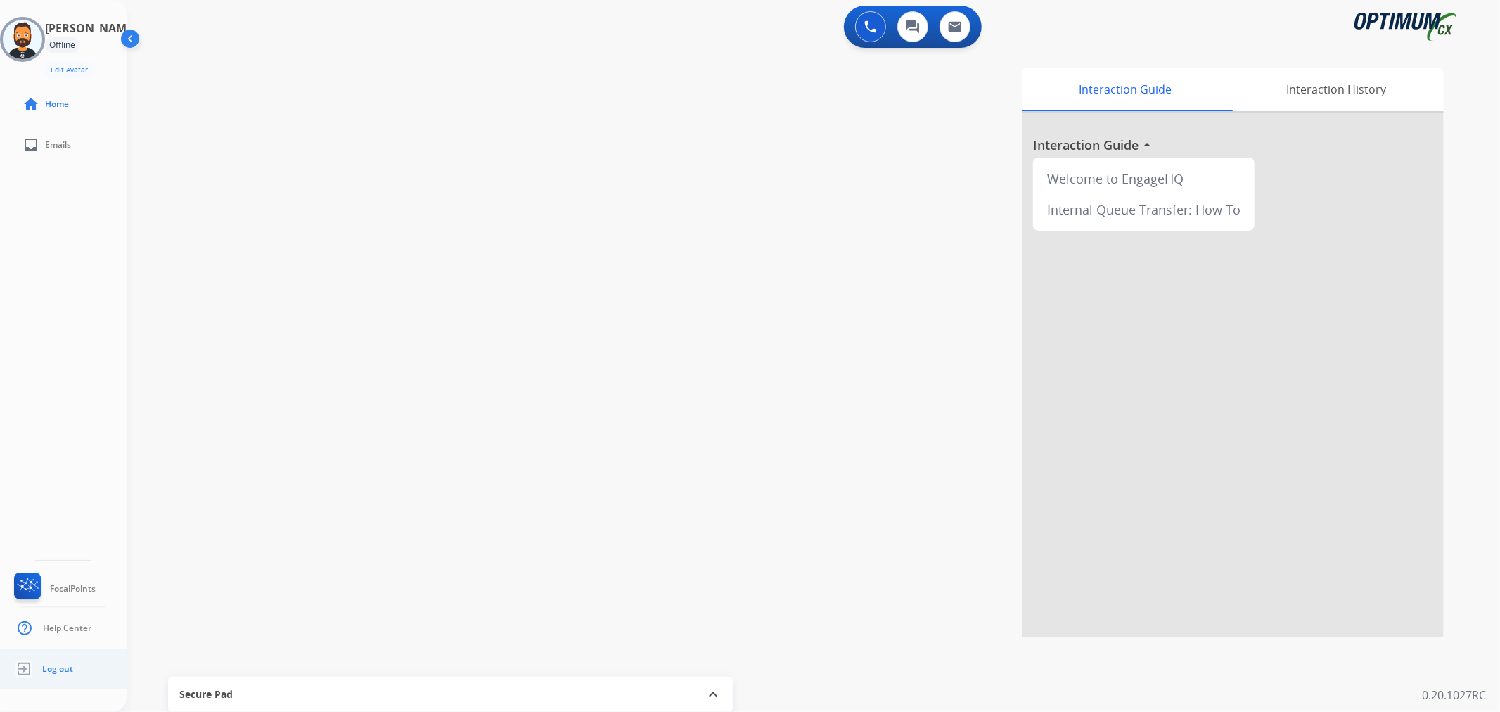
click at [39, 669] on link "Log out" at bounding box center [42, 668] width 62 height 27
